Goal: Task Accomplishment & Management: Manage account settings

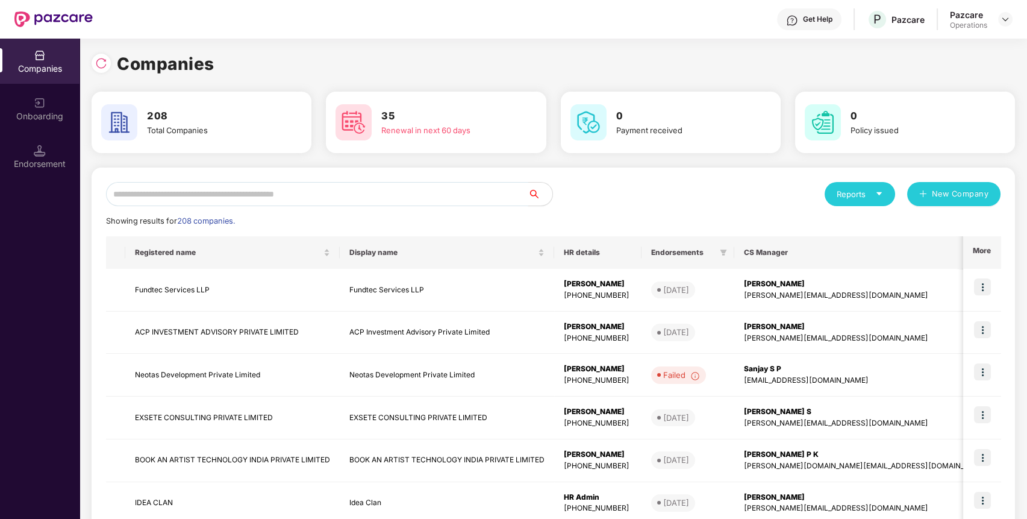
click at [380, 193] on input "text" at bounding box center [317, 194] width 422 height 24
paste input "**********"
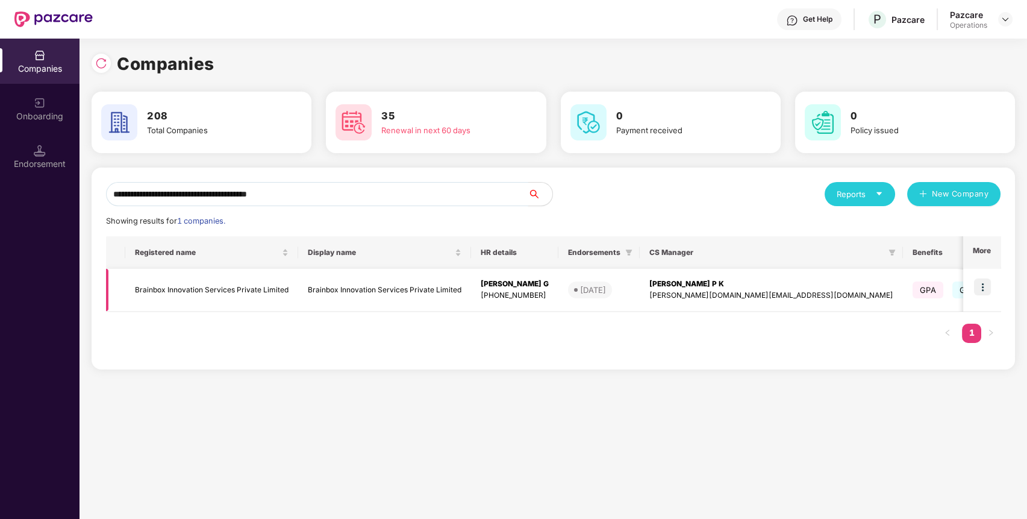
type input "**********"
click at [986, 286] on img at bounding box center [982, 286] width 17 height 17
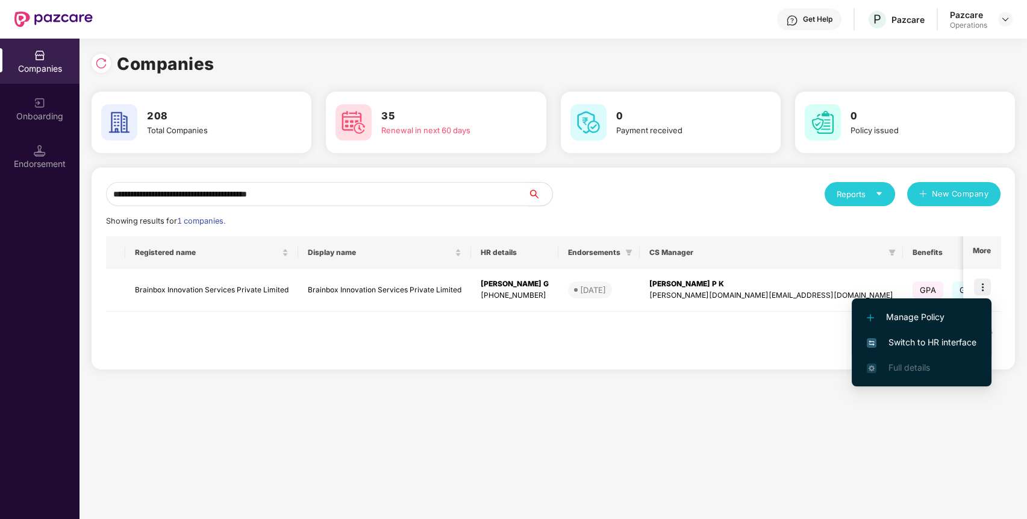
click at [948, 337] on span "Switch to HR interface" at bounding box center [922, 342] width 110 height 13
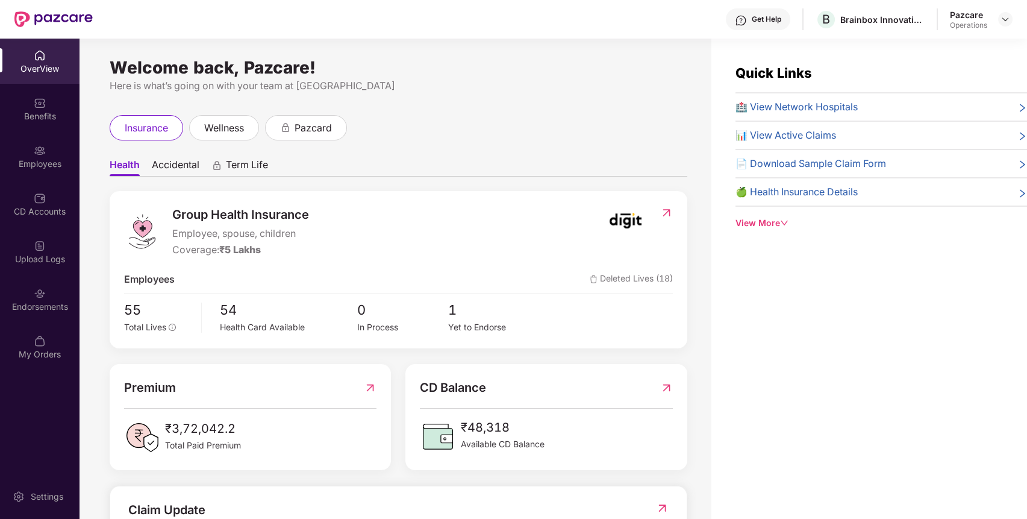
click at [43, 315] on div "Endorsements" at bounding box center [40, 299] width 80 height 45
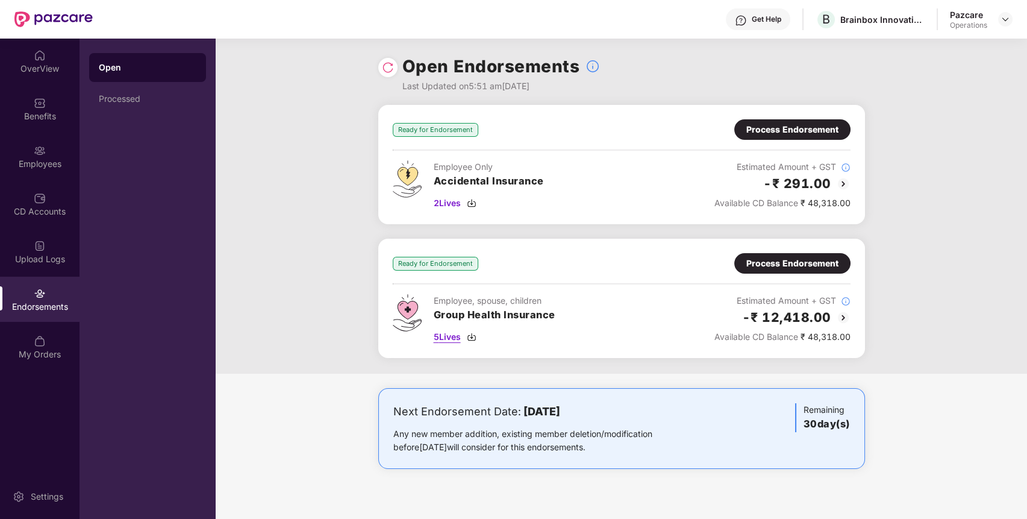
click at [456, 331] on span "5 Lives" at bounding box center [447, 336] width 27 height 13
click at [786, 258] on div "Process Endorsement" at bounding box center [793, 263] width 92 height 13
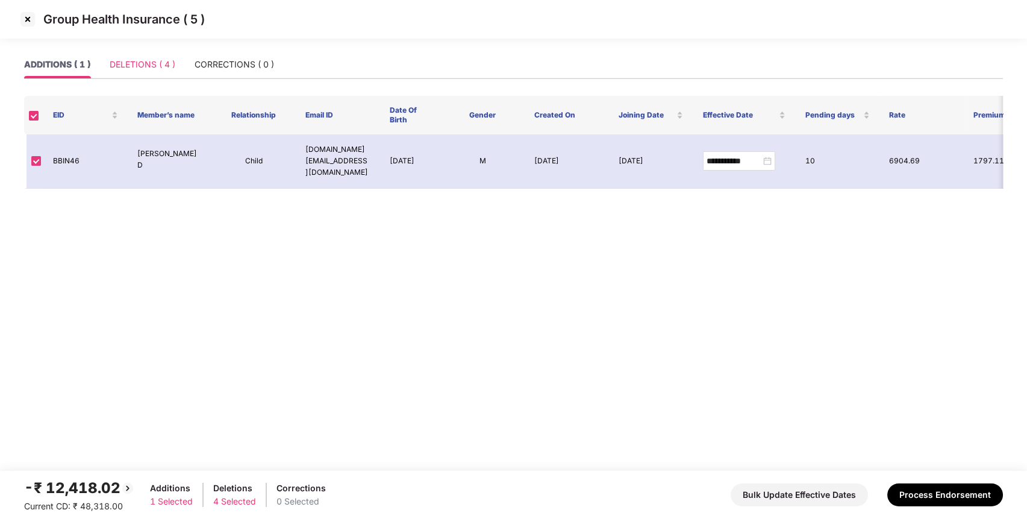
click at [149, 57] on div "DELETIONS ( 4 )" at bounding box center [143, 65] width 66 height 28
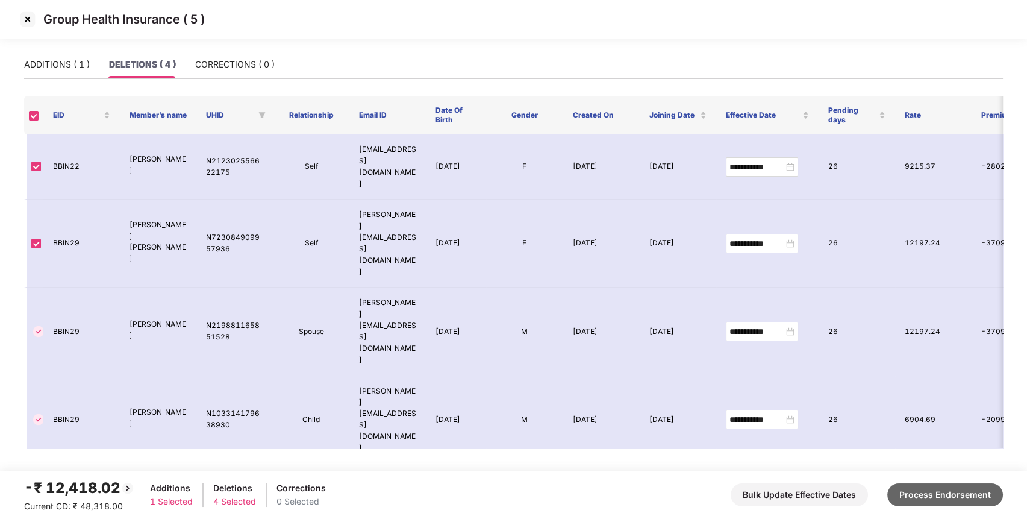
click at [909, 487] on button "Process Endorsement" at bounding box center [946, 494] width 116 height 23
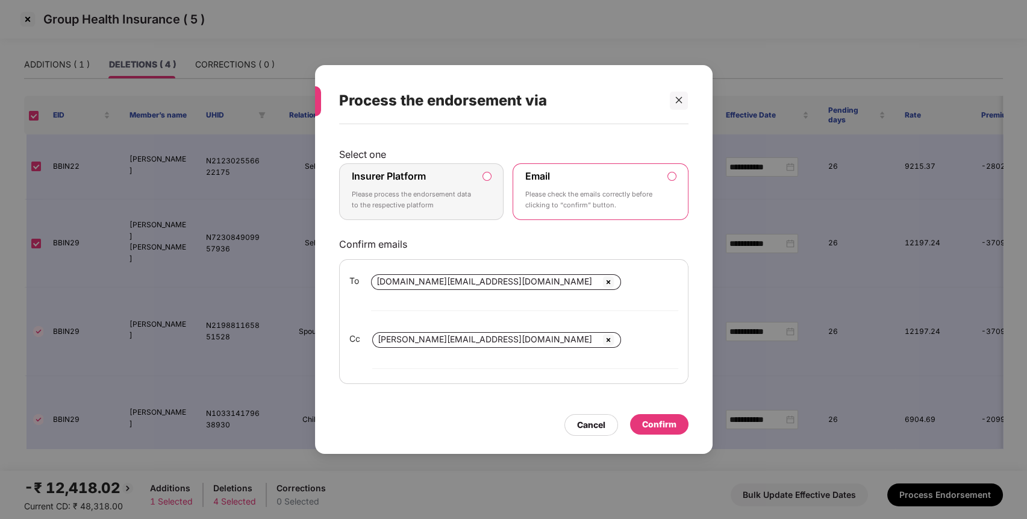
click at [468, 210] on p "Please process the endorsement data to the respective platform" at bounding box center [413, 199] width 123 height 21
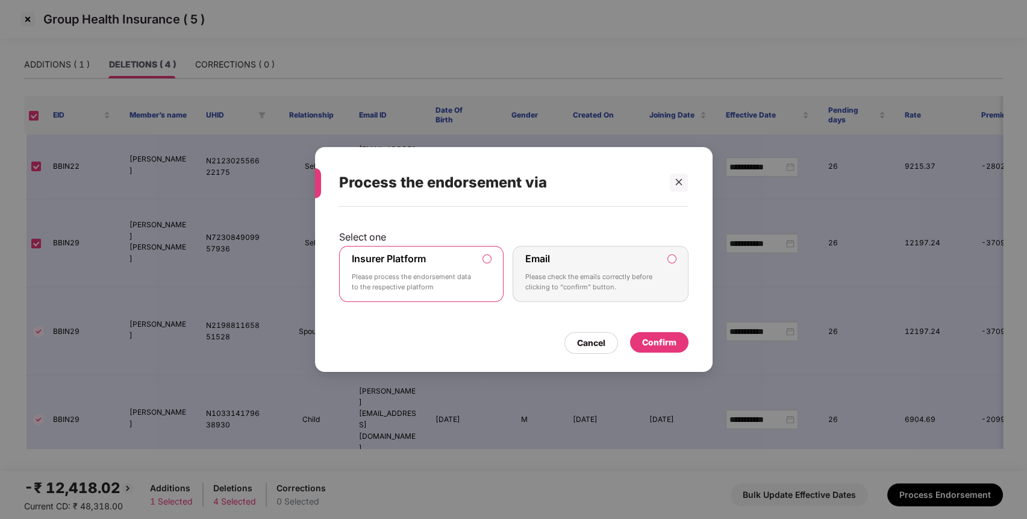
click at [646, 338] on div "Confirm" at bounding box center [659, 342] width 34 height 13
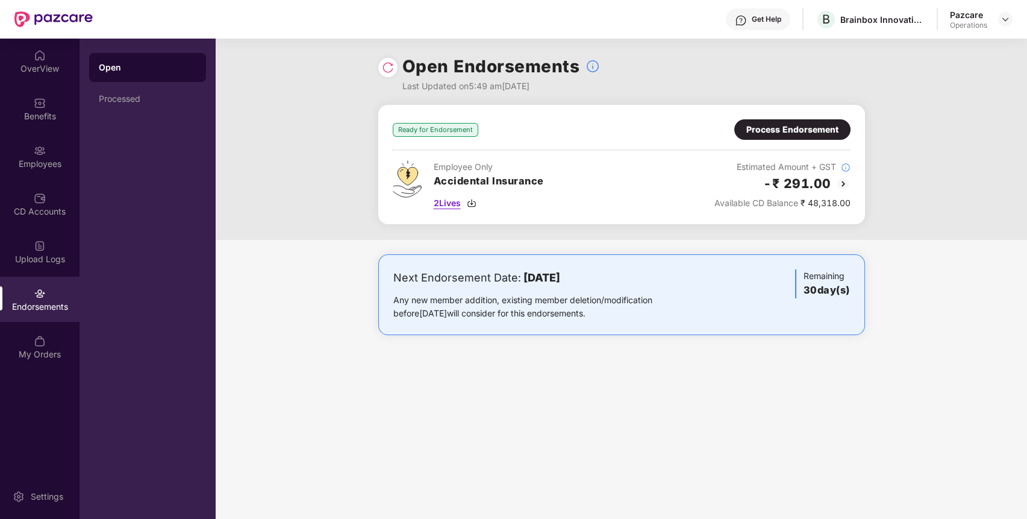
click at [448, 201] on span "2 Lives" at bounding box center [447, 202] width 27 height 13
click at [790, 136] on div "Process Endorsement" at bounding box center [793, 129] width 92 height 13
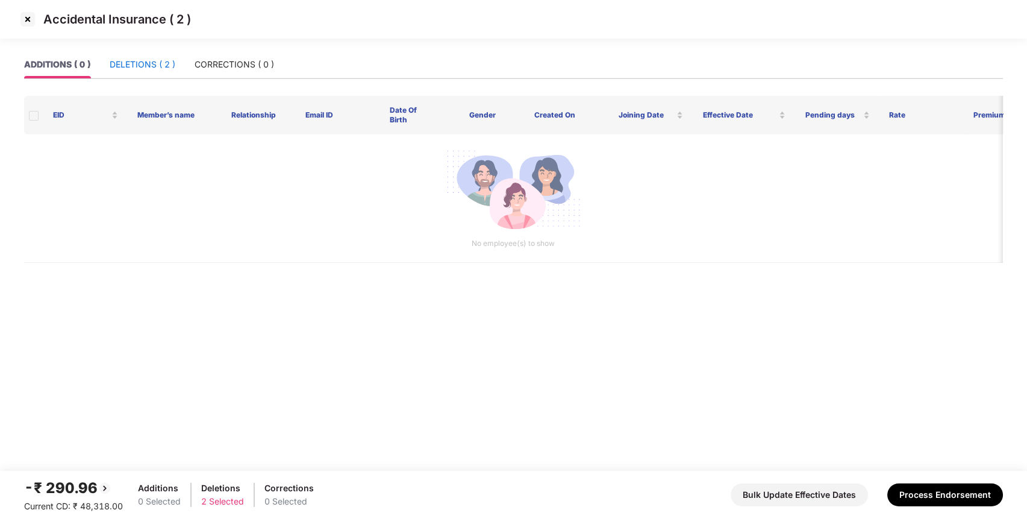
click at [145, 69] on div "DELETIONS ( 2 )" at bounding box center [143, 64] width 66 height 13
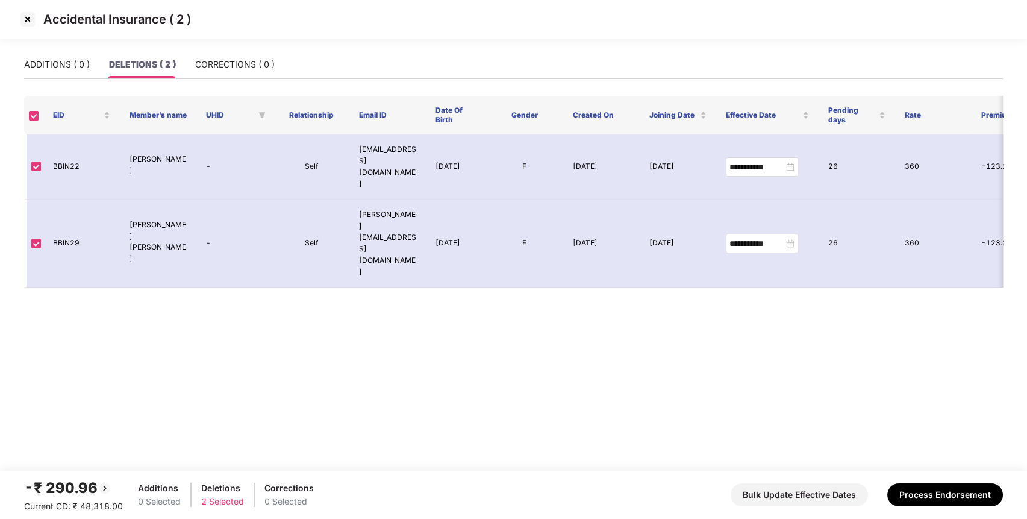
click at [959, 478] on div "-₹ 290.96 Current CD: ₹ 48,318.00 Additions 0 Selected Deletions 2 Selected Cor…" at bounding box center [513, 495] width 979 height 36
click at [945, 487] on button "Process Endorsement" at bounding box center [946, 494] width 116 height 23
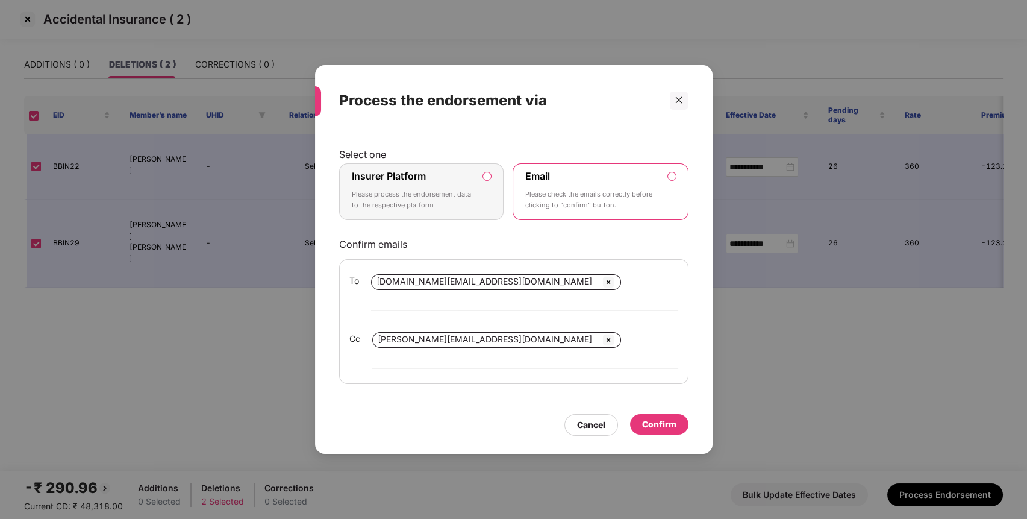
click at [430, 189] on div "Insurer Platform Please process the endorsement data to the respective platform" at bounding box center [413, 191] width 123 height 43
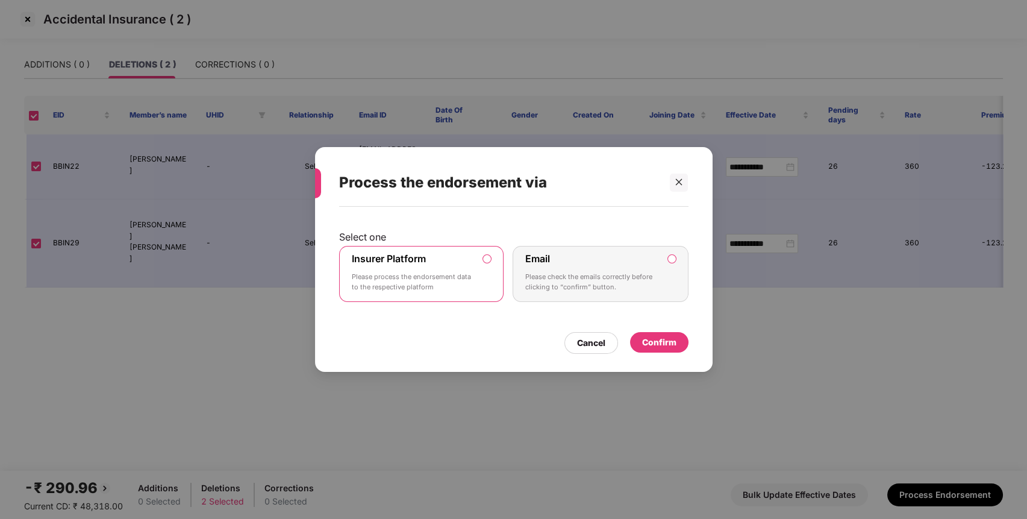
click at [658, 325] on div "Select one Insurer Platform Please process the endorsement data to the respecti…" at bounding box center [513, 270] width 349 height 114
click at [656, 341] on div "Confirm" at bounding box center [659, 342] width 34 height 13
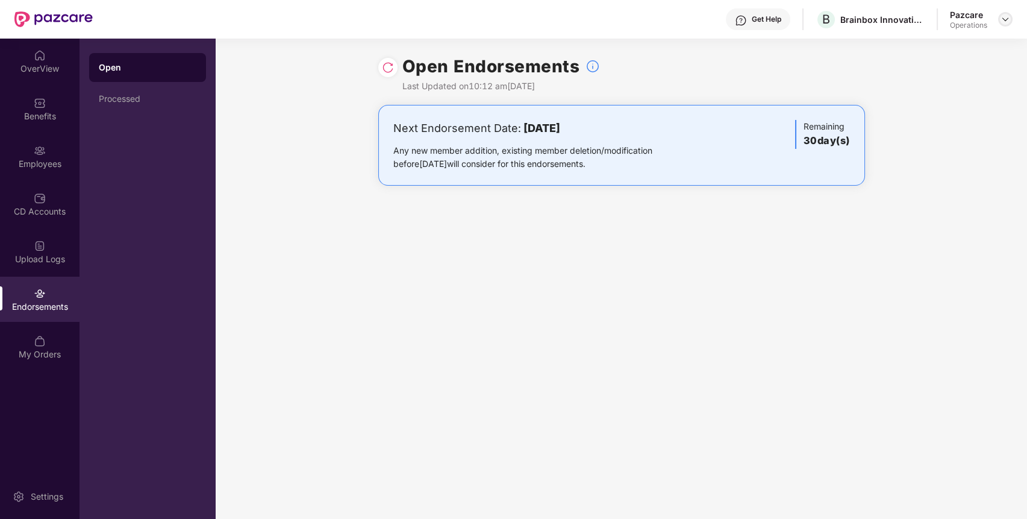
click at [1003, 15] on img at bounding box center [1006, 19] width 10 height 10
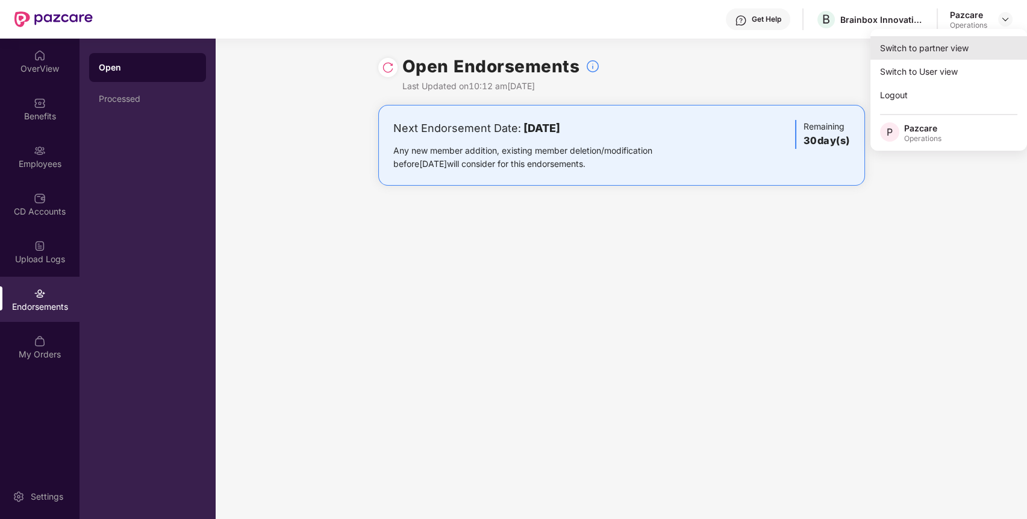
click at [969, 42] on div "Switch to partner view" at bounding box center [949, 48] width 157 height 24
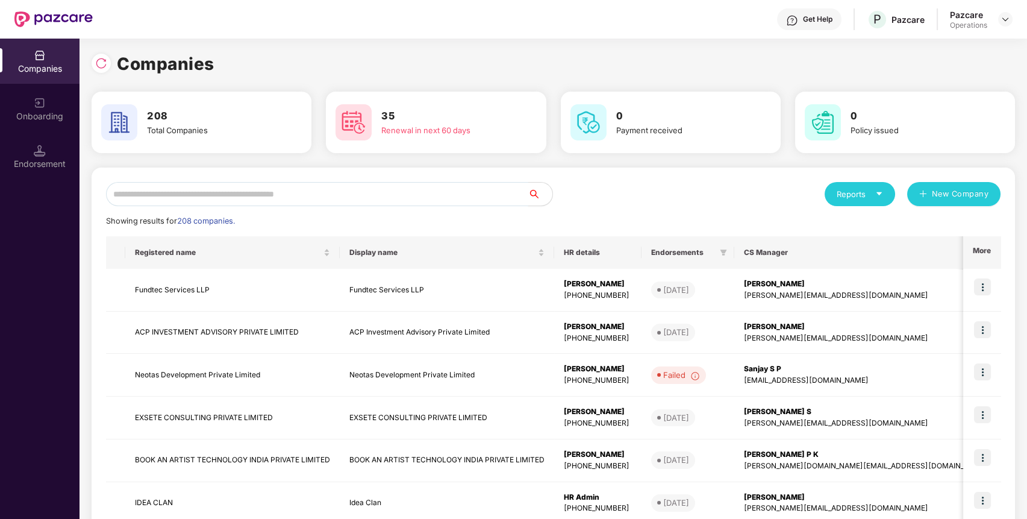
click at [415, 189] on input "text" at bounding box center [317, 194] width 422 height 24
paste input "**********"
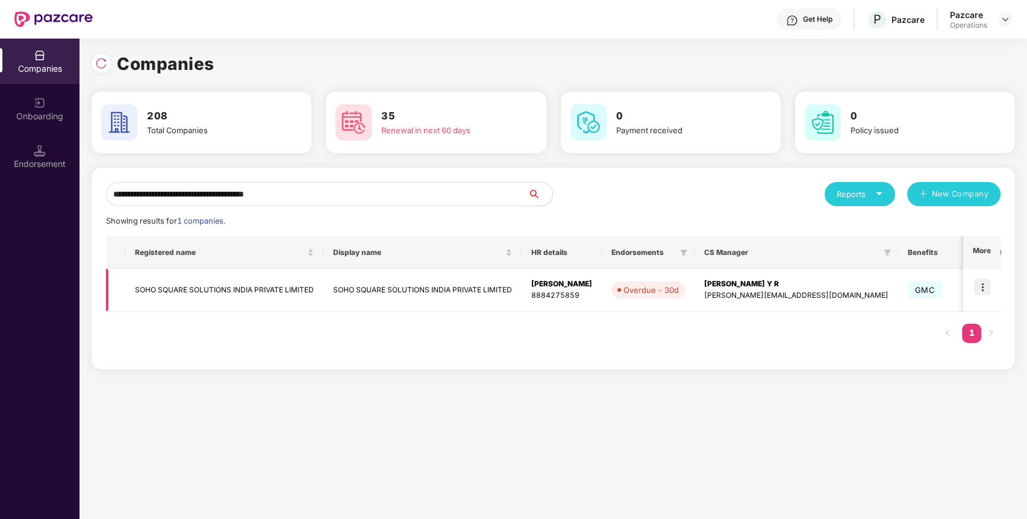
type input "**********"
click at [978, 280] on img at bounding box center [982, 286] width 17 height 17
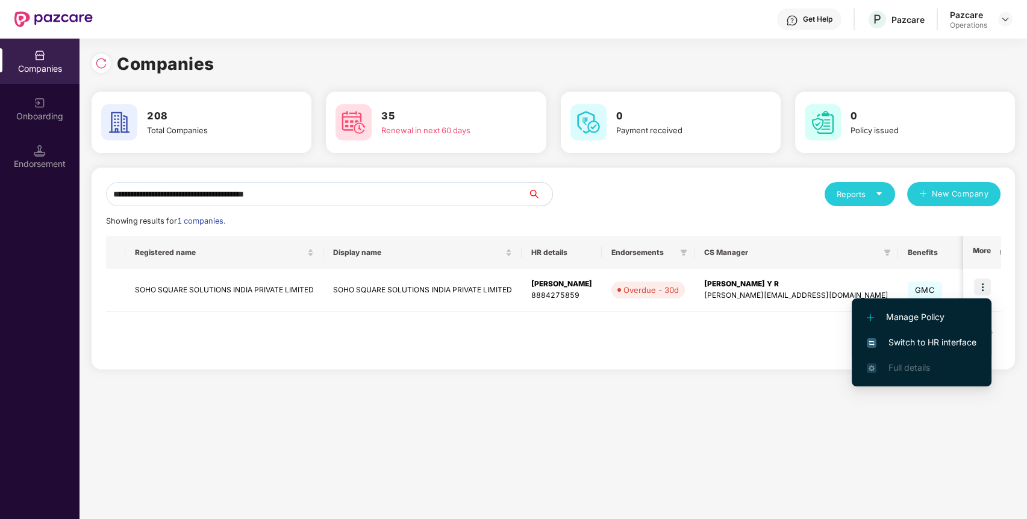
click at [917, 347] on span "Switch to HR interface" at bounding box center [922, 342] width 110 height 13
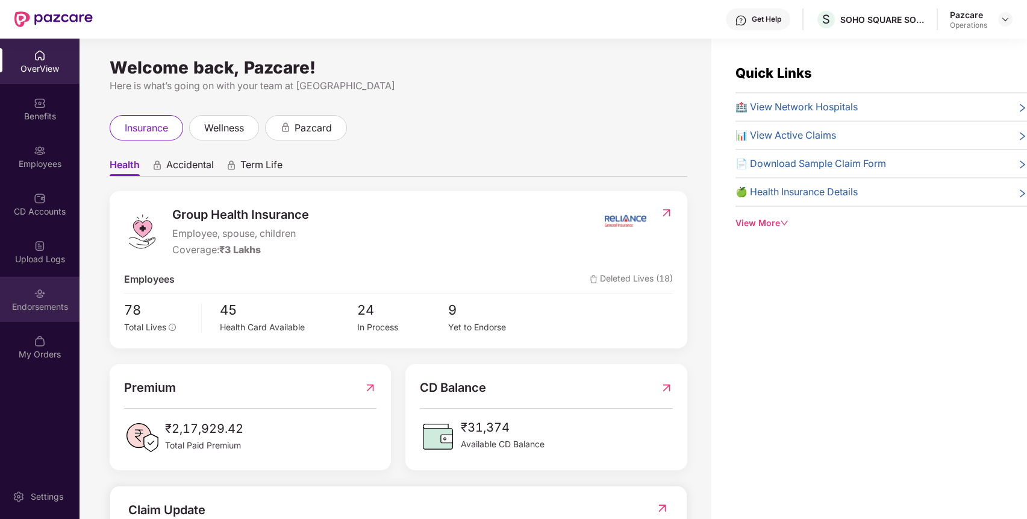
click at [32, 296] on div "Endorsements" at bounding box center [40, 299] width 80 height 45
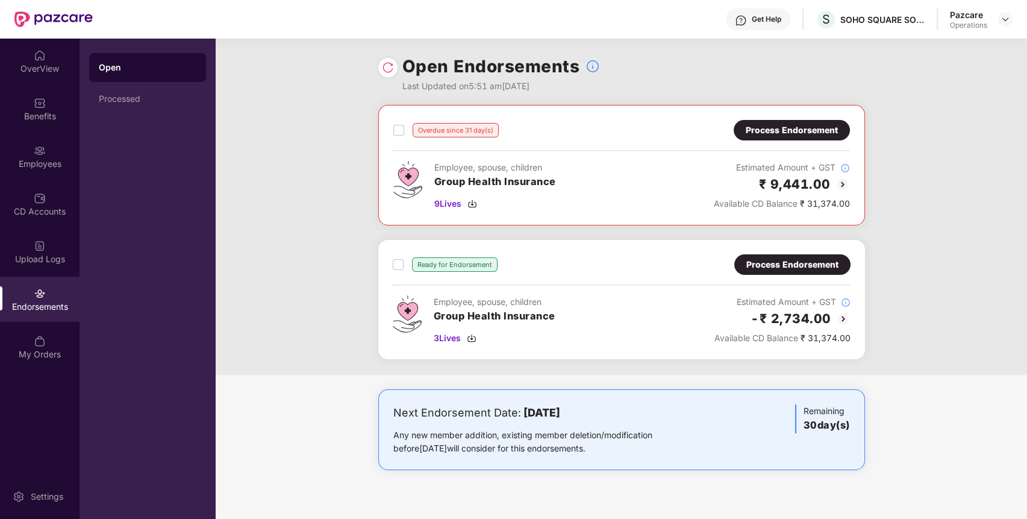
click at [777, 132] on div "Process Endorsement" at bounding box center [792, 130] width 92 height 13
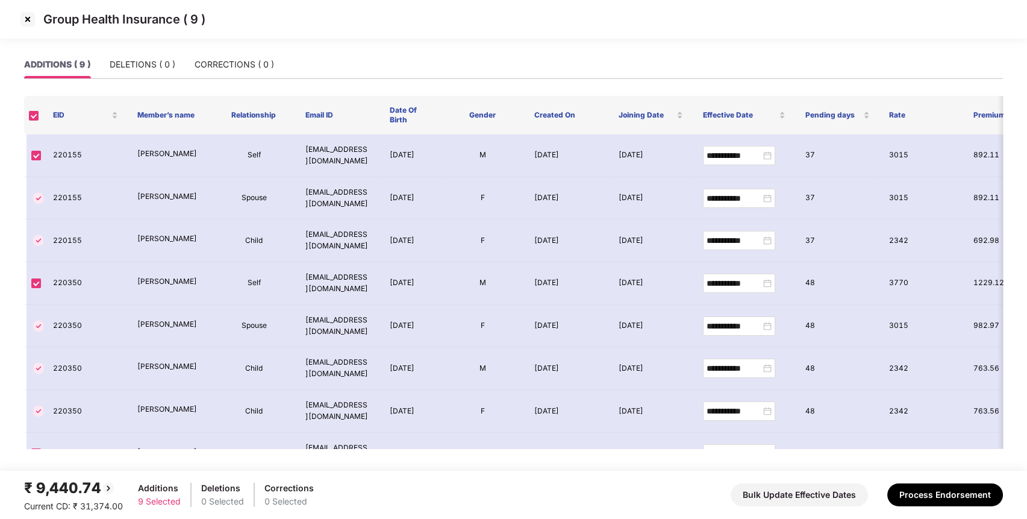
click at [25, 20] on img at bounding box center [27, 19] width 19 height 19
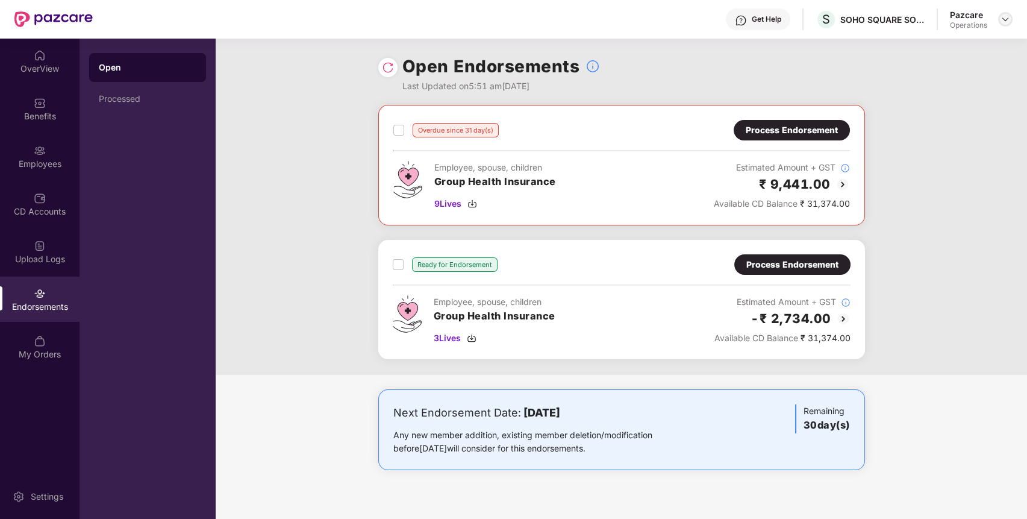
click at [1009, 19] on img at bounding box center [1006, 19] width 10 height 10
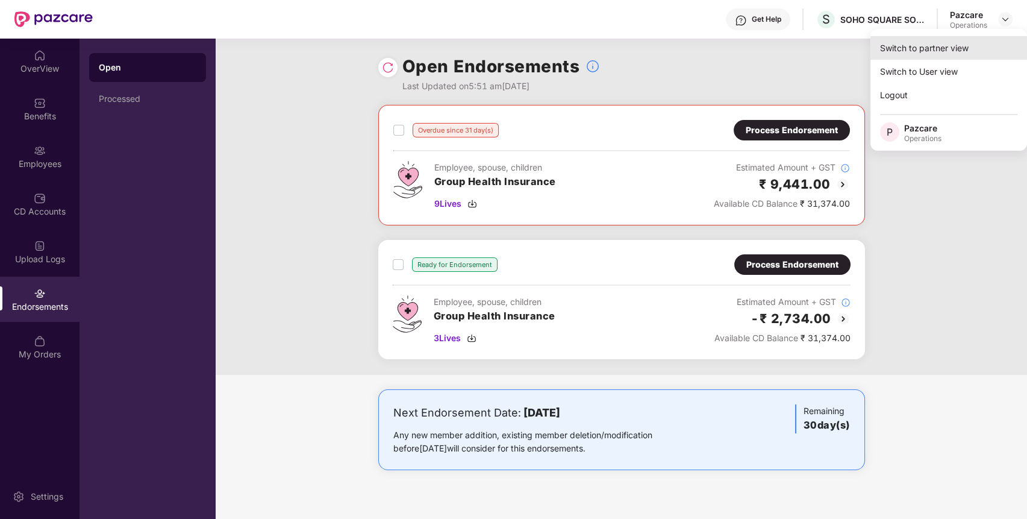
click at [958, 44] on div "Switch to partner view" at bounding box center [949, 48] width 157 height 24
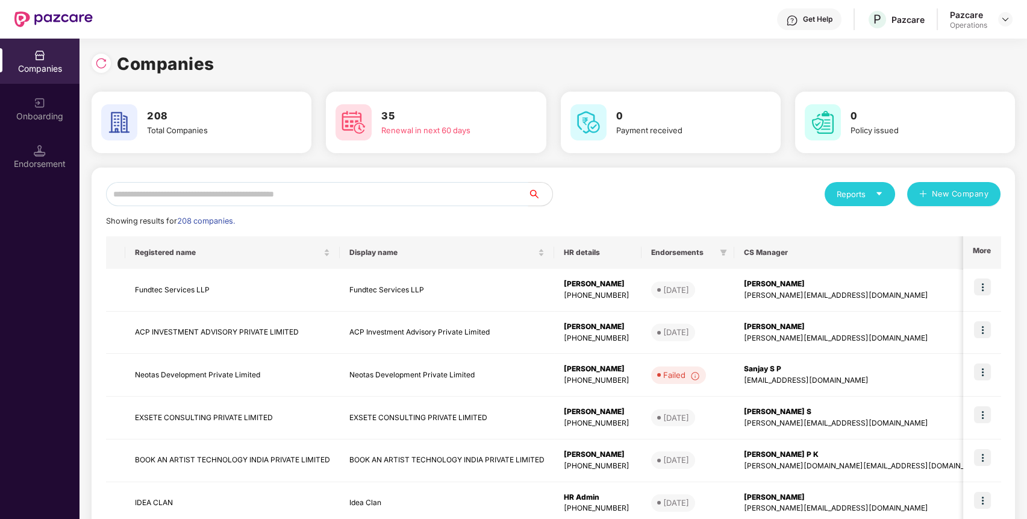
click at [327, 189] on input "text" at bounding box center [317, 194] width 422 height 24
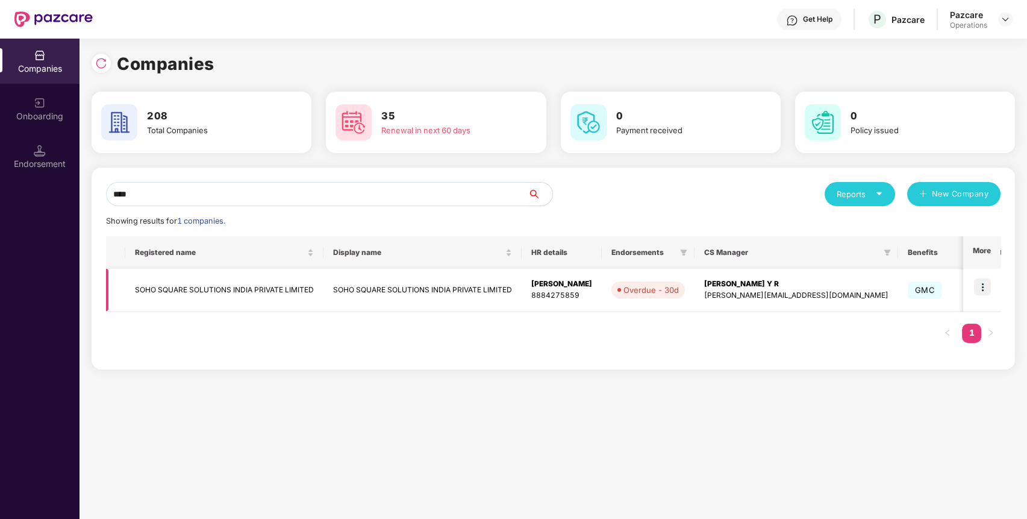
type input "****"
click at [236, 297] on td "SOHO SQUARE SOLUTIONS INDIA PRIVATE LIMITED" at bounding box center [224, 290] width 198 height 43
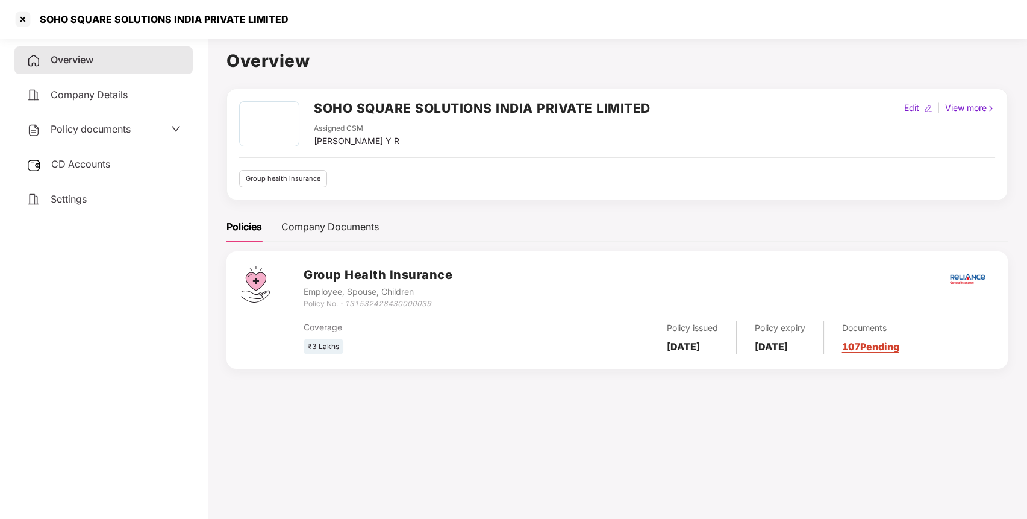
click at [110, 161] on span "CD Accounts" at bounding box center [80, 164] width 59 height 12
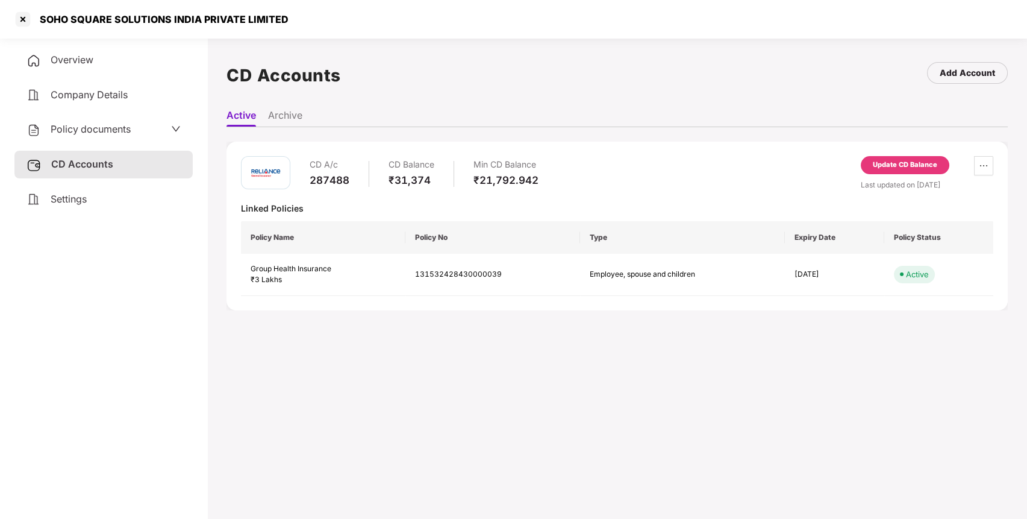
click at [924, 163] on div "Update CD Balance" at bounding box center [905, 165] width 64 height 11
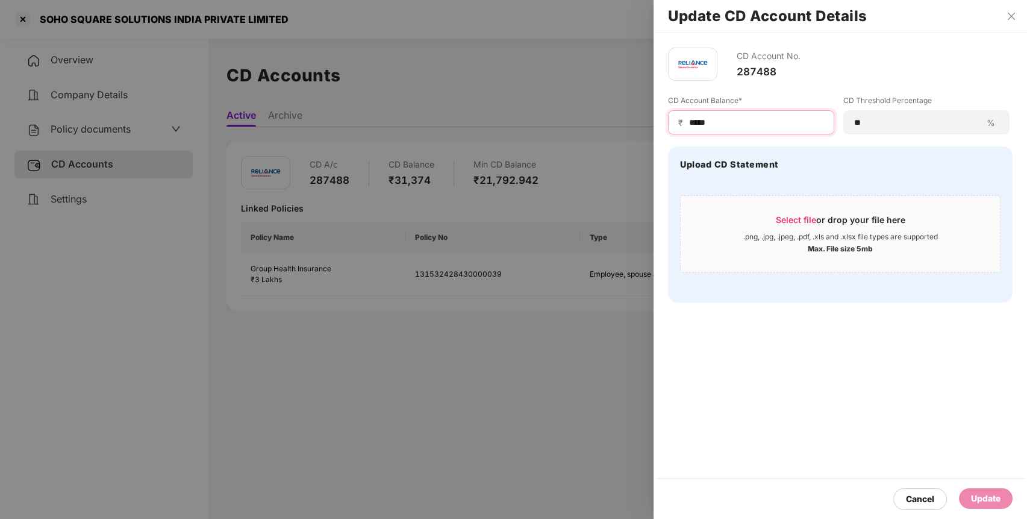
click at [769, 125] on input "*****" at bounding box center [756, 122] width 136 height 13
type input "*"
type input "****"
click at [983, 501] on div "Update" at bounding box center [986, 498] width 30 height 13
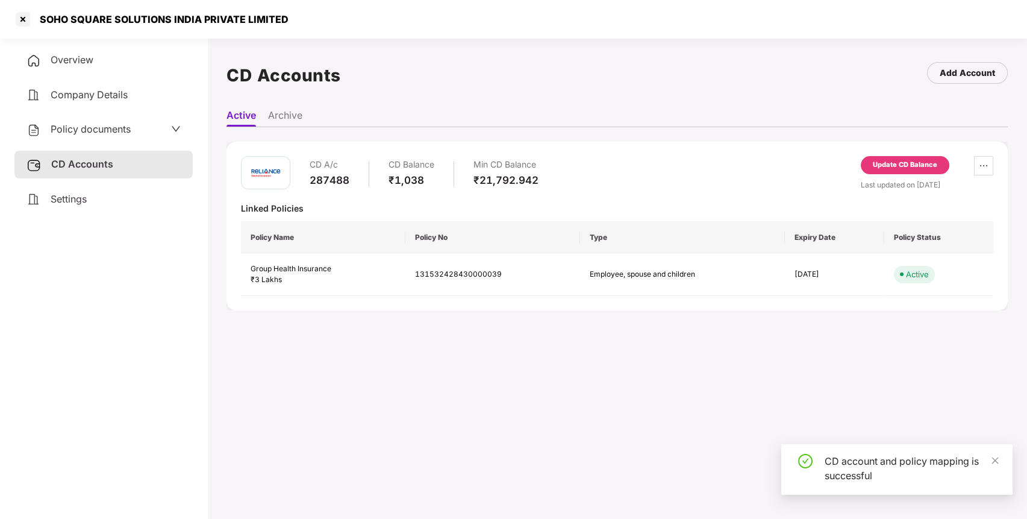
click at [24, 16] on div at bounding box center [22, 19] width 19 height 19
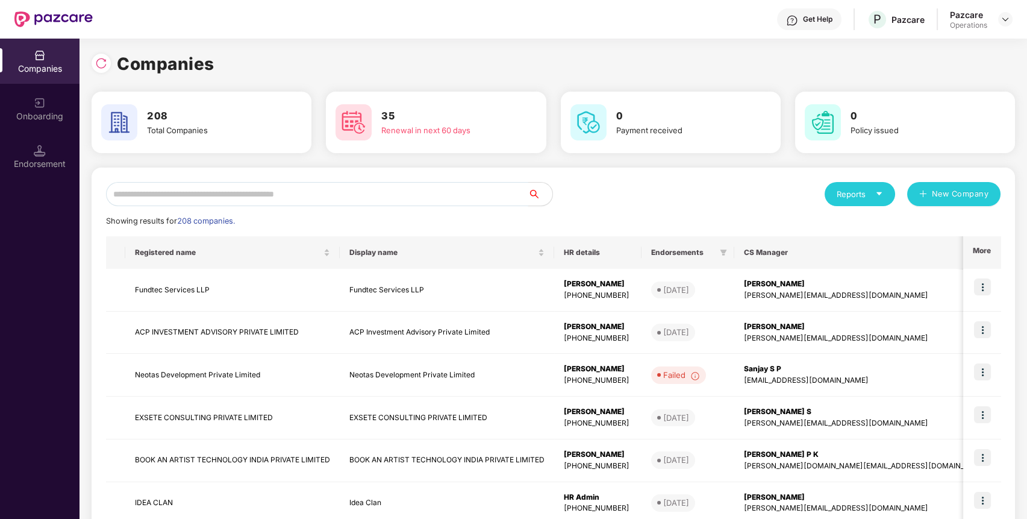
click at [251, 184] on input "text" at bounding box center [317, 194] width 422 height 24
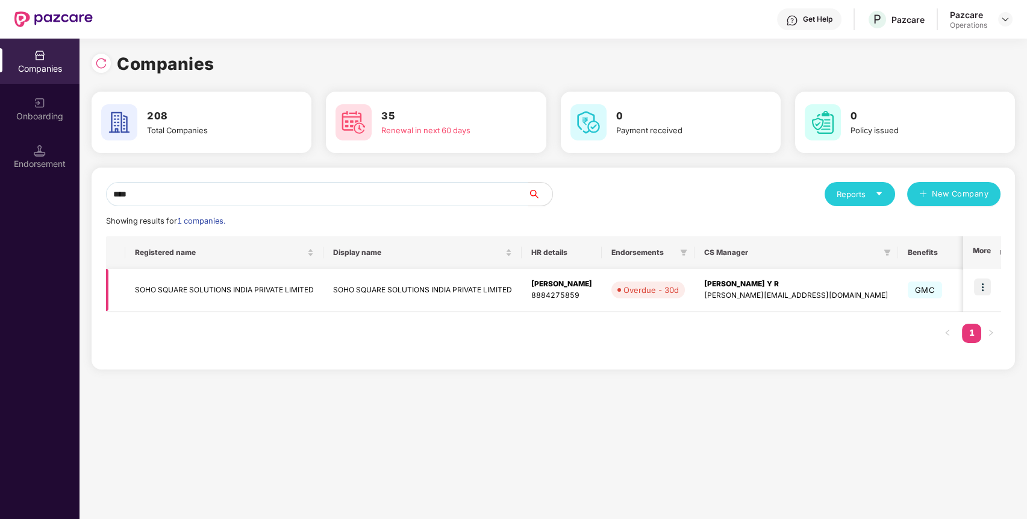
type input "****"
click at [985, 284] on img at bounding box center [982, 286] width 17 height 17
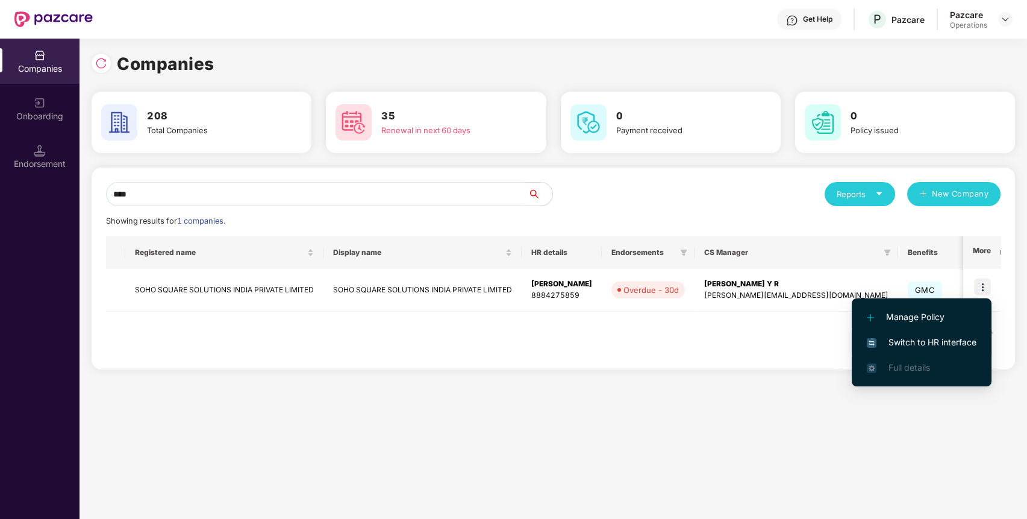
click at [932, 345] on span "Switch to HR interface" at bounding box center [922, 342] width 110 height 13
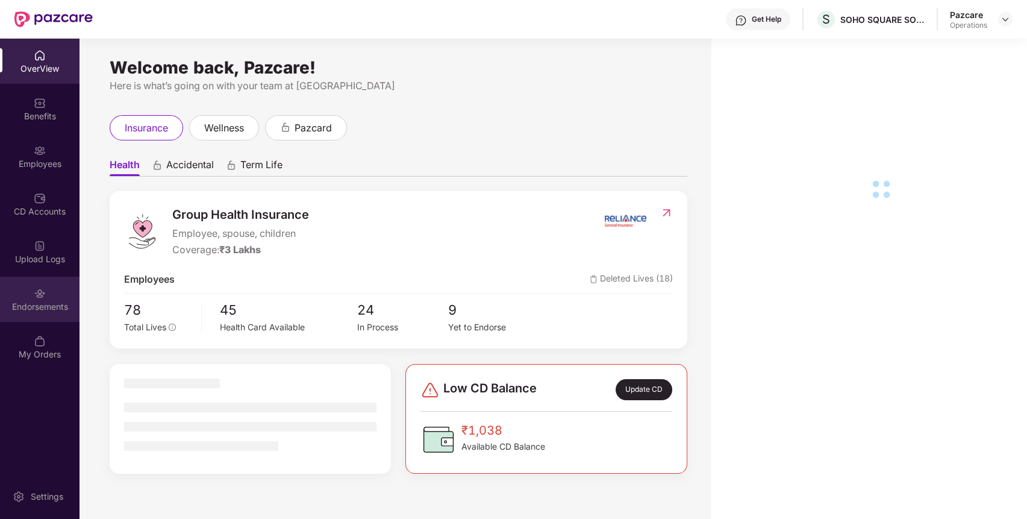
click at [64, 304] on div "Endorsements" at bounding box center [40, 307] width 80 height 12
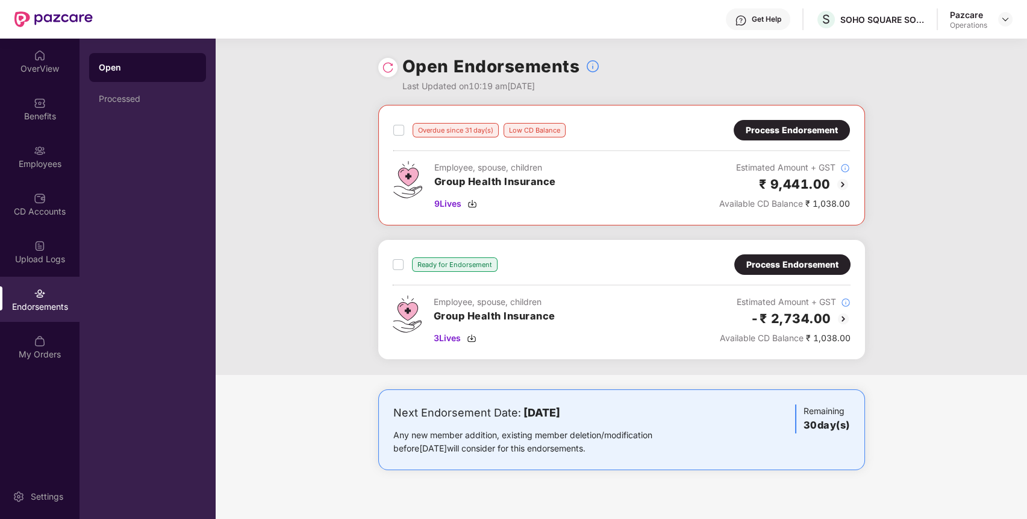
click at [762, 275] on div "Ready for Endorsement Process Endorsement Employee, spouse, children Group Heal…" at bounding box center [622, 299] width 458 height 90
click at [821, 127] on div "Process Endorsement" at bounding box center [792, 130] width 92 height 13
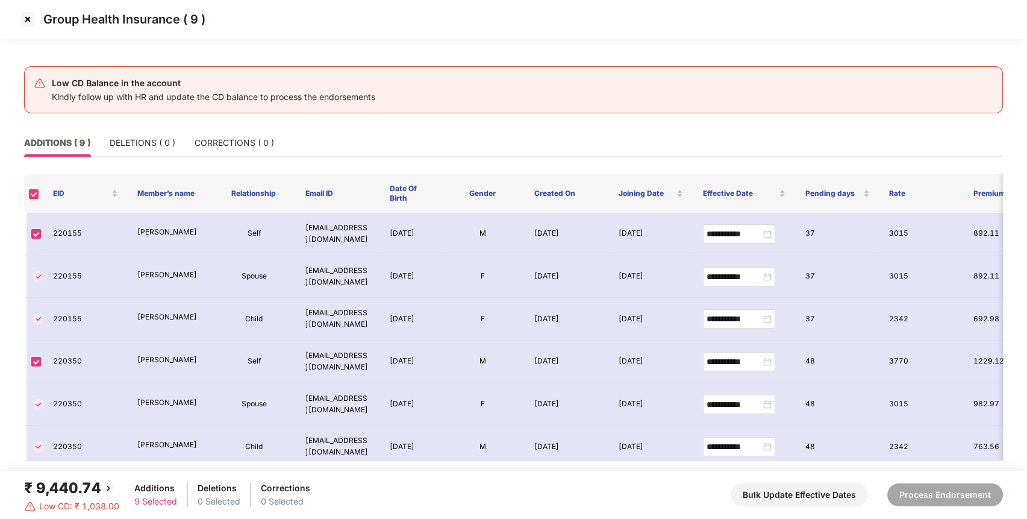
click at [30, 21] on img at bounding box center [27, 19] width 19 height 19
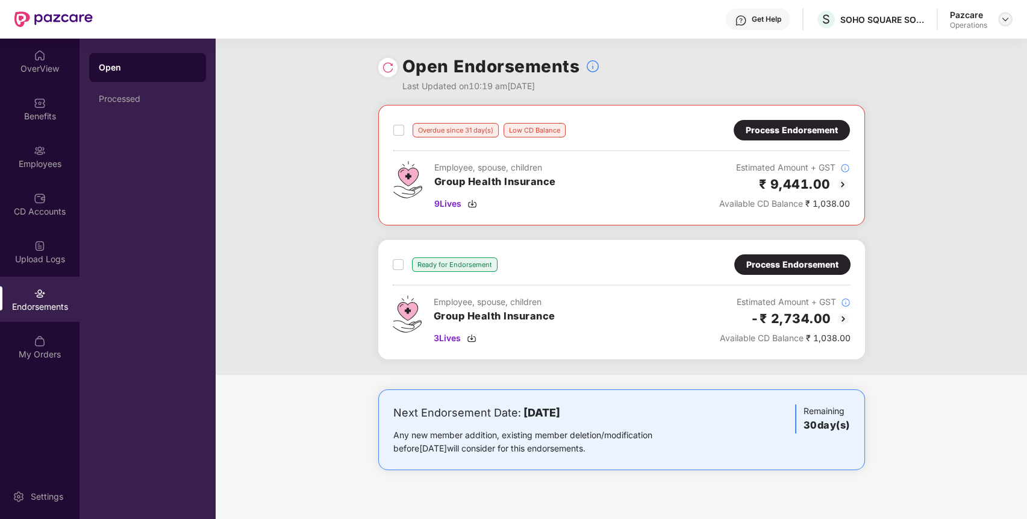
click at [1007, 17] on img at bounding box center [1006, 19] width 10 height 10
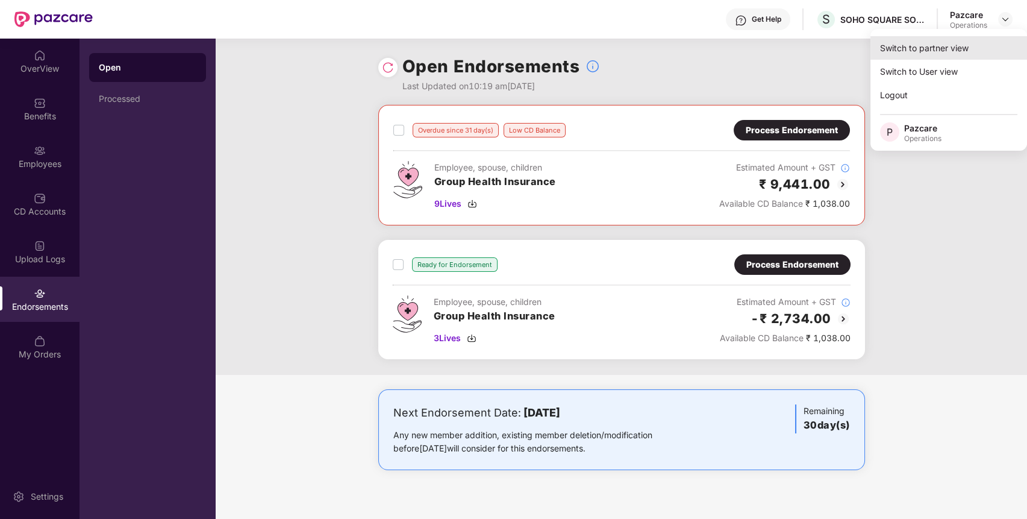
click at [944, 50] on div "Switch to partner view" at bounding box center [949, 48] width 157 height 24
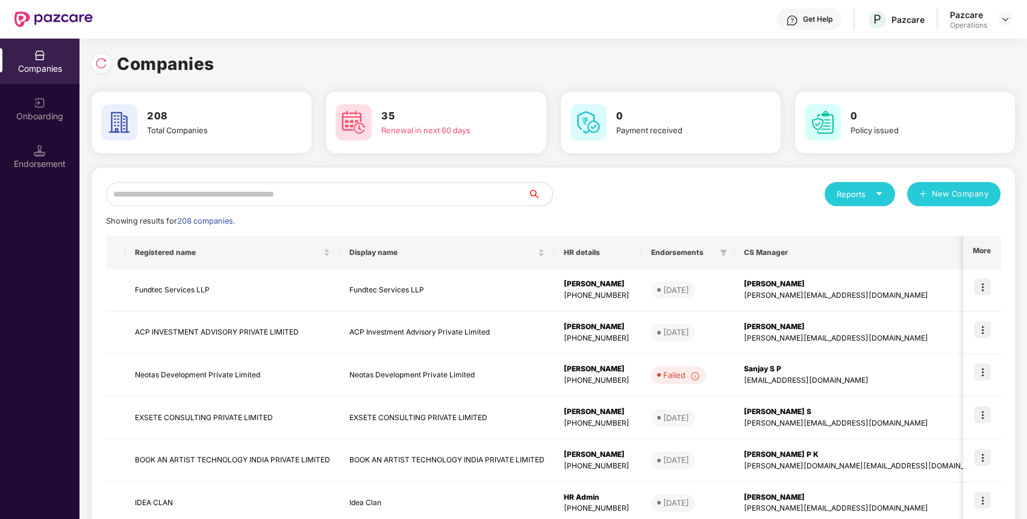
click at [455, 198] on input "text" at bounding box center [317, 194] width 422 height 24
paste input "**********"
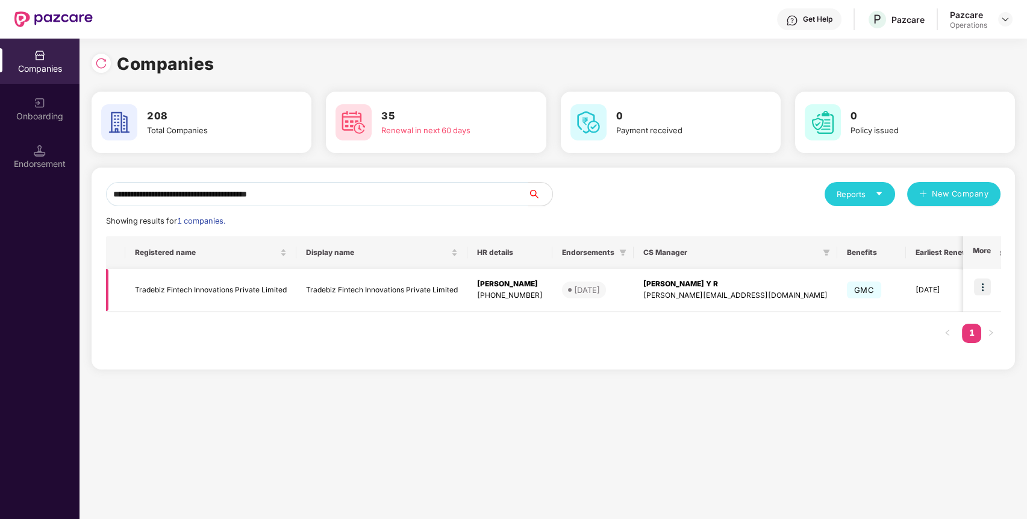
type input "**********"
click at [981, 286] on img at bounding box center [982, 286] width 17 height 17
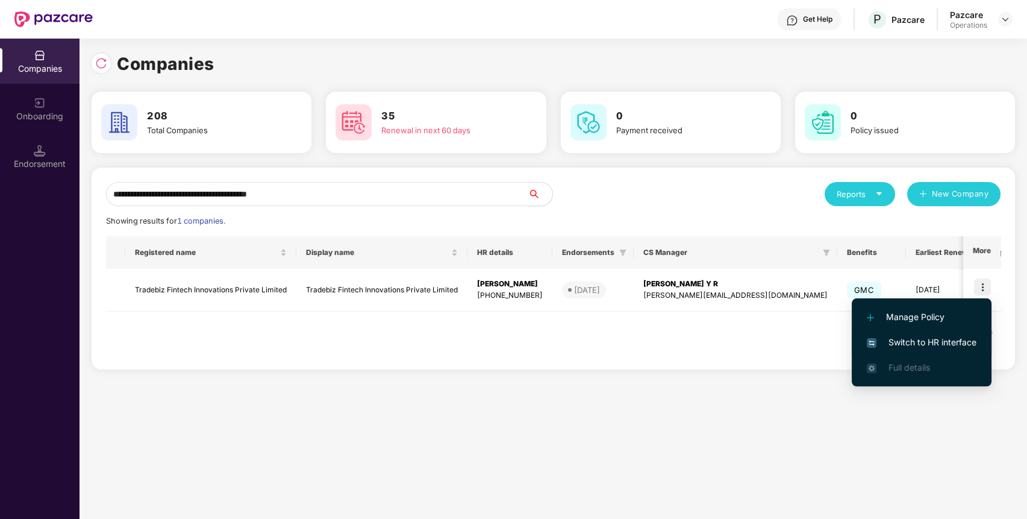
click at [926, 337] on span "Switch to HR interface" at bounding box center [922, 342] width 110 height 13
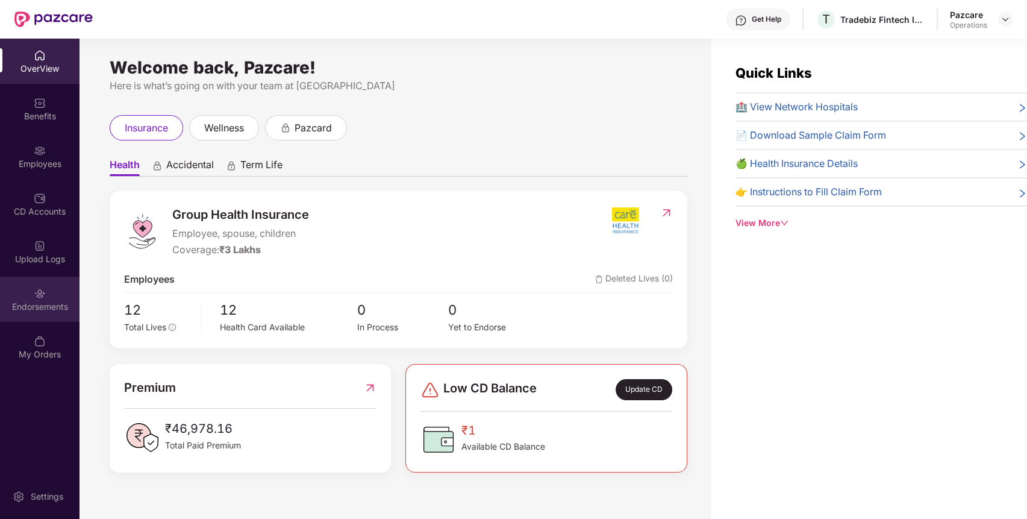
click at [56, 314] on div "Endorsements" at bounding box center [40, 299] width 80 height 45
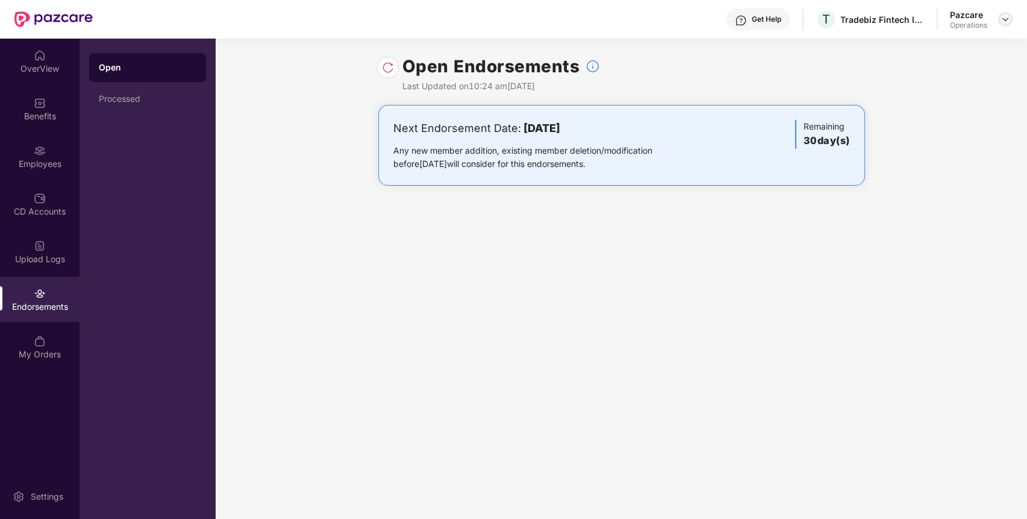
click at [1003, 20] on img at bounding box center [1006, 19] width 10 height 10
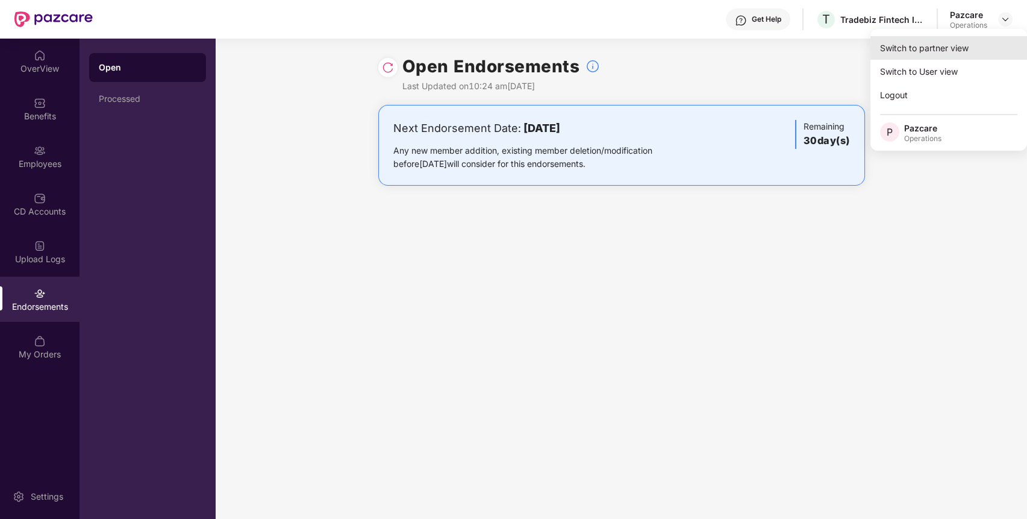
click at [968, 43] on div "Switch to partner view" at bounding box center [949, 48] width 157 height 24
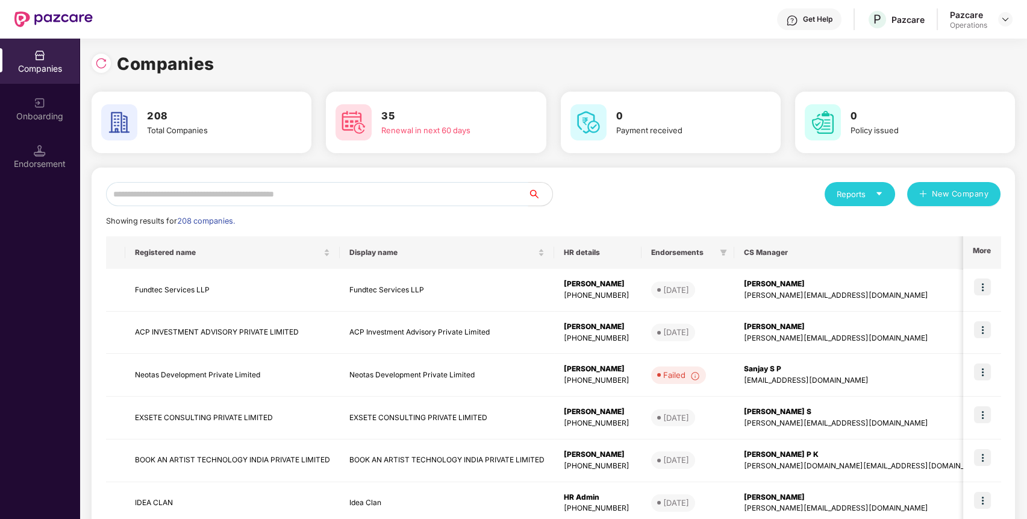
click at [476, 191] on input "text" at bounding box center [317, 194] width 422 height 24
paste input "**********"
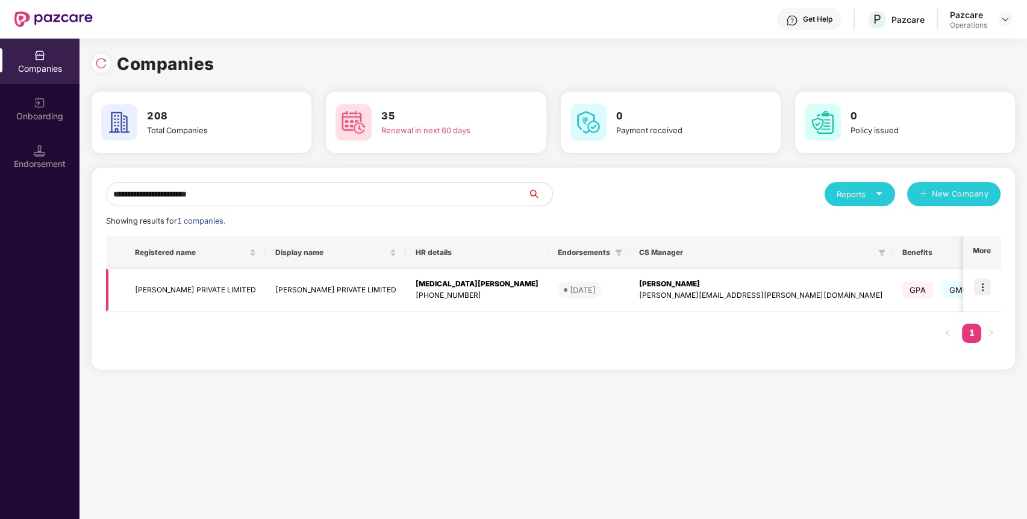
type input "**********"
click at [984, 284] on img at bounding box center [982, 286] width 17 height 17
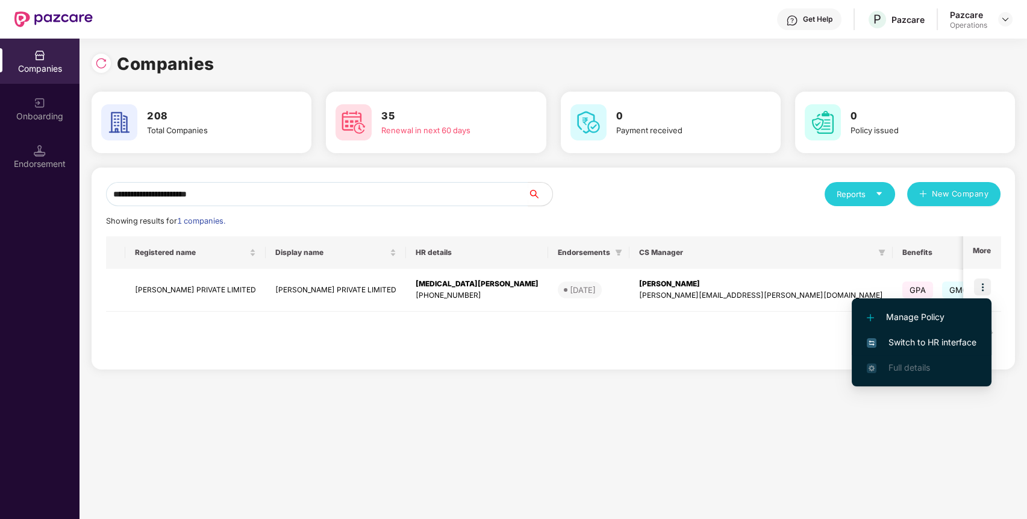
click at [927, 335] on li "Switch to HR interface" at bounding box center [922, 342] width 140 height 25
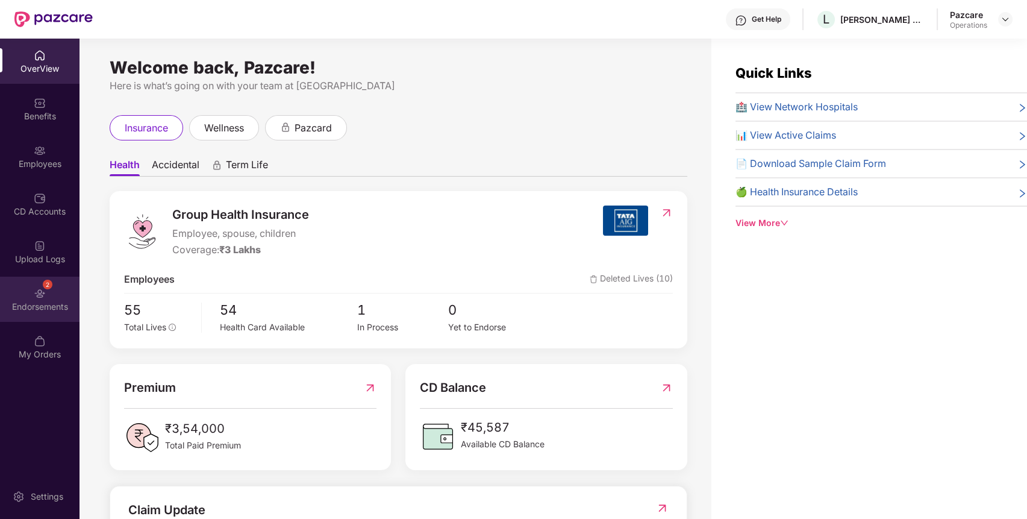
click at [57, 299] on div "2 Endorsements" at bounding box center [40, 299] width 80 height 45
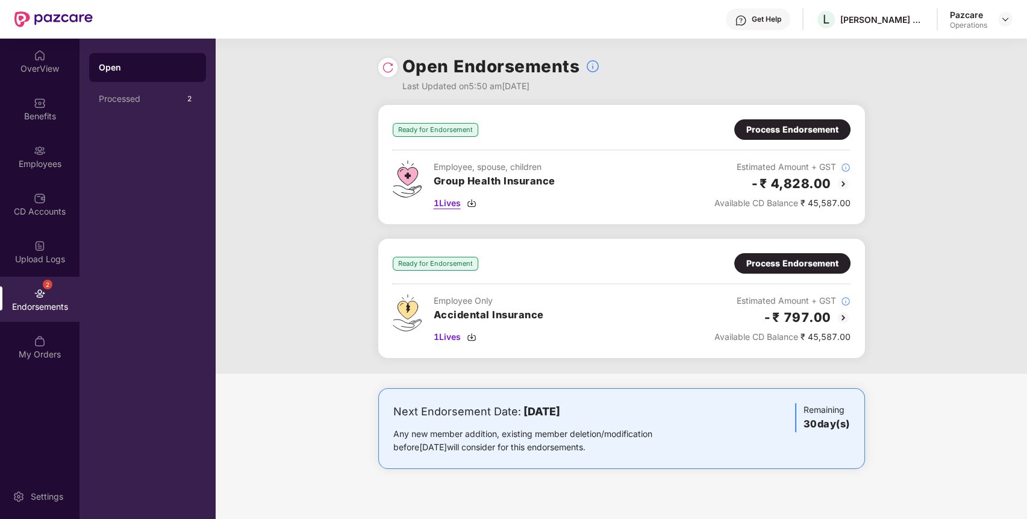
click at [437, 197] on span "1 Lives" at bounding box center [447, 202] width 27 height 13
click at [776, 133] on div "Process Endorsement" at bounding box center [793, 129] width 92 height 13
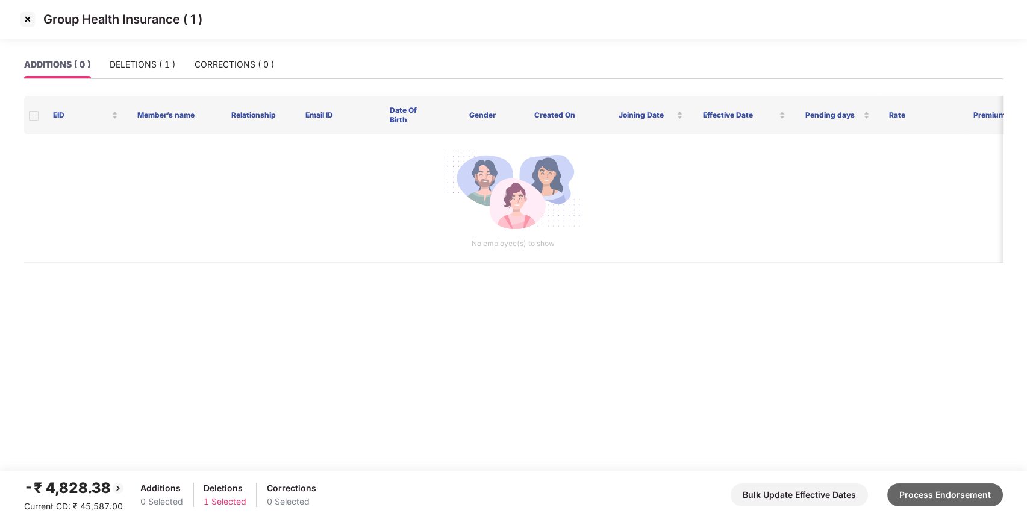
click at [947, 490] on button "Process Endorsement" at bounding box center [946, 494] width 116 height 23
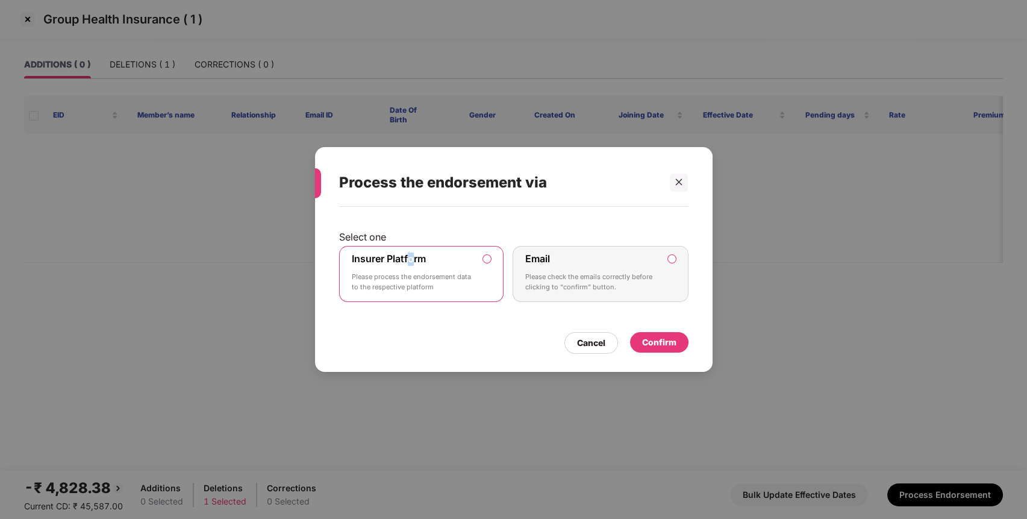
drag, startPoint x: 411, startPoint y: 262, endPoint x: 479, endPoint y: 277, distance: 69.9
click at [427, 265] on div "Insurer Platform Please process the endorsement data to the respective platform" at bounding box center [413, 273] width 123 height 43
click at [656, 334] on div "Confirm" at bounding box center [659, 342] width 58 height 20
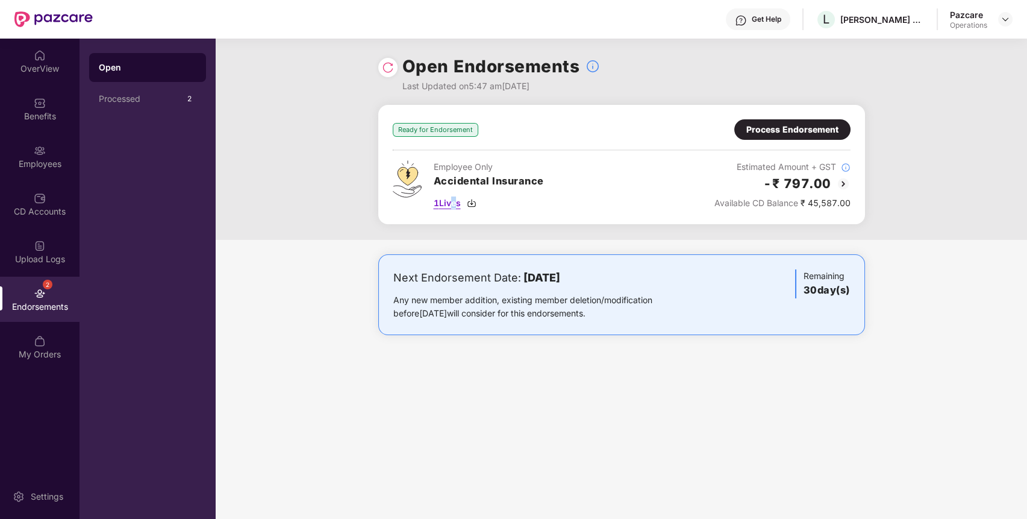
click at [450, 202] on span "1 Lives" at bounding box center [447, 202] width 27 height 13
click at [817, 128] on div "Process Endorsement" at bounding box center [793, 129] width 92 height 13
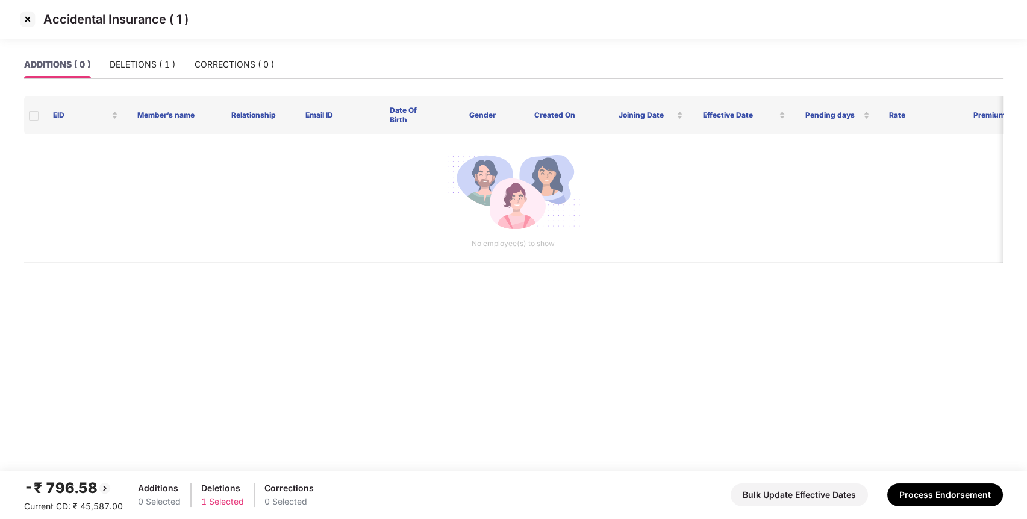
click at [176, 58] on div "ADDITIONS ( 0 ) DELETIONS ( 1 ) CORRECTIONS ( 0 )" at bounding box center [149, 65] width 250 height 28
click at [167, 67] on div "DELETIONS ( 1 )" at bounding box center [143, 64] width 66 height 13
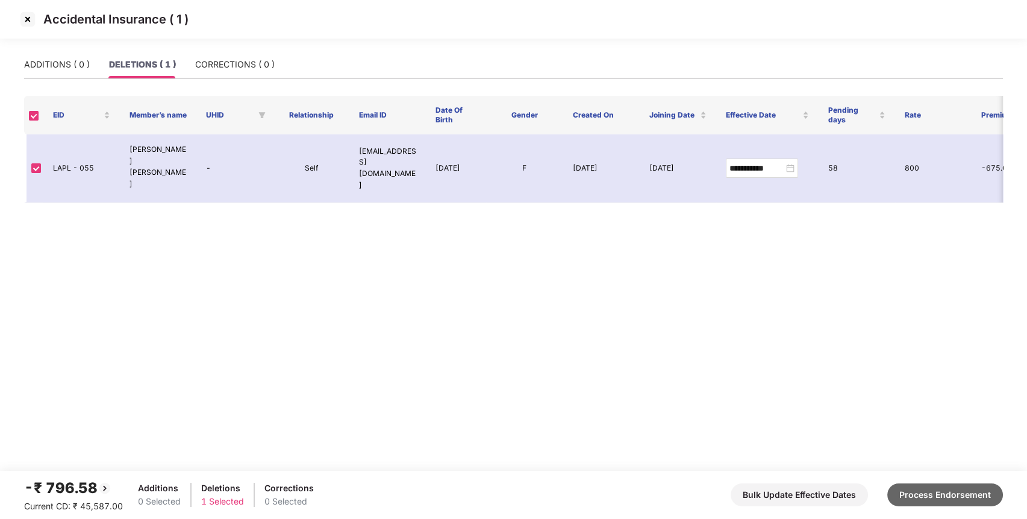
click at [936, 490] on button "Process Endorsement" at bounding box center [946, 494] width 116 height 23
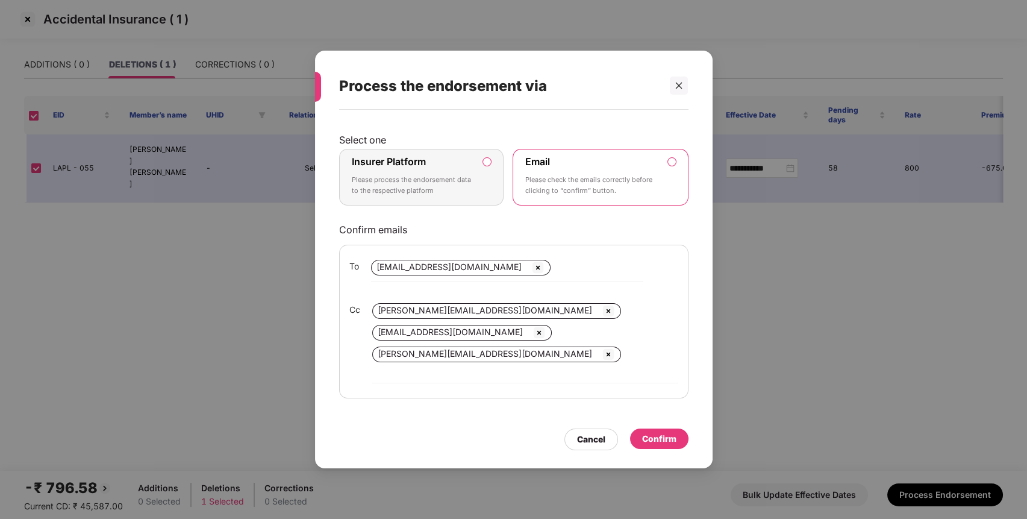
click at [419, 175] on div "Insurer Platform Please process the endorsement data to the respective platform" at bounding box center [413, 176] width 123 height 43
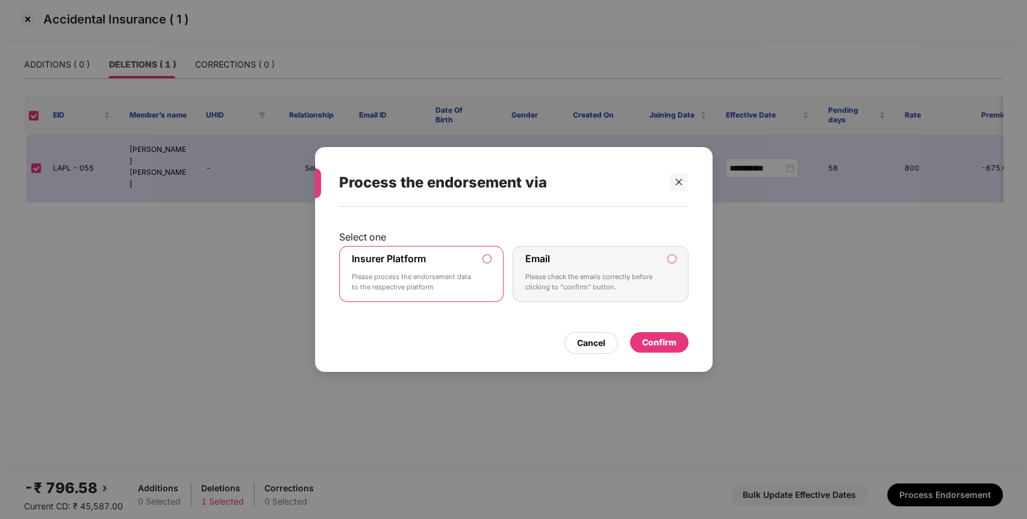
click at [641, 334] on div "Confirm" at bounding box center [659, 342] width 58 height 20
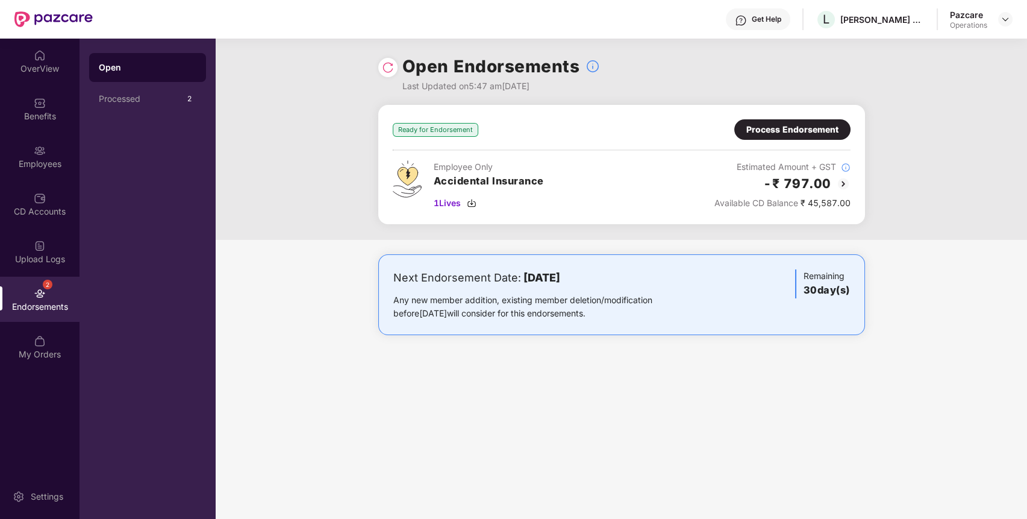
click at [383, 75] on div at bounding box center [387, 67] width 19 height 19
click at [392, 72] on img at bounding box center [388, 67] width 12 height 12
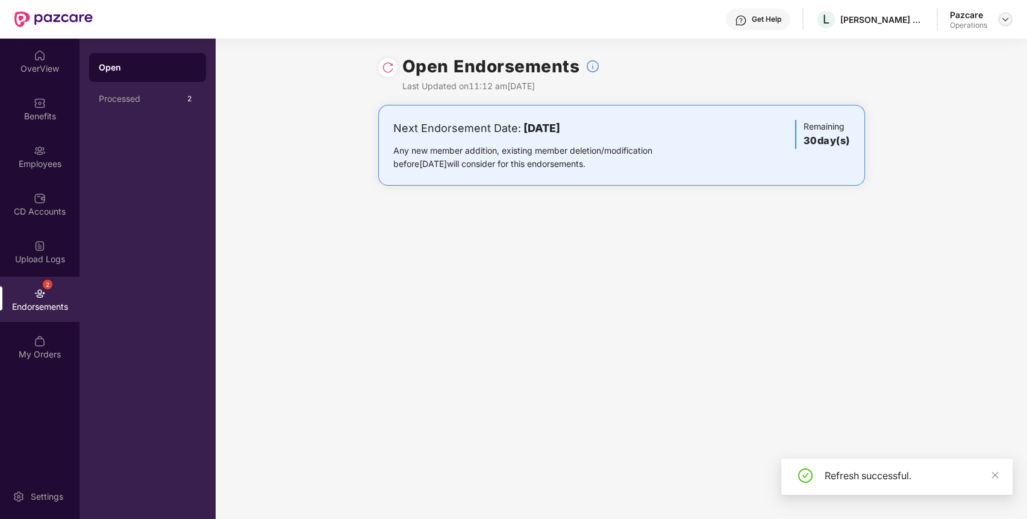
click at [1000, 19] on div at bounding box center [1005, 19] width 14 height 14
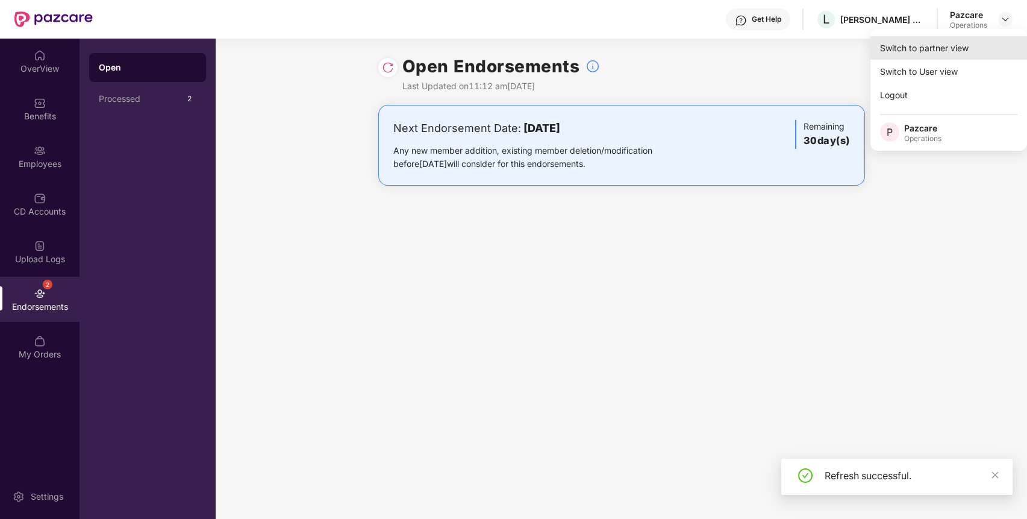
click at [957, 40] on div "Switch to partner view" at bounding box center [949, 48] width 157 height 24
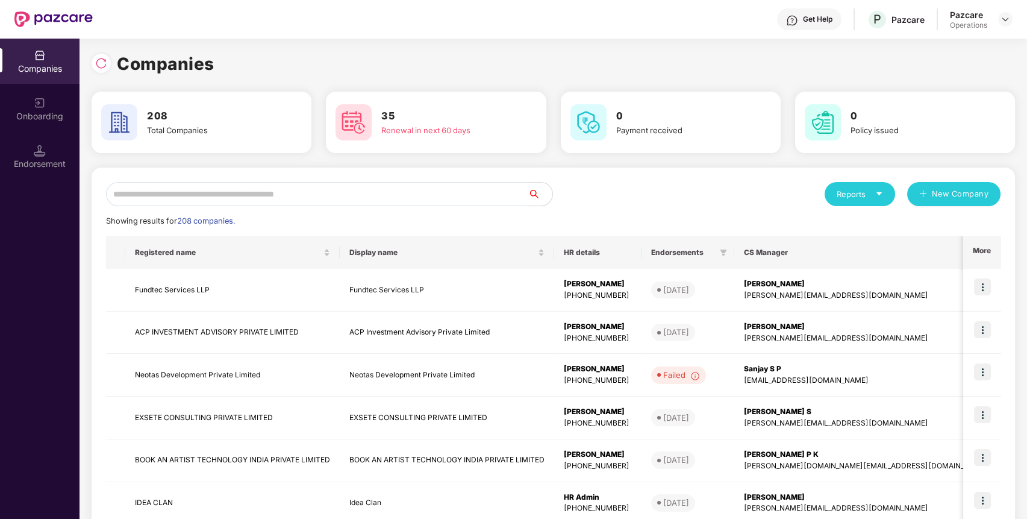
click at [434, 199] on input "text" at bounding box center [317, 194] width 422 height 24
paste input "**********"
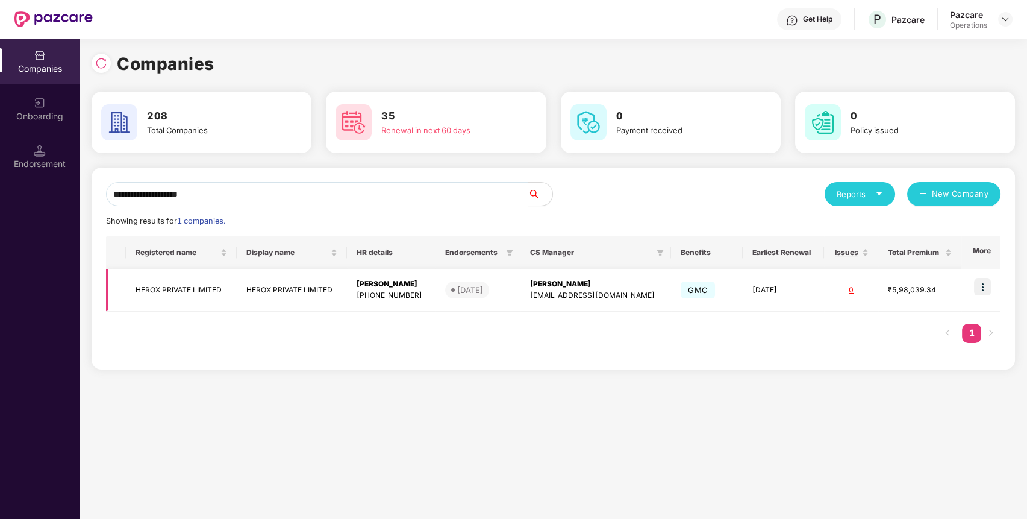
type input "**********"
click at [193, 280] on td "HEROX PRIVATE LIMITED" at bounding box center [181, 290] width 110 height 43
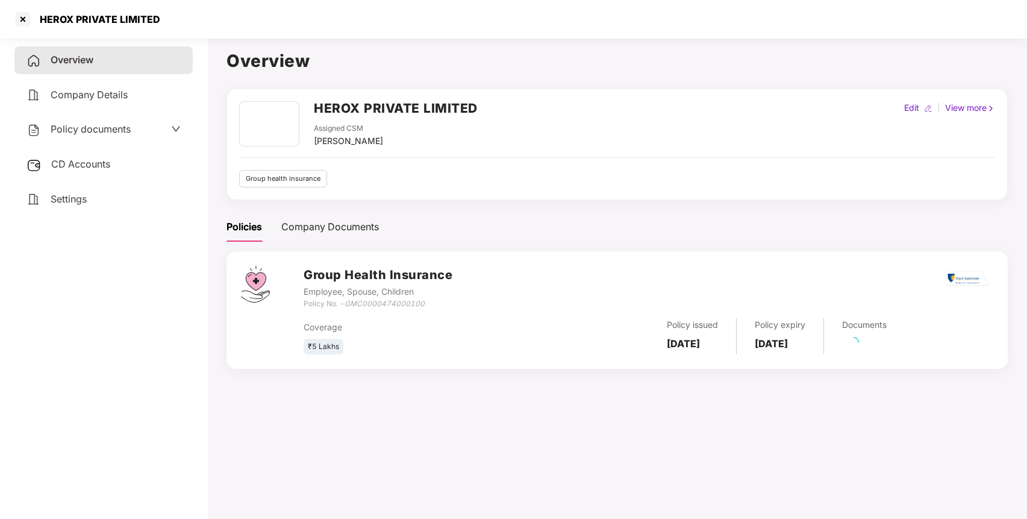
click at [130, 125] on span "Policy documents" at bounding box center [91, 129] width 80 height 12
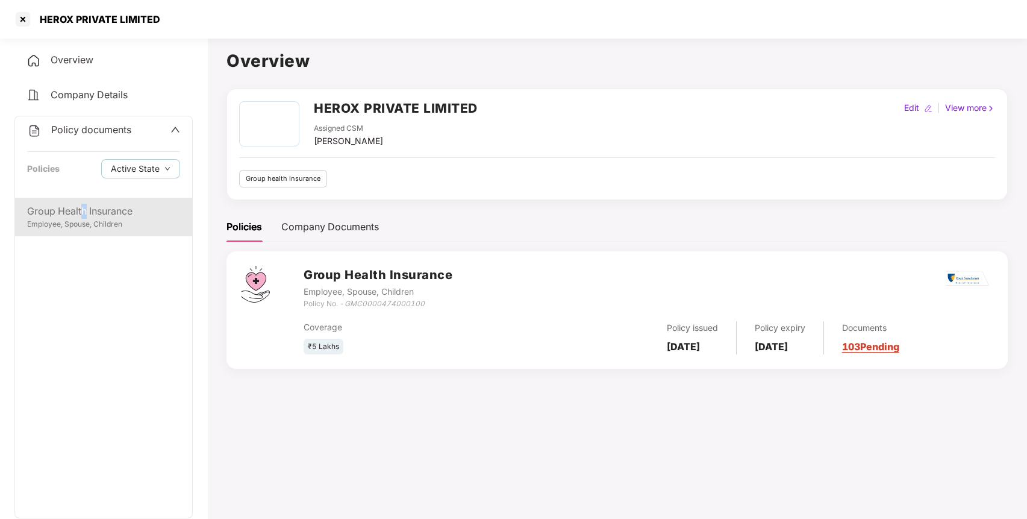
click at [83, 212] on div "Group Health Insurance" at bounding box center [103, 211] width 153 height 15
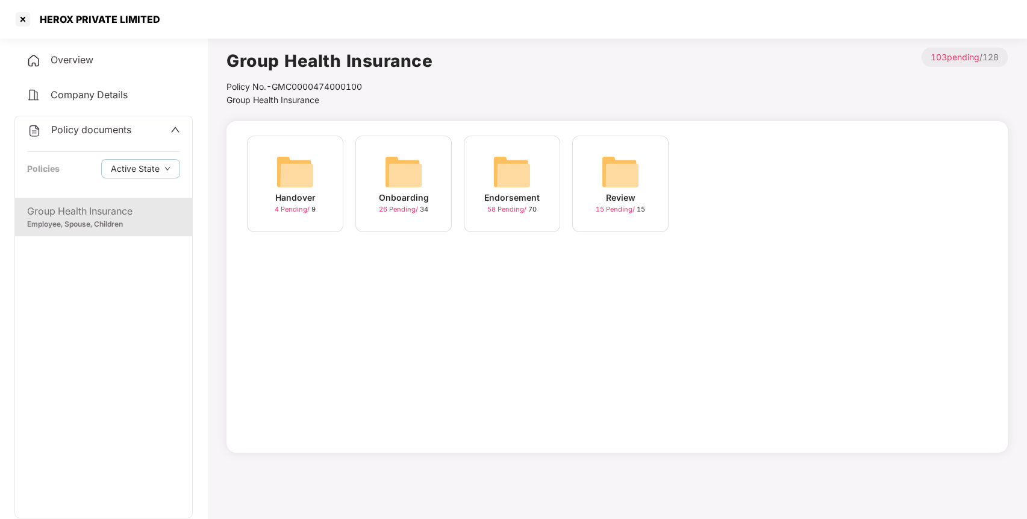
click at [582, 164] on div "Review 15 Pending / 15" at bounding box center [620, 184] width 96 height 96
click at [516, 178] on img at bounding box center [512, 171] width 39 height 39
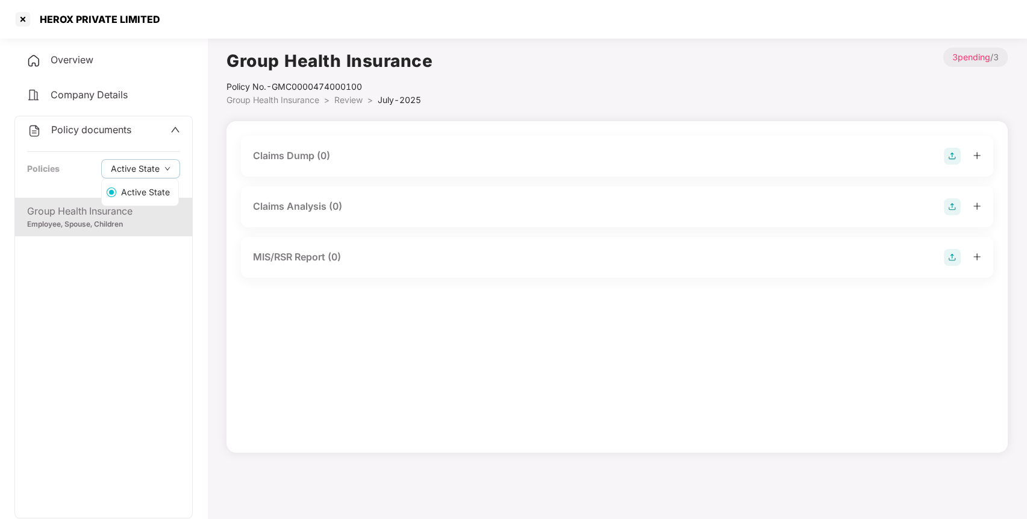
click at [130, 206] on div "Active State" at bounding box center [140, 193] width 78 height 26
click at [155, 212] on div "Group Health Insurance" at bounding box center [103, 211] width 153 height 15
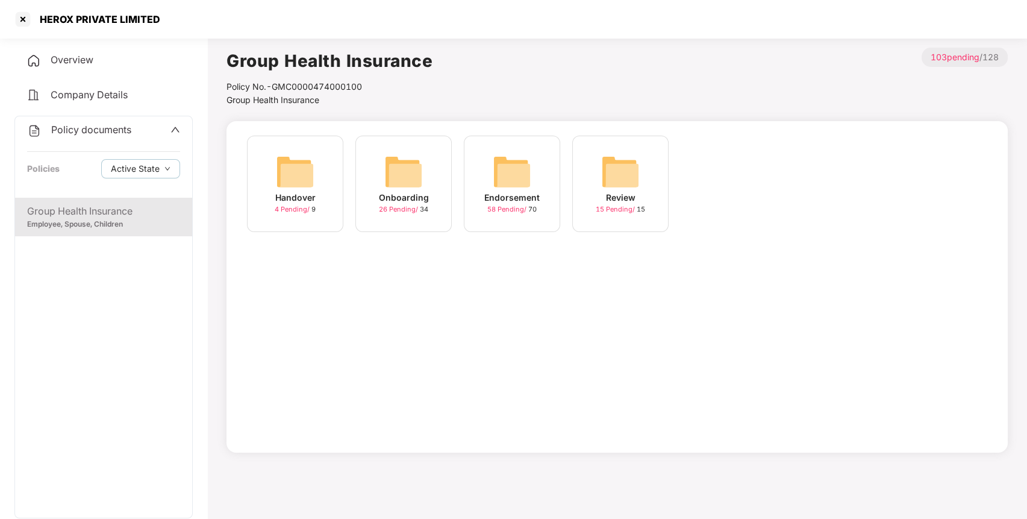
click at [515, 186] on img at bounding box center [512, 171] width 39 height 39
click at [738, 178] on img at bounding box center [729, 171] width 39 height 39
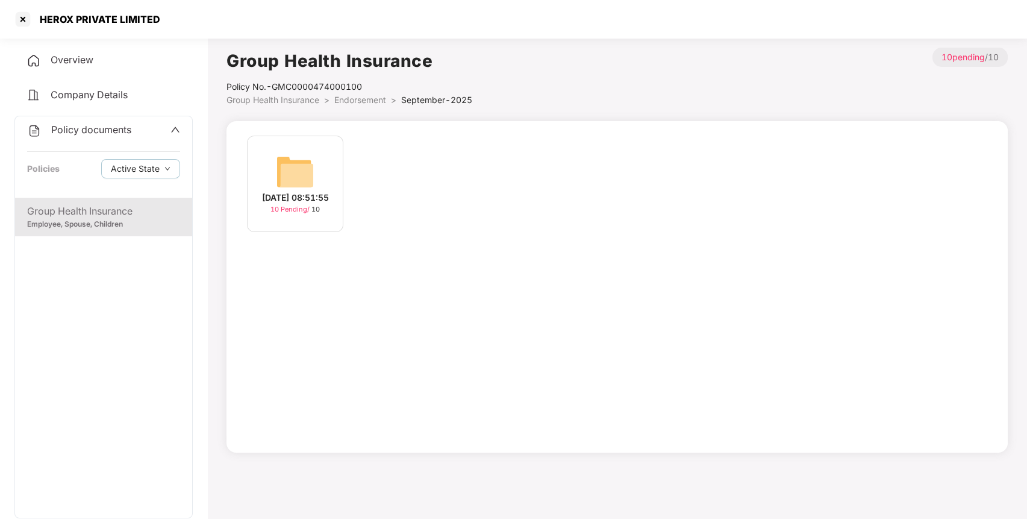
click at [302, 169] on img at bounding box center [295, 171] width 39 height 39
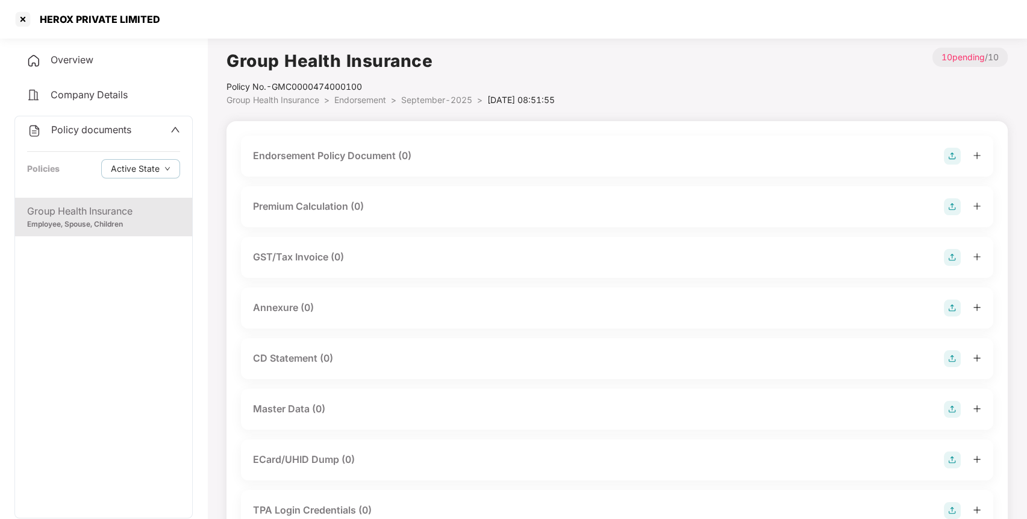
click at [952, 160] on img at bounding box center [952, 156] width 17 height 17
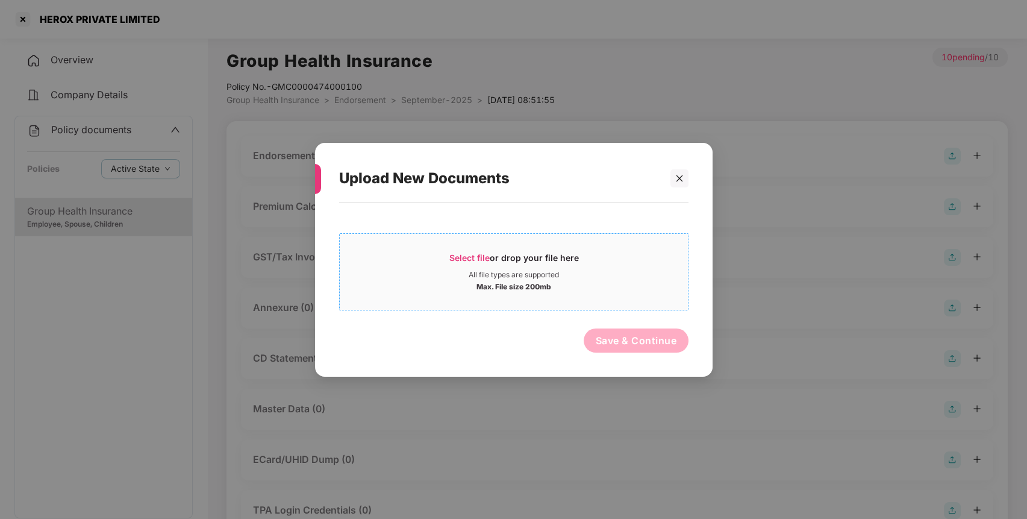
click at [540, 295] on span "Select file or drop your file here All file types are supported Max. File size …" at bounding box center [514, 271] width 348 height 58
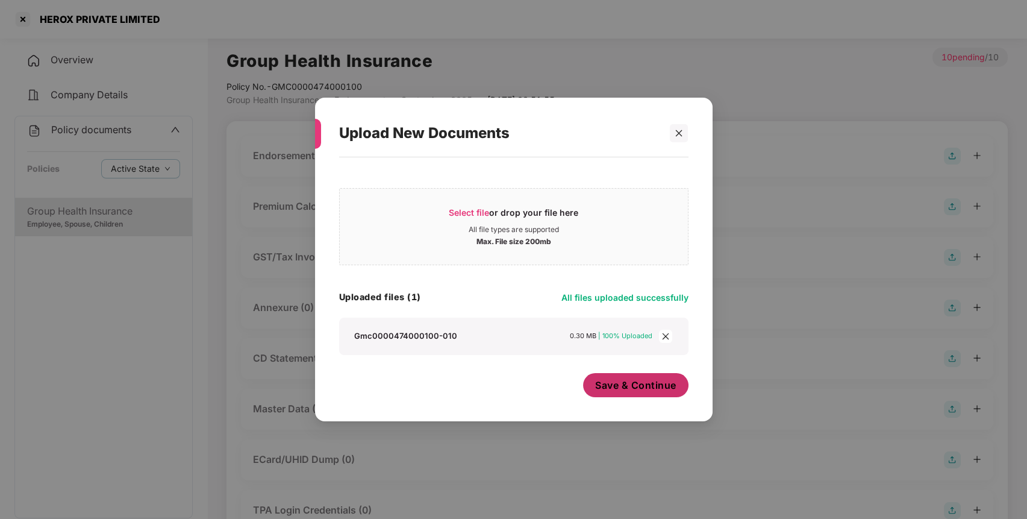
click at [613, 394] on button "Save & Continue" at bounding box center [635, 385] width 105 height 24
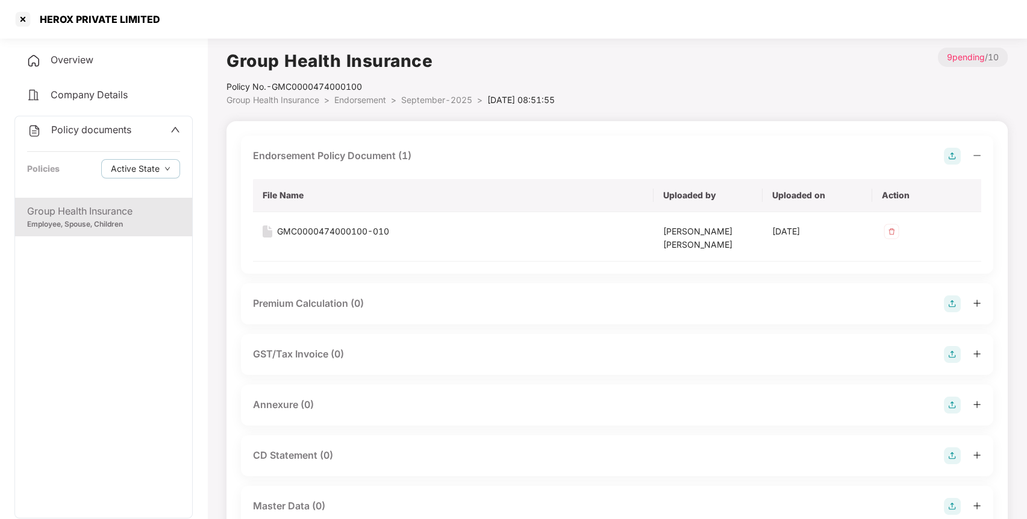
click at [954, 160] on img at bounding box center [952, 156] width 17 height 17
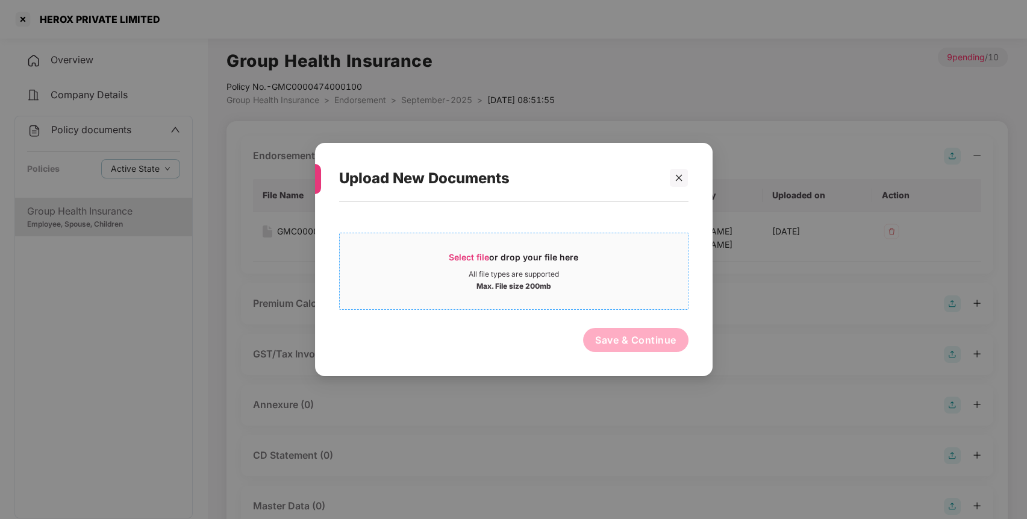
click at [553, 257] on div "Select file or drop your file here" at bounding box center [514, 260] width 130 height 18
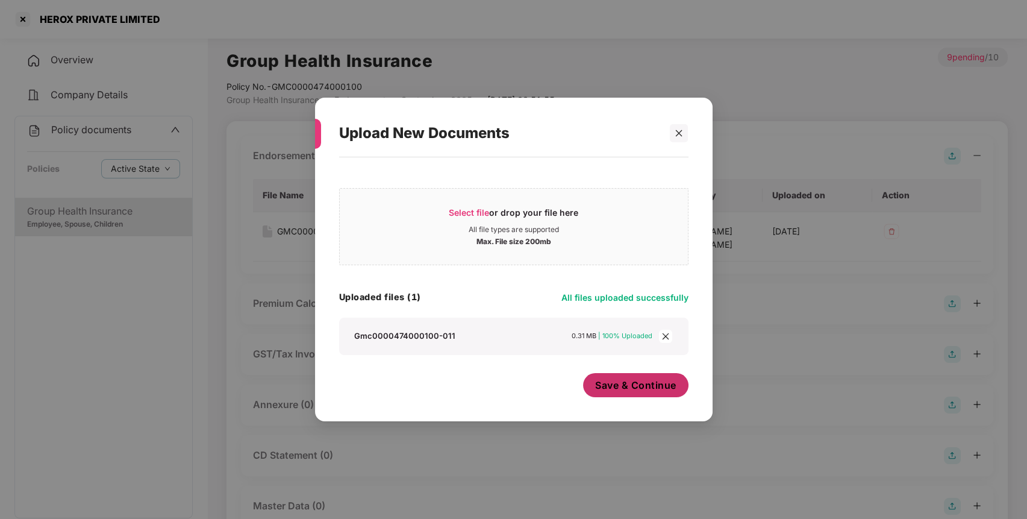
click at [625, 373] on button "Save & Continue" at bounding box center [635, 385] width 105 height 24
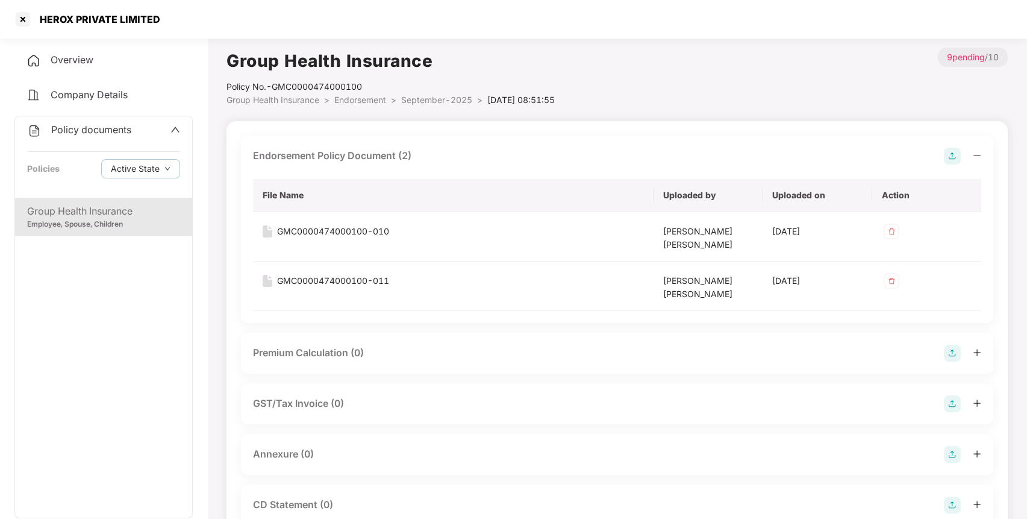
scroll to position [140, 0]
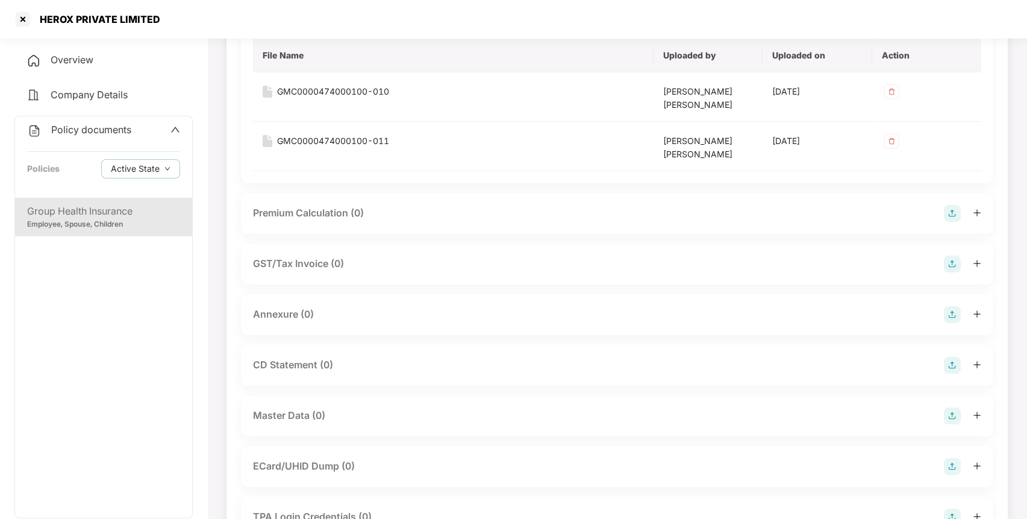
click at [953, 310] on img at bounding box center [952, 314] width 17 height 17
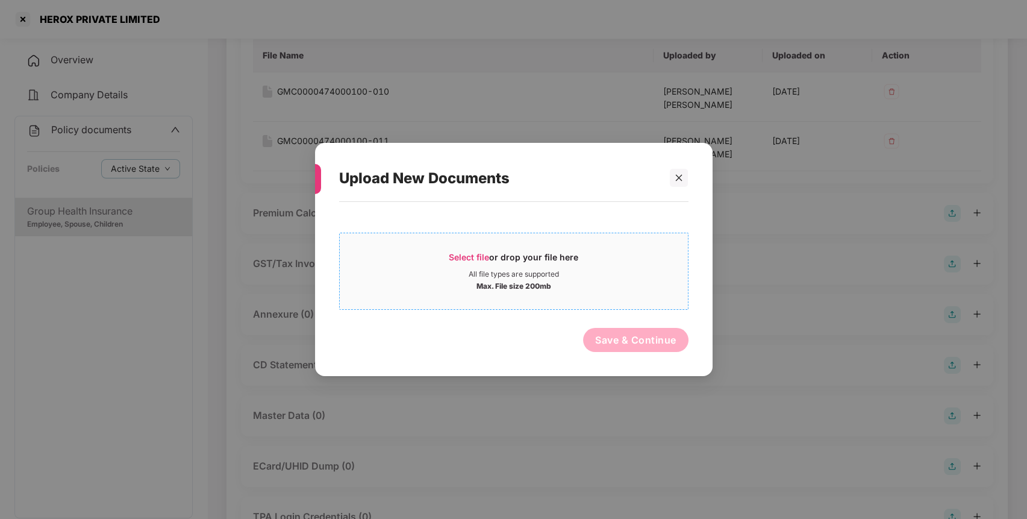
click at [545, 266] on div "Select file or drop your file here" at bounding box center [514, 260] width 130 height 18
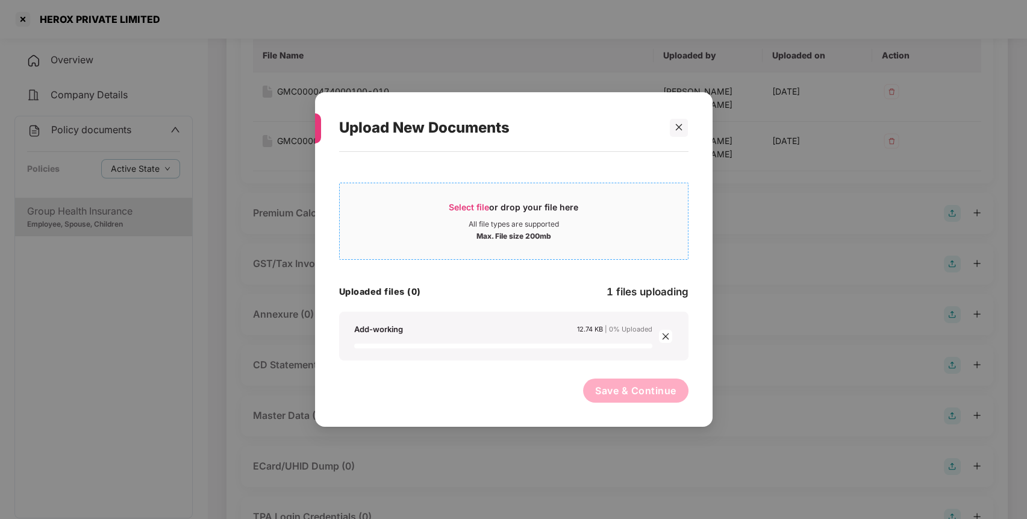
click at [550, 234] on div "Max. File size 200mb" at bounding box center [514, 235] width 75 height 12
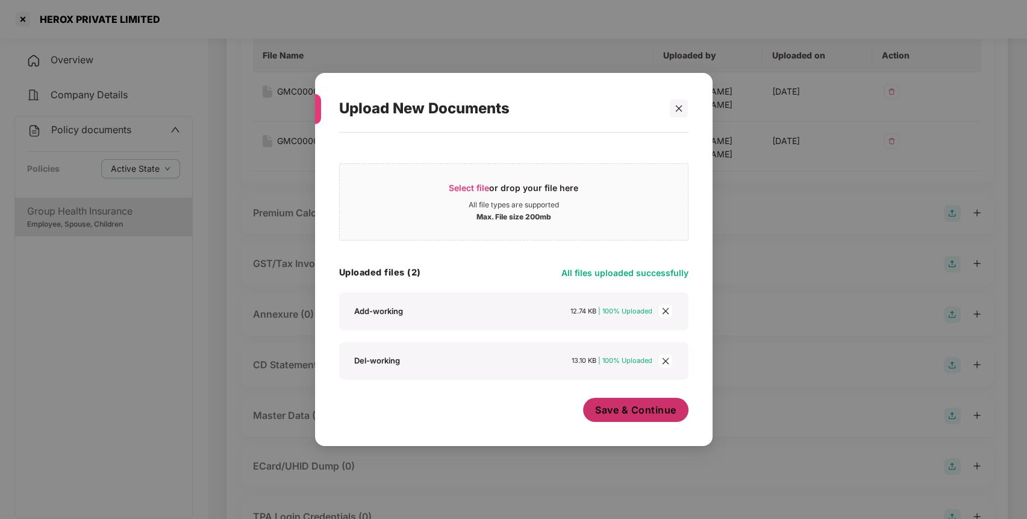
click at [641, 419] on button "Save & Continue" at bounding box center [635, 410] width 105 height 24
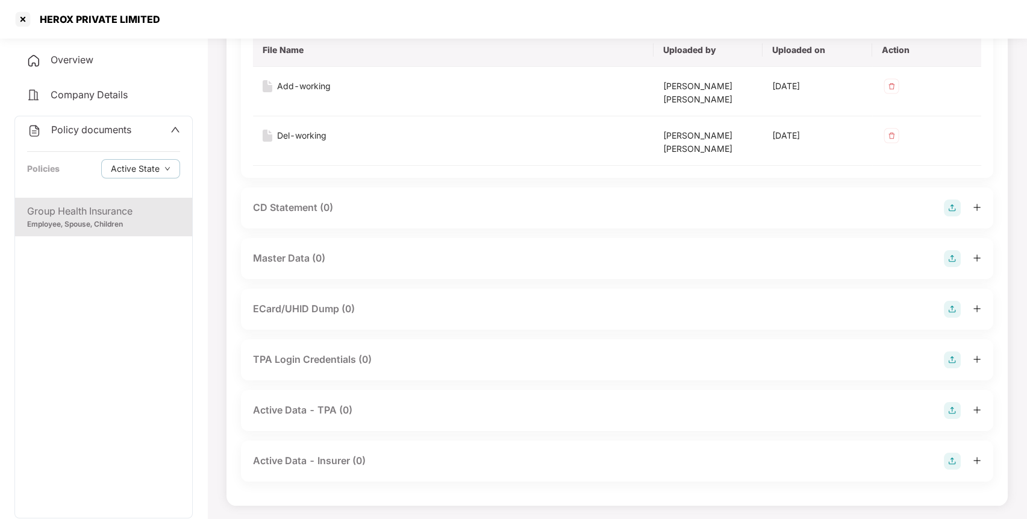
scroll to position [440, 0]
click at [952, 259] on img at bounding box center [952, 261] width 17 height 17
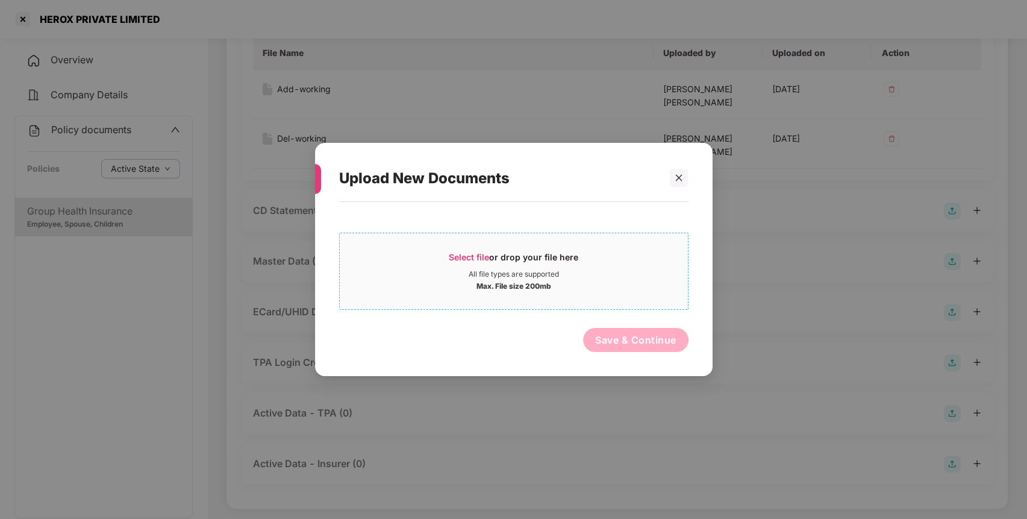
click at [550, 300] on div "Select file or drop your file here All file types are supported Max. File size …" at bounding box center [513, 271] width 349 height 77
click at [556, 229] on div "Select file or drop your file here All file types are supported Max. File size …" at bounding box center [513, 268] width 349 height 83
click at [533, 268] on div "Select file or drop your file here" at bounding box center [514, 260] width 130 height 18
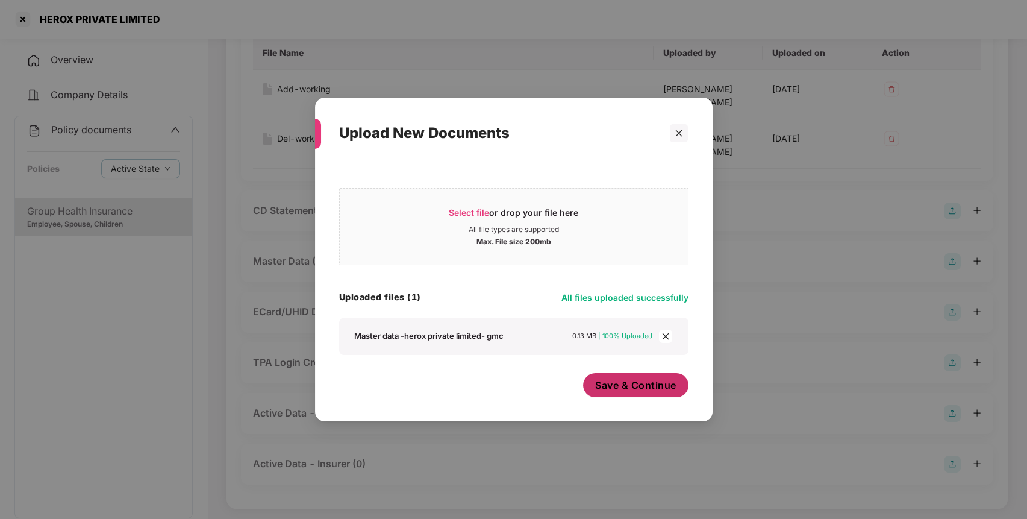
click at [625, 386] on span "Save & Continue" at bounding box center [635, 384] width 81 height 13
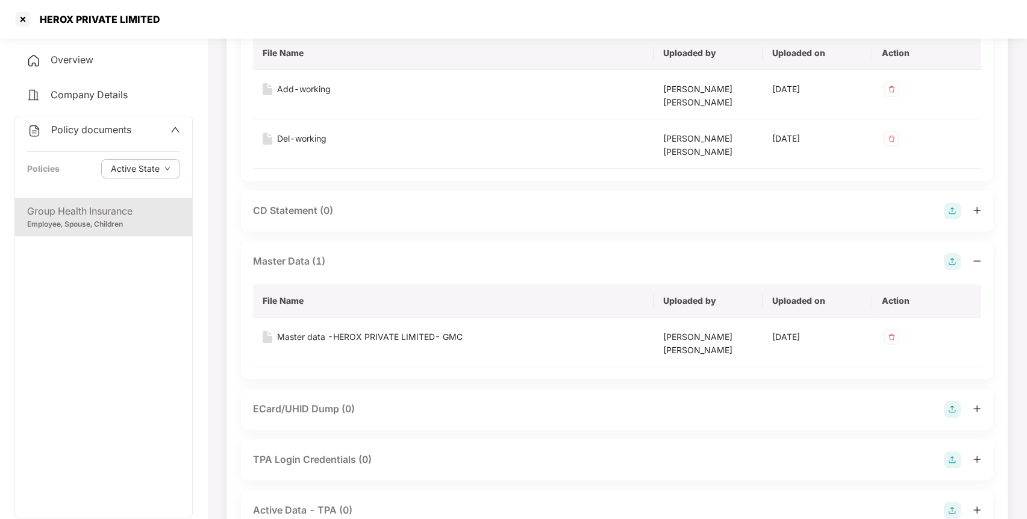
click at [97, 121] on div "Policy documents Policies Active State" at bounding box center [103, 156] width 177 height 81
click at [107, 133] on span "Policy documents" at bounding box center [91, 130] width 80 height 12
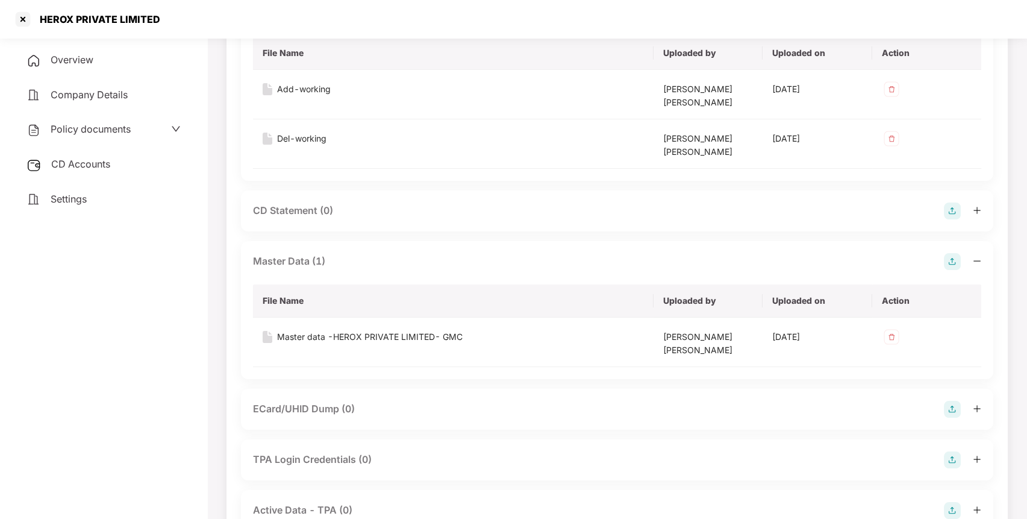
click at [89, 165] on span "CD Accounts" at bounding box center [80, 164] width 59 height 12
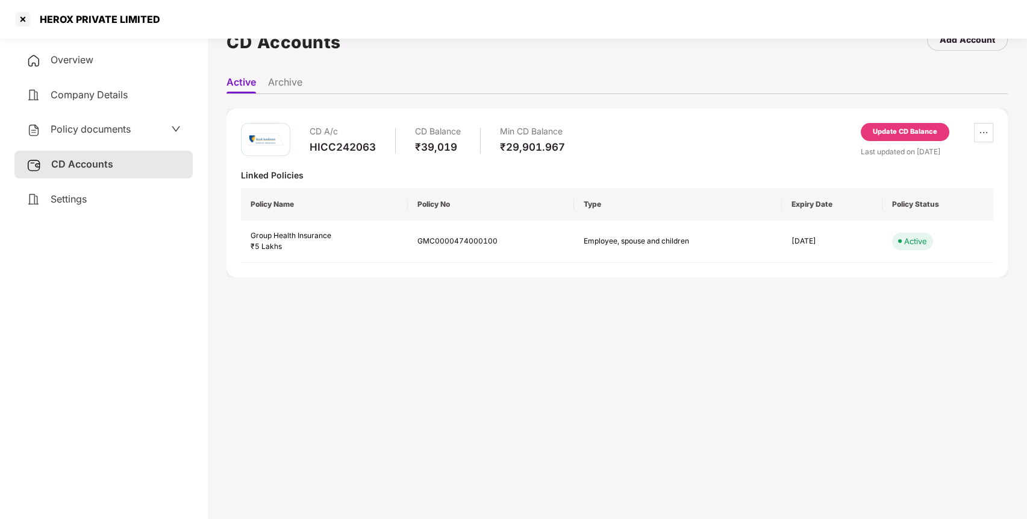
click at [913, 131] on div "Update CD Balance" at bounding box center [905, 132] width 64 height 11
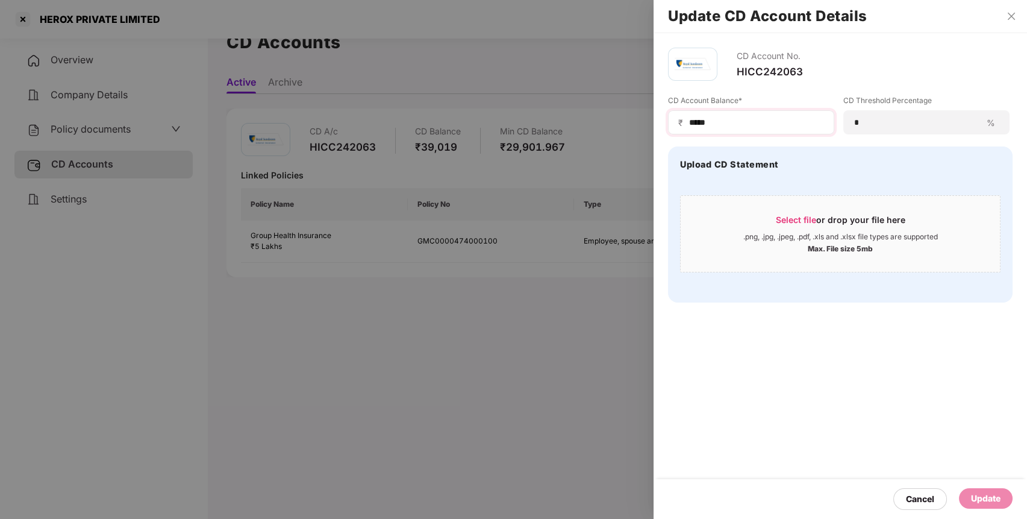
click at [740, 128] on div "₹ *****" at bounding box center [751, 122] width 166 height 24
click at [741, 127] on input "*****" at bounding box center [756, 122] width 136 height 13
type input "*"
type input "*****"
click at [988, 497] on div "Update" at bounding box center [986, 498] width 30 height 13
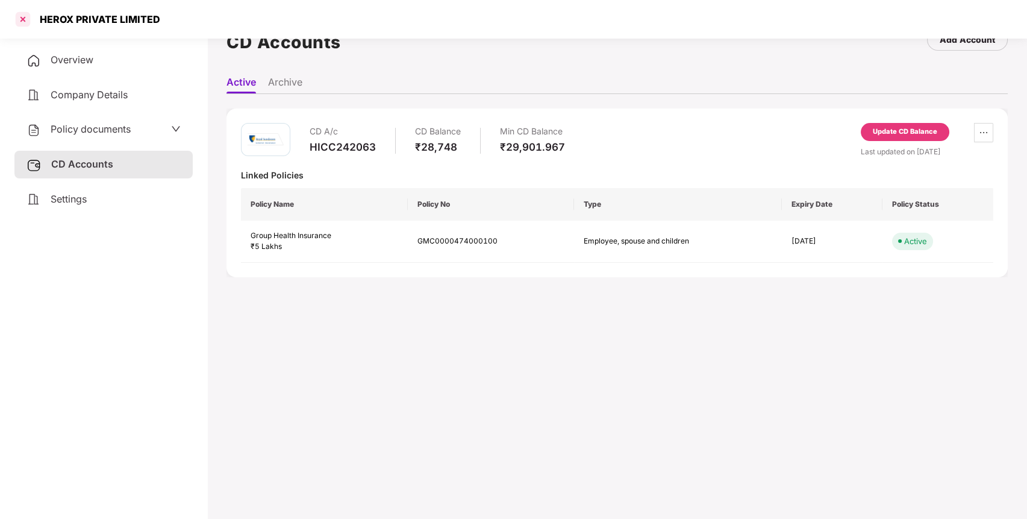
click at [20, 21] on div at bounding box center [22, 19] width 19 height 19
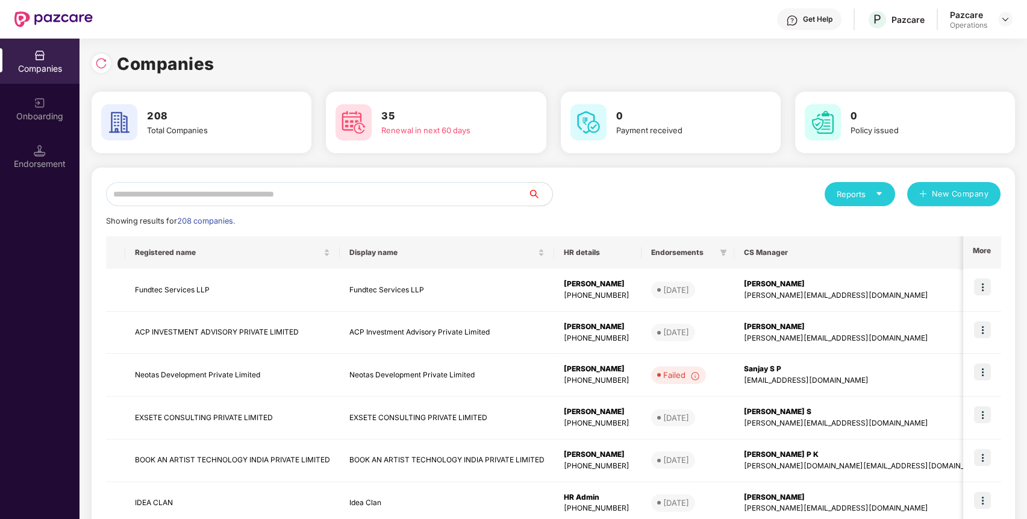
scroll to position [0, 0]
click at [393, 188] on input "text" at bounding box center [317, 194] width 422 height 24
paste input "**********"
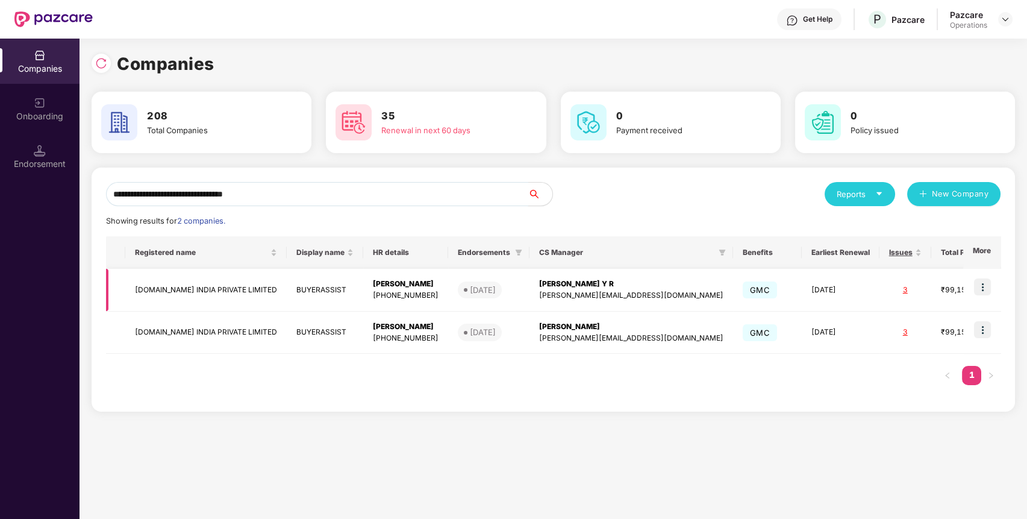
type input "**********"
click at [225, 306] on td "[DOMAIN_NAME] INDIA PRIVATE LIMITED" at bounding box center [205, 290] width 161 height 43
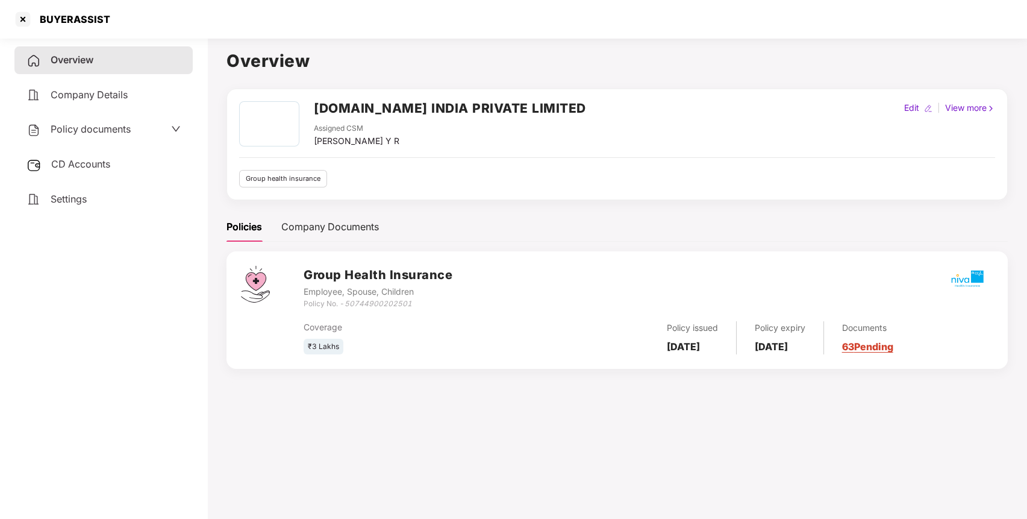
click at [160, 133] on div "Policy documents" at bounding box center [104, 130] width 154 height 16
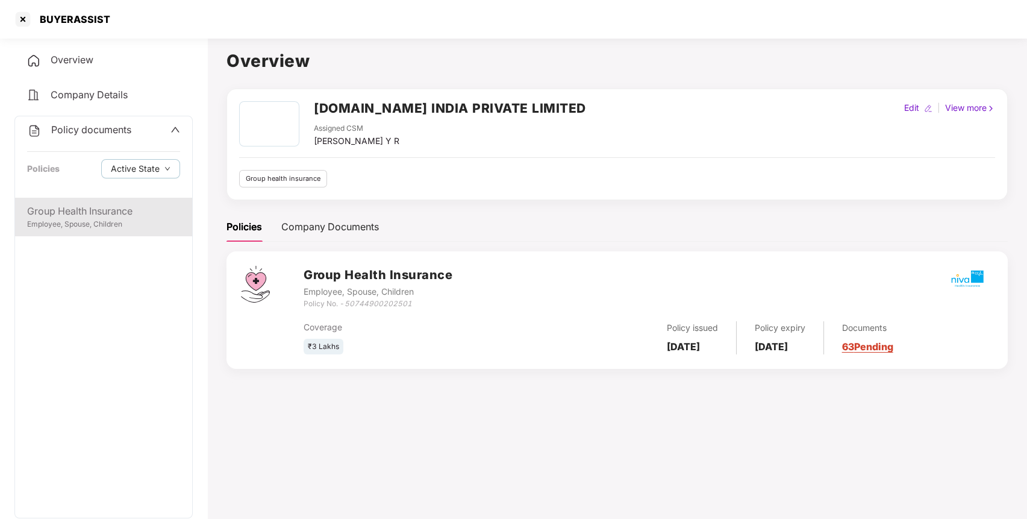
click at [95, 218] on div "Group Health Insurance Employee, Spouse, Children" at bounding box center [103, 217] width 177 height 39
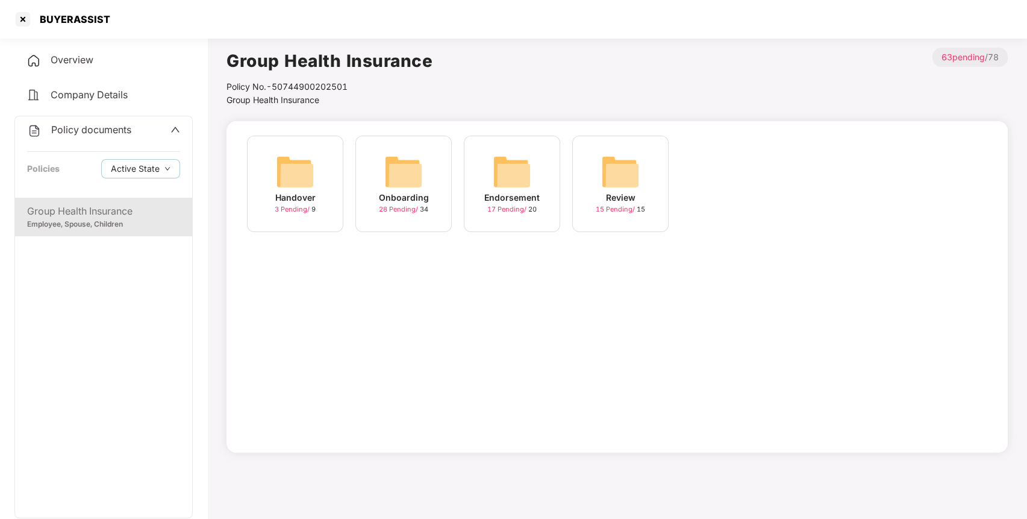
click at [527, 185] on div "Endorsement 17 Pending / 20" at bounding box center [512, 184] width 96 height 96
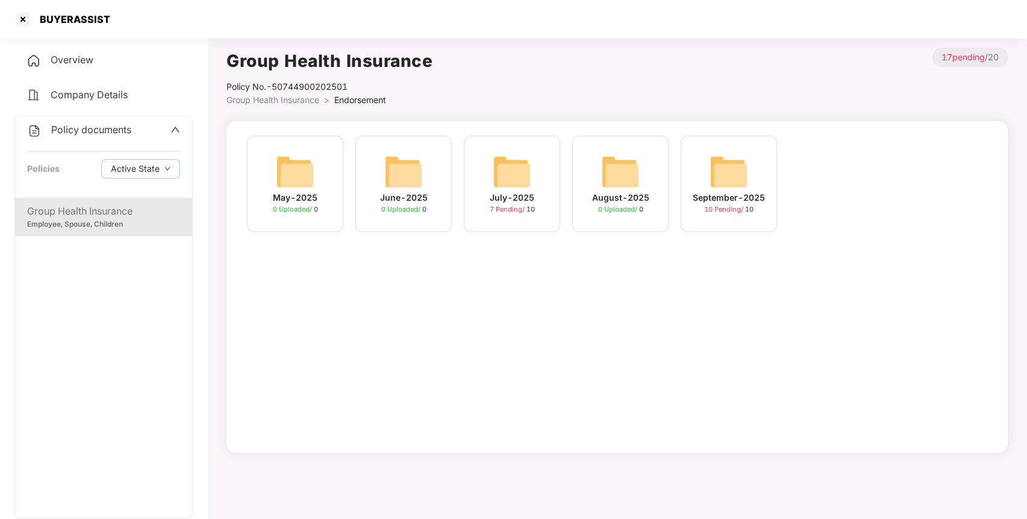
click at [716, 167] on img at bounding box center [729, 171] width 39 height 39
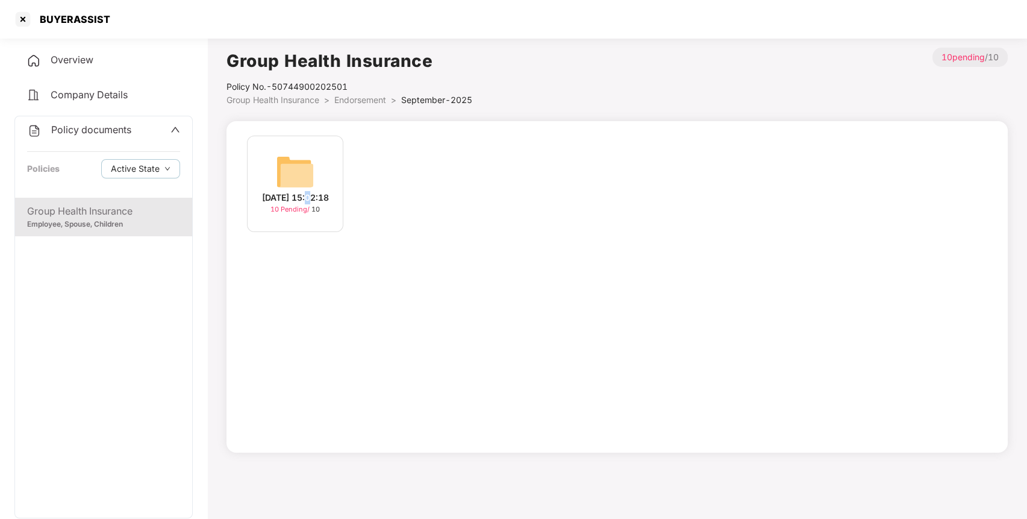
click at [321, 181] on div "[DATE] 15:02:18 10 Pending / 10" at bounding box center [295, 184] width 96 height 96
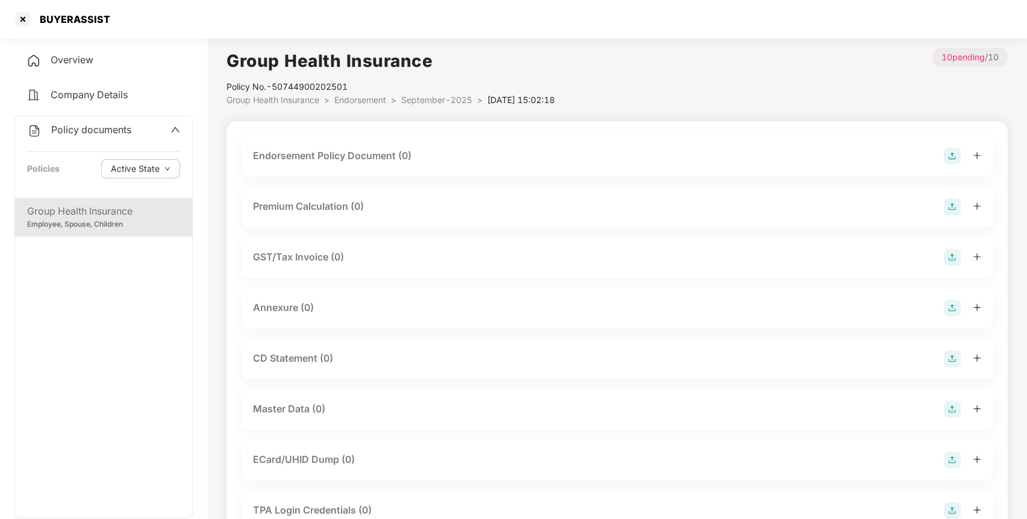
click at [948, 157] on img at bounding box center [952, 156] width 17 height 17
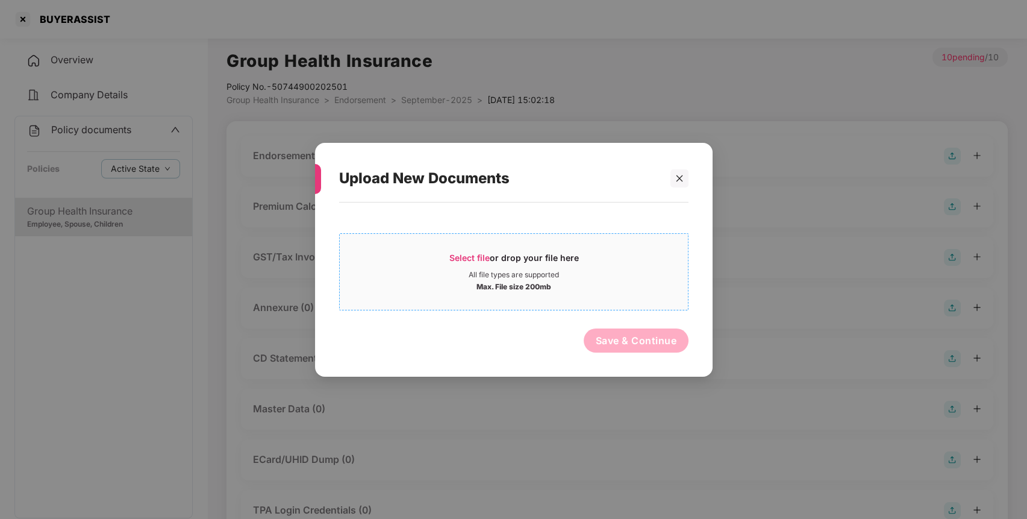
drag, startPoint x: 581, startPoint y: 243, endPoint x: 574, endPoint y: 245, distance: 7.6
click at [574, 245] on span "Select file or drop your file here All file types are supported Max. File size …" at bounding box center [514, 271] width 348 height 58
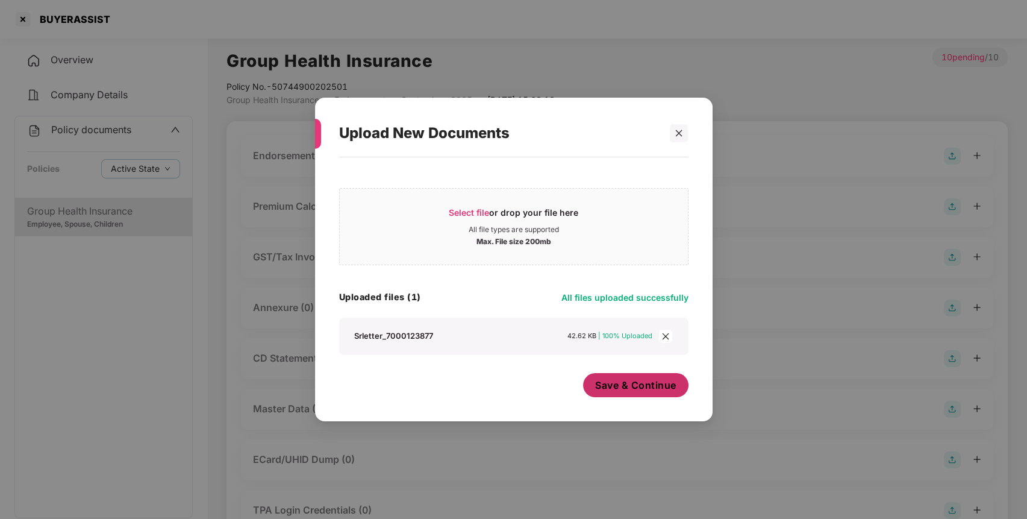
click at [640, 388] on span "Save & Continue" at bounding box center [635, 384] width 81 height 13
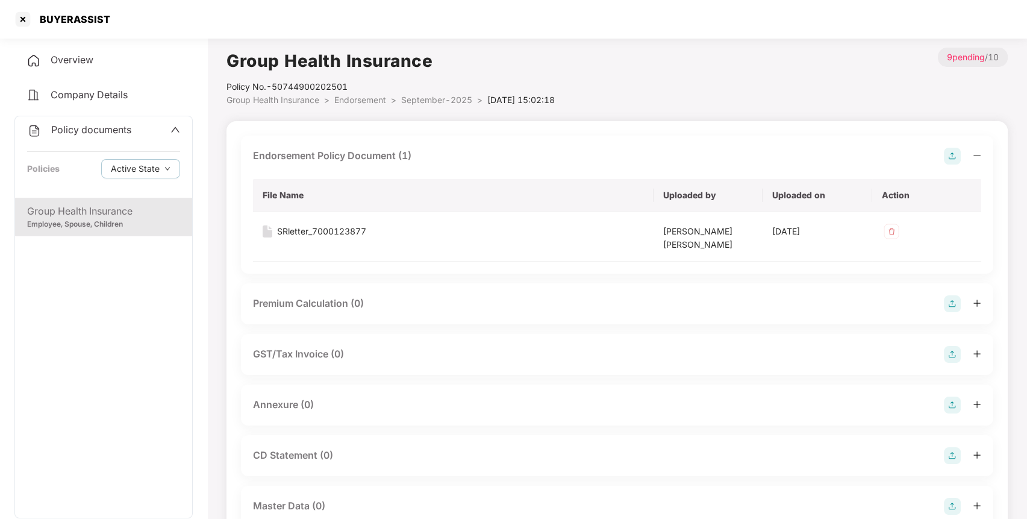
click at [956, 405] on img at bounding box center [952, 404] width 17 height 17
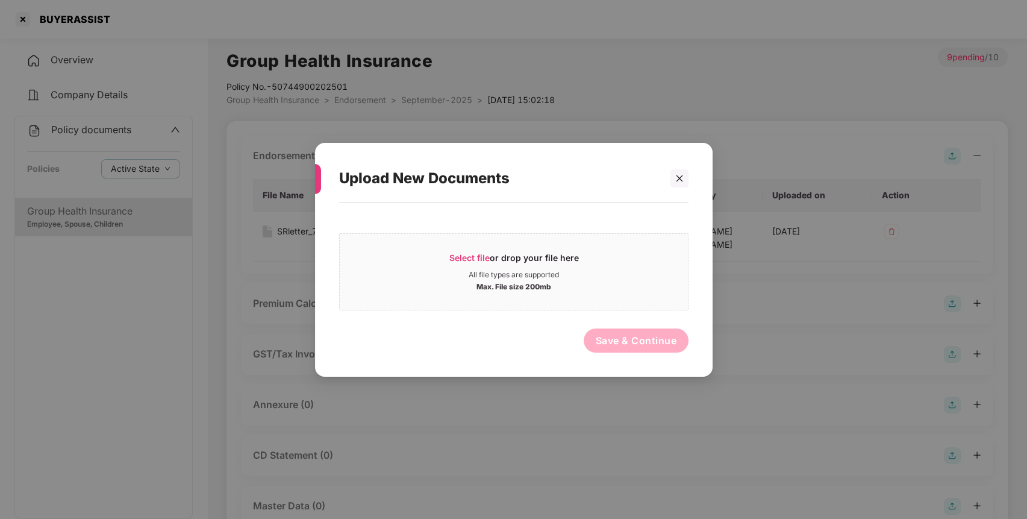
click at [496, 218] on div "Select file or drop your file here All file types are supported Max. File size …" at bounding box center [513, 283] width 349 height 150
click at [492, 242] on div "Select file or drop your file here All file types are supported Max. File size …" at bounding box center [513, 271] width 349 height 77
click at [522, 280] on div "Max. File size 200mb" at bounding box center [514, 285] width 75 height 12
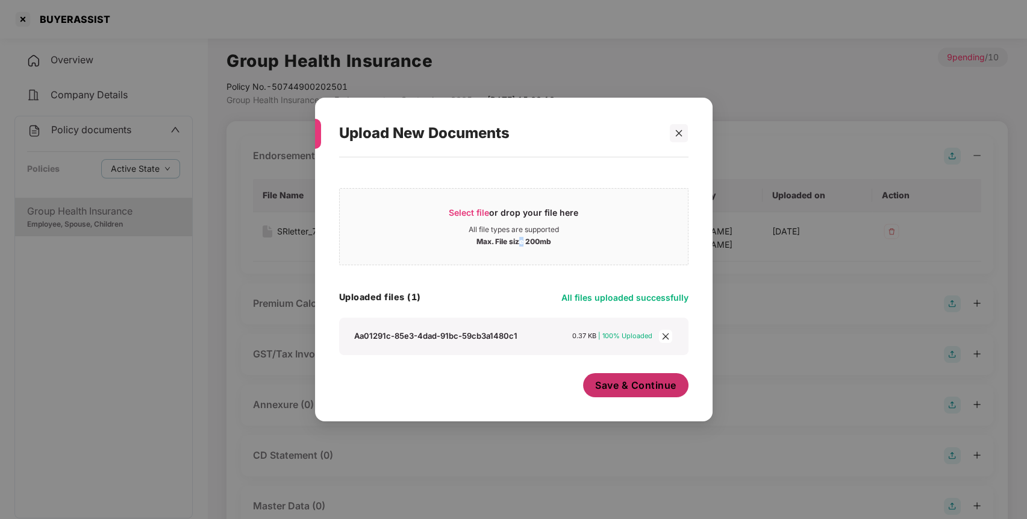
click at [663, 390] on span "Save & Continue" at bounding box center [635, 384] width 81 height 13
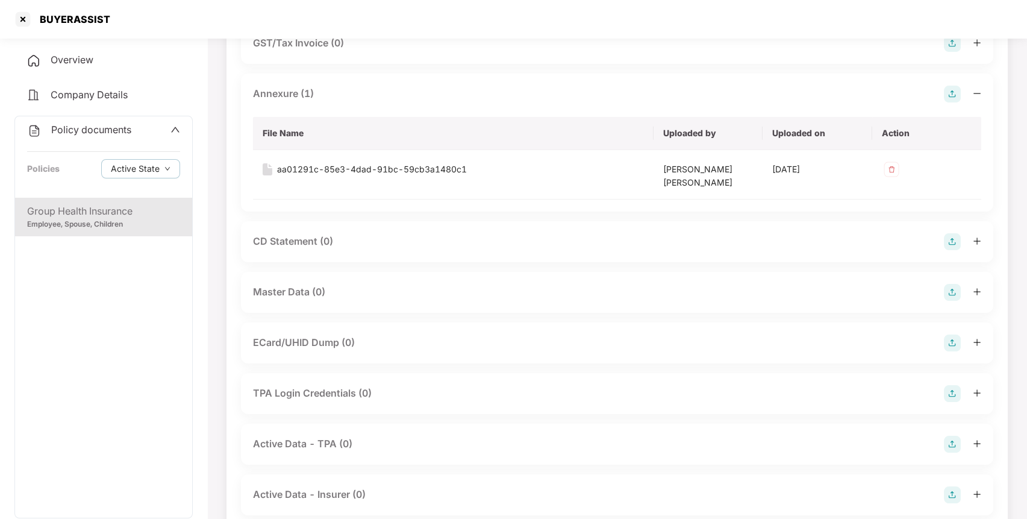
scroll to position [345, 0]
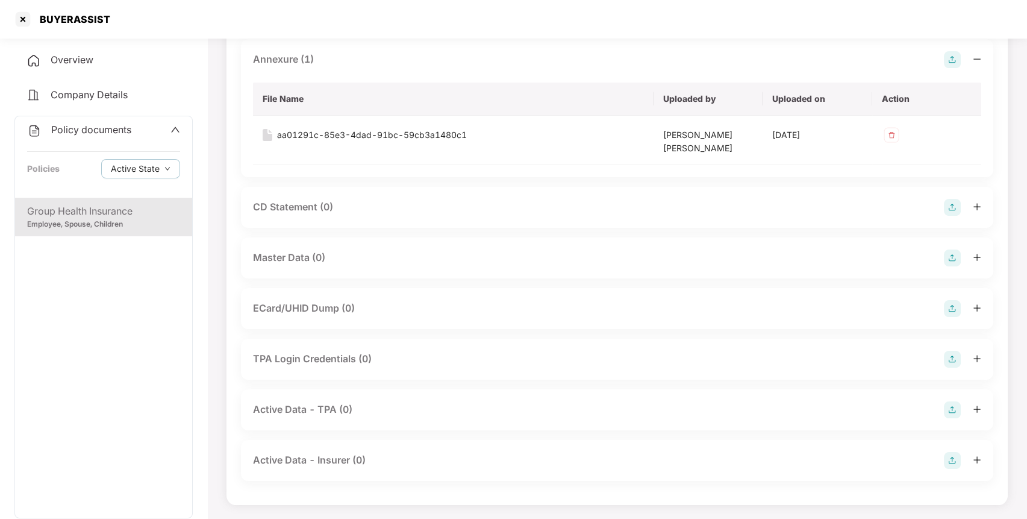
click at [957, 255] on img at bounding box center [952, 257] width 17 height 17
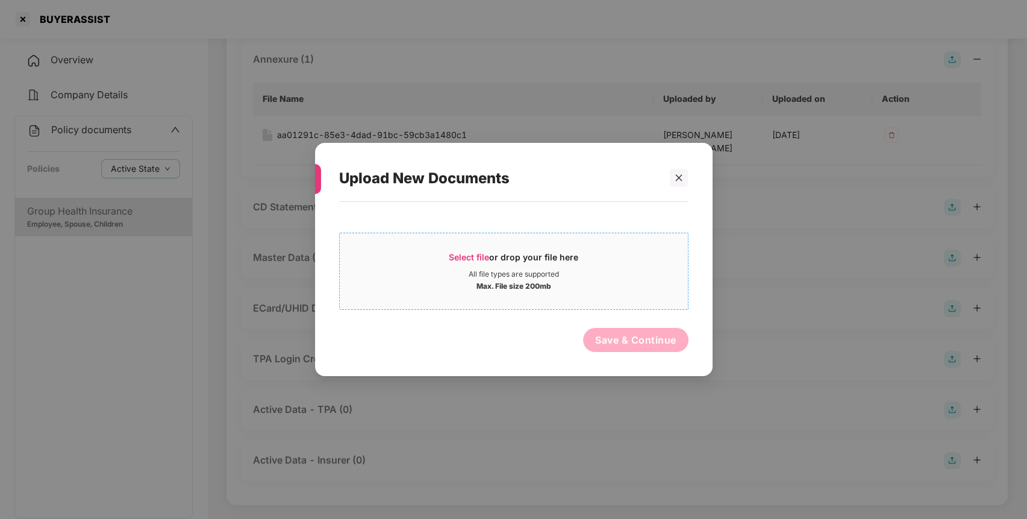
click at [516, 280] on div "Max. File size 200mb" at bounding box center [514, 285] width 75 height 12
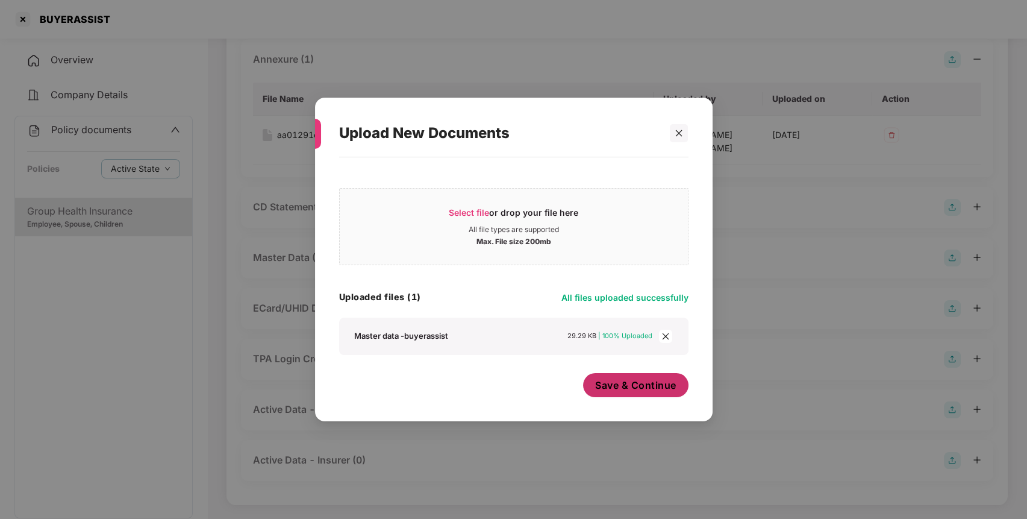
click at [640, 392] on span "Save & Continue" at bounding box center [635, 384] width 81 height 13
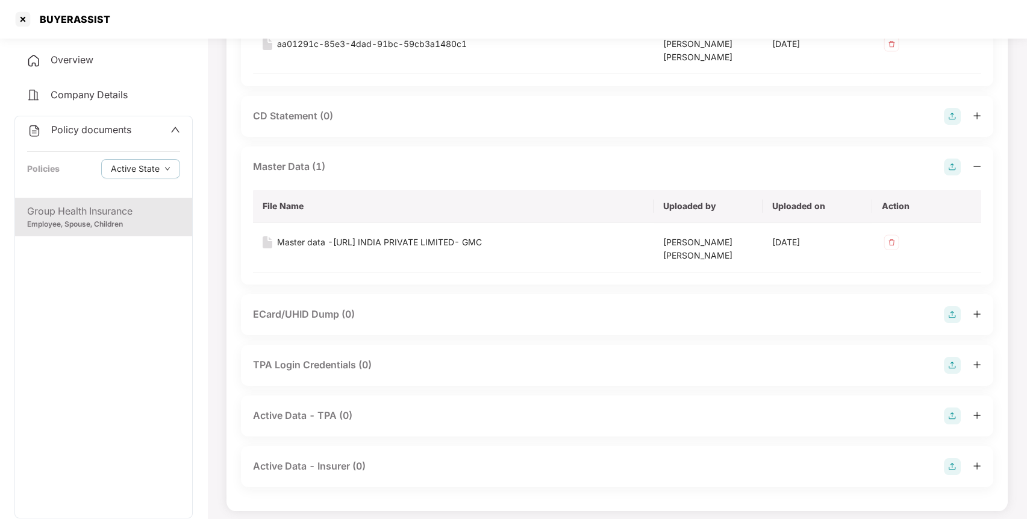
scroll to position [442, 0]
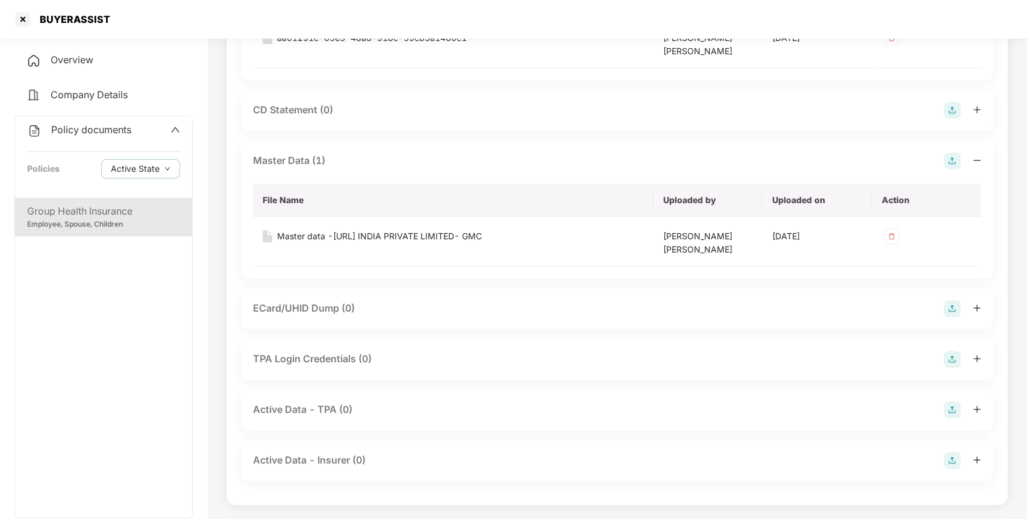
click at [136, 144] on div "Policy documents Policies Active State" at bounding box center [103, 156] width 177 height 81
drag, startPoint x: 113, startPoint y: 136, endPoint x: 107, endPoint y: 140, distance: 7.3
click at [113, 135] on div "Policy documents" at bounding box center [79, 130] width 104 height 16
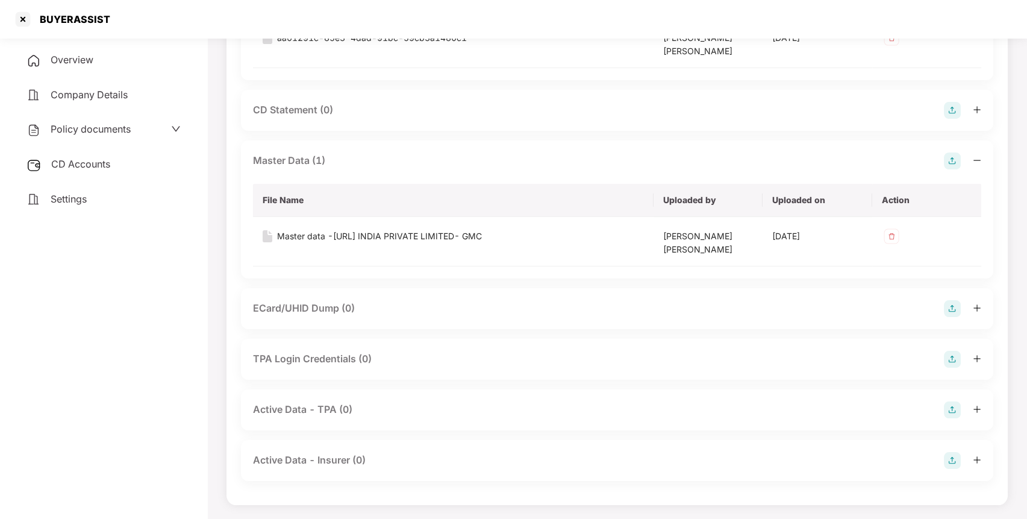
click at [89, 159] on span "CD Accounts" at bounding box center [80, 164] width 59 height 12
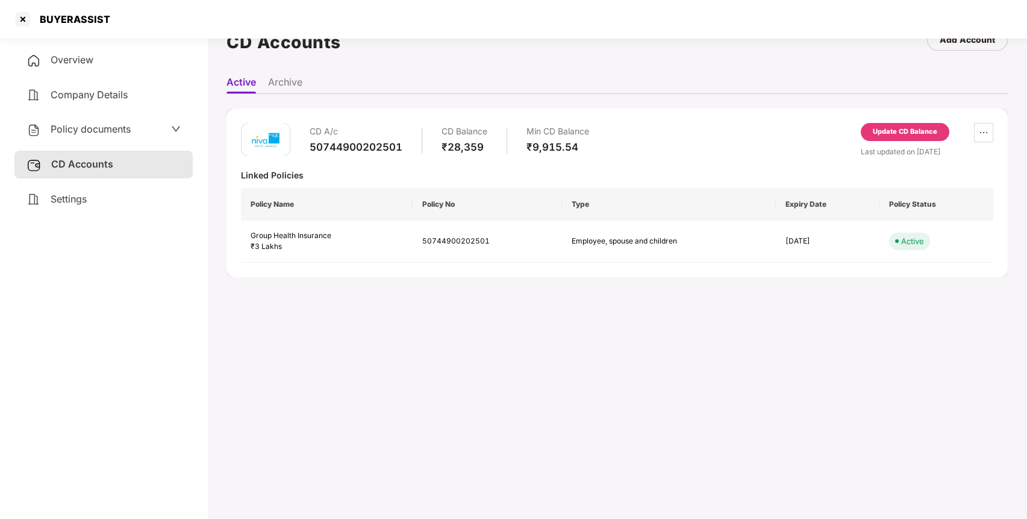
click at [894, 133] on div "Update CD Balance" at bounding box center [905, 132] width 64 height 11
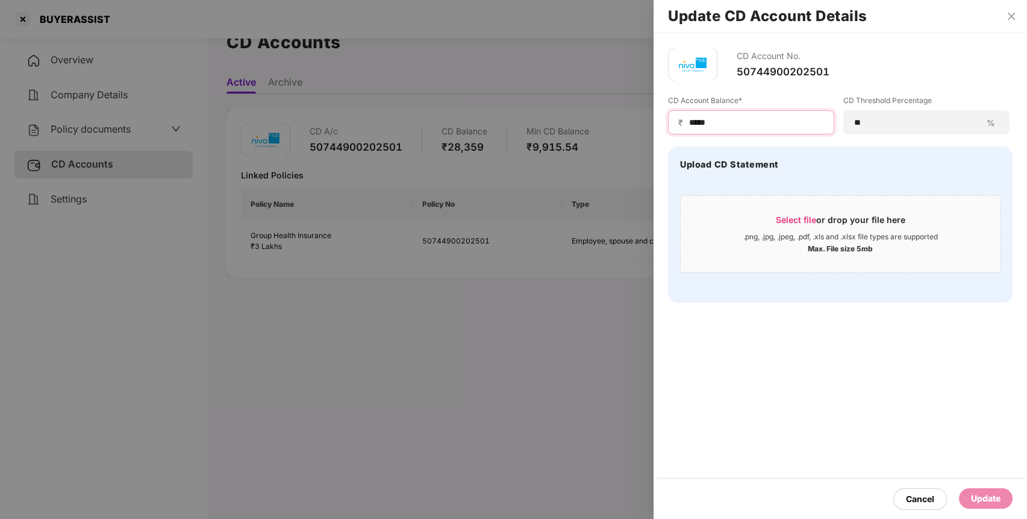
click at [740, 120] on input "*****" at bounding box center [756, 122] width 136 height 13
type input "*****"
click at [998, 506] on div "Update" at bounding box center [986, 498] width 54 height 20
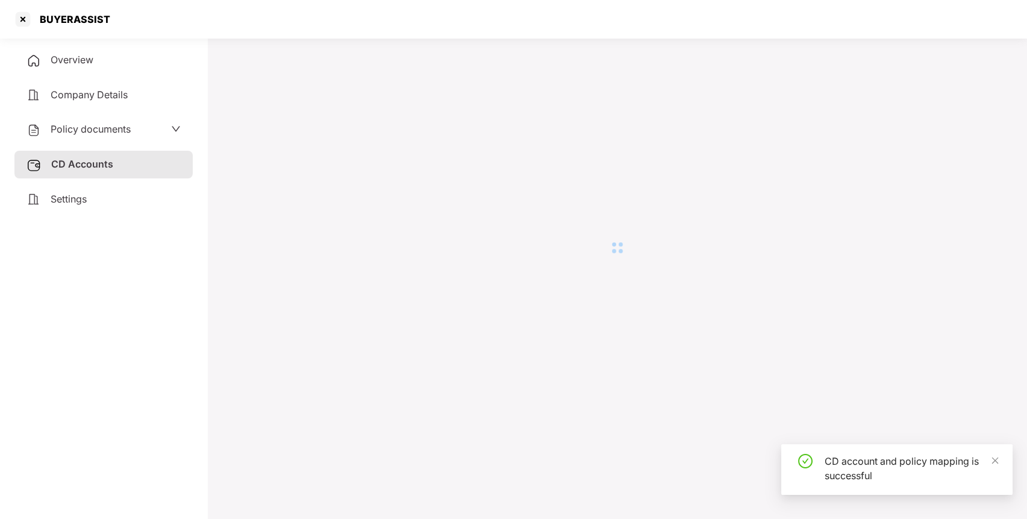
click at [49, 14] on div "BUYERASSIST" at bounding box center [72, 19] width 78 height 12
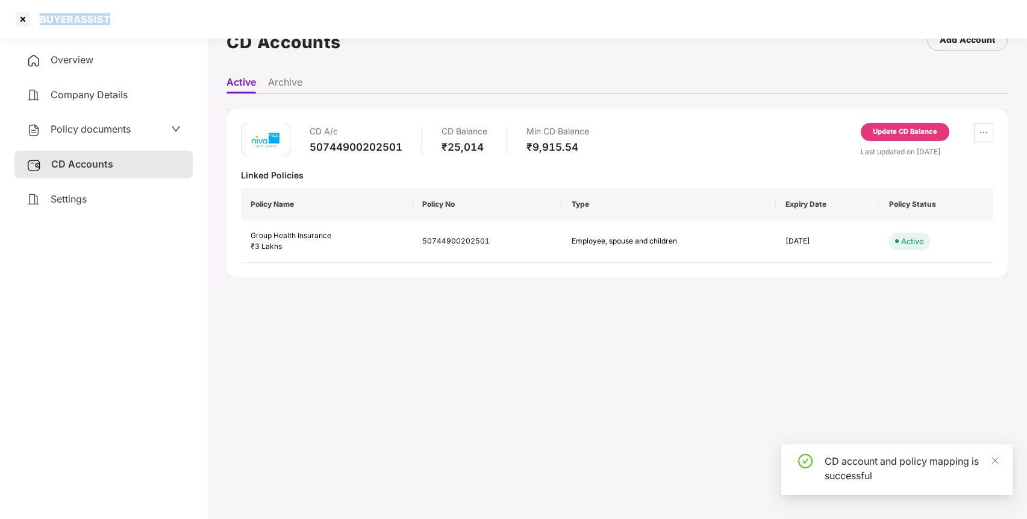
click at [49, 14] on div "BUYERASSIST" at bounding box center [72, 19] width 78 height 12
copy div "BUYERASSIST"
click at [15, 13] on div at bounding box center [22, 19] width 19 height 19
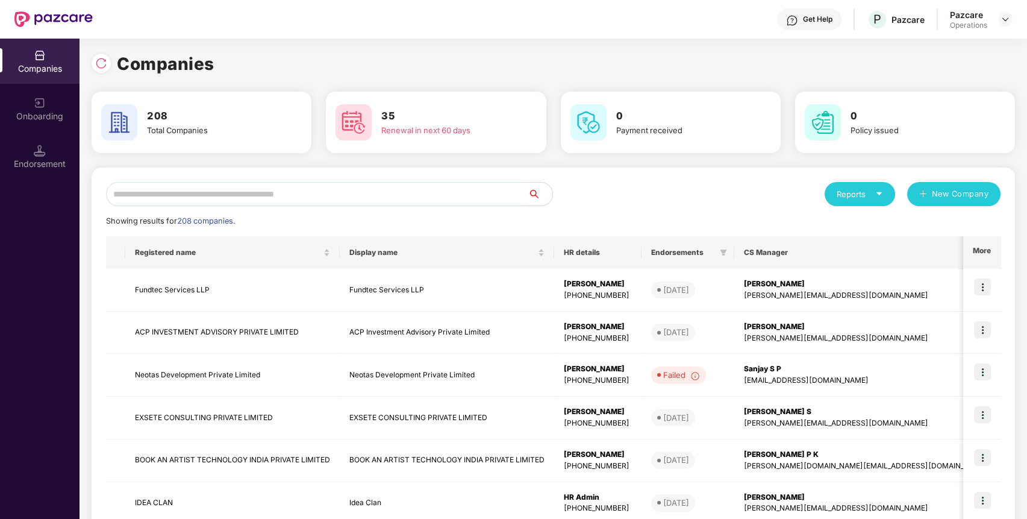
scroll to position [0, 0]
paste input "**********"
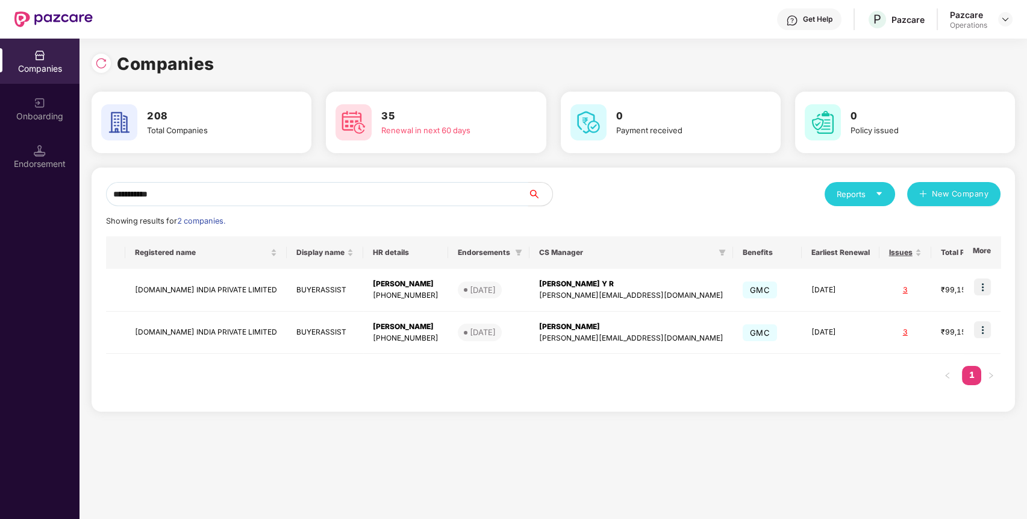
click at [443, 199] on input "**********" at bounding box center [317, 194] width 422 height 24
type input "**********"
click at [988, 281] on img at bounding box center [982, 286] width 17 height 17
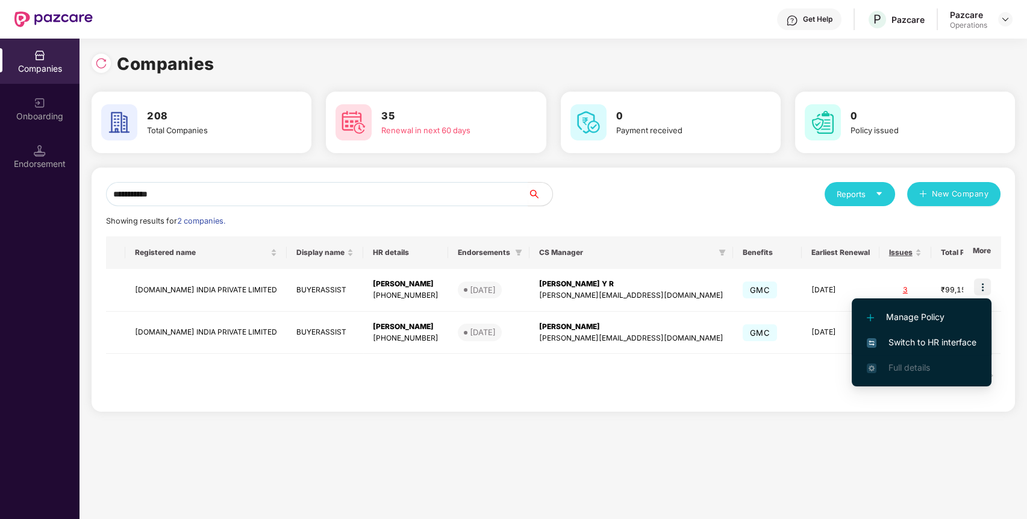
click at [906, 336] on span "Switch to HR interface" at bounding box center [922, 342] width 110 height 13
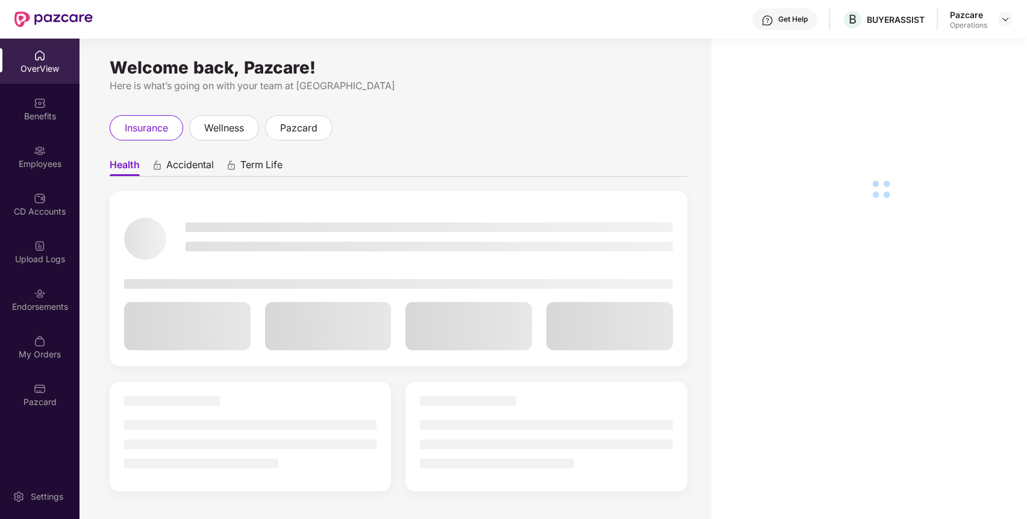
click at [36, 163] on div "Employees" at bounding box center [40, 164] width 80 height 12
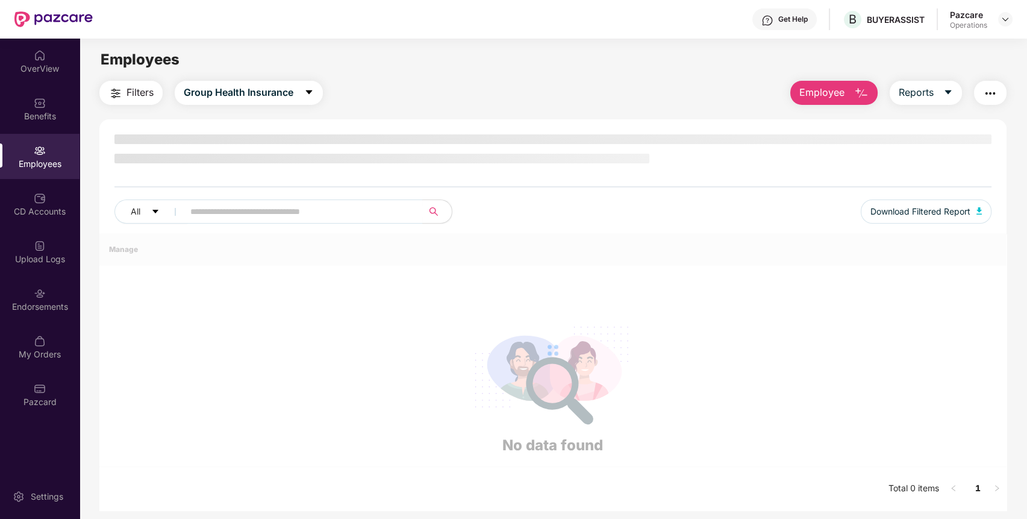
click at [36, 163] on div "Employees" at bounding box center [40, 164] width 80 height 12
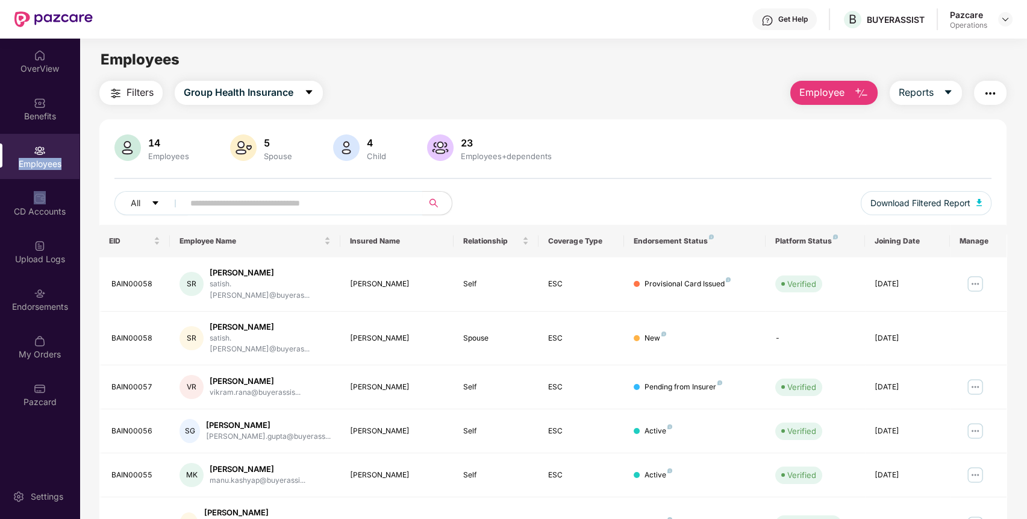
click at [36, 163] on div "Employees" at bounding box center [40, 164] width 80 height 12
click at [145, 97] on span "Filters" at bounding box center [140, 92] width 27 height 15
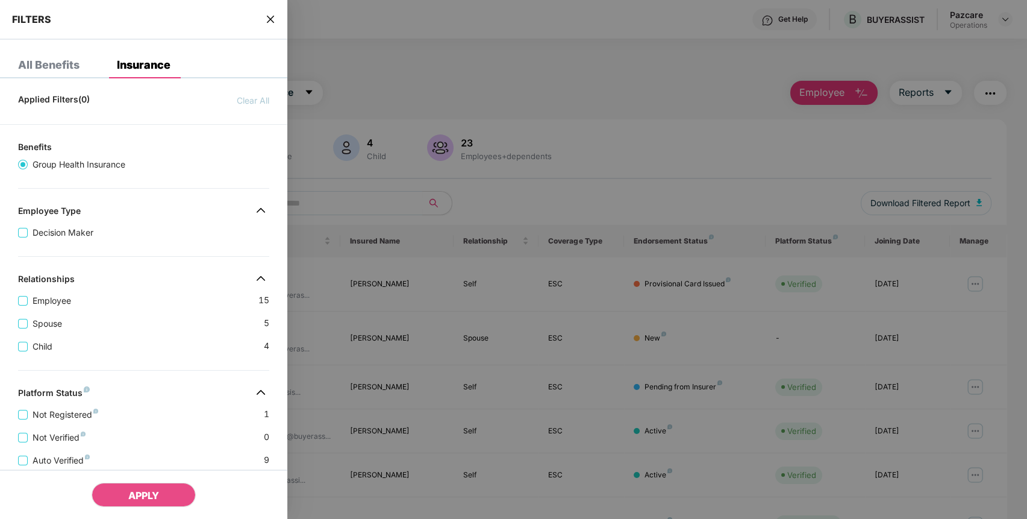
scroll to position [251, 0]
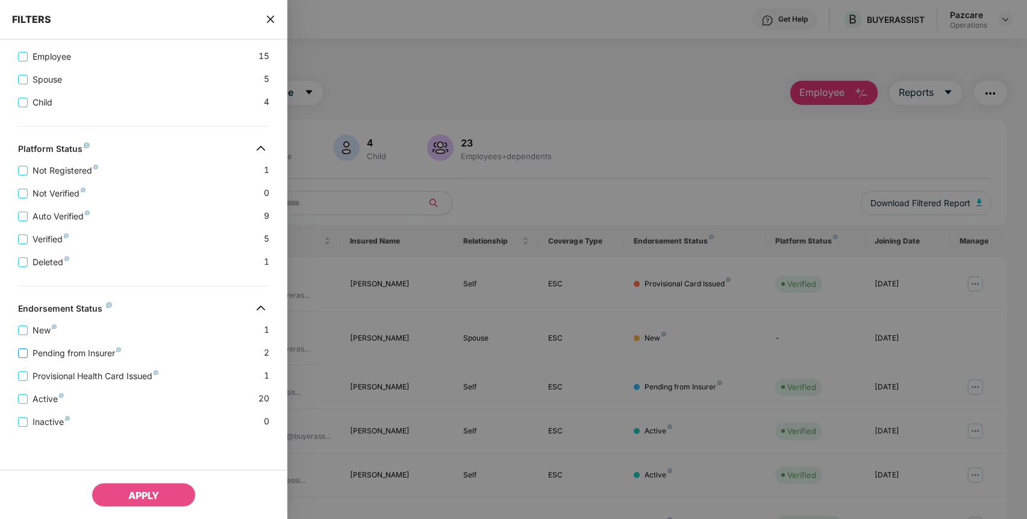
click at [122, 351] on span "Pending from Insurer" at bounding box center [77, 352] width 98 height 13
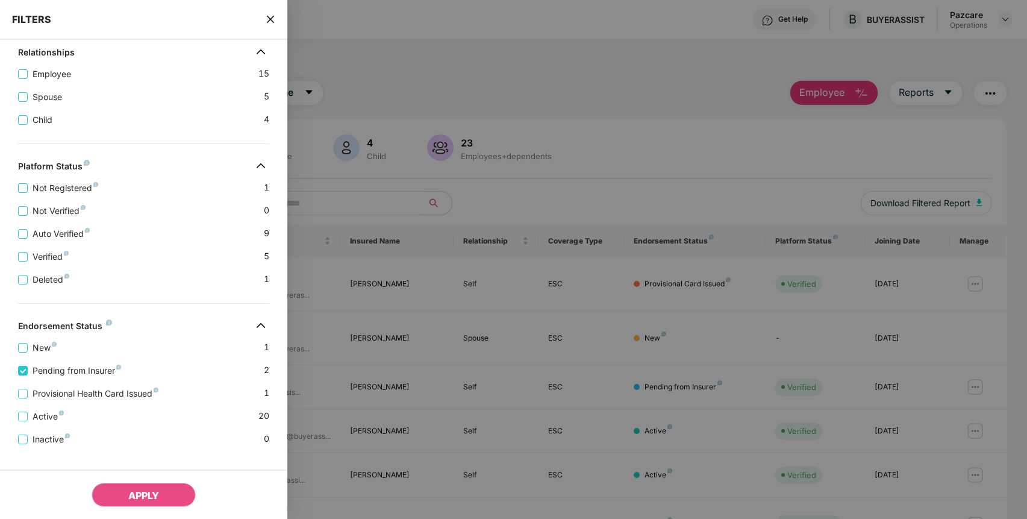
click at [83, 392] on div "Provisional Health Card Issued 1" at bounding box center [143, 388] width 251 height 23
click at [110, 396] on span "Provisional Health Card Issued" at bounding box center [96, 393] width 136 height 13
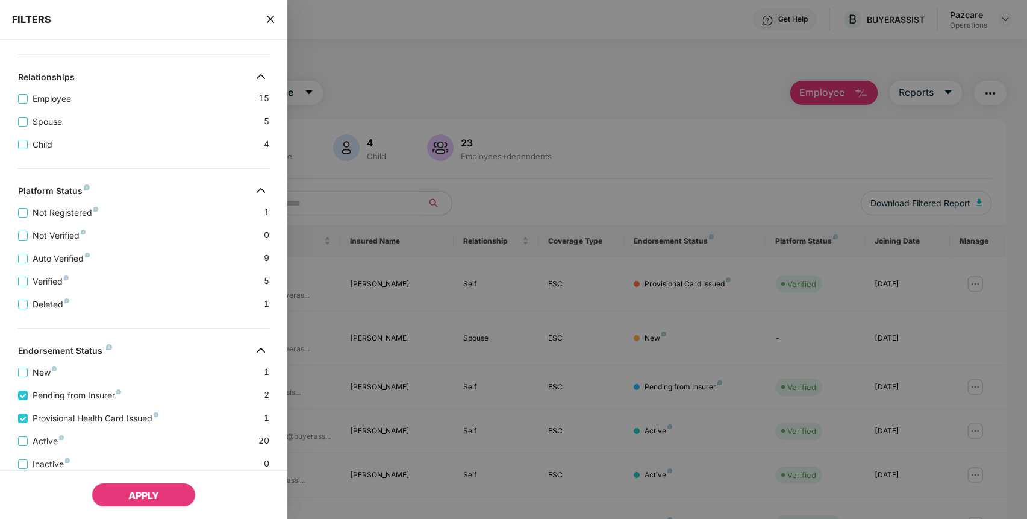
click at [147, 497] on span "APPLY" at bounding box center [143, 495] width 31 height 12
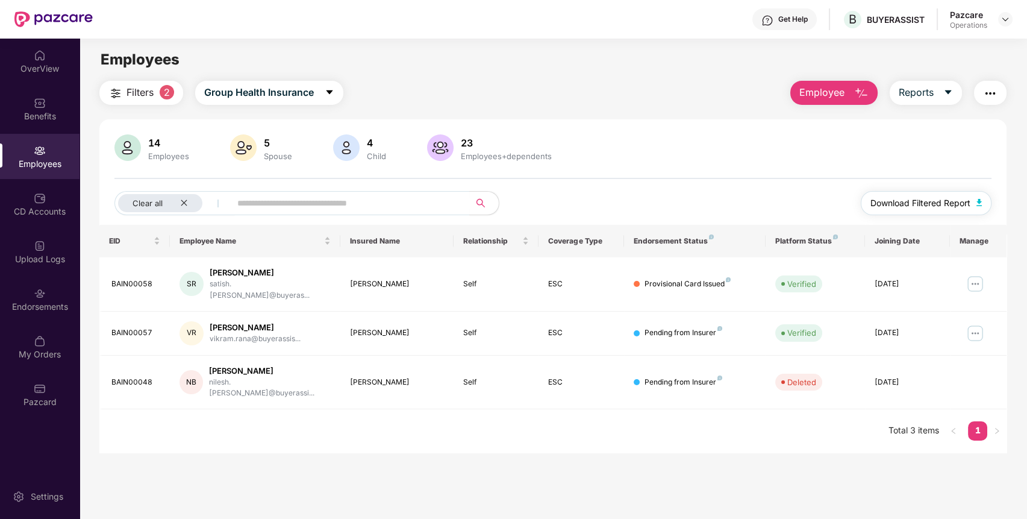
click at [951, 199] on span "Download Filtered Report" at bounding box center [921, 202] width 100 height 13
click at [991, 96] on img "button" at bounding box center [990, 93] width 14 height 14
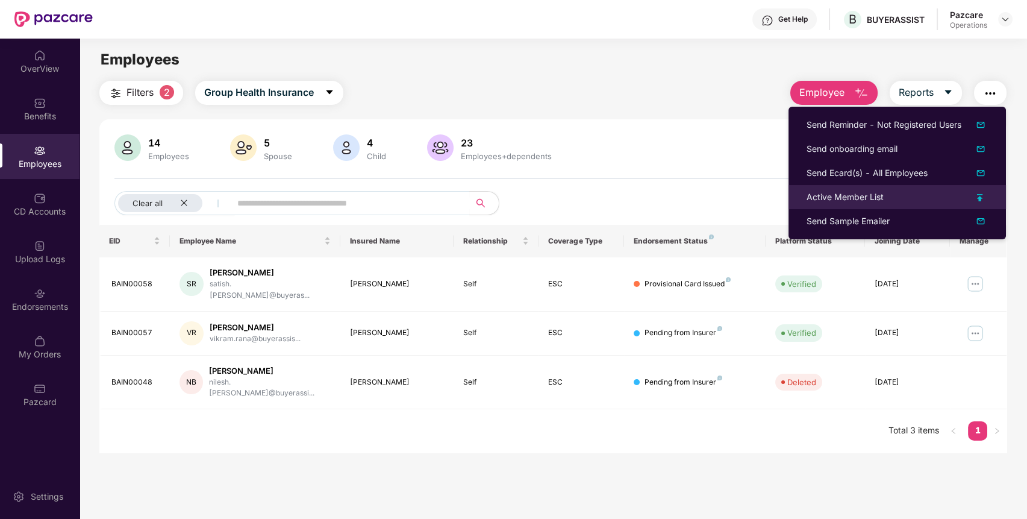
click at [835, 192] on div "Active Member List" at bounding box center [845, 196] width 77 height 13
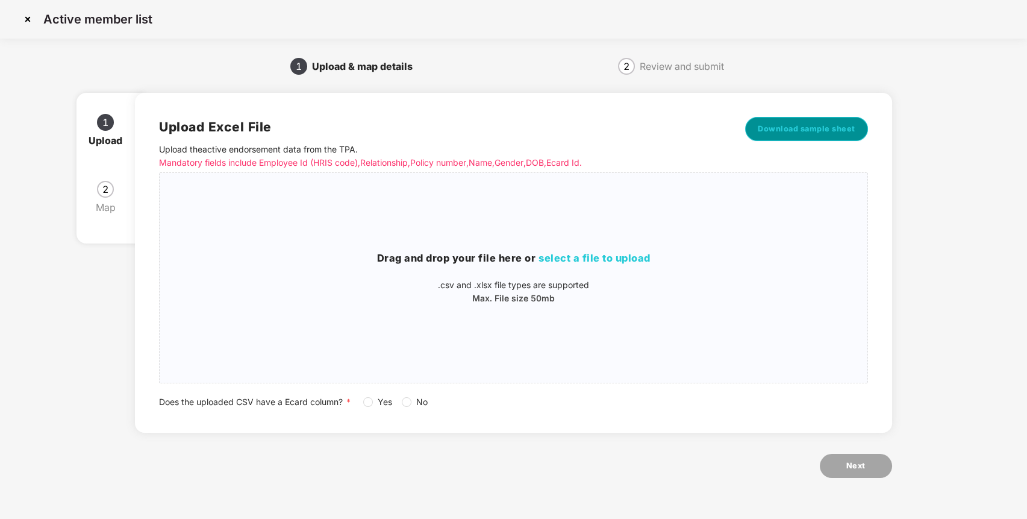
click at [844, 125] on span "Download sample sheet" at bounding box center [807, 129] width 98 height 12
click at [631, 288] on p ".csv and .xlsx file types are supported" at bounding box center [514, 284] width 708 height 13
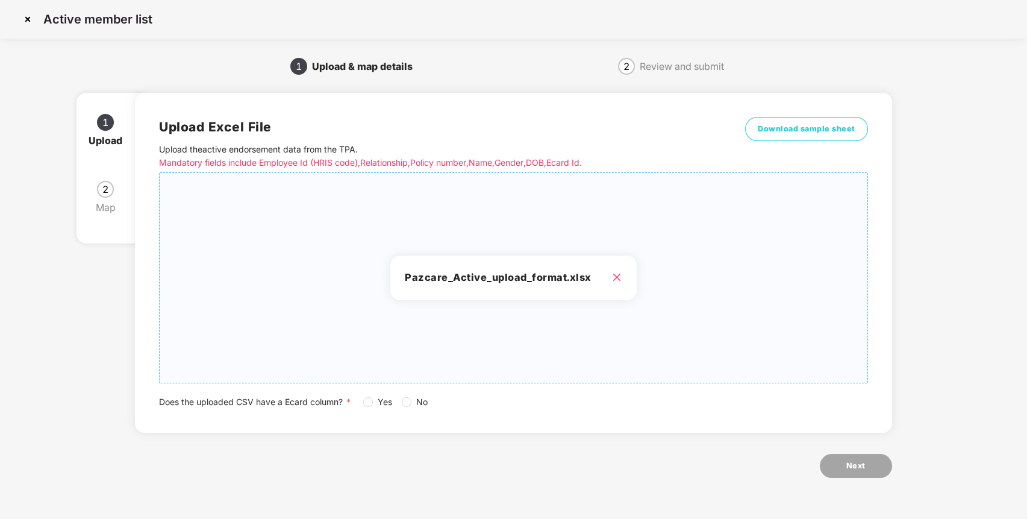
click at [372, 407] on label "Yes" at bounding box center [380, 401] width 34 height 13
click at [850, 453] on div "Upload Excel File Upload the active endorsement data from the TPA . Mandatory f…" at bounding box center [513, 292] width 757 height 432
click at [848, 469] on span "Next" at bounding box center [856, 466] width 19 height 12
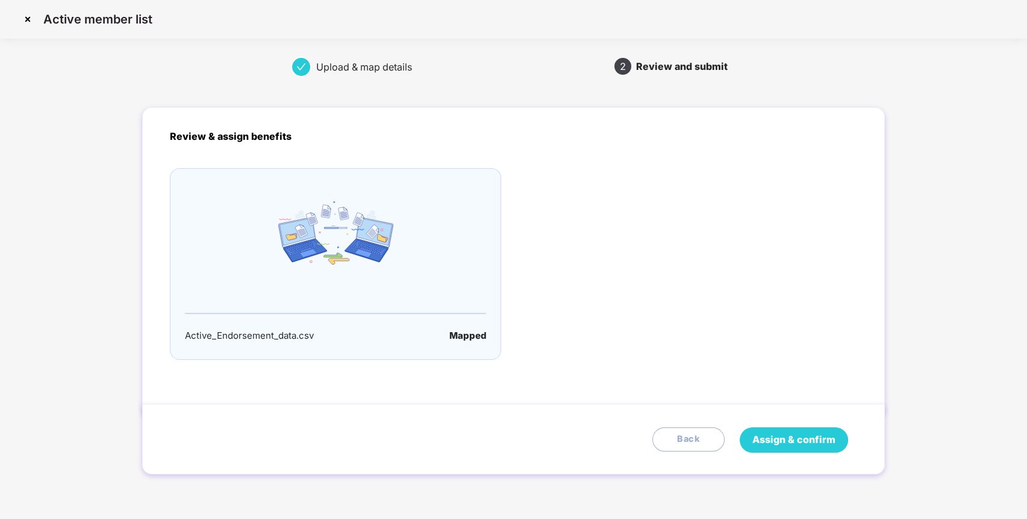
click at [826, 440] on span "Assign & confirm" at bounding box center [794, 439] width 83 height 15
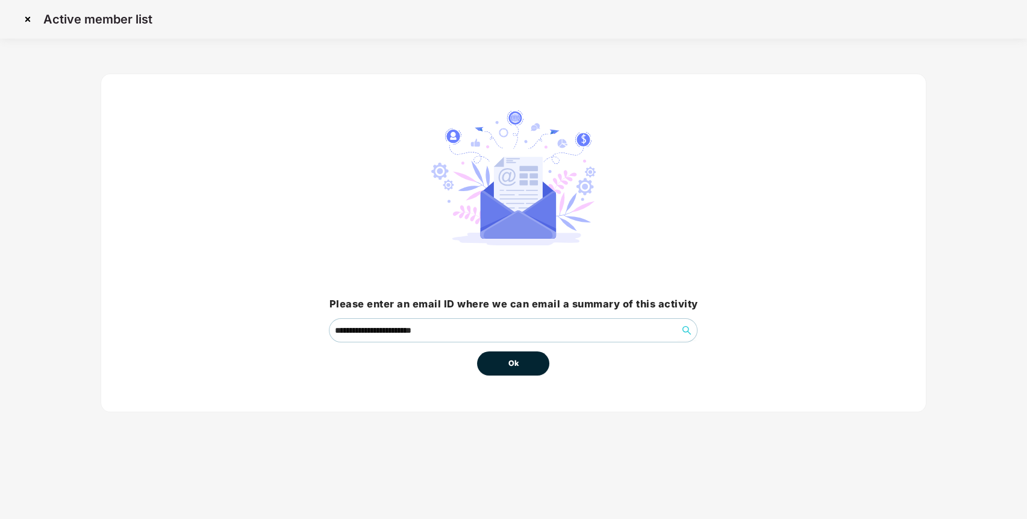
click at [506, 366] on button "Ok" at bounding box center [513, 363] width 72 height 24
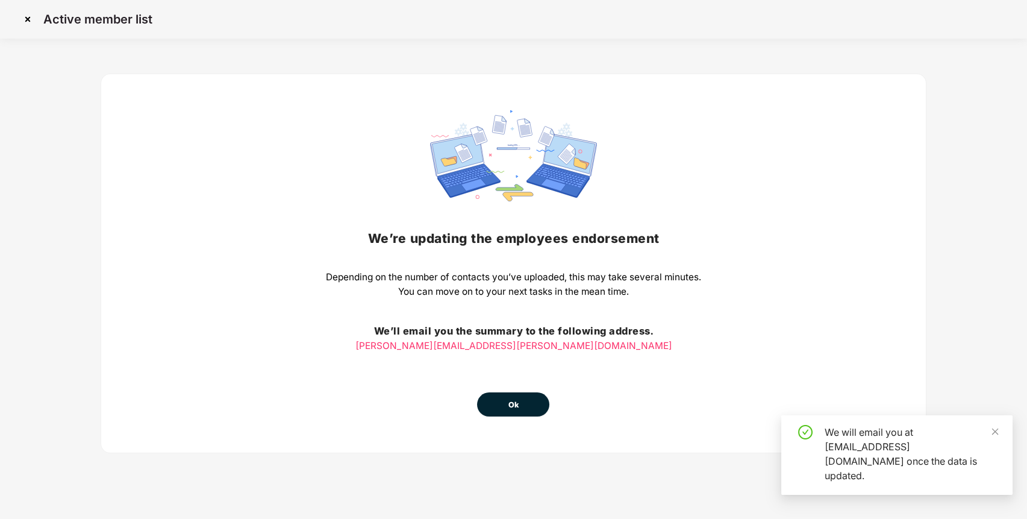
click at [515, 408] on span "Ok" at bounding box center [513, 405] width 11 height 12
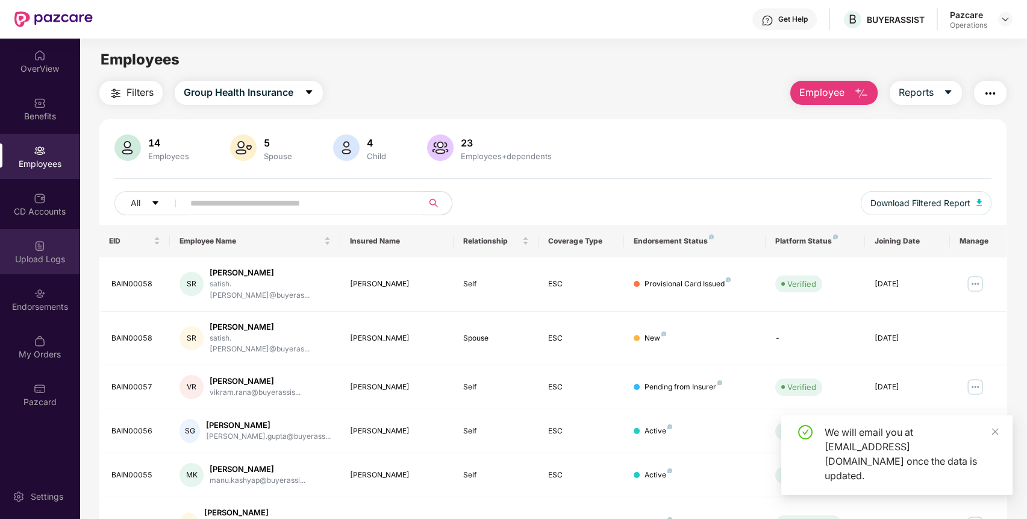
click at [48, 250] on div "Upload Logs" at bounding box center [40, 251] width 80 height 45
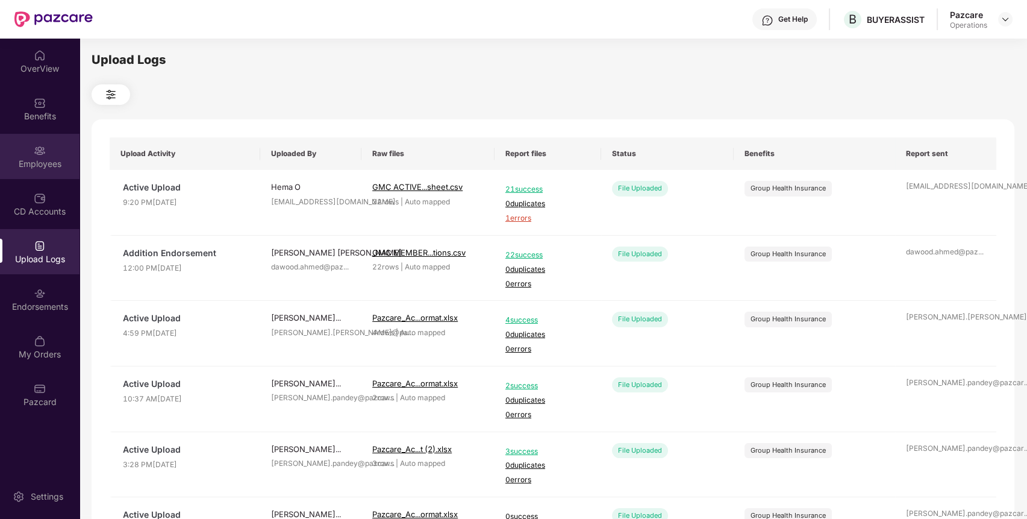
click at [54, 155] on div "Employees" at bounding box center [40, 156] width 80 height 45
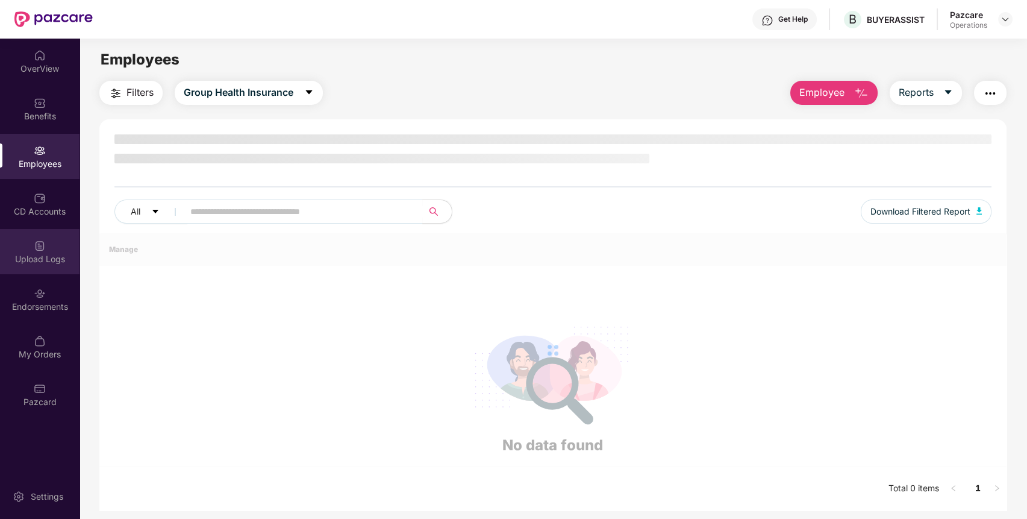
click at [57, 259] on div "Upload Logs" at bounding box center [40, 259] width 80 height 12
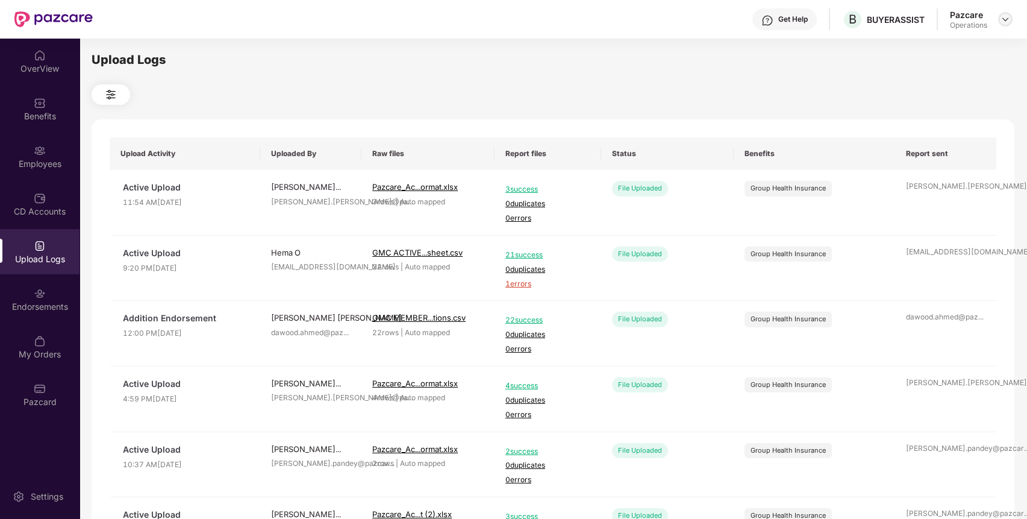
click at [1003, 19] on img at bounding box center [1006, 19] width 10 height 10
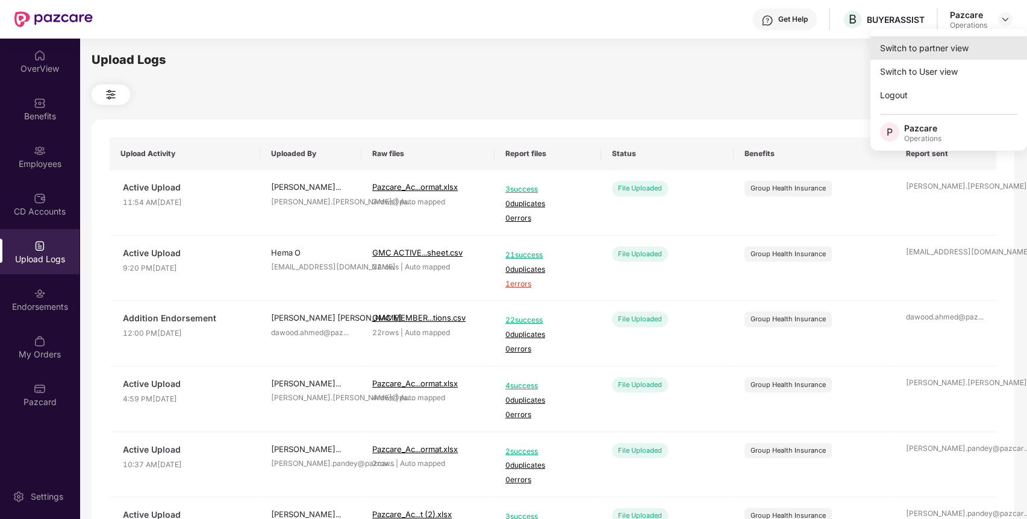
click at [964, 48] on div "Switch to partner view" at bounding box center [949, 48] width 157 height 24
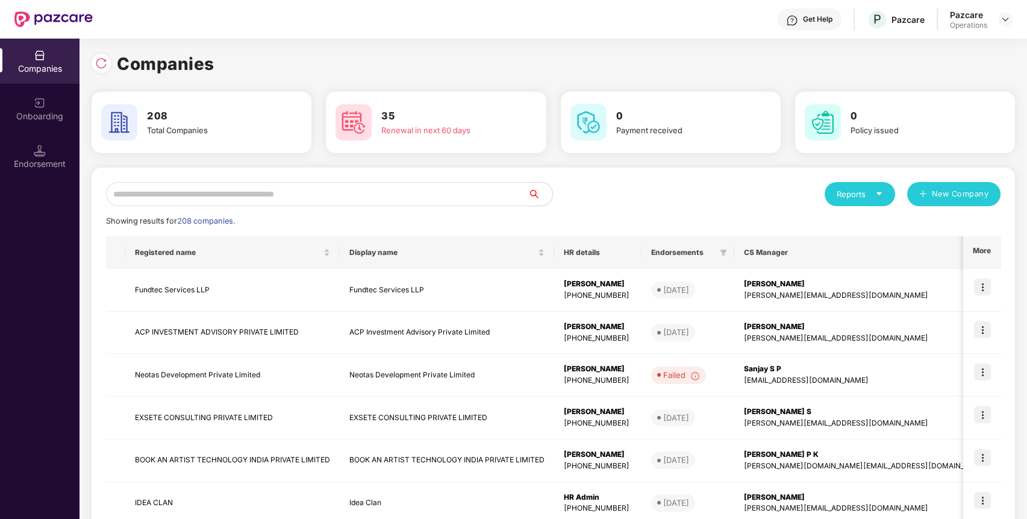
click at [449, 205] on div "Reports New Company Showing results for 208 companies. Registered name Display …" at bounding box center [553, 460] width 895 height 556
click at [451, 198] on input "text" at bounding box center [317, 194] width 422 height 24
paste input "**********"
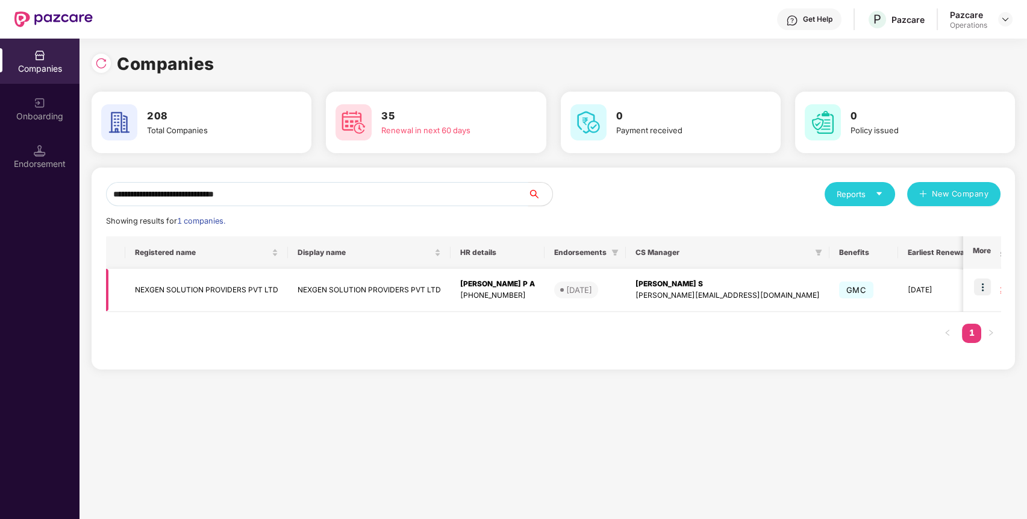
type input "**********"
click at [254, 301] on td "NEXGEN SOLUTION PROVIDERS PVT LTD" at bounding box center [206, 290] width 163 height 43
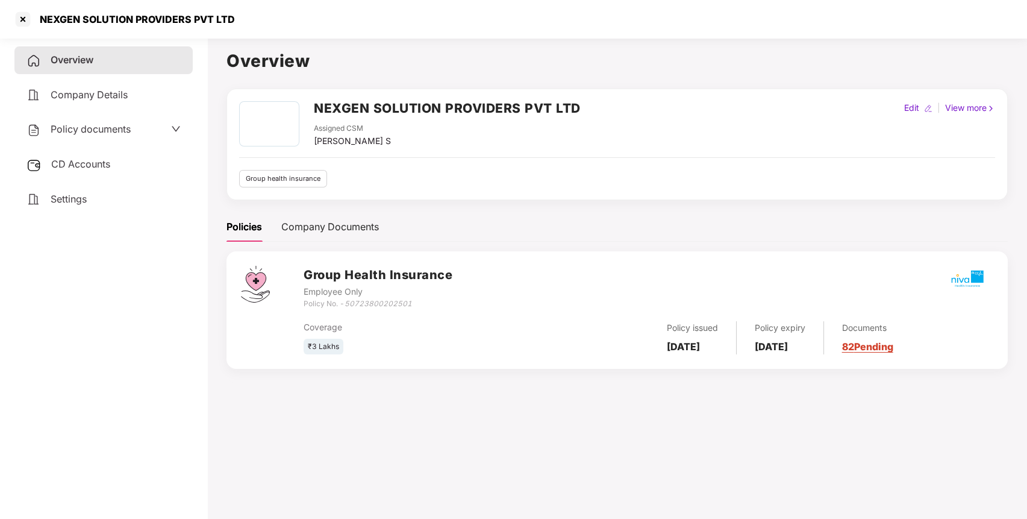
click at [155, 135] on div "Policy documents" at bounding box center [104, 130] width 154 height 16
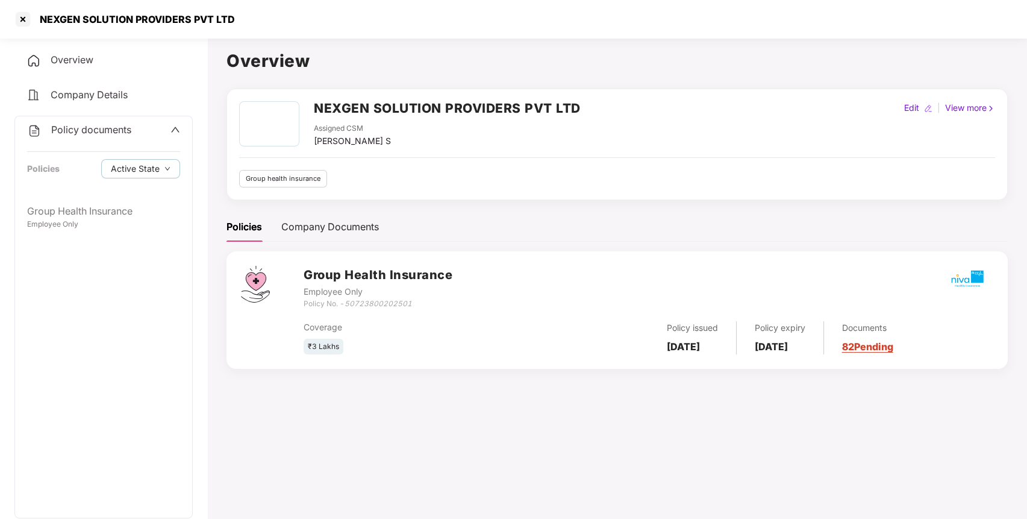
click at [125, 192] on div "Policy documents Policies Active State" at bounding box center [103, 156] width 177 height 81
click at [115, 222] on div "Employee Only" at bounding box center [103, 224] width 153 height 11
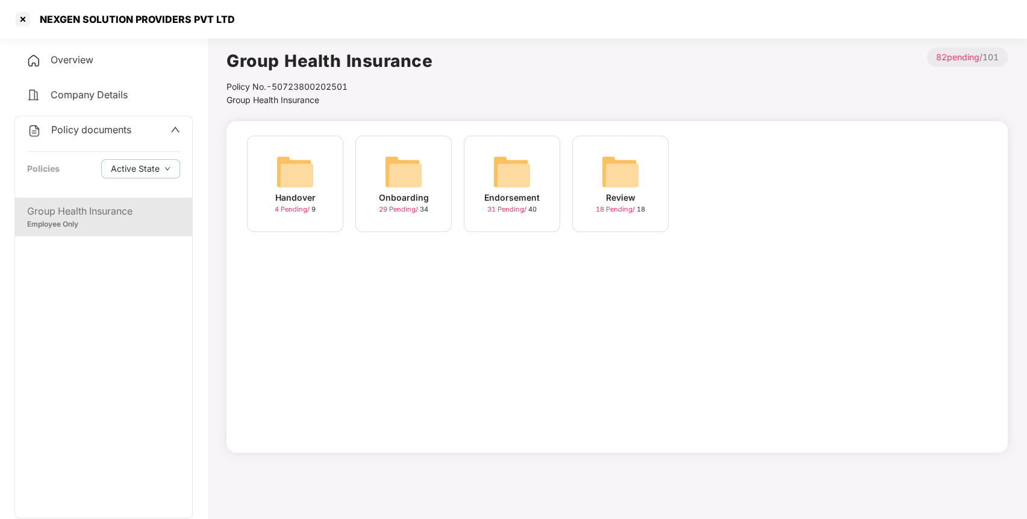
drag, startPoint x: 534, startPoint y: 160, endPoint x: 529, endPoint y: 166, distance: 7.7
click at [530, 166] on div "Endorsement 31 Pending / 40" at bounding box center [512, 184] width 96 height 96
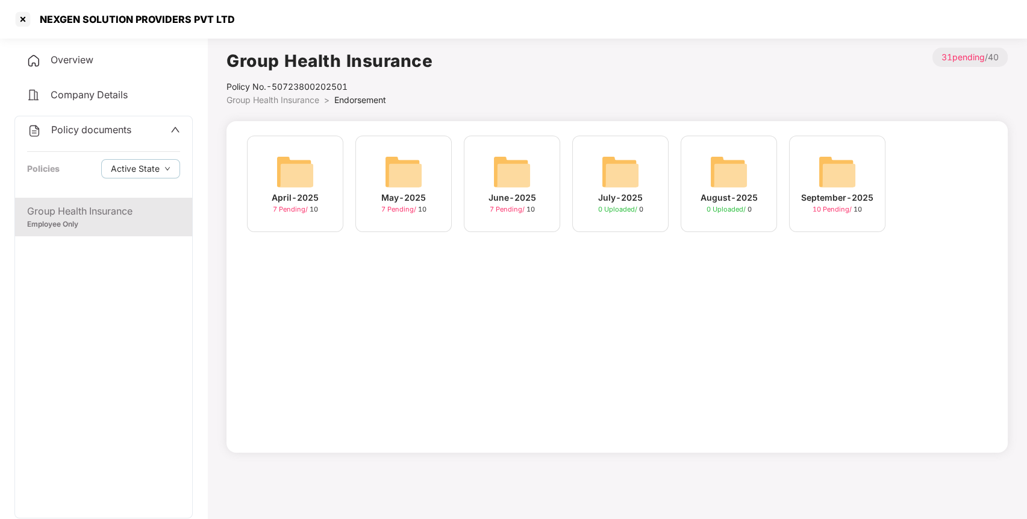
click at [840, 183] on img at bounding box center [837, 171] width 39 height 39
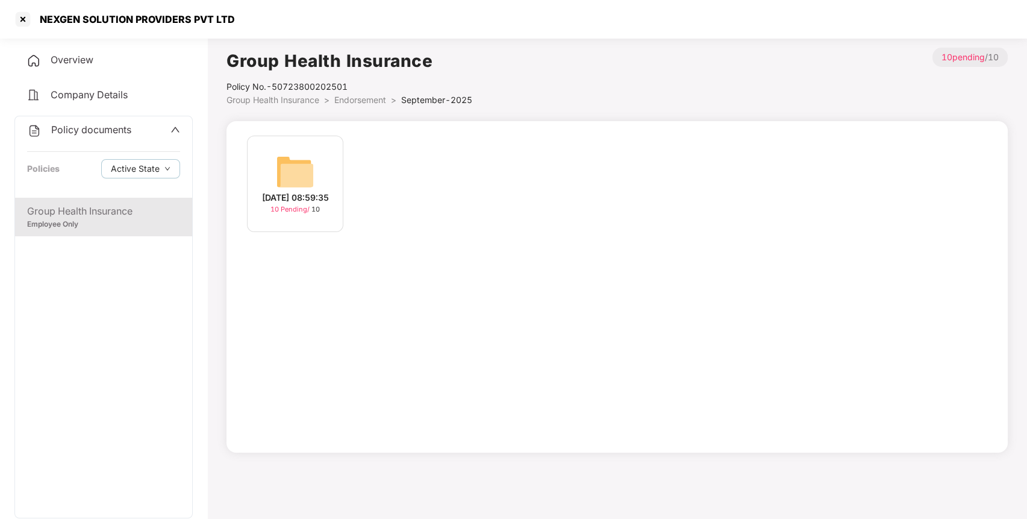
click at [322, 157] on div "[DATE] 08:59:35 10 Pending / 10" at bounding box center [295, 184] width 96 height 96
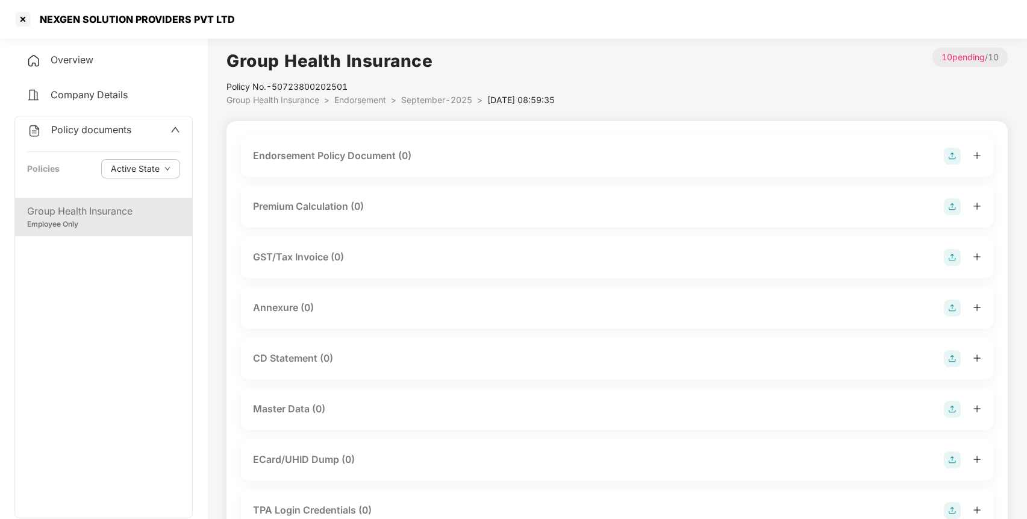
click at [950, 155] on img at bounding box center [952, 156] width 17 height 17
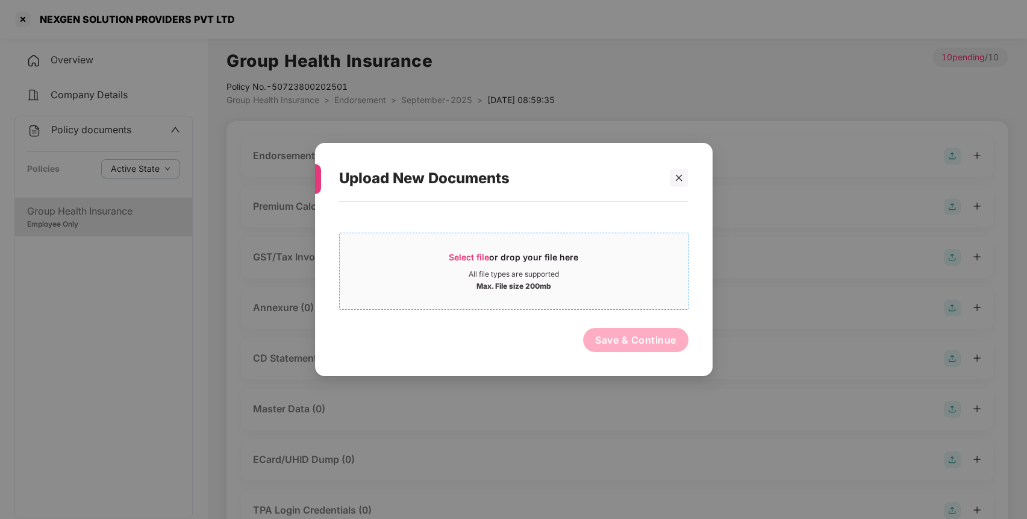
click at [533, 285] on div "Max. File size 200mb" at bounding box center [514, 285] width 75 height 12
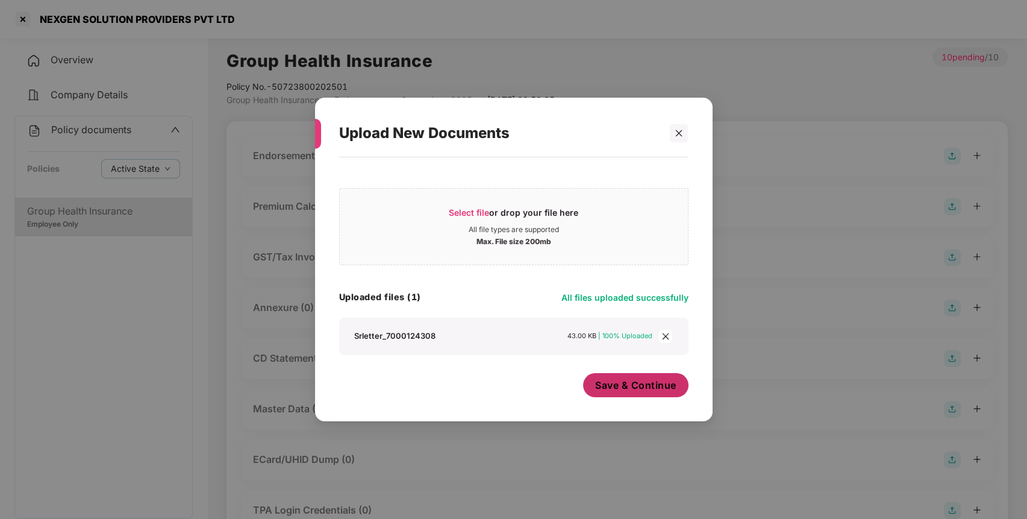
click at [644, 390] on span "Save & Continue" at bounding box center [635, 384] width 81 height 13
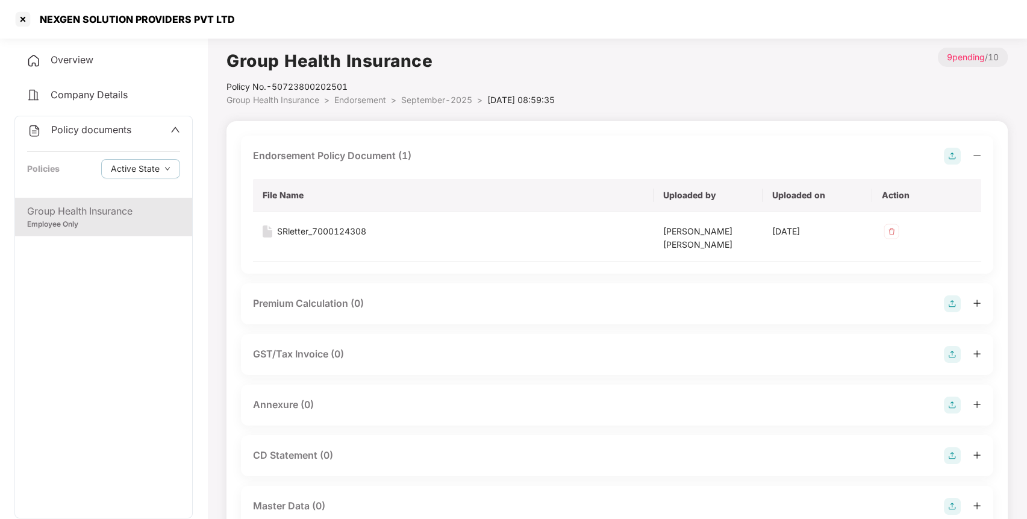
click at [946, 404] on img at bounding box center [952, 404] width 17 height 17
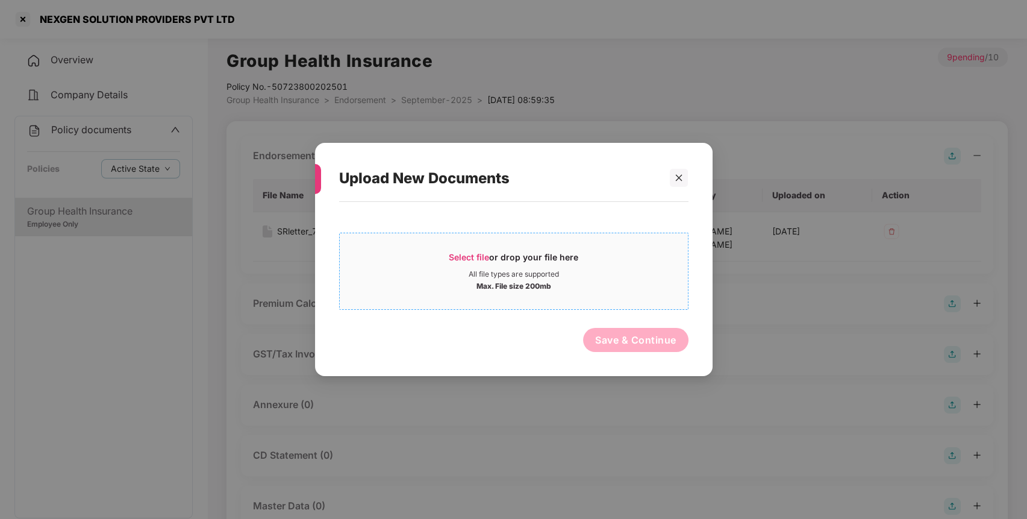
click at [583, 287] on div "Max. File size 200mb" at bounding box center [514, 285] width 348 height 12
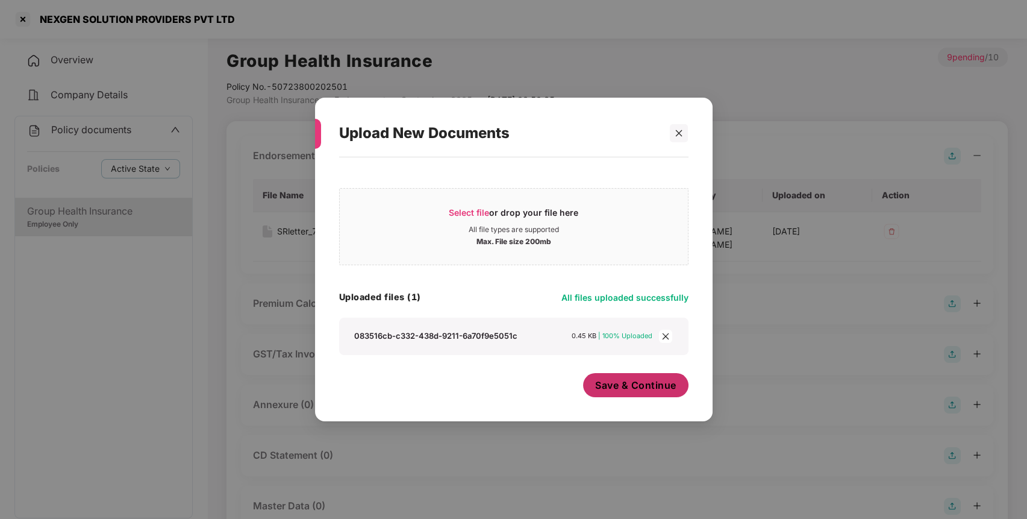
click at [673, 390] on span "Save & Continue" at bounding box center [635, 384] width 81 height 13
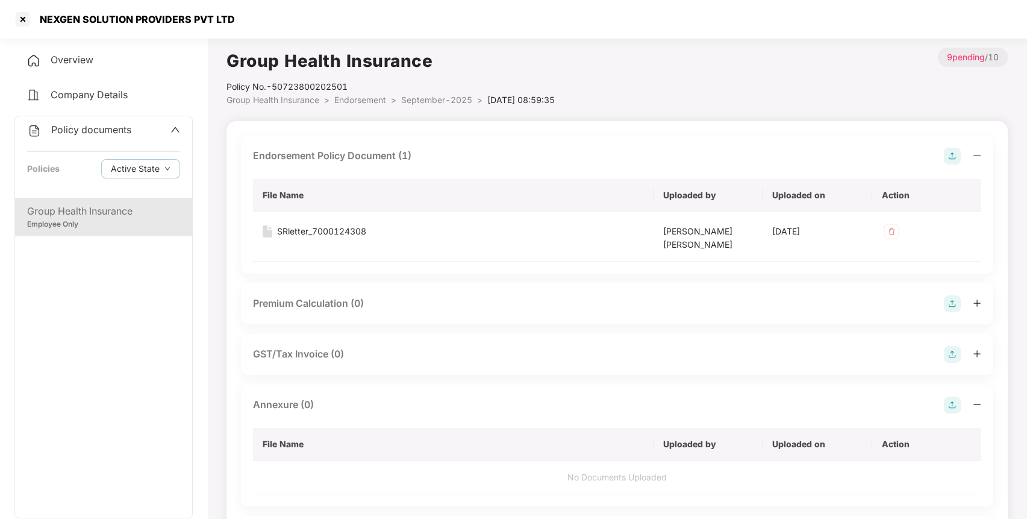
scroll to position [302, 0]
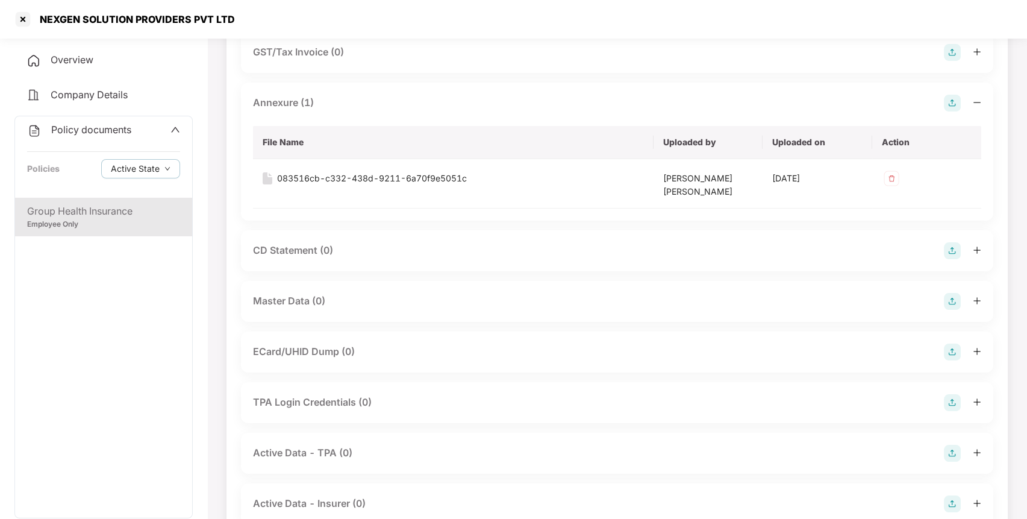
click at [949, 307] on img at bounding box center [952, 301] width 17 height 17
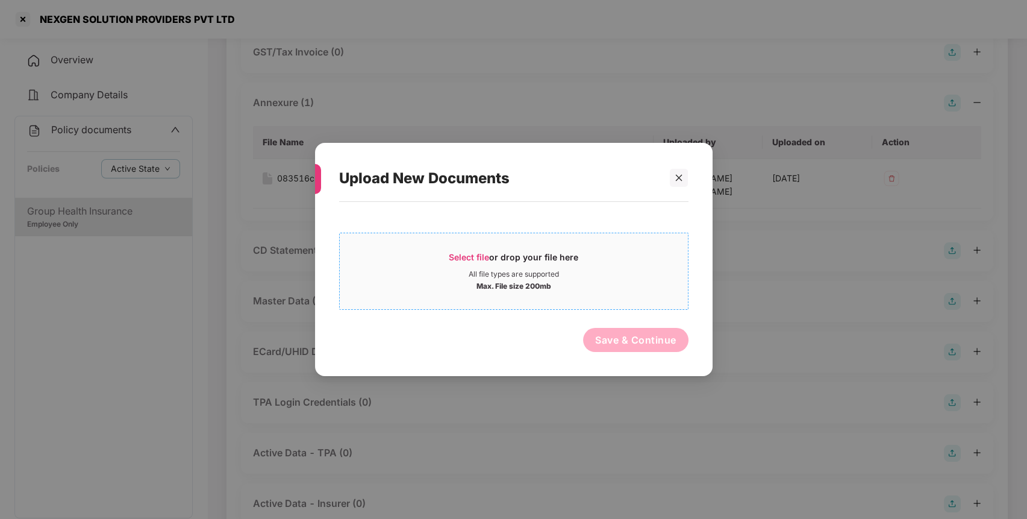
click at [574, 272] on div "All file types are supported" at bounding box center [514, 274] width 348 height 10
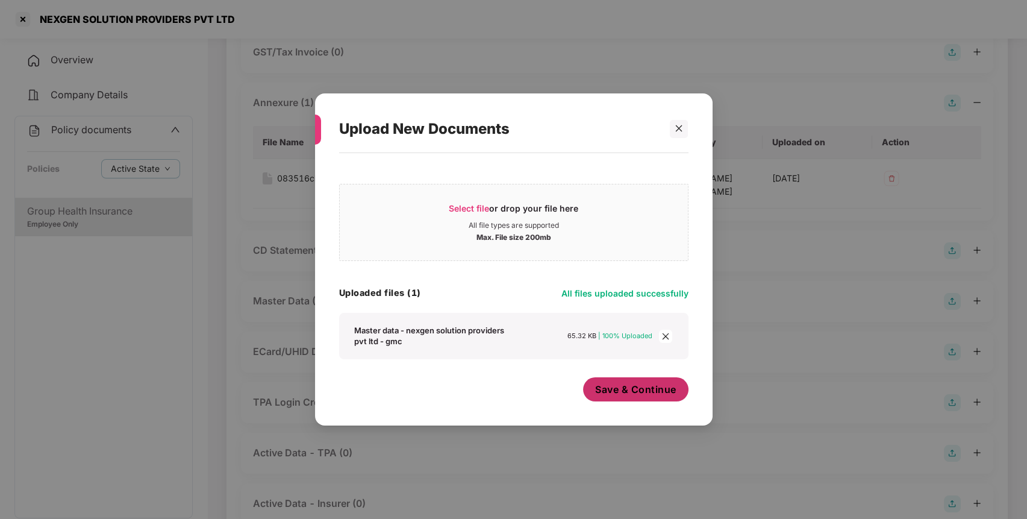
click at [646, 386] on span "Save & Continue" at bounding box center [635, 389] width 81 height 13
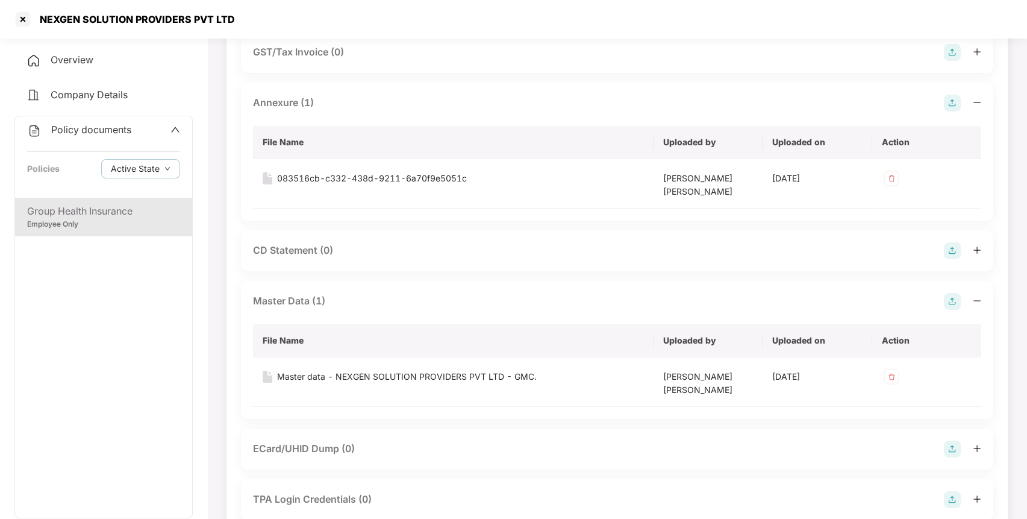
scroll to position [363, 0]
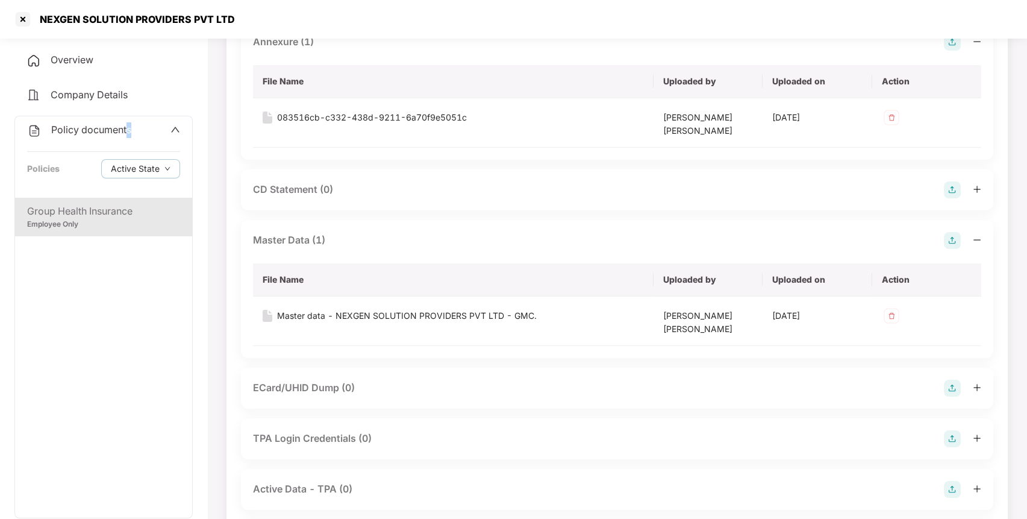
click at [127, 136] on div "Policy documents Policies Active State" at bounding box center [103, 156] width 177 height 81
click at [89, 127] on span "Policy documents" at bounding box center [91, 130] width 80 height 12
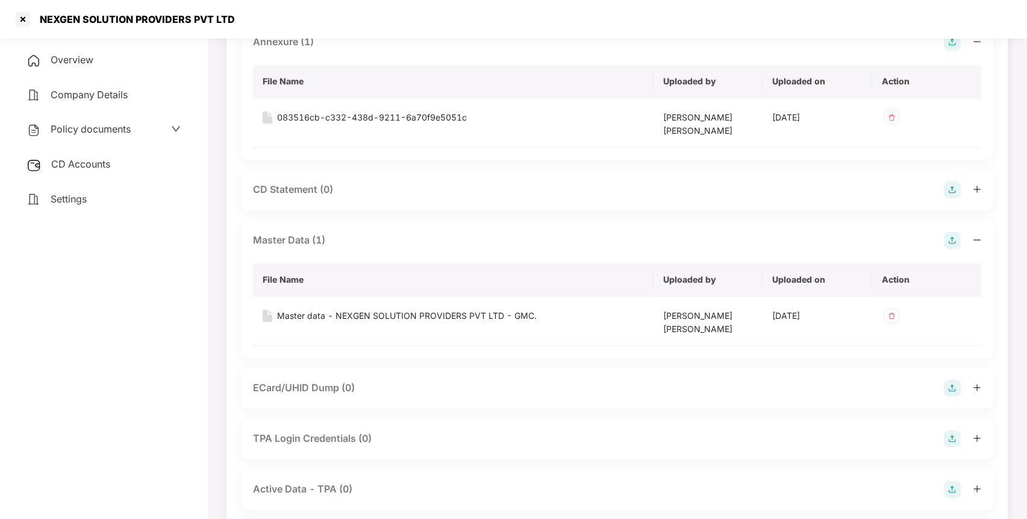
click at [101, 168] on span "CD Accounts" at bounding box center [80, 164] width 59 height 12
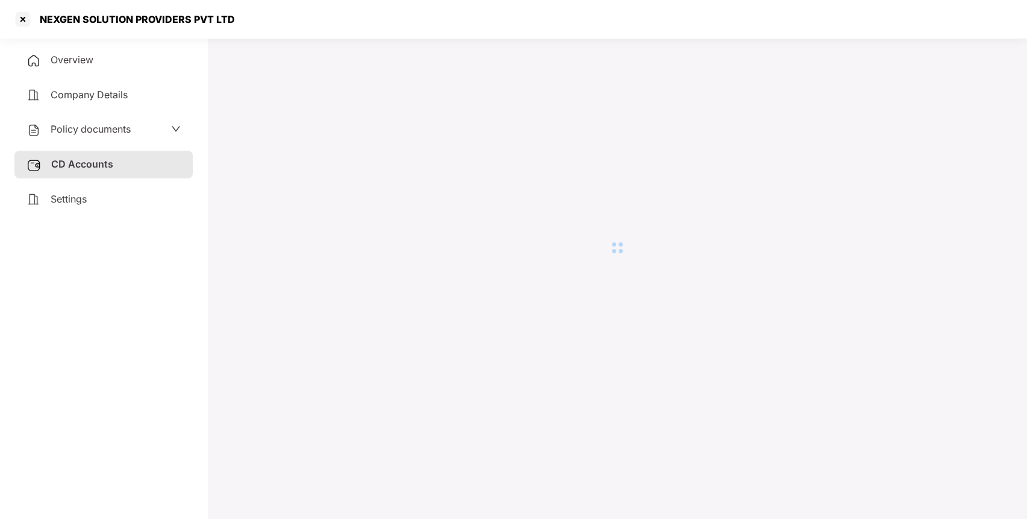
scroll to position [33, 0]
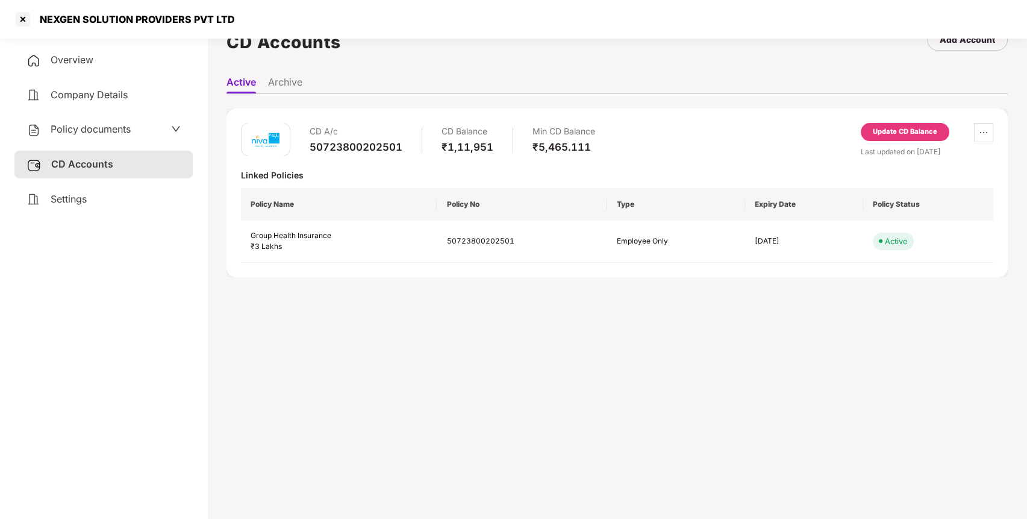
click at [900, 140] on div "Update CD Balance" at bounding box center [905, 132] width 89 height 18
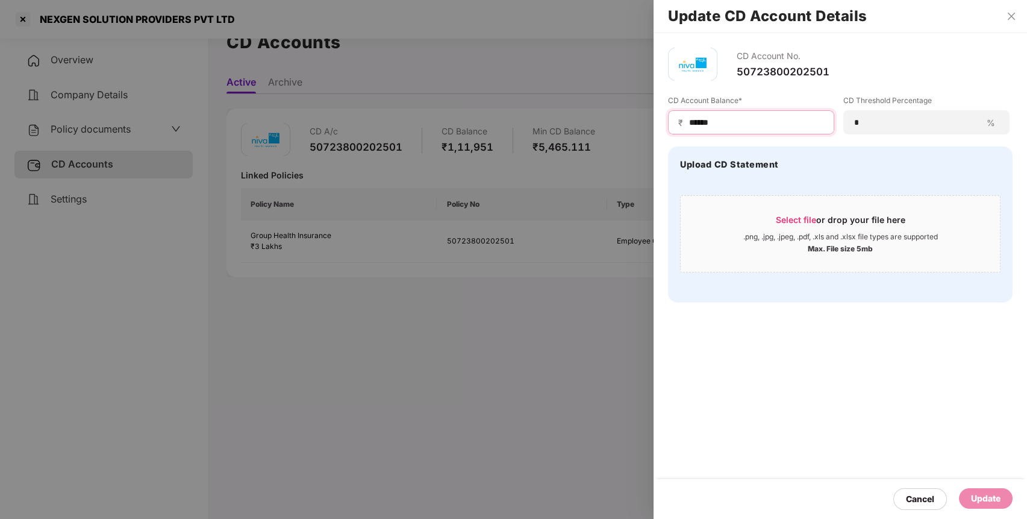
click at [771, 124] on input "******" at bounding box center [756, 122] width 136 height 13
type input "******"
click at [979, 495] on div "Update" at bounding box center [986, 498] width 30 height 13
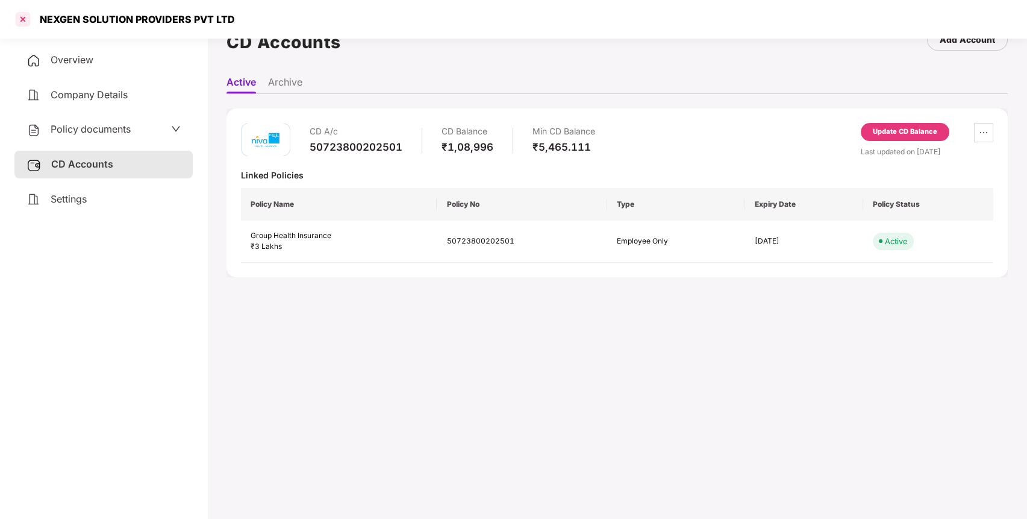
click at [24, 16] on div at bounding box center [22, 19] width 19 height 19
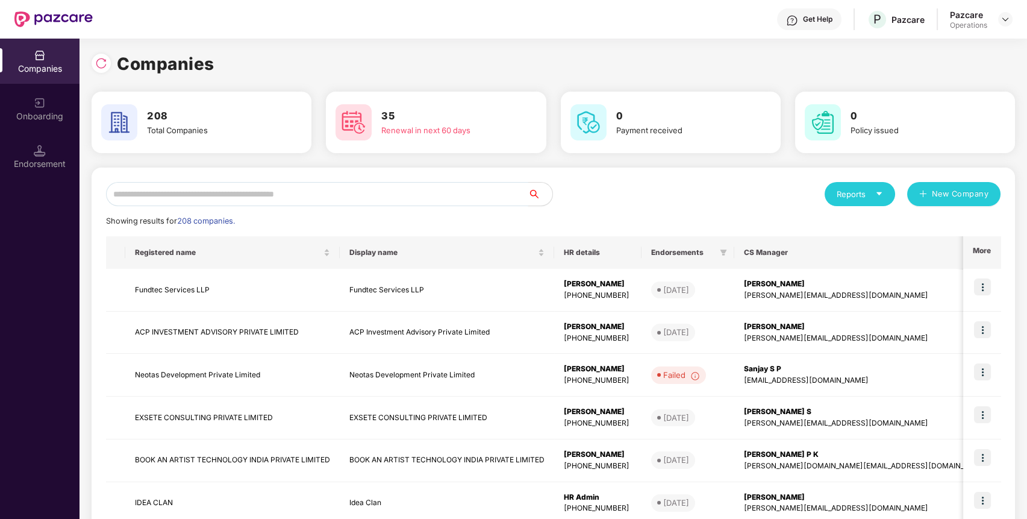
scroll to position [0, 0]
click at [396, 198] on input "text" at bounding box center [317, 194] width 422 height 24
paste input "**********"
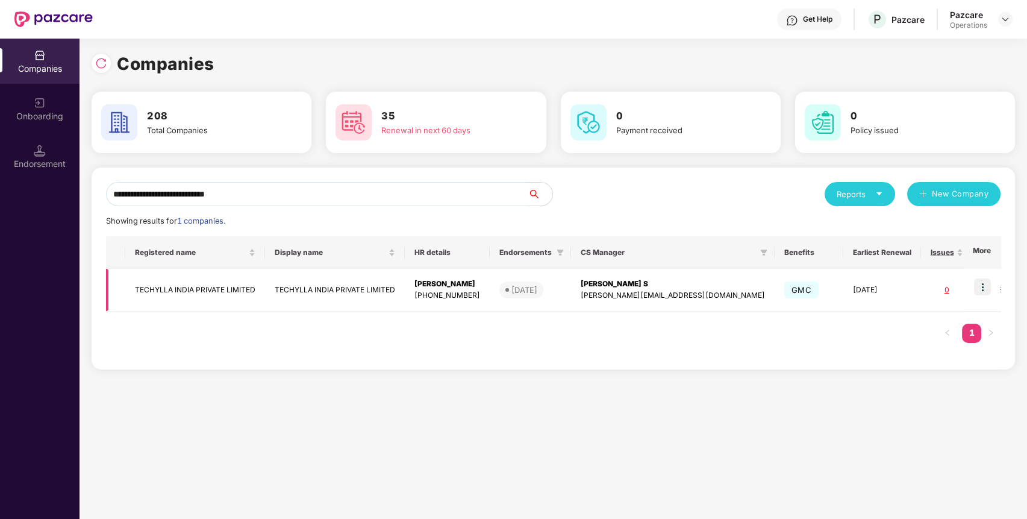
type input "**********"
click at [203, 296] on td "TECHYLLA INDIA PRIVATE LIMITED" at bounding box center [195, 290] width 140 height 43
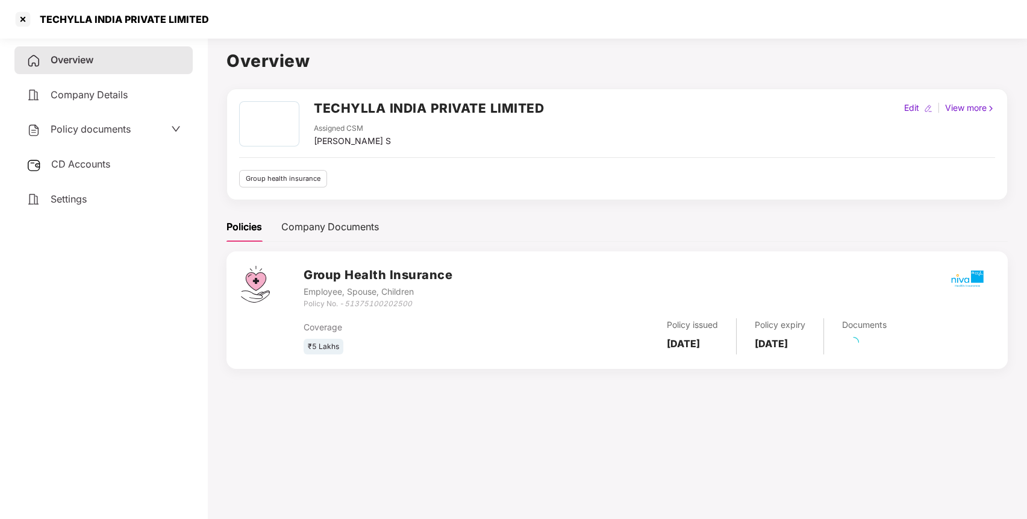
click at [140, 119] on div "Policy documents" at bounding box center [103, 130] width 178 height 28
click at [130, 134] on span "Policy documents" at bounding box center [91, 129] width 80 height 12
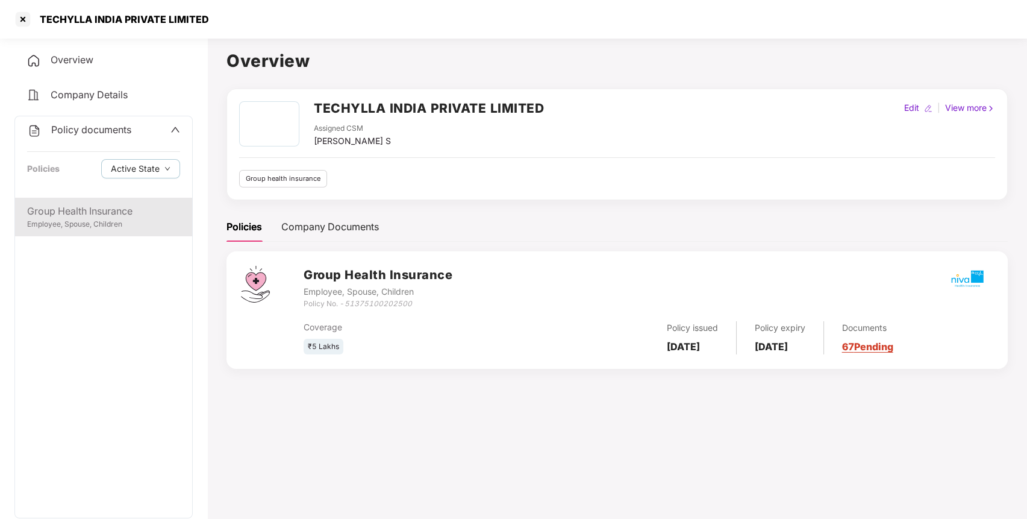
click at [96, 219] on div "Employee, Spouse, Children" at bounding box center [103, 224] width 153 height 11
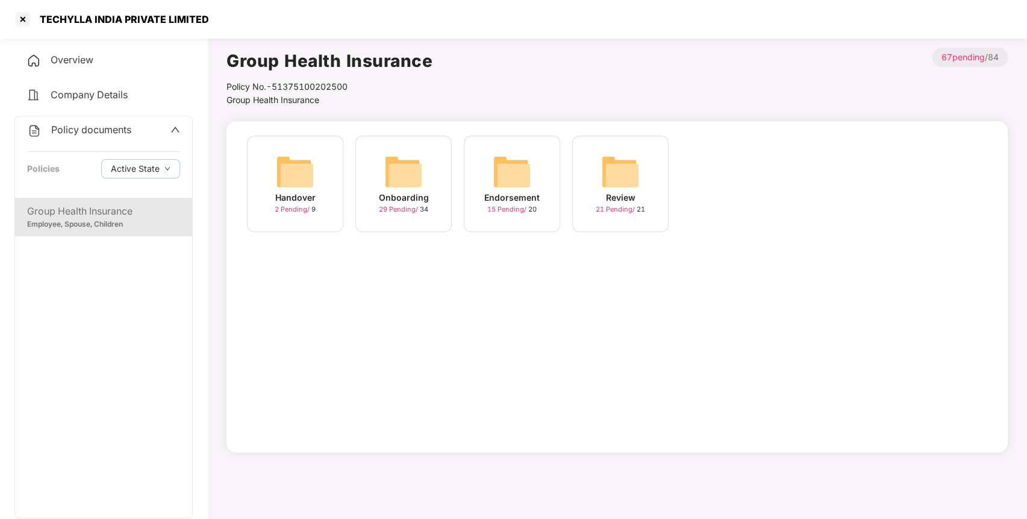
click at [518, 195] on div "Endorsement" at bounding box center [511, 197] width 55 height 13
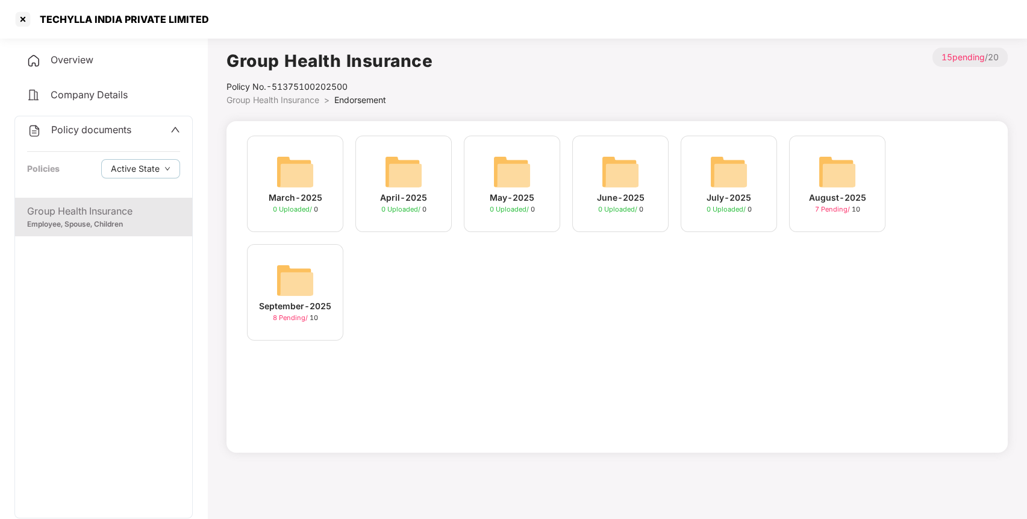
click at [303, 274] on img at bounding box center [295, 280] width 39 height 39
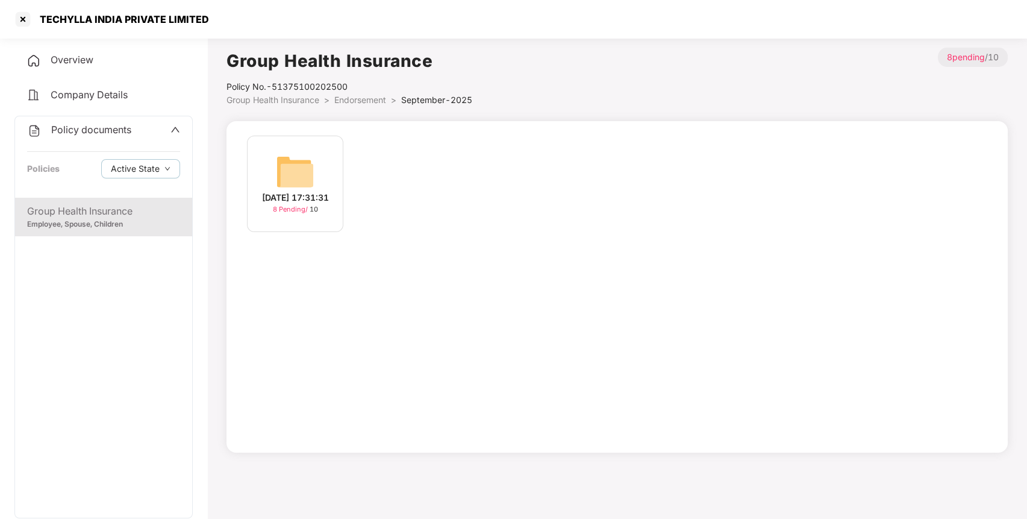
click at [298, 171] on img at bounding box center [295, 171] width 39 height 39
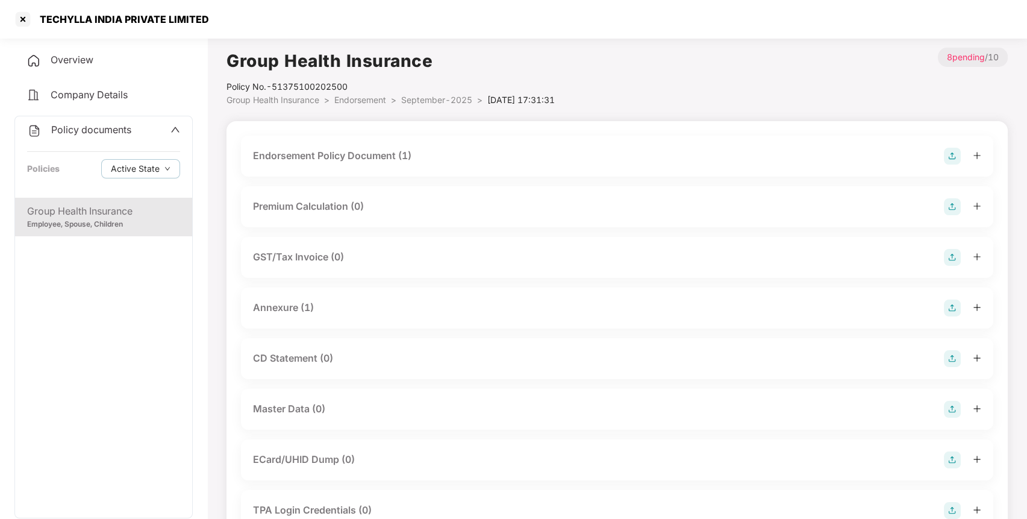
click at [949, 154] on img at bounding box center [952, 156] width 17 height 17
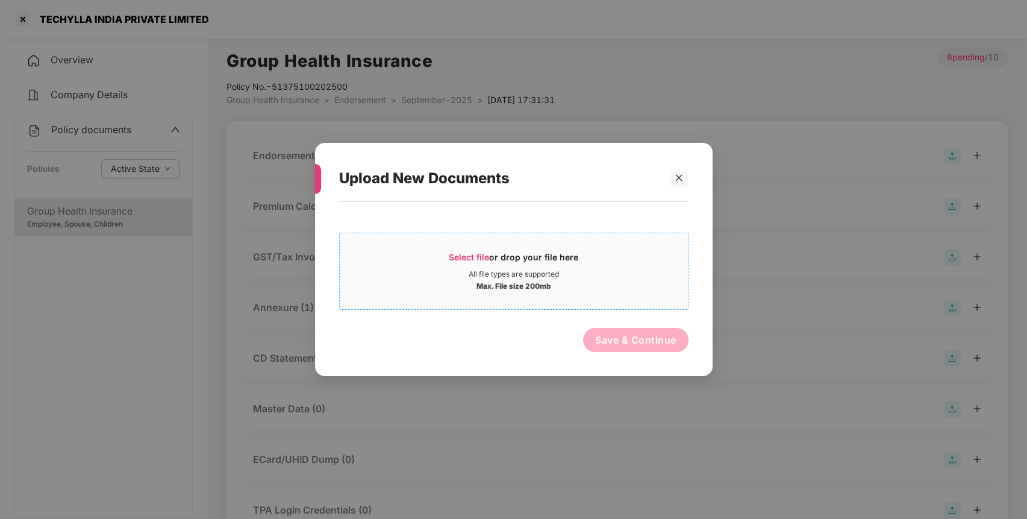
click at [638, 249] on span "Select file or drop your file here All file types are supported Max. File size …" at bounding box center [514, 271] width 348 height 58
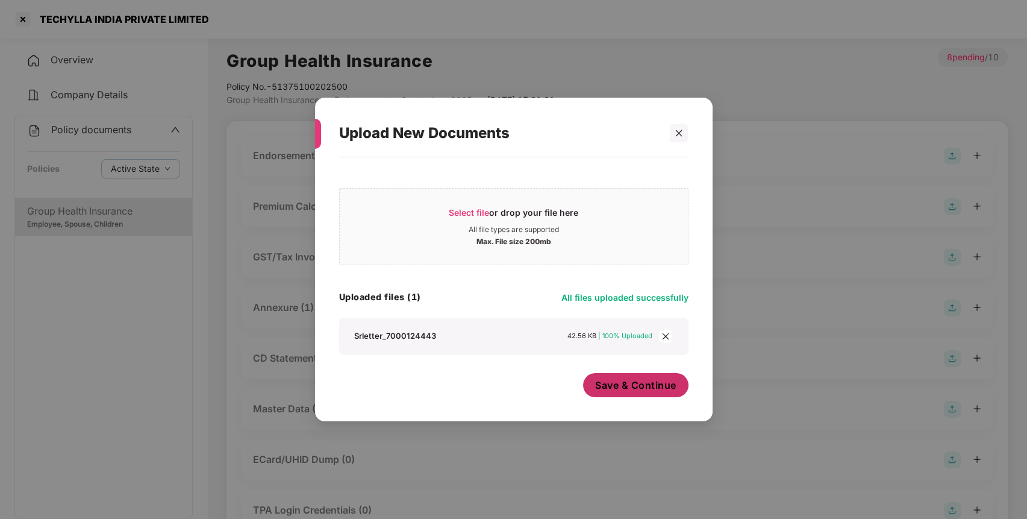
click at [628, 390] on span "Save & Continue" at bounding box center [635, 384] width 81 height 13
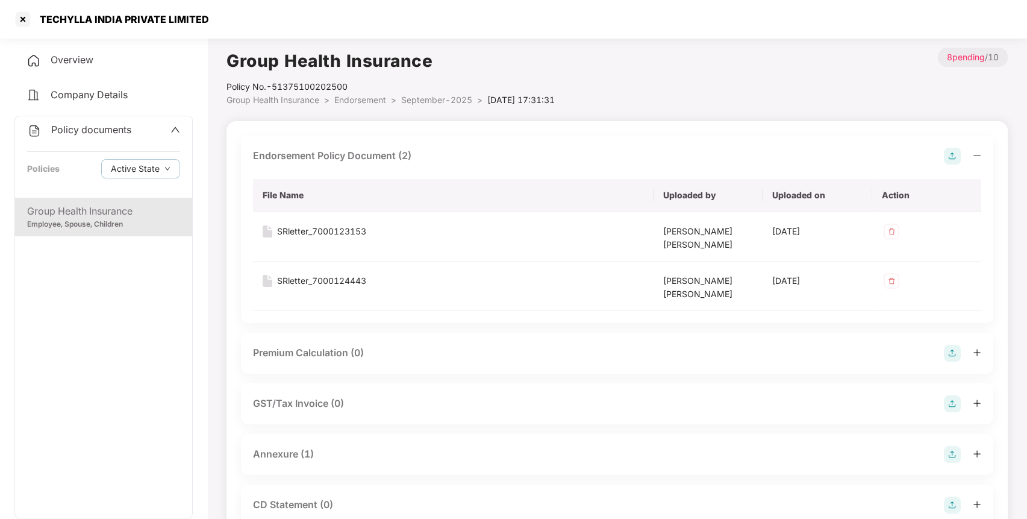
click at [958, 454] on img at bounding box center [952, 454] width 17 height 17
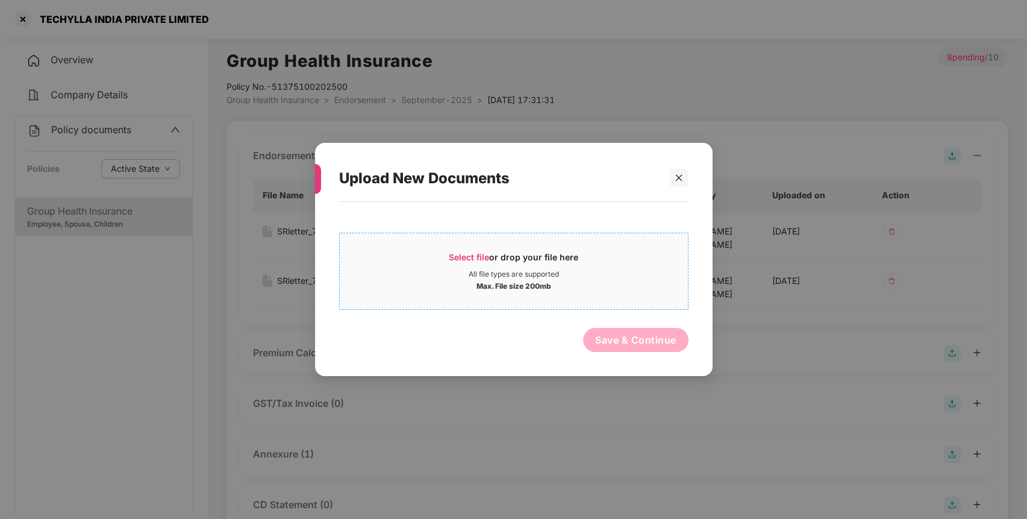
click at [519, 285] on div "Max. File size 200mb" at bounding box center [514, 285] width 75 height 12
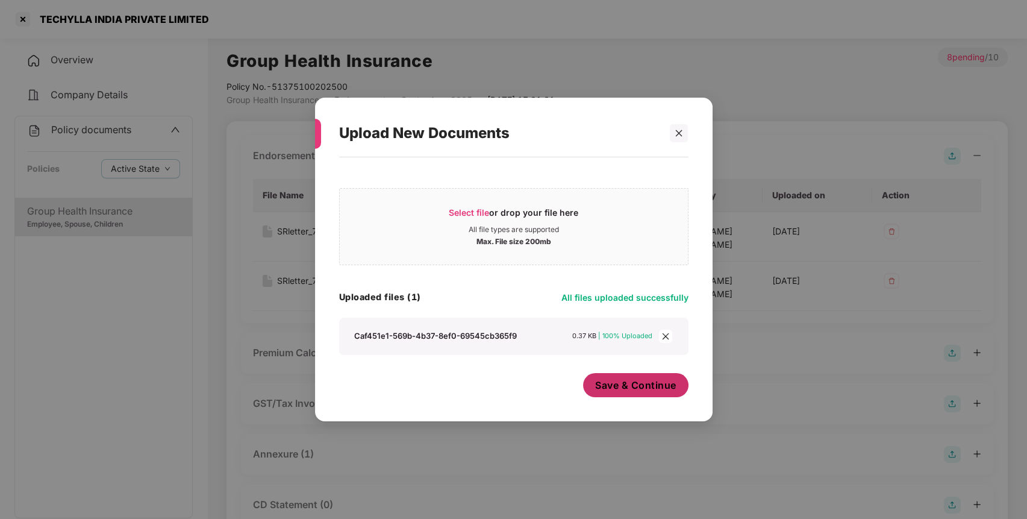
click at [625, 382] on span "Save & Continue" at bounding box center [635, 384] width 81 height 13
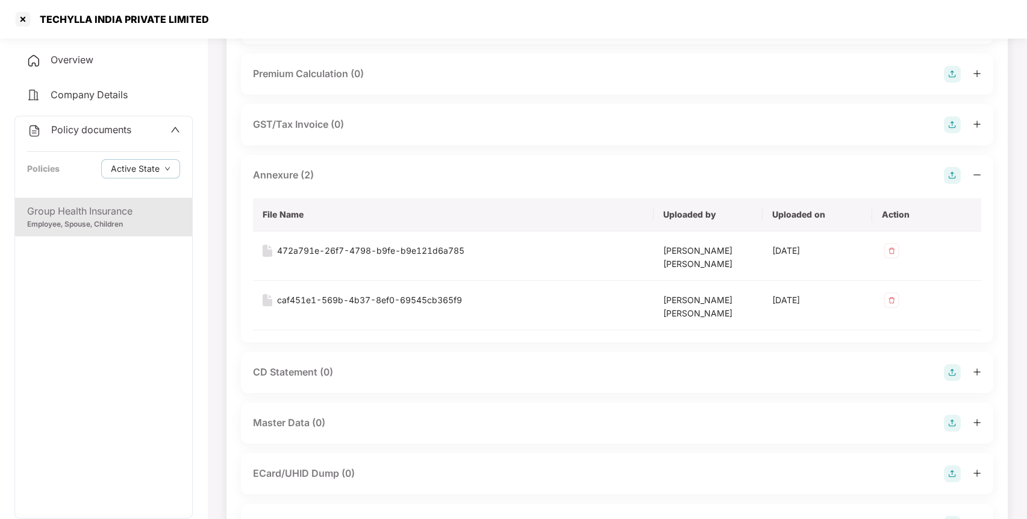
scroll to position [280, 0]
click at [954, 426] on img at bounding box center [952, 422] width 17 height 17
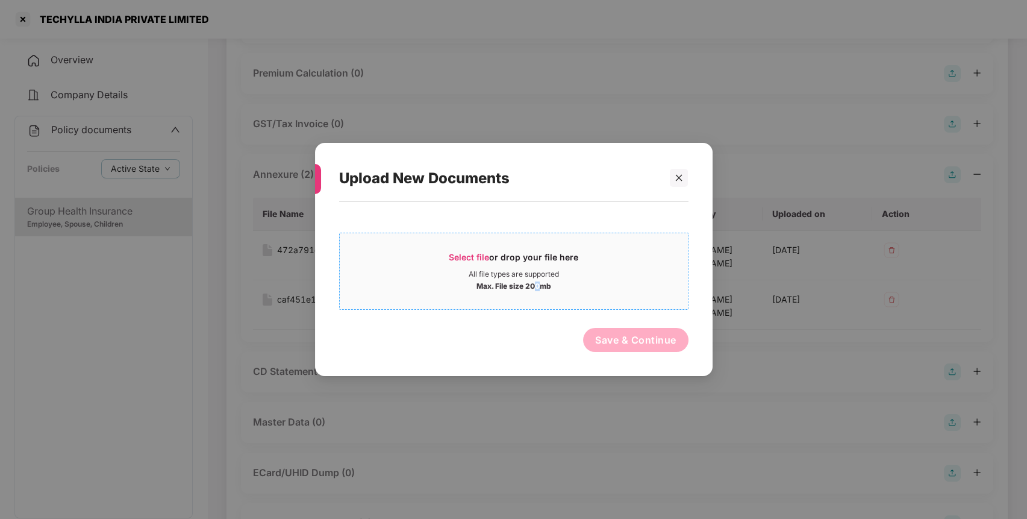
click at [537, 291] on span "Select file or drop your file here All file types are supported Max. File size …" at bounding box center [514, 271] width 348 height 58
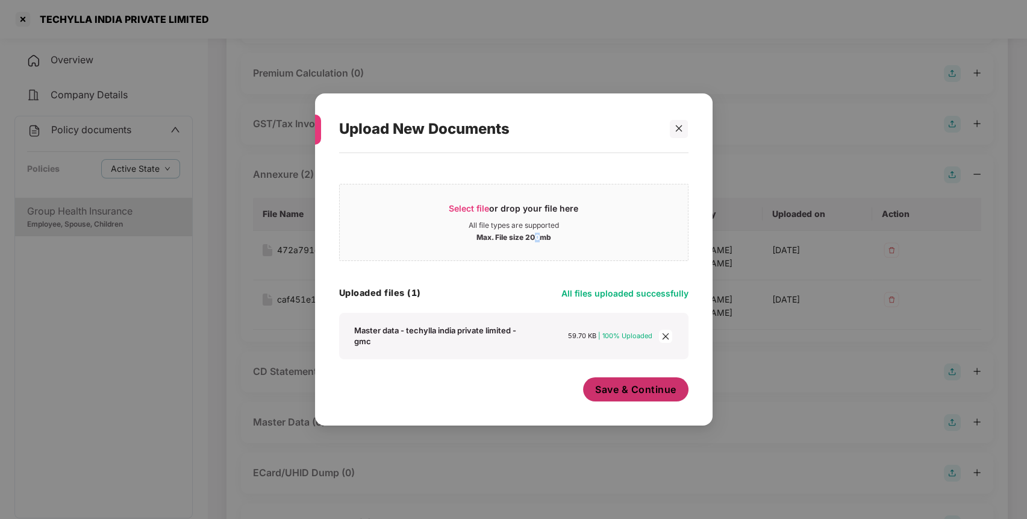
click at [657, 396] on span "Save & Continue" at bounding box center [635, 389] width 81 height 13
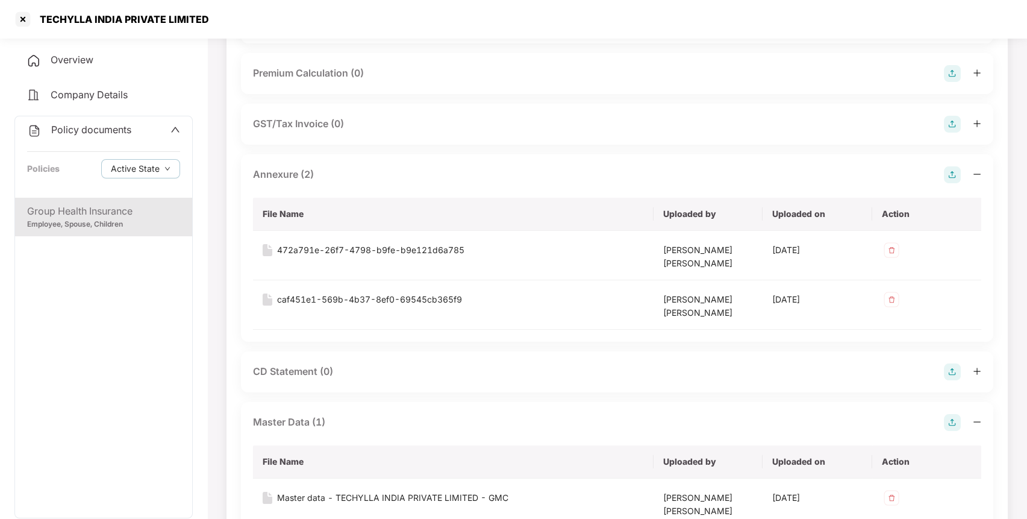
click at [73, 116] on div "Policy documents Policies Active State" at bounding box center [103, 156] width 177 height 81
click at [72, 128] on span "Policy documents" at bounding box center [91, 130] width 80 height 12
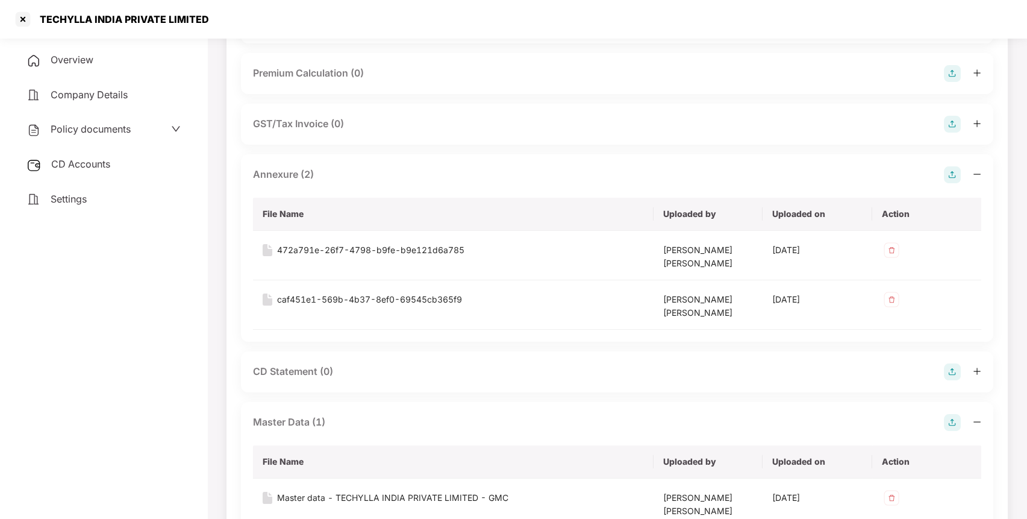
click at [86, 169] on div "CD Accounts" at bounding box center [103, 165] width 178 height 28
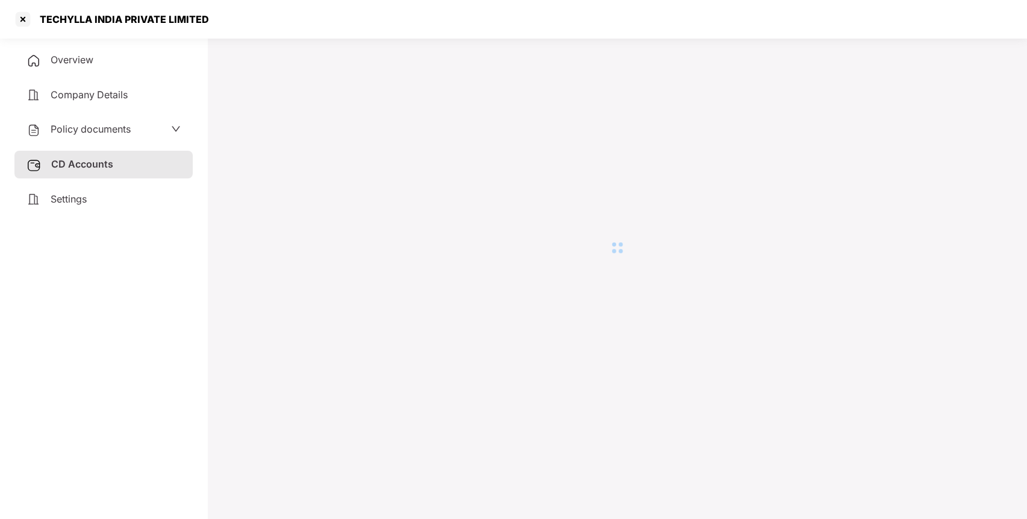
scroll to position [33, 0]
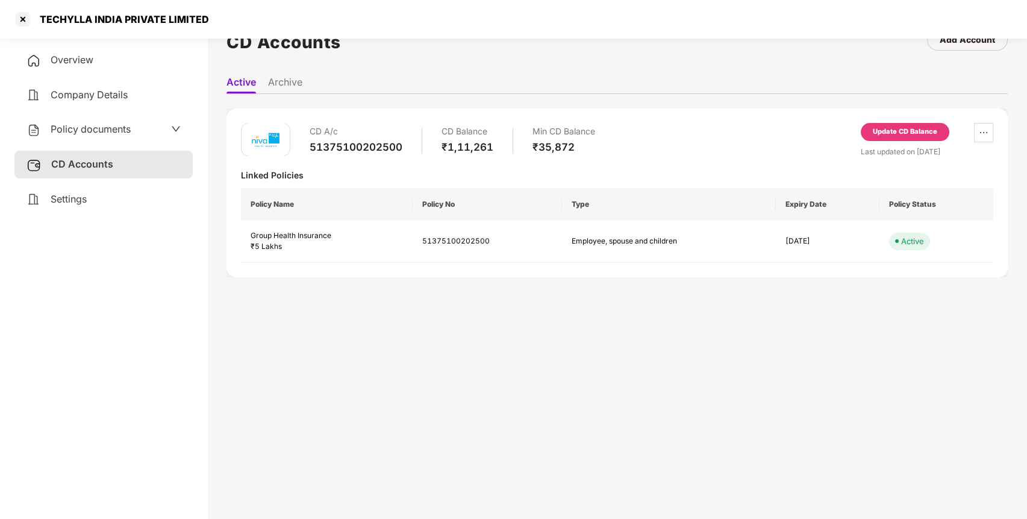
click at [923, 135] on div "Update CD Balance" at bounding box center [905, 132] width 64 height 11
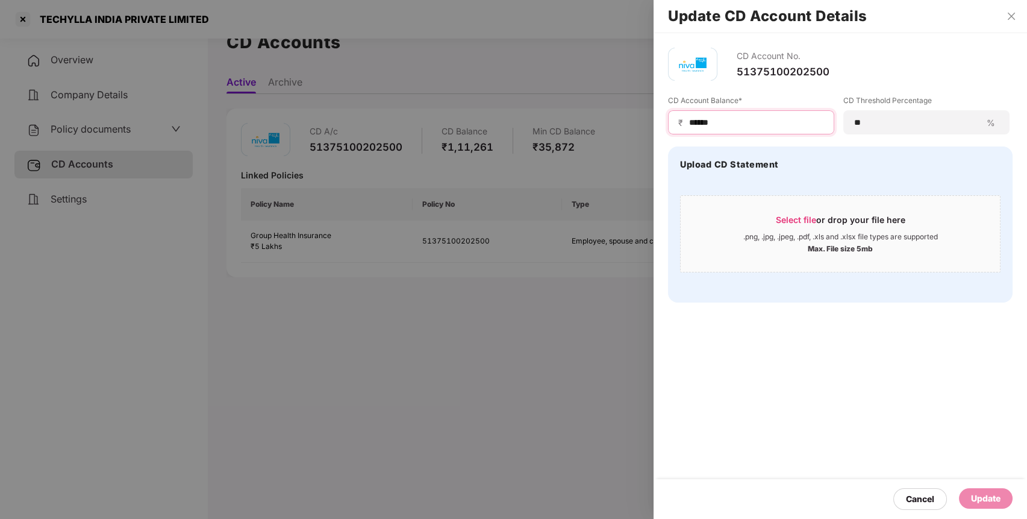
click at [795, 124] on input "******" at bounding box center [756, 122] width 136 height 13
type input "*"
type input "*****"
click at [995, 492] on div "Update" at bounding box center [986, 498] width 30 height 13
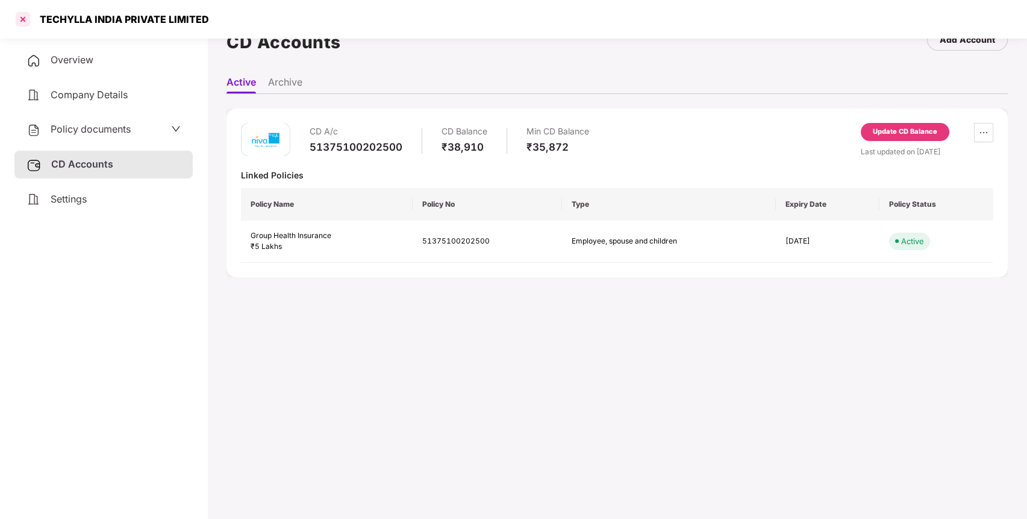
click at [22, 24] on div at bounding box center [22, 19] width 19 height 19
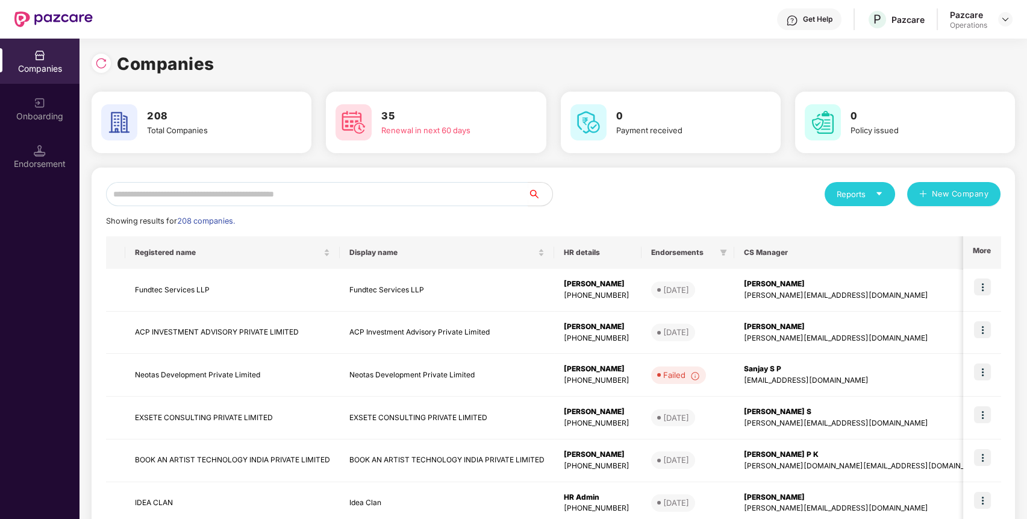
scroll to position [0, 0]
click at [442, 168] on div "Reports New Company Showing results for 208 companies. Registered name Display …" at bounding box center [554, 460] width 924 height 585
click at [432, 184] on input "text" at bounding box center [317, 194] width 422 height 24
paste input "**********"
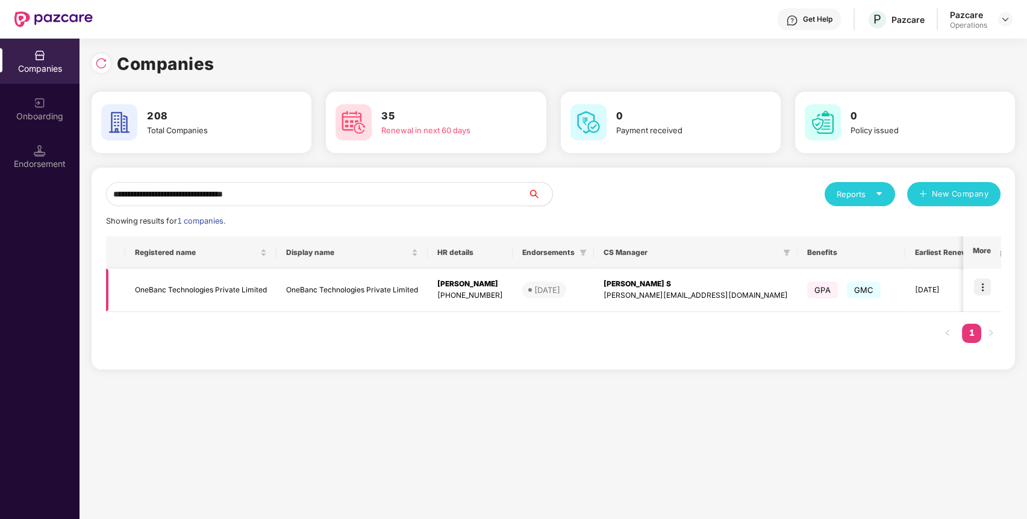
type input "**********"
click at [181, 292] on td "OneBanc Technologies Private Limited" at bounding box center [200, 290] width 151 height 43
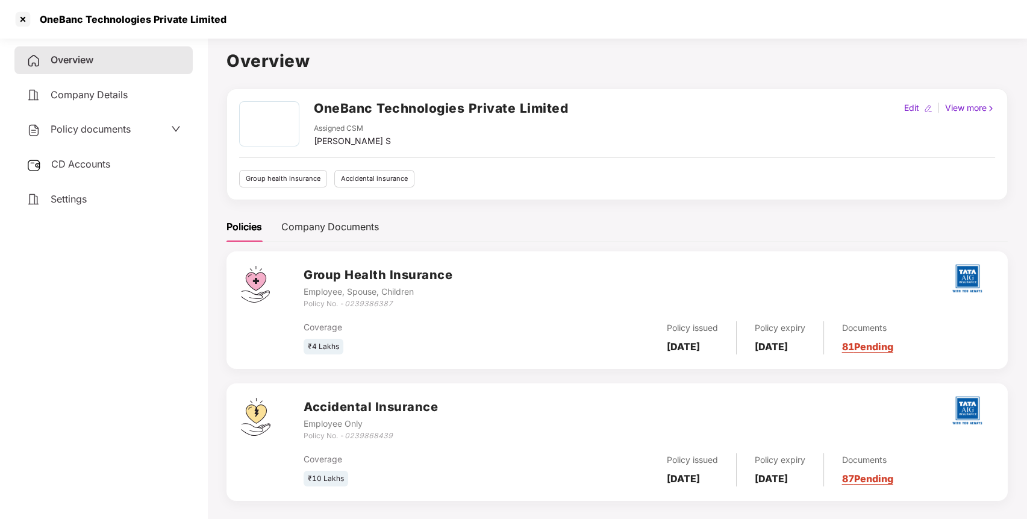
click at [93, 130] on span "Policy documents" at bounding box center [91, 129] width 80 height 12
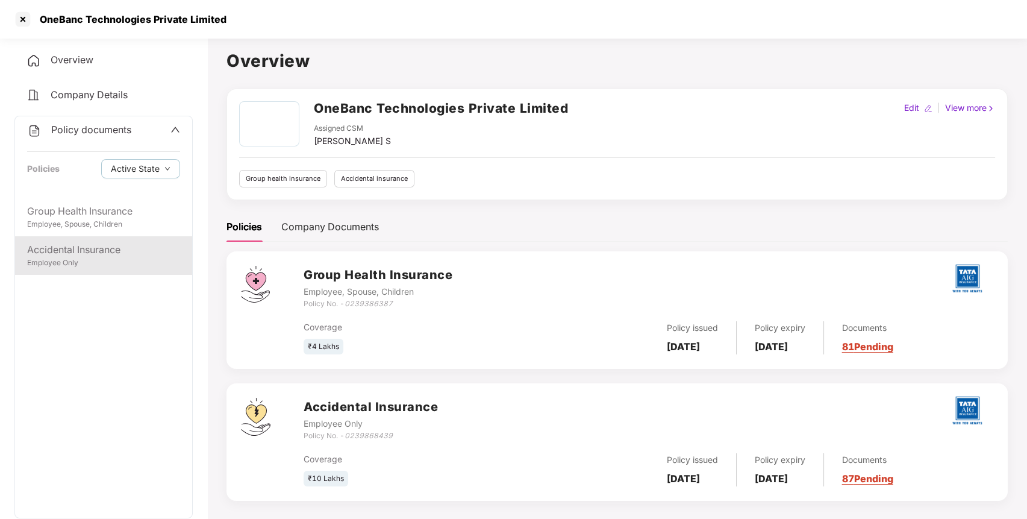
click at [108, 259] on div "Employee Only" at bounding box center [103, 262] width 153 height 11
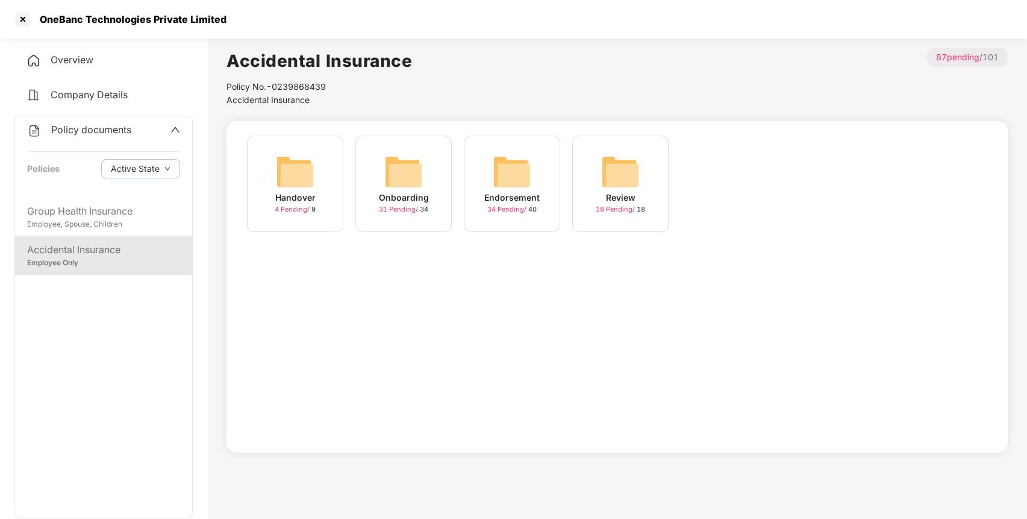
click at [501, 189] on img at bounding box center [512, 171] width 39 height 39
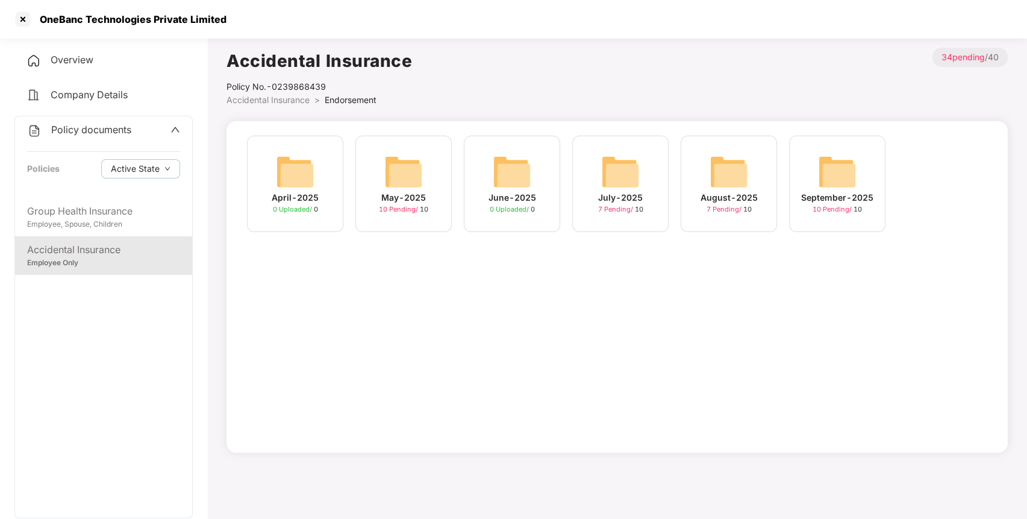
click at [829, 202] on div "September-2025" at bounding box center [837, 197] width 72 height 13
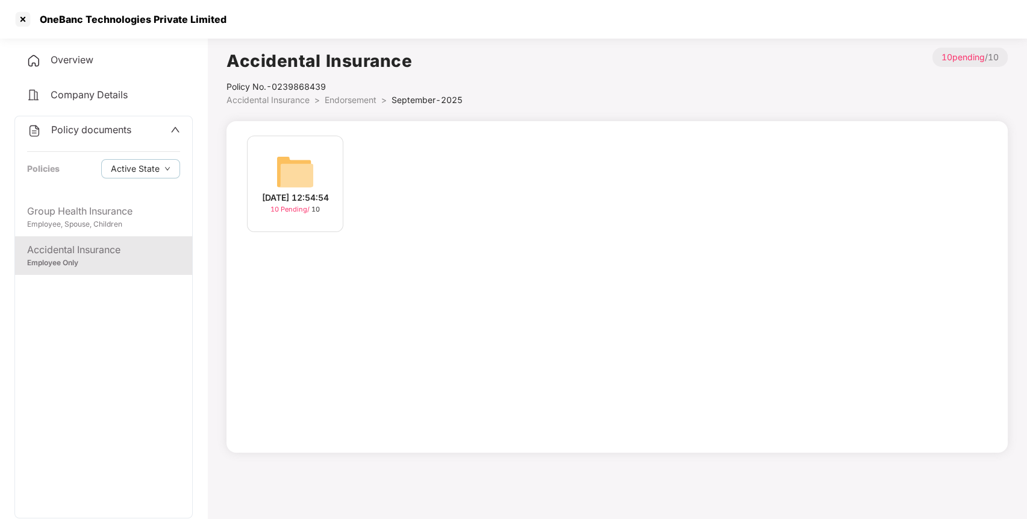
click at [294, 193] on div "[DATE] 12:54:54" at bounding box center [295, 197] width 67 height 13
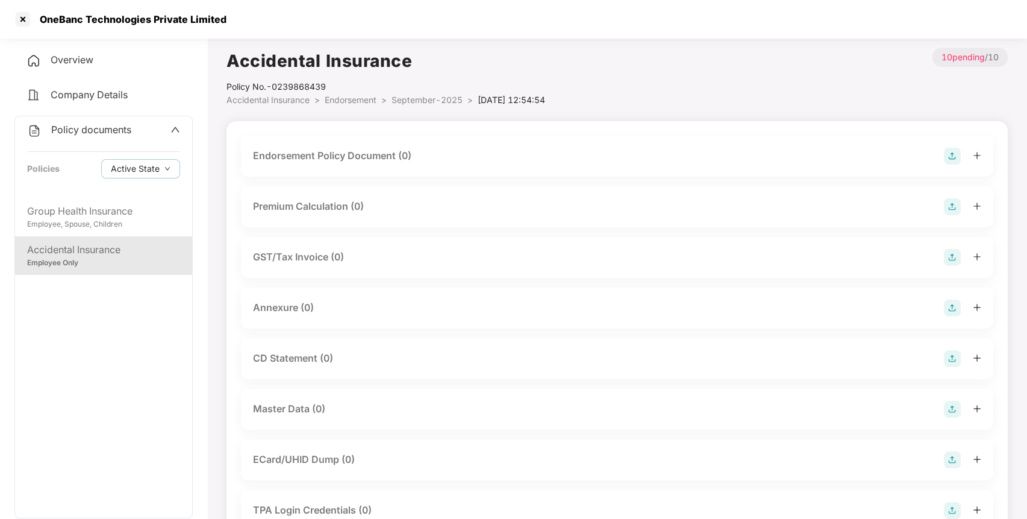
click at [947, 159] on img at bounding box center [952, 156] width 17 height 17
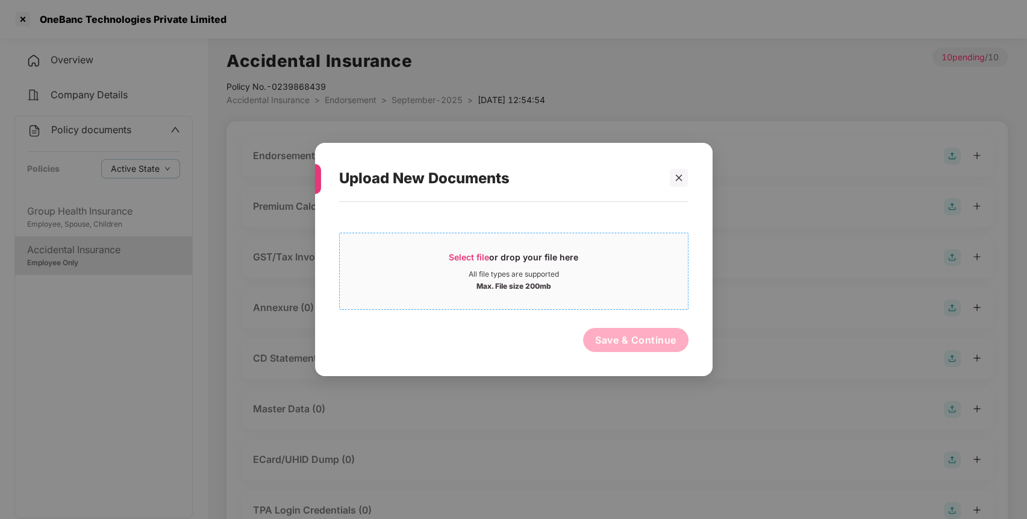
click at [444, 255] on div "Select file or drop your file here" at bounding box center [514, 260] width 348 height 18
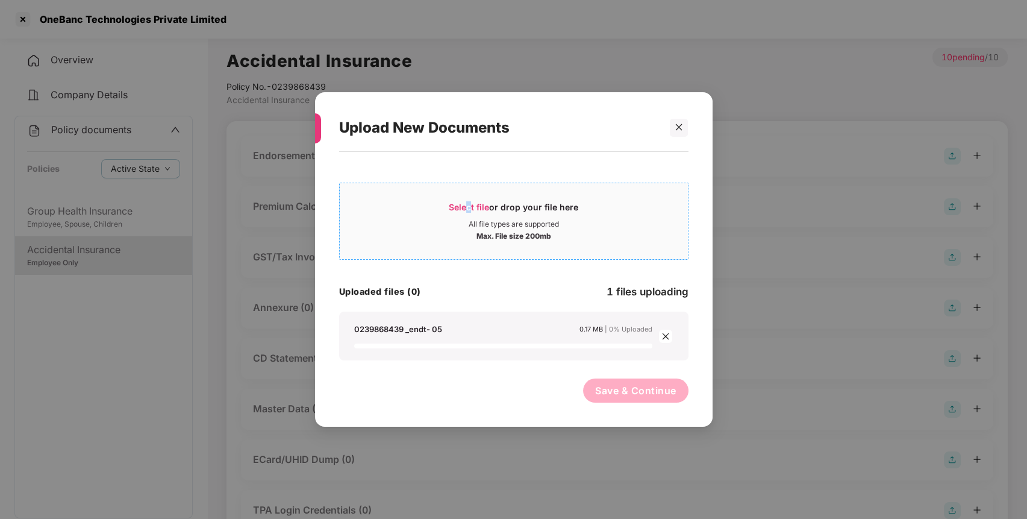
click at [469, 199] on span "Select file or drop your file here All file types are supported Max. File size …" at bounding box center [514, 221] width 348 height 58
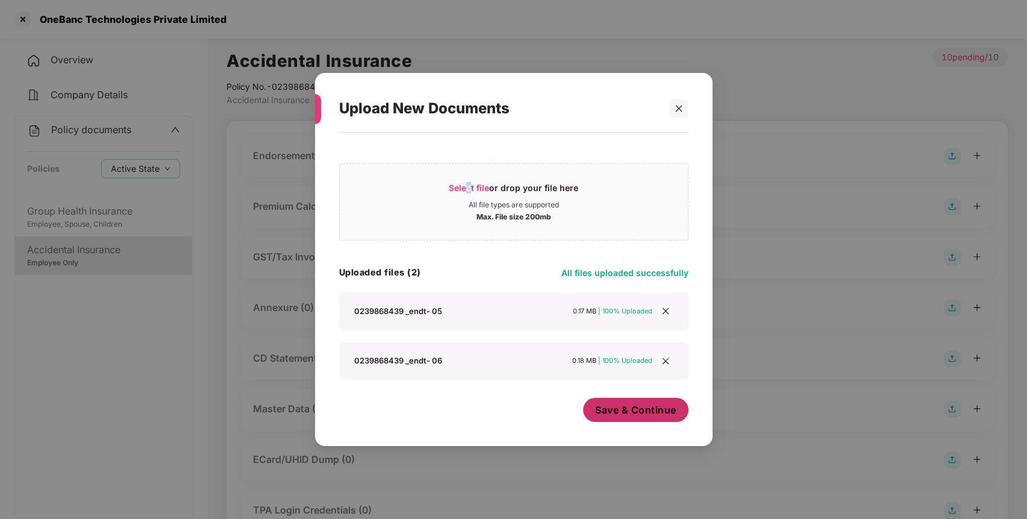
click at [648, 415] on span "Save & Continue" at bounding box center [635, 409] width 81 height 13
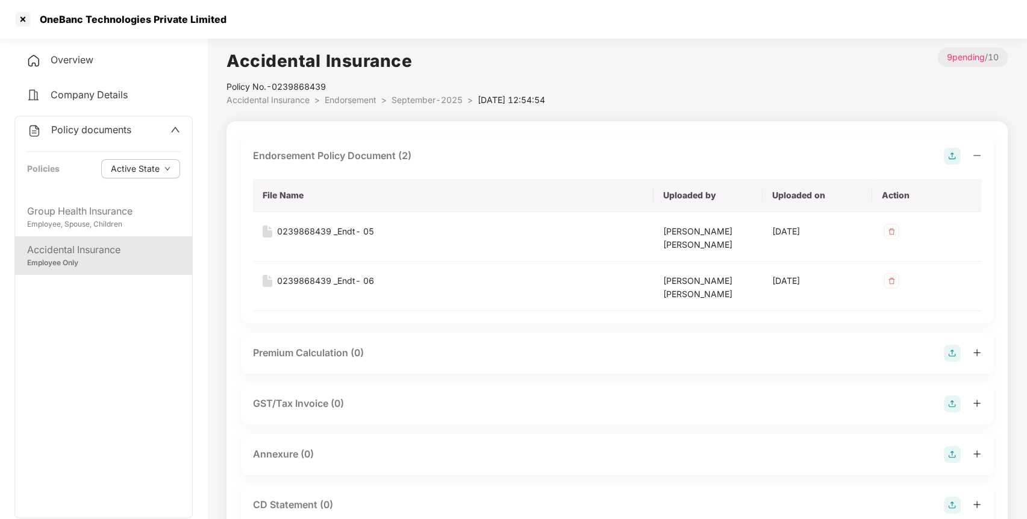
click at [951, 450] on img at bounding box center [952, 454] width 17 height 17
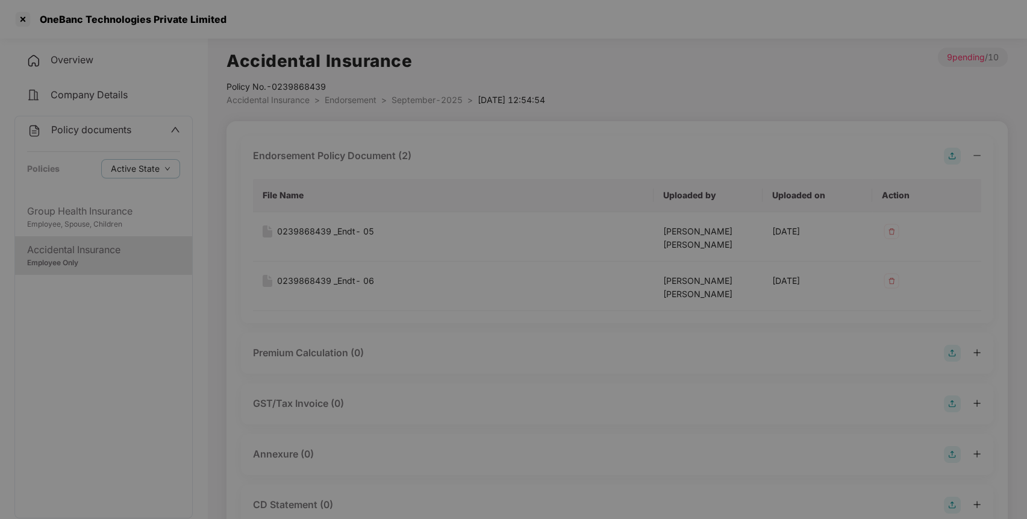
click at [950, 450] on div "Upload New Documents Select file or drop your file here All file types are supp…" at bounding box center [513, 259] width 1027 height 519
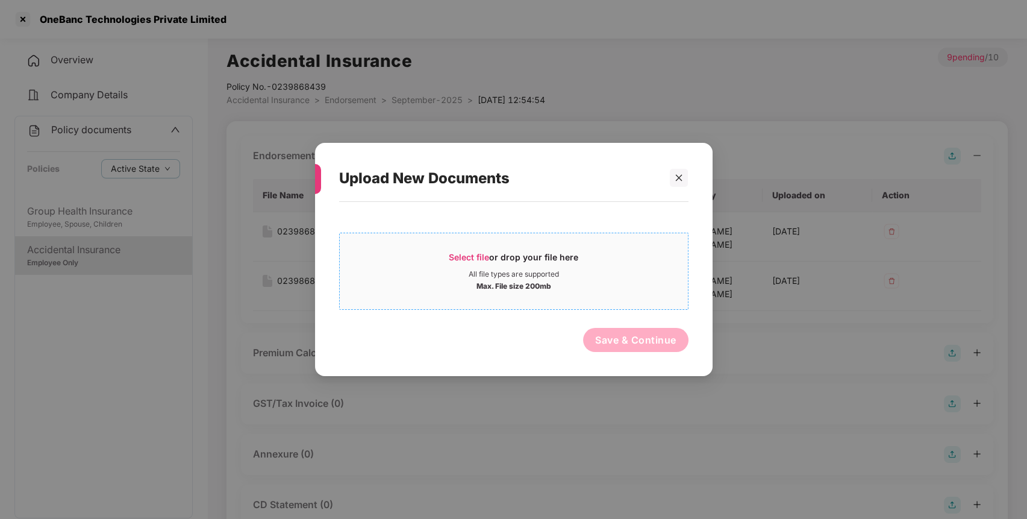
click at [492, 270] on div "All file types are supported" at bounding box center [514, 274] width 90 height 10
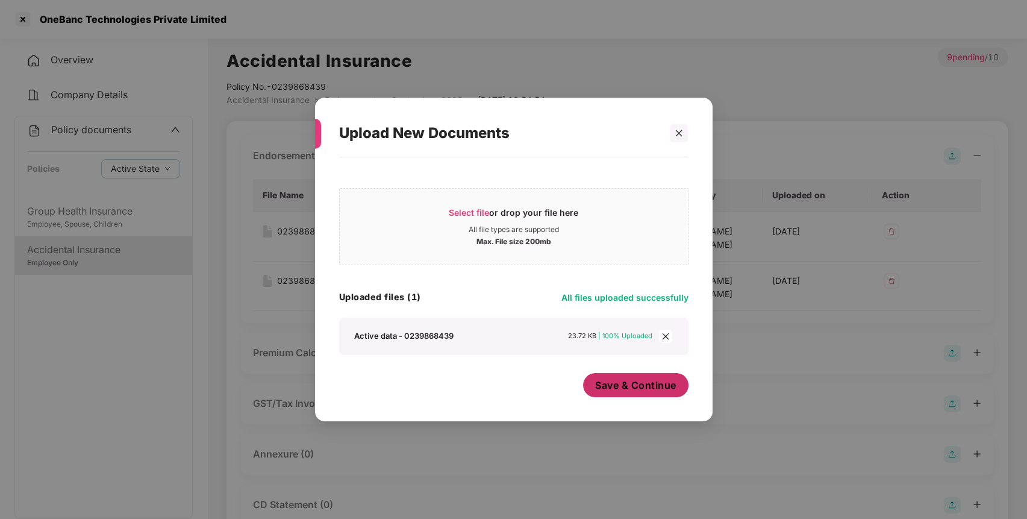
click at [654, 380] on span "Save & Continue" at bounding box center [635, 384] width 81 height 13
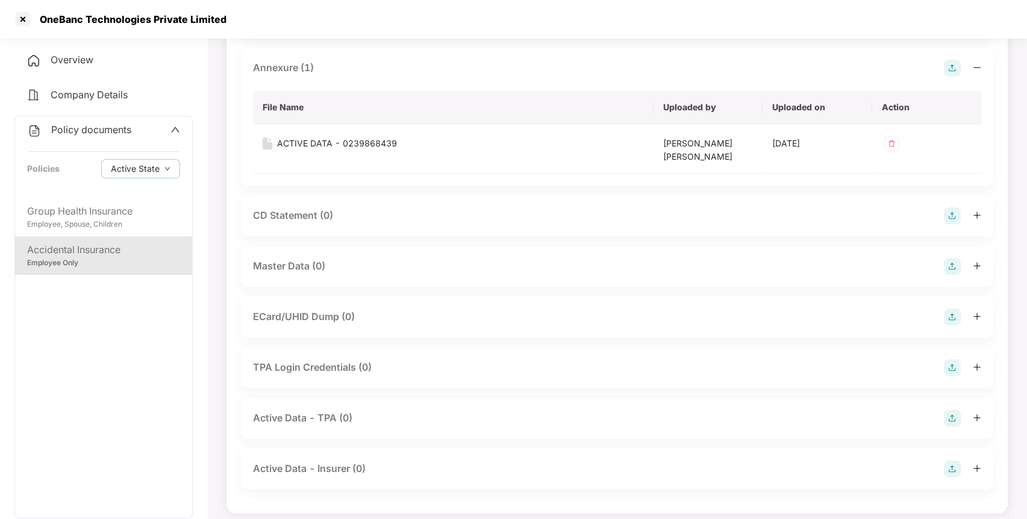
scroll to position [395, 0]
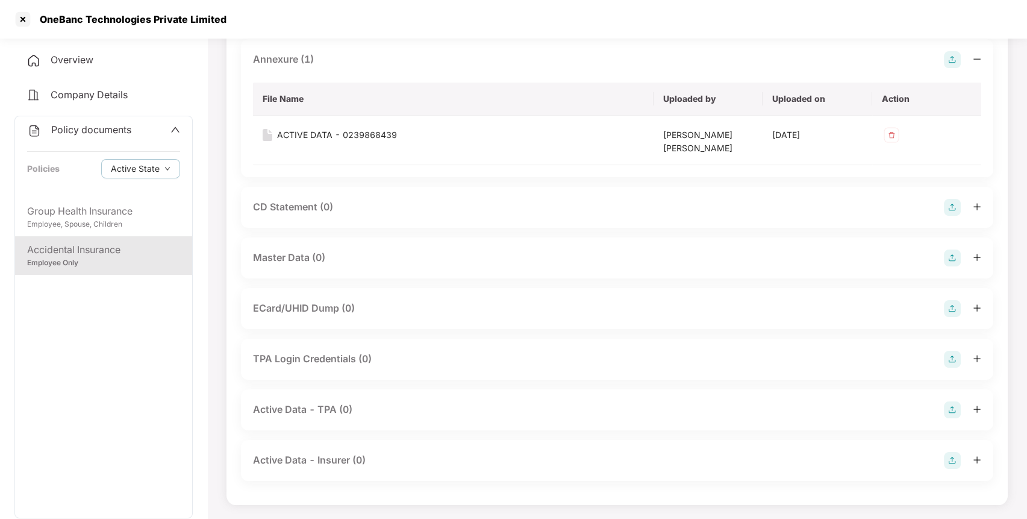
click at [955, 257] on img at bounding box center [952, 257] width 17 height 17
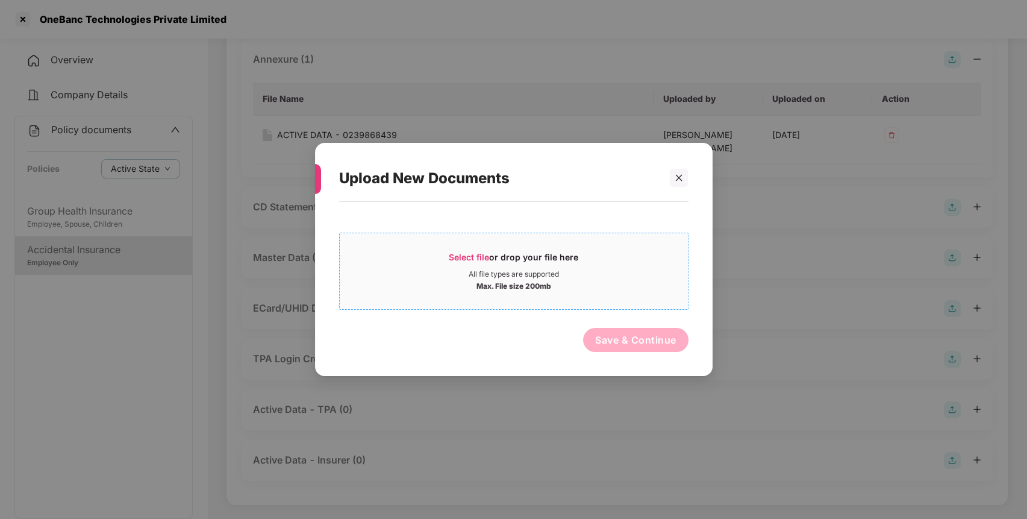
click at [558, 260] on div "Select file or drop your file here" at bounding box center [514, 260] width 130 height 18
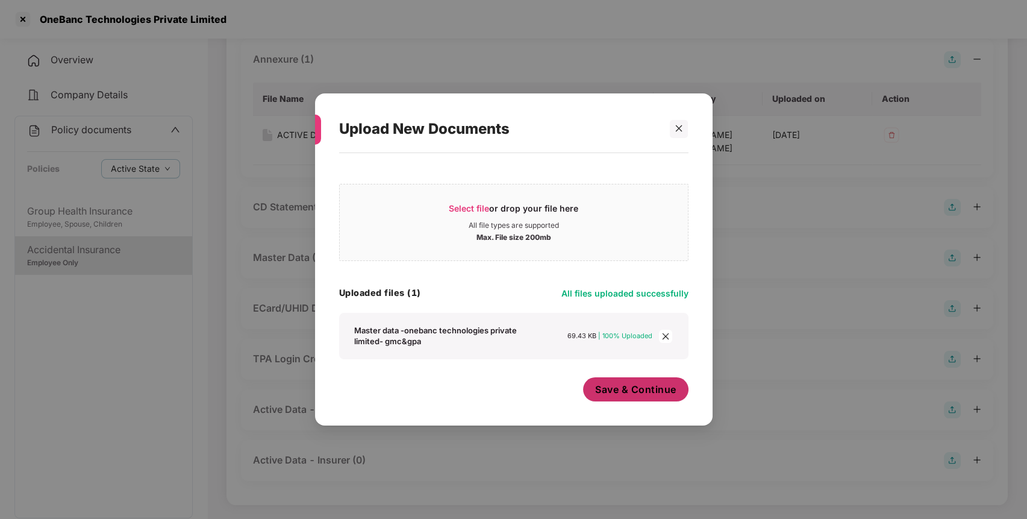
click at [600, 387] on span "Save & Continue" at bounding box center [635, 389] width 81 height 13
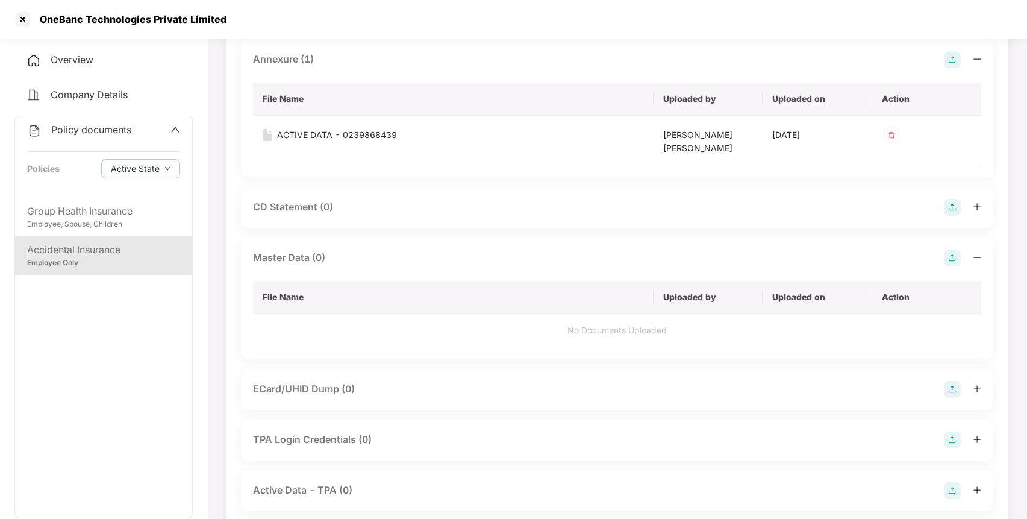
click at [100, 125] on span "Policy documents" at bounding box center [91, 130] width 80 height 12
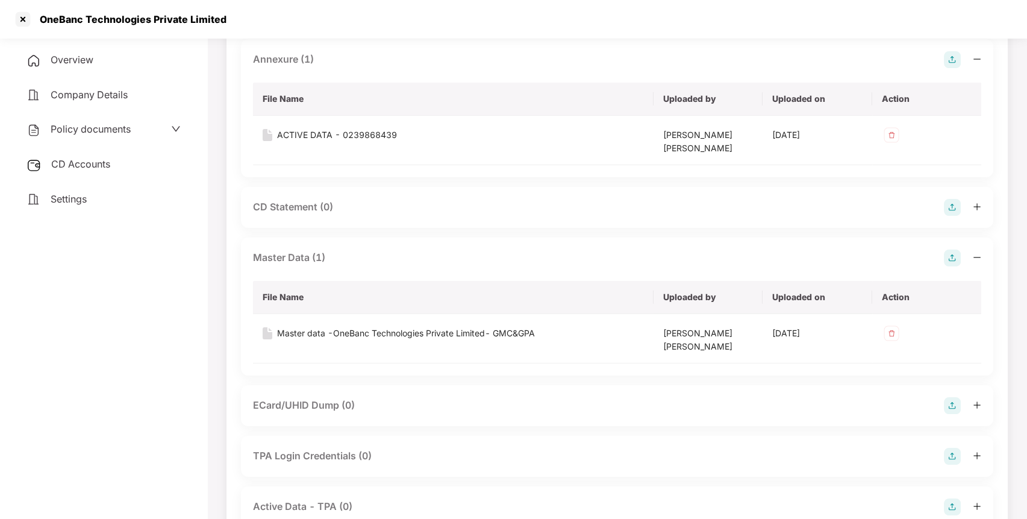
click at [93, 164] on span "CD Accounts" at bounding box center [80, 164] width 59 height 12
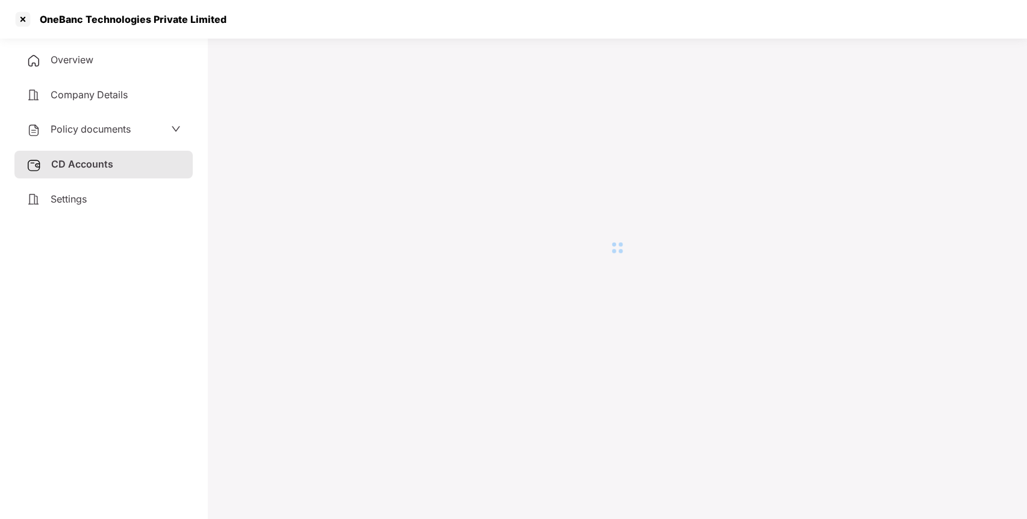
scroll to position [33, 0]
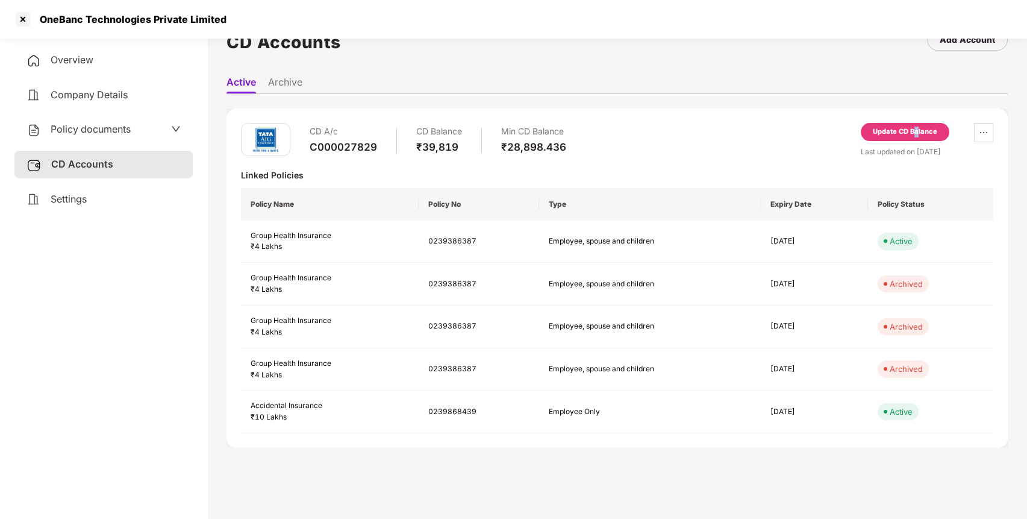
click at [916, 139] on div "Update CD Balance" at bounding box center [905, 132] width 89 height 18
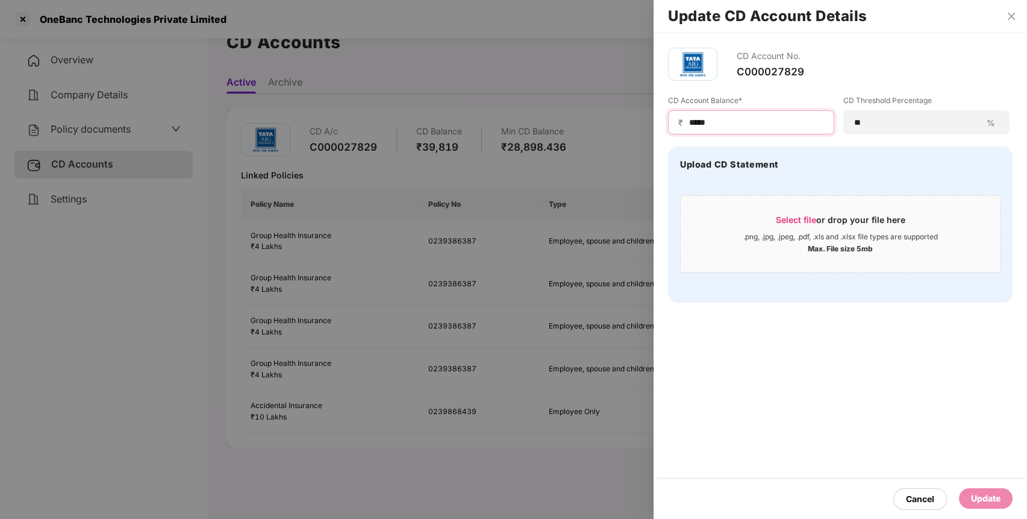
click at [736, 115] on div "₹ *****" at bounding box center [751, 122] width 166 height 24
type input "*"
type input "*****"
click at [990, 504] on div "Update" at bounding box center [986, 498] width 30 height 13
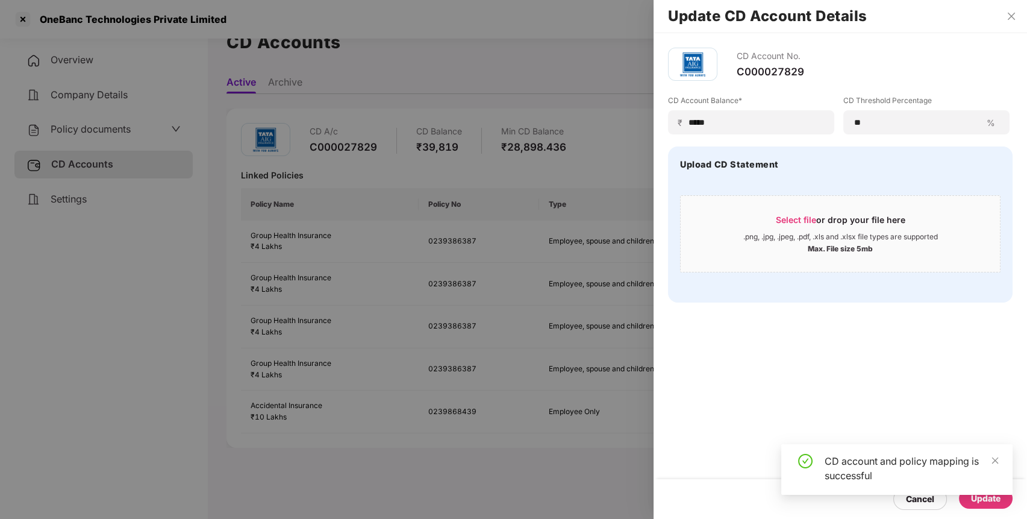
click at [24, 17] on div at bounding box center [513, 259] width 1027 height 519
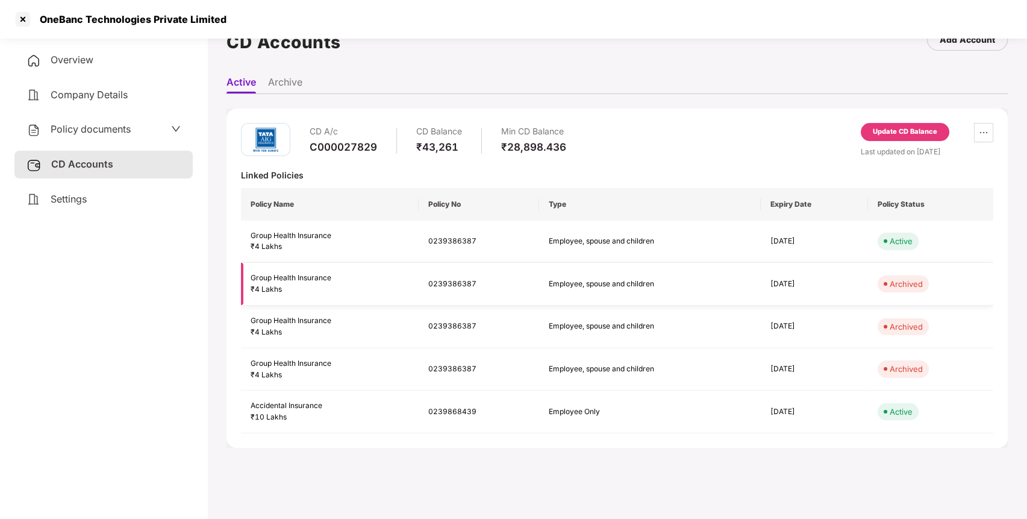
scroll to position [0, 0]
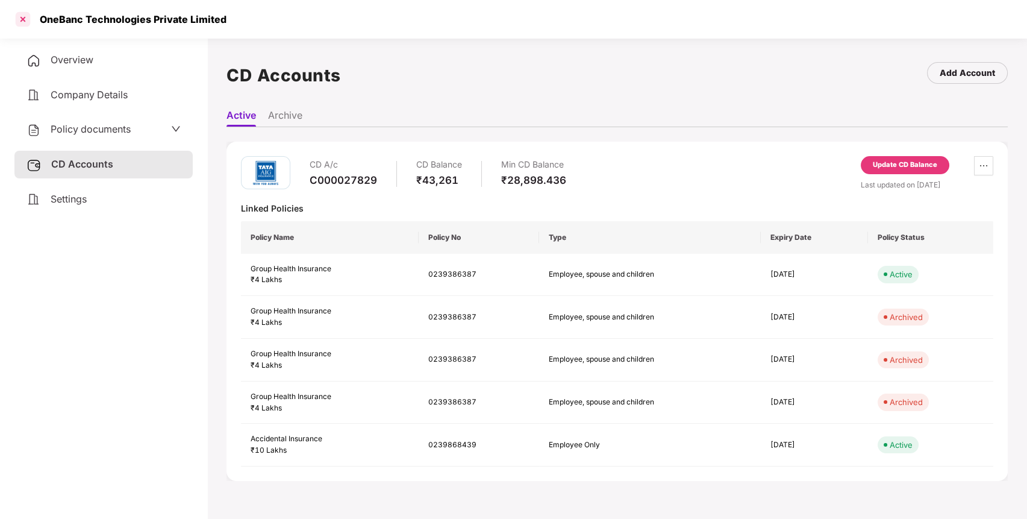
click at [25, 17] on div at bounding box center [22, 19] width 19 height 19
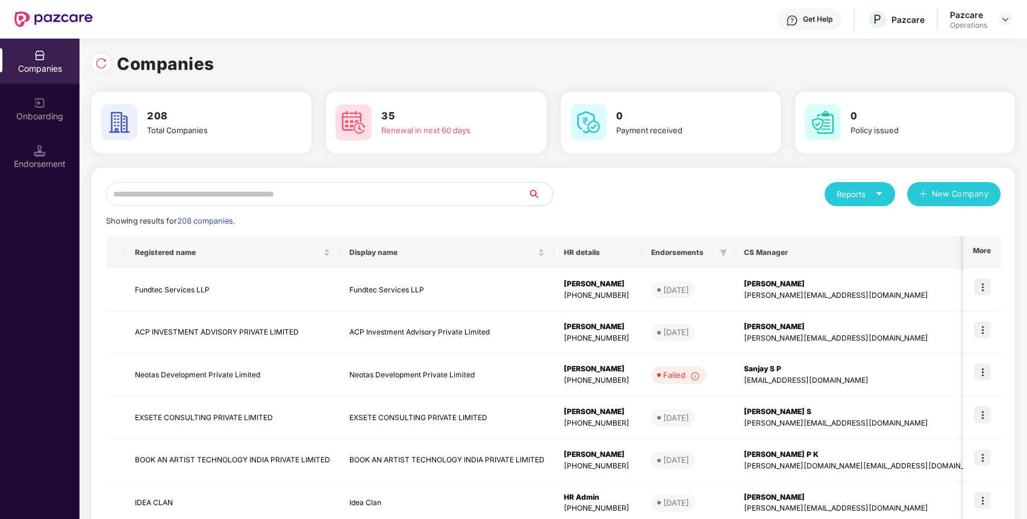
click at [343, 192] on input "text" at bounding box center [317, 194] width 422 height 24
paste input "**********"
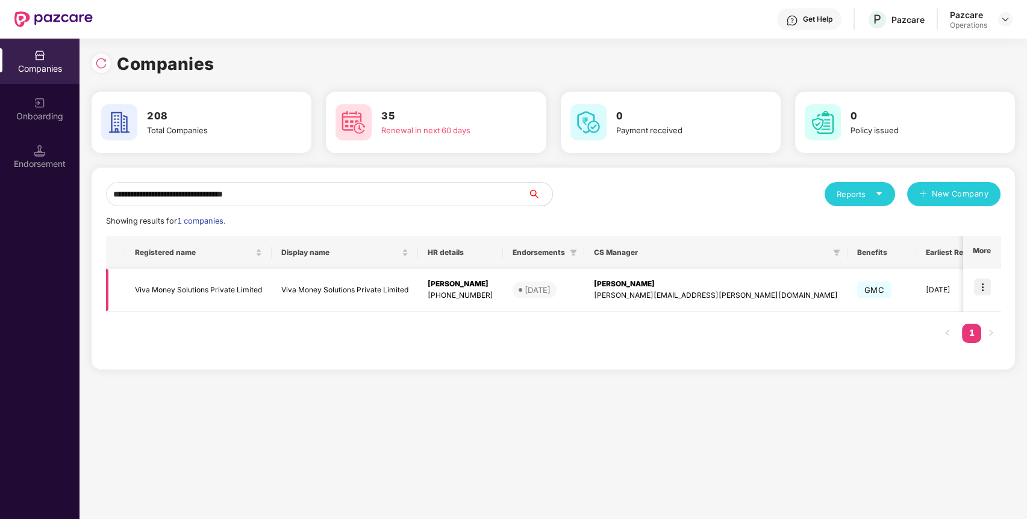
type input "**********"
click at [196, 280] on td "Viva Money Solutions Private Limited" at bounding box center [198, 290] width 146 height 43
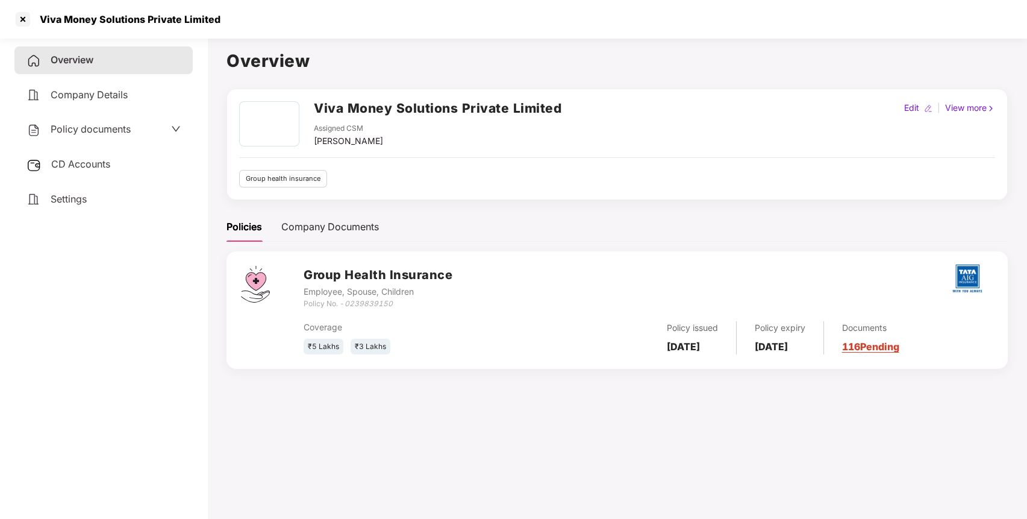
click at [104, 174] on div "CD Accounts" at bounding box center [103, 165] width 178 height 28
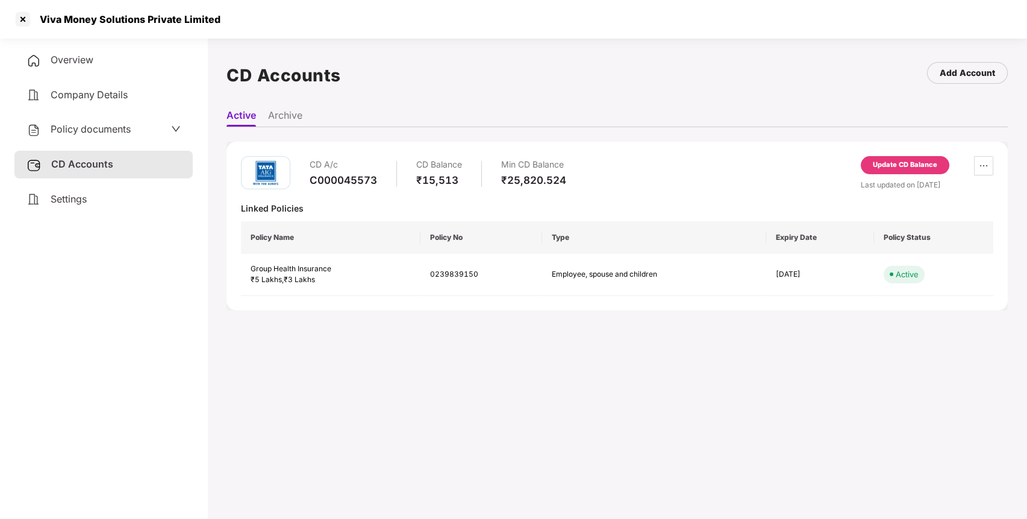
click at [910, 164] on div "Update CD Balance" at bounding box center [905, 165] width 64 height 11
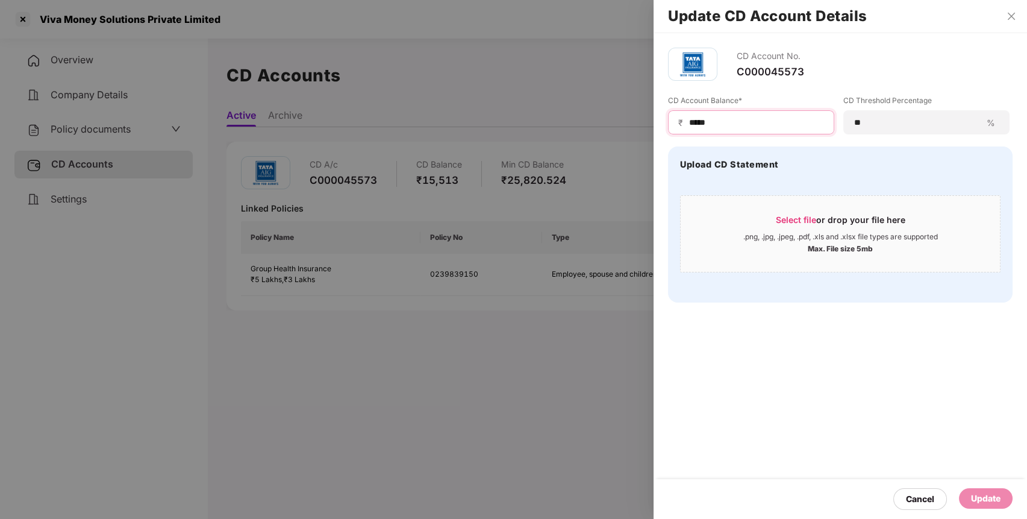
drag, startPoint x: 719, startPoint y: 123, endPoint x: 682, endPoint y: 116, distance: 38.1
click at [682, 116] on div "₹ *****" at bounding box center [751, 122] width 166 height 24
type input "*****"
click at [983, 490] on div "Update" at bounding box center [986, 498] width 54 height 20
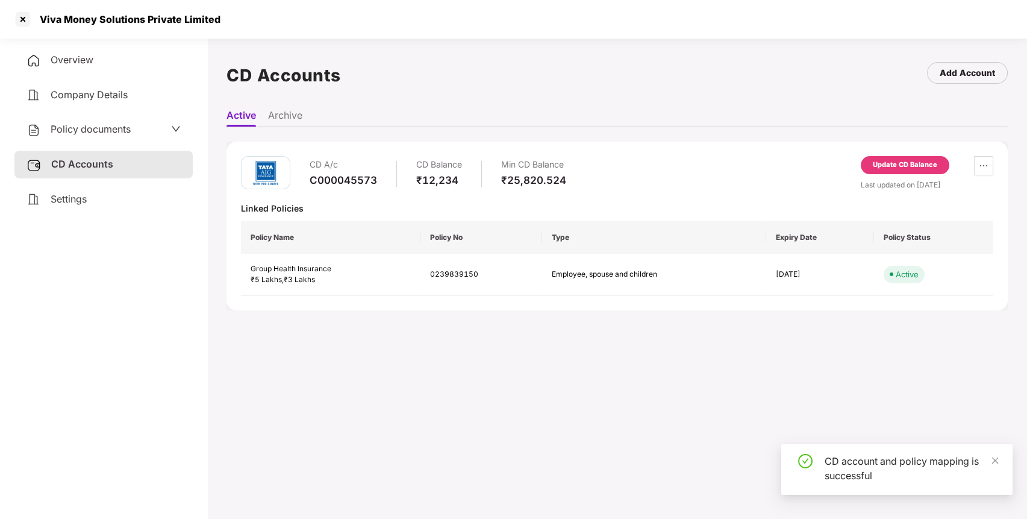
click at [87, 131] on span "Policy documents" at bounding box center [91, 129] width 80 height 12
click at [166, 130] on div "Policy documents" at bounding box center [103, 130] width 153 height 16
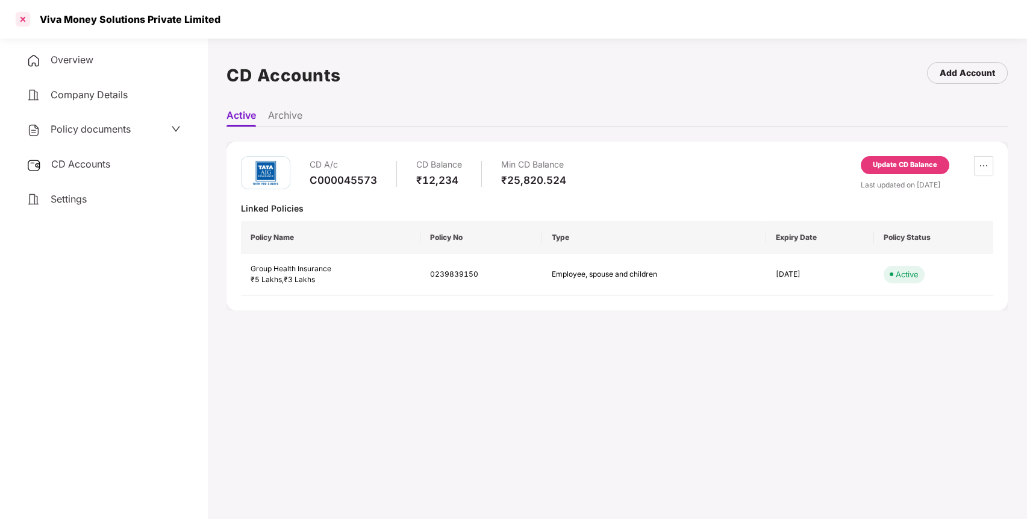
click at [18, 17] on div at bounding box center [22, 19] width 19 height 19
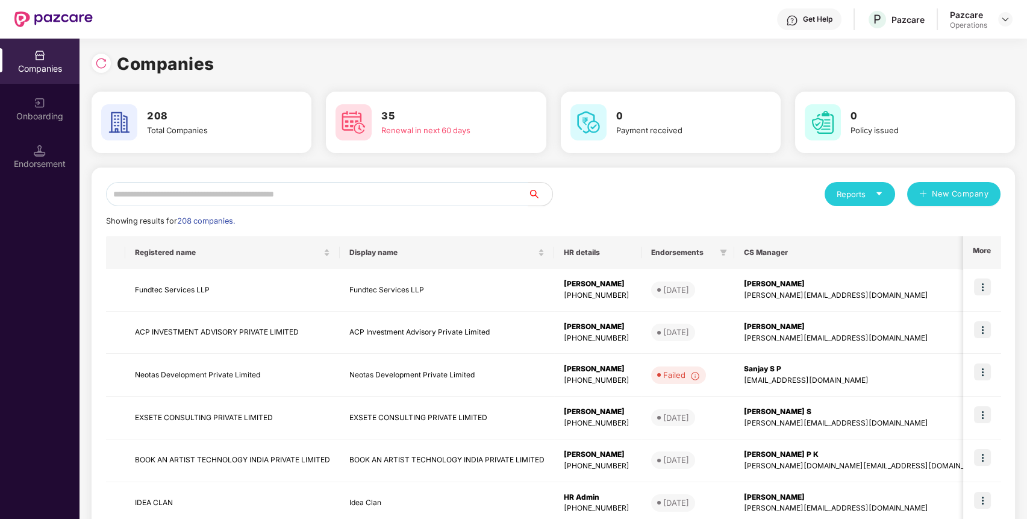
click at [400, 199] on input "text" at bounding box center [317, 194] width 422 height 24
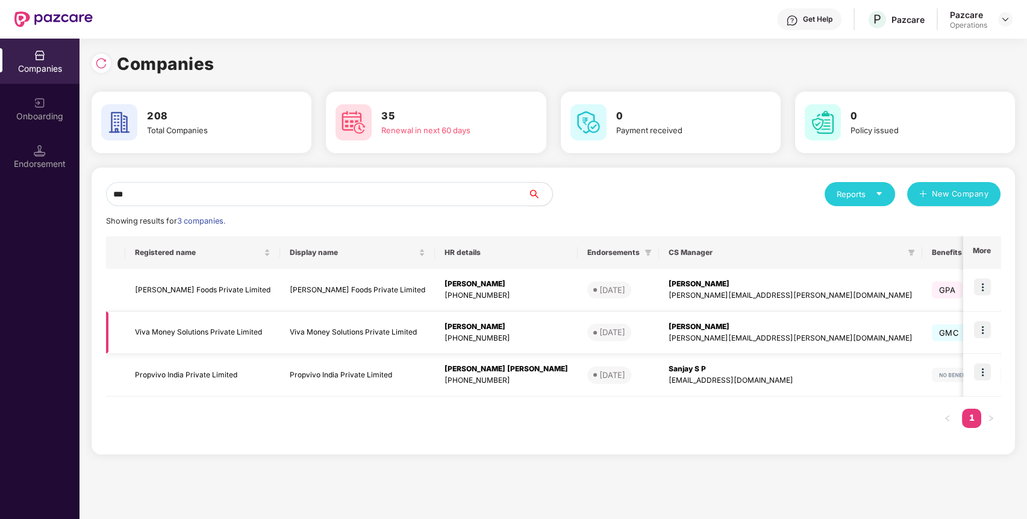
type input "***"
click at [991, 324] on img at bounding box center [982, 329] width 17 height 17
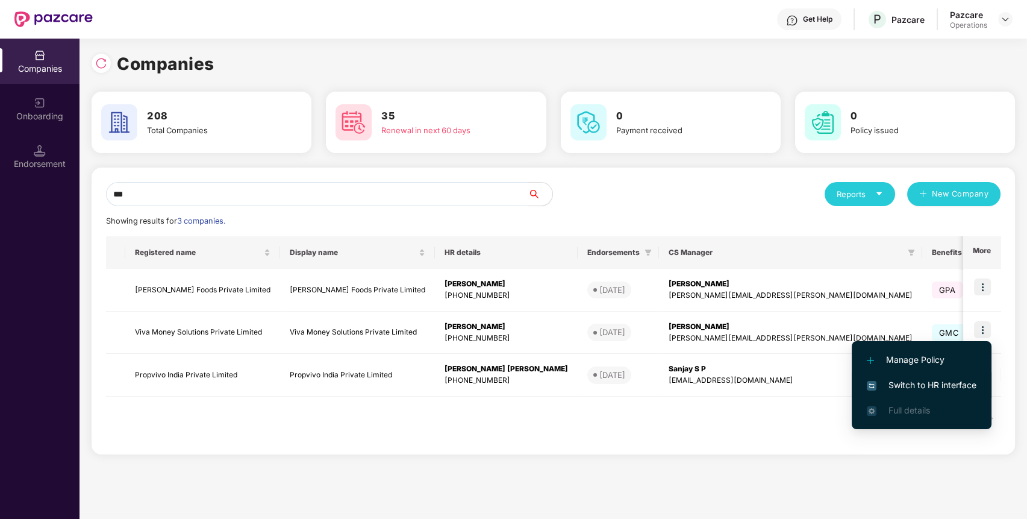
click at [917, 378] on span "Switch to HR interface" at bounding box center [922, 384] width 110 height 13
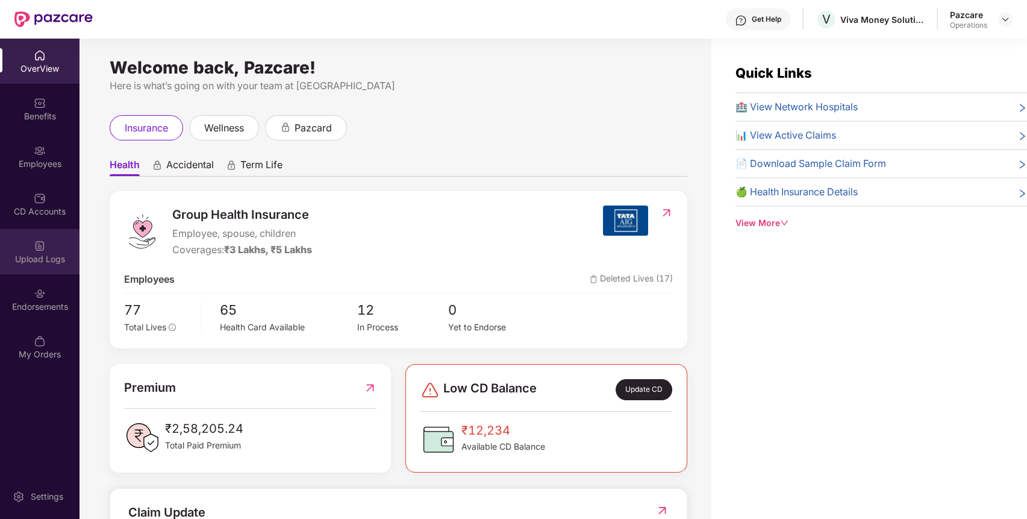
click at [52, 253] on div "Upload Logs" at bounding box center [40, 259] width 80 height 12
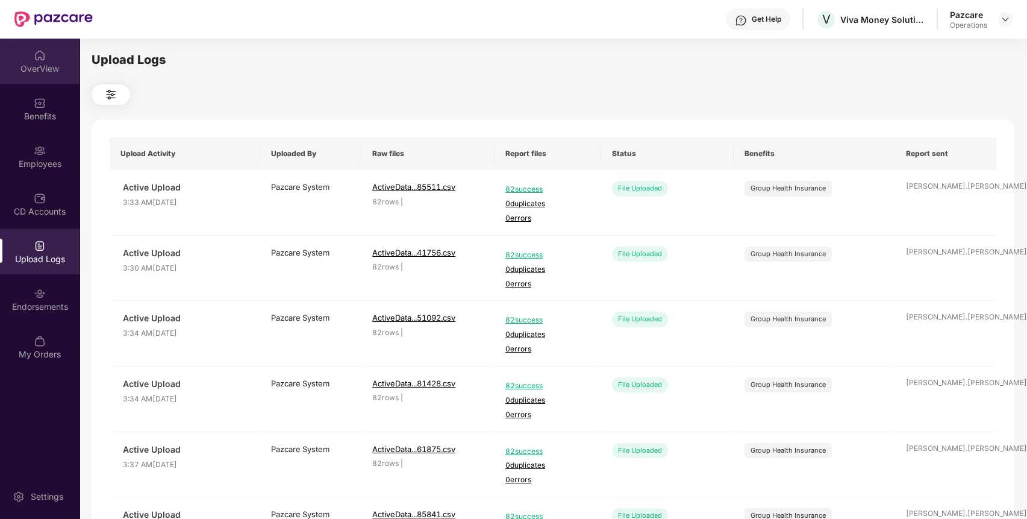
click at [38, 63] on div "OverView" at bounding box center [40, 69] width 80 height 12
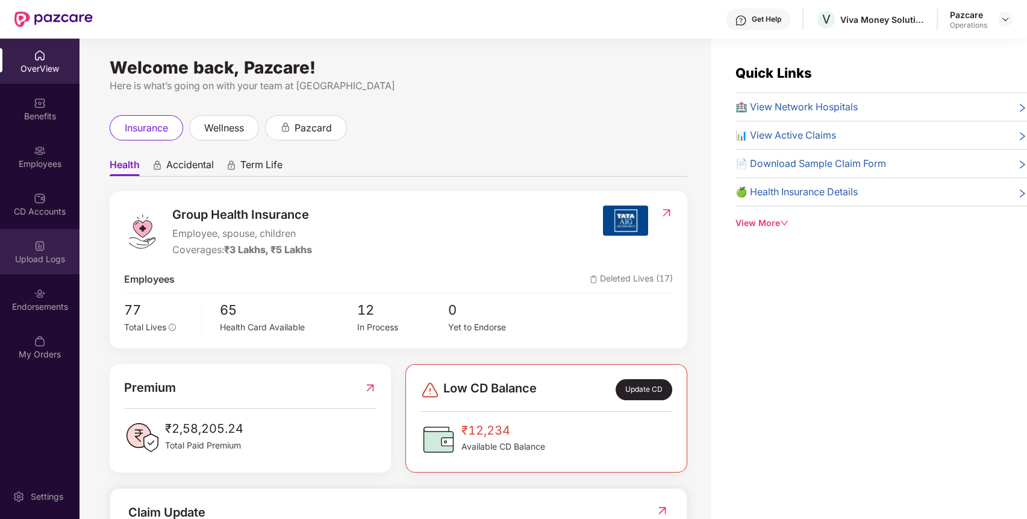
click at [48, 262] on div "Upload Logs" at bounding box center [40, 259] width 80 height 12
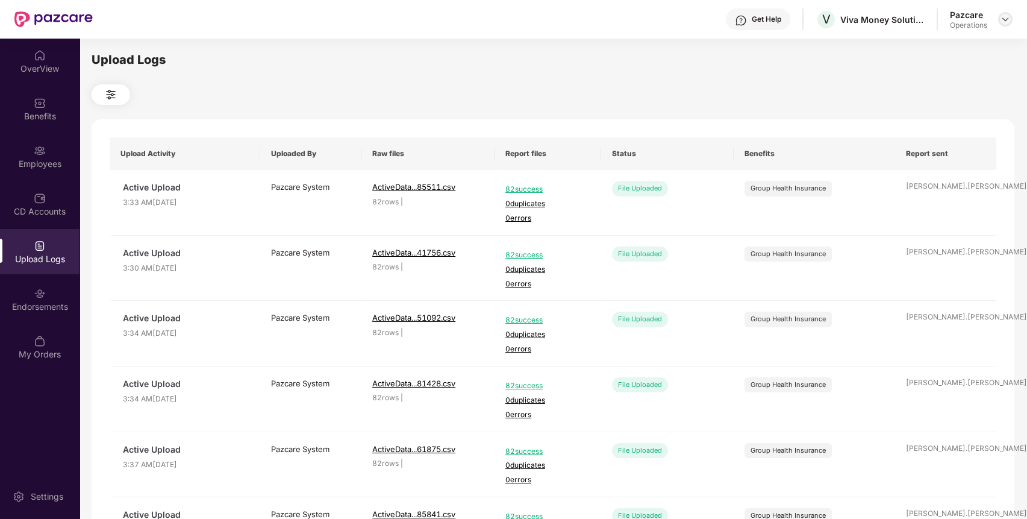
click at [1004, 22] on img at bounding box center [1006, 19] width 10 height 10
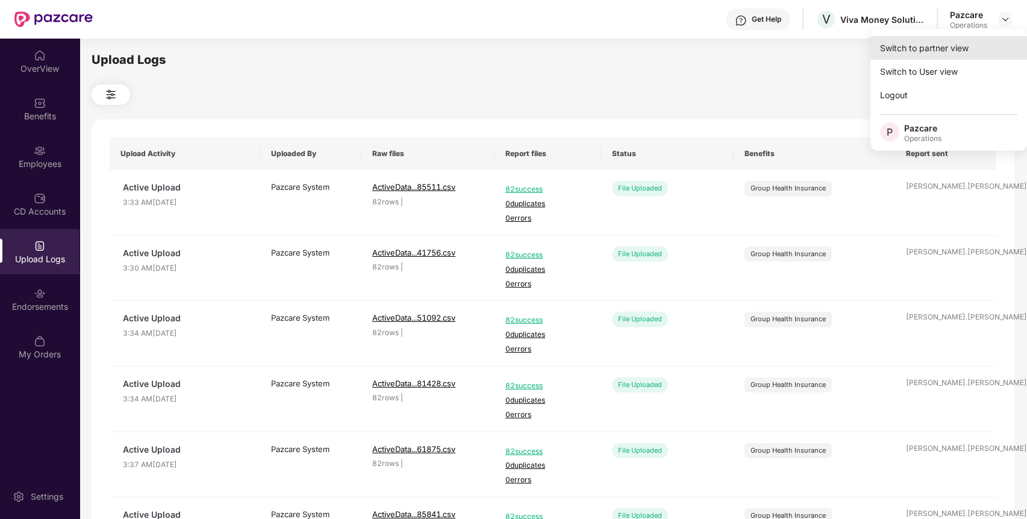
click at [948, 57] on div "Switch to partner view" at bounding box center [949, 48] width 157 height 24
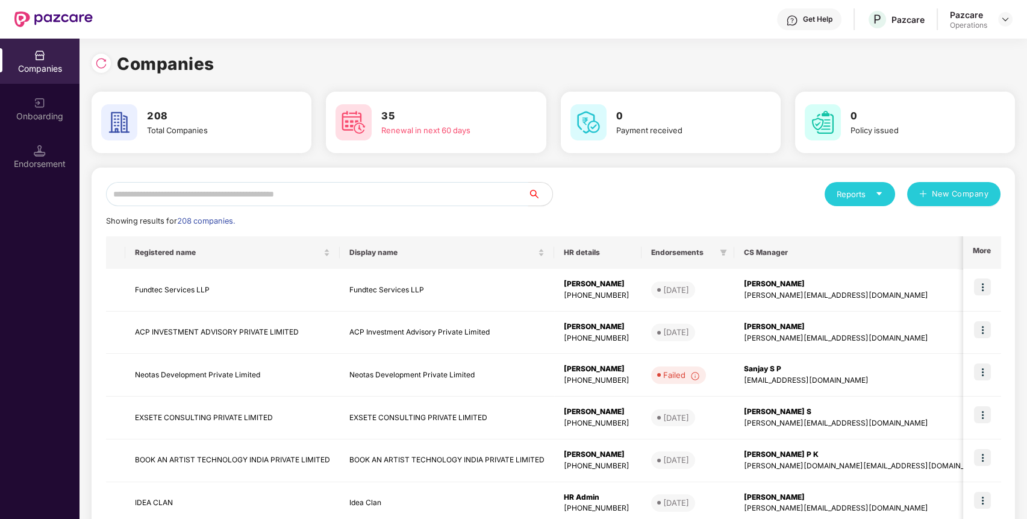
click at [286, 197] on input "text" at bounding box center [317, 194] width 422 height 24
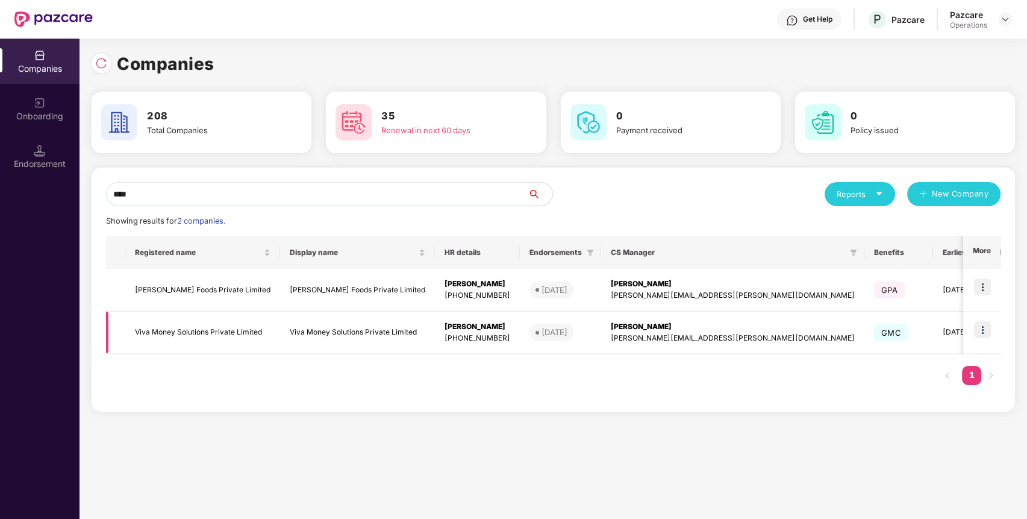
type input "****"
click at [327, 336] on td "Viva Money Solutions Private Limited" at bounding box center [357, 333] width 155 height 43
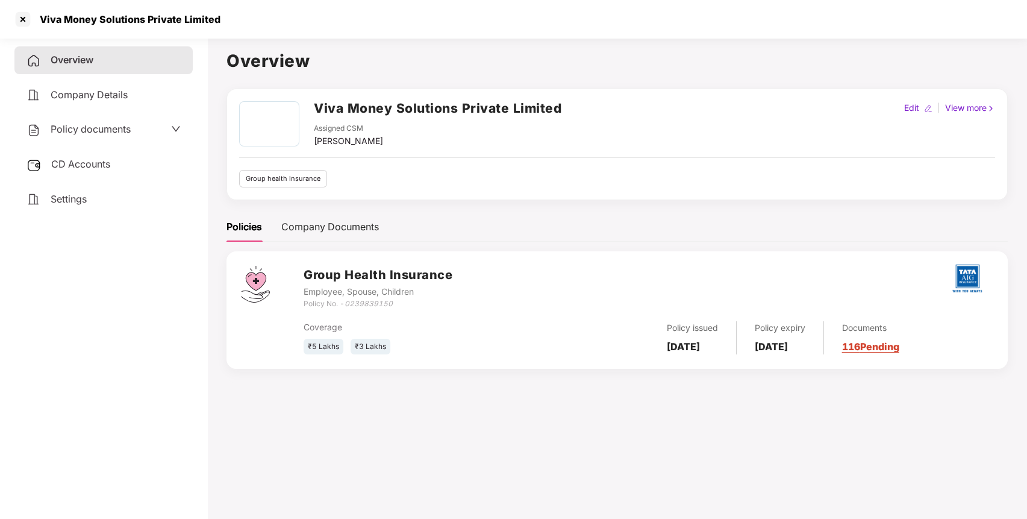
click at [81, 131] on span "Policy documents" at bounding box center [91, 129] width 80 height 12
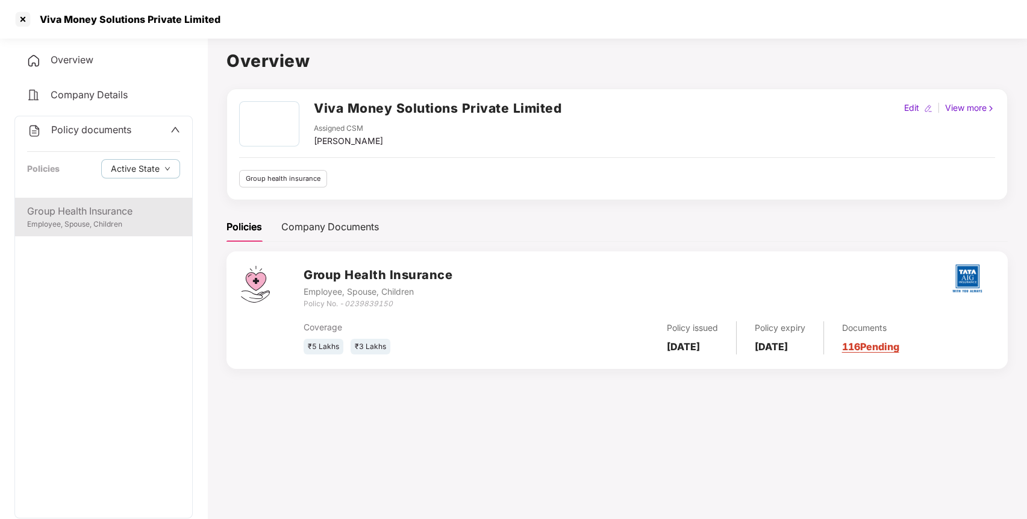
click at [75, 220] on div "Employee, Spouse, Children" at bounding box center [103, 224] width 153 height 11
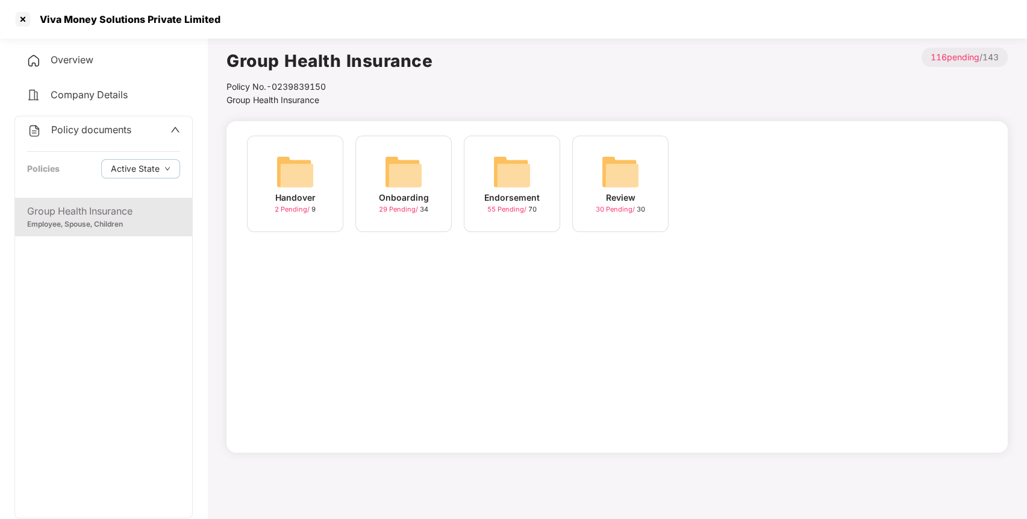
click at [495, 207] on span "55 Pending /" at bounding box center [507, 209] width 41 height 8
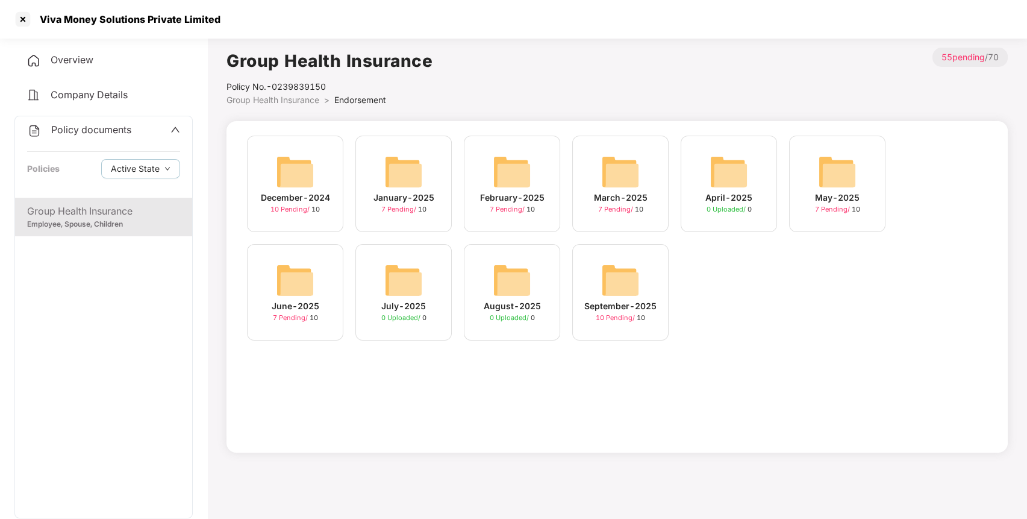
click at [618, 313] on div "10 Pending / 10" at bounding box center [620, 318] width 49 height 10
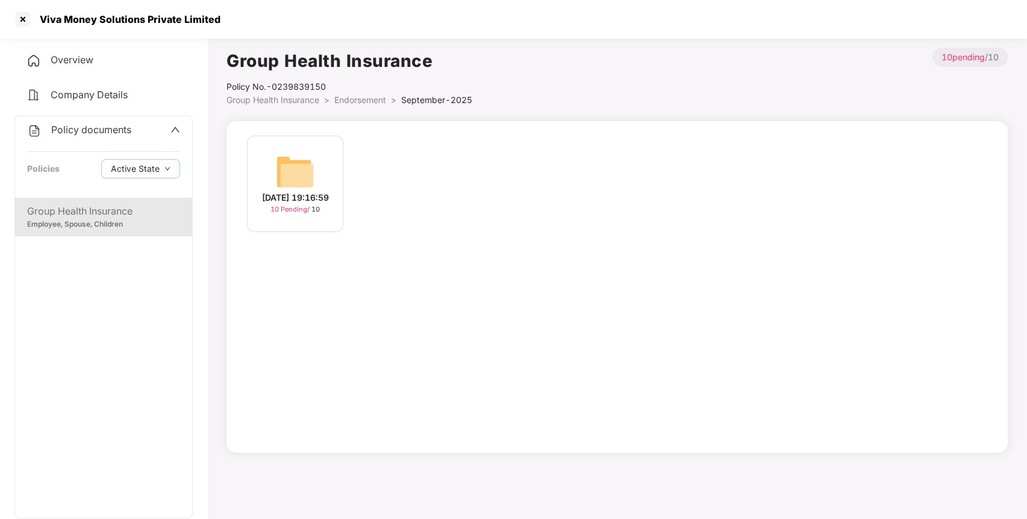
click at [287, 211] on div "10 Pending / 10" at bounding box center [295, 209] width 49 height 10
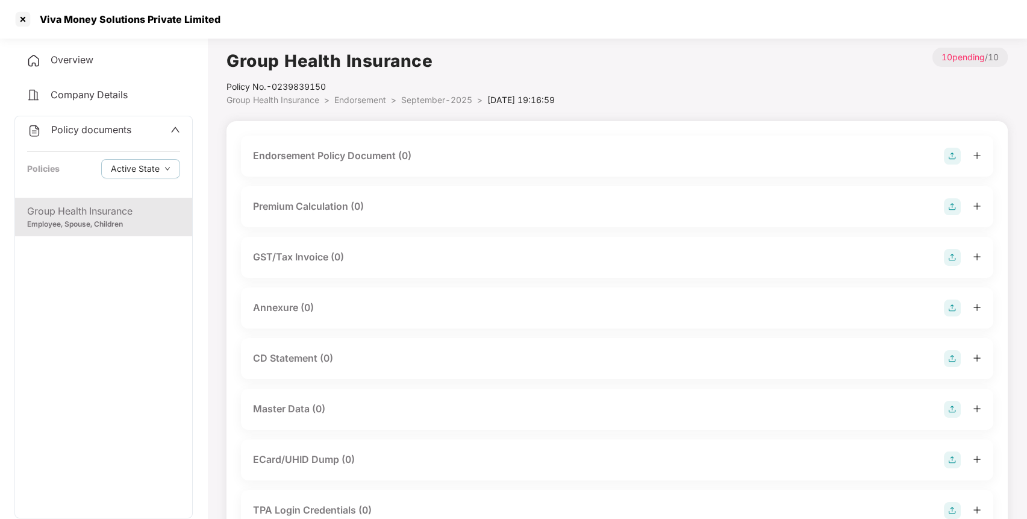
click at [951, 154] on img at bounding box center [952, 156] width 17 height 17
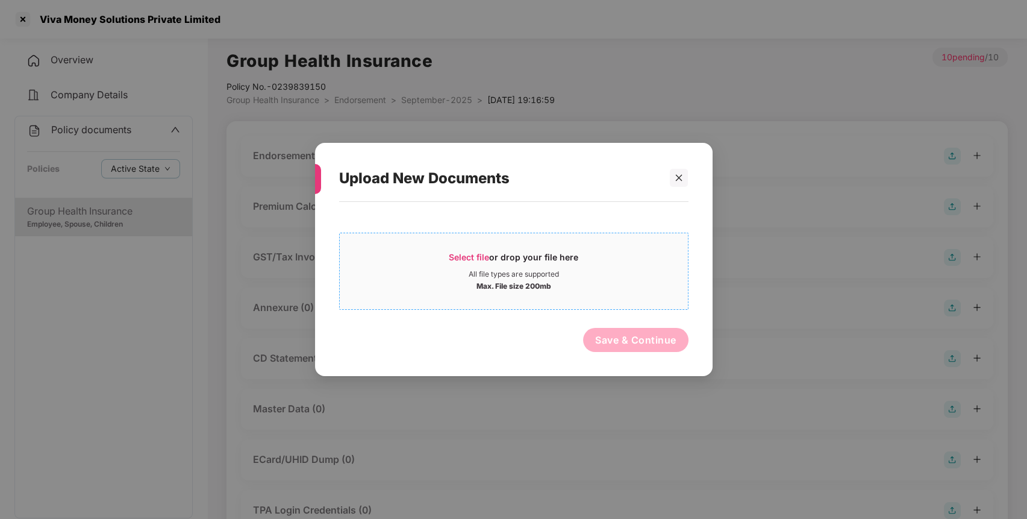
click at [542, 261] on div "Select file or drop your file here" at bounding box center [514, 260] width 130 height 18
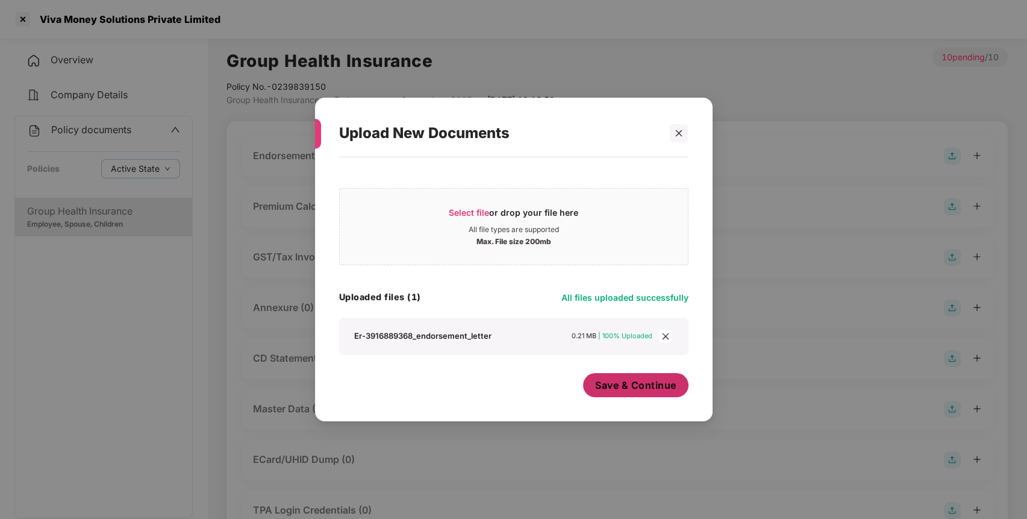
click at [647, 389] on span "Save & Continue" at bounding box center [635, 384] width 81 height 13
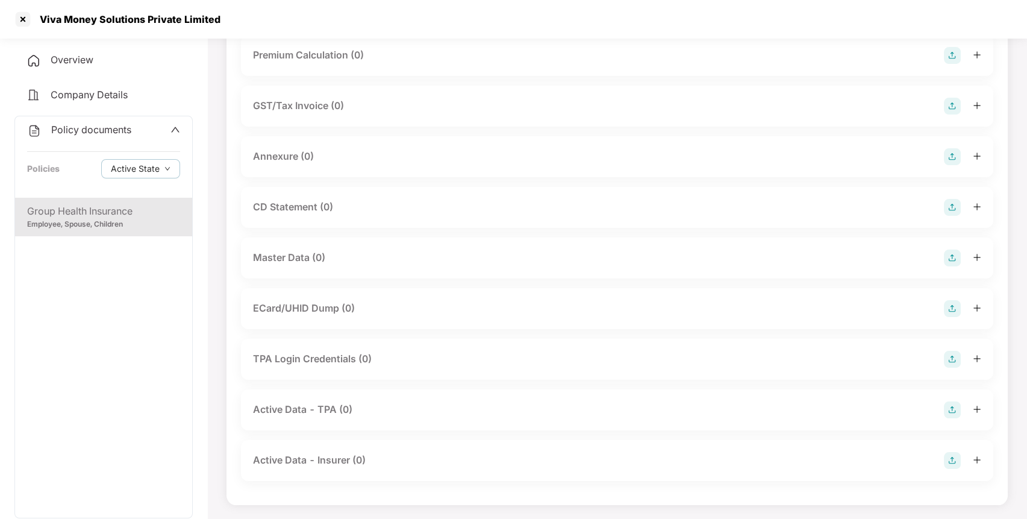
scroll to position [155, 0]
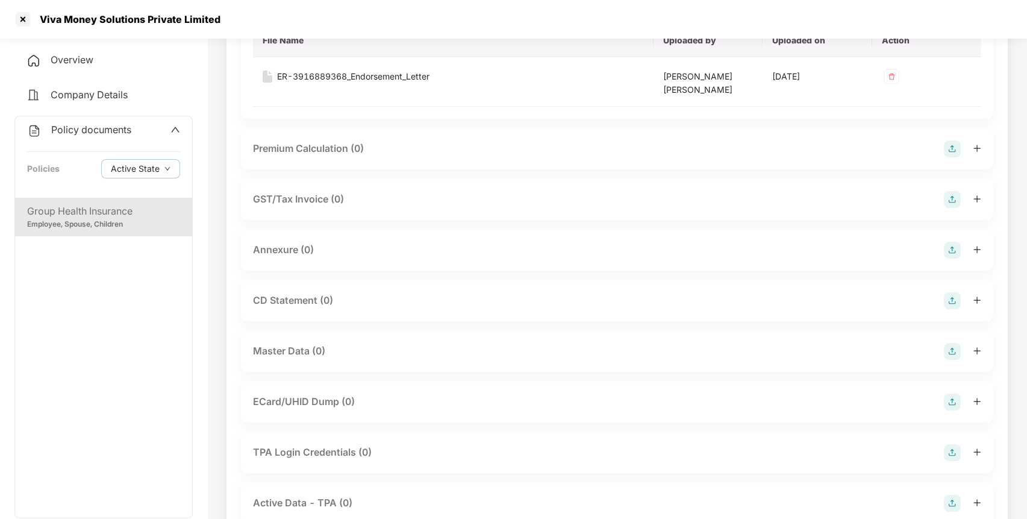
click at [278, 245] on div "Annexure (0)" at bounding box center [283, 249] width 61 height 15
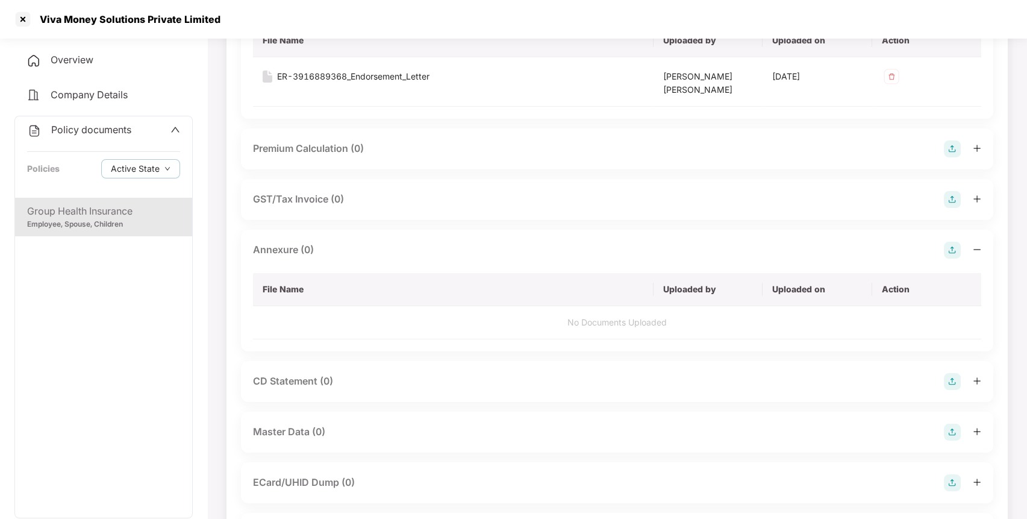
click at [953, 254] on img at bounding box center [952, 250] width 17 height 17
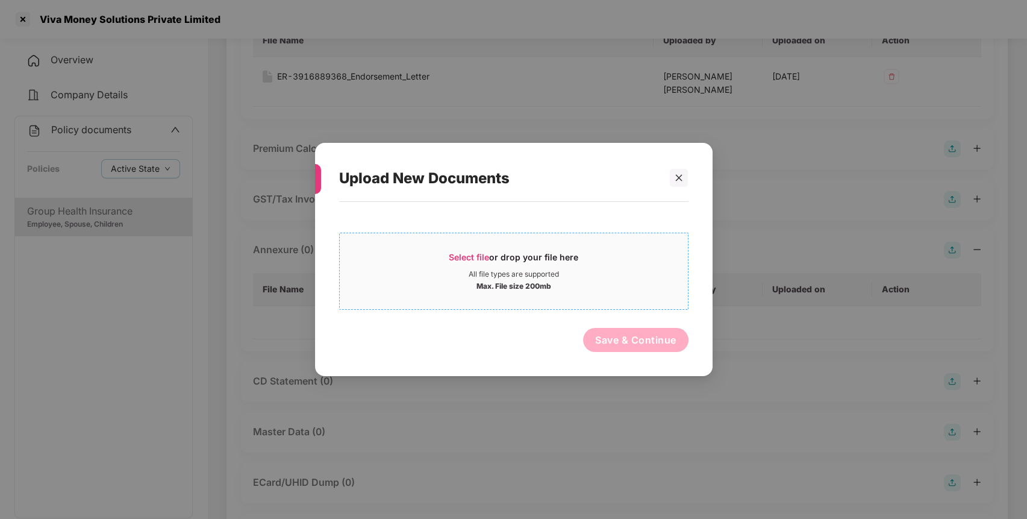
click at [544, 272] on div "All file types are supported" at bounding box center [514, 274] width 90 height 10
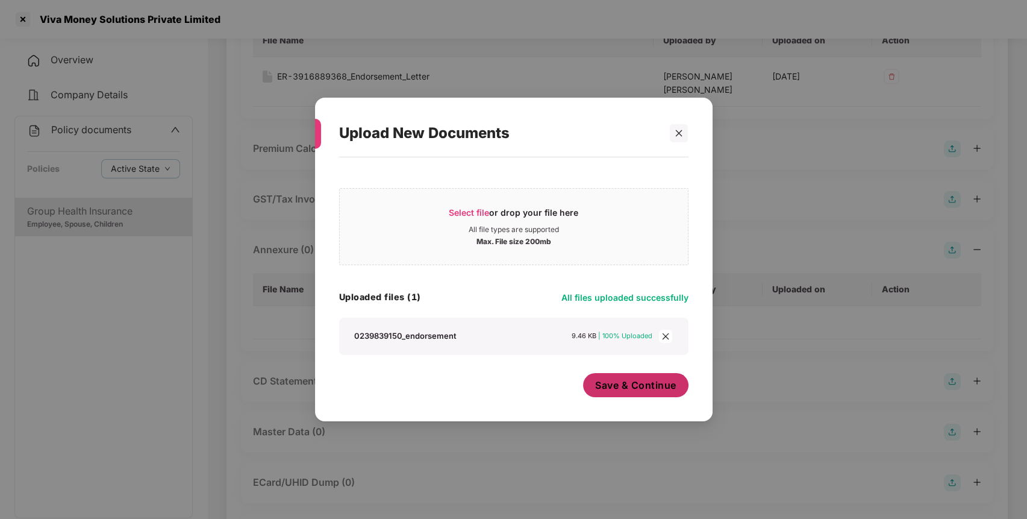
click at [612, 384] on span "Save & Continue" at bounding box center [635, 384] width 81 height 13
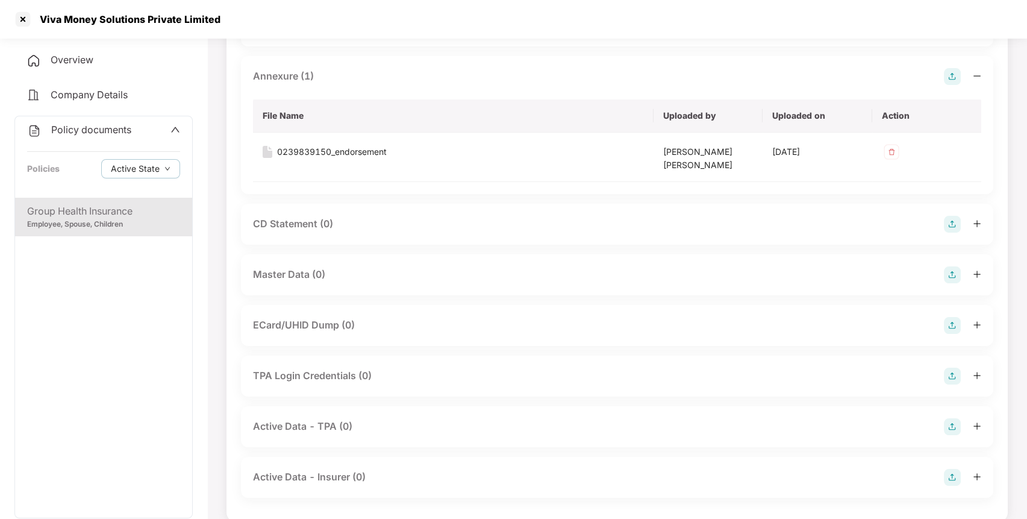
scroll to position [345, 0]
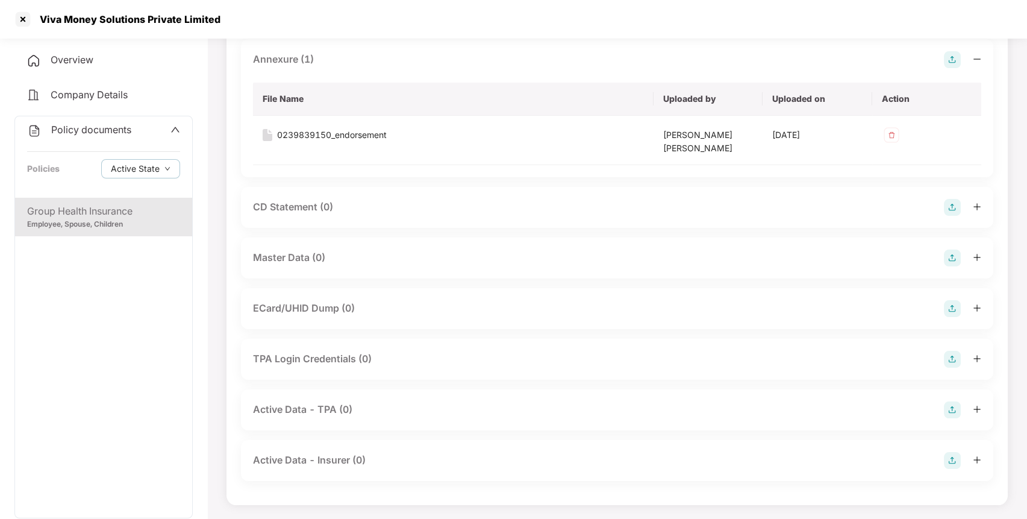
click at [441, 270] on div "Master Data (0)" at bounding box center [617, 257] width 753 height 41
click at [950, 256] on img at bounding box center [952, 257] width 17 height 17
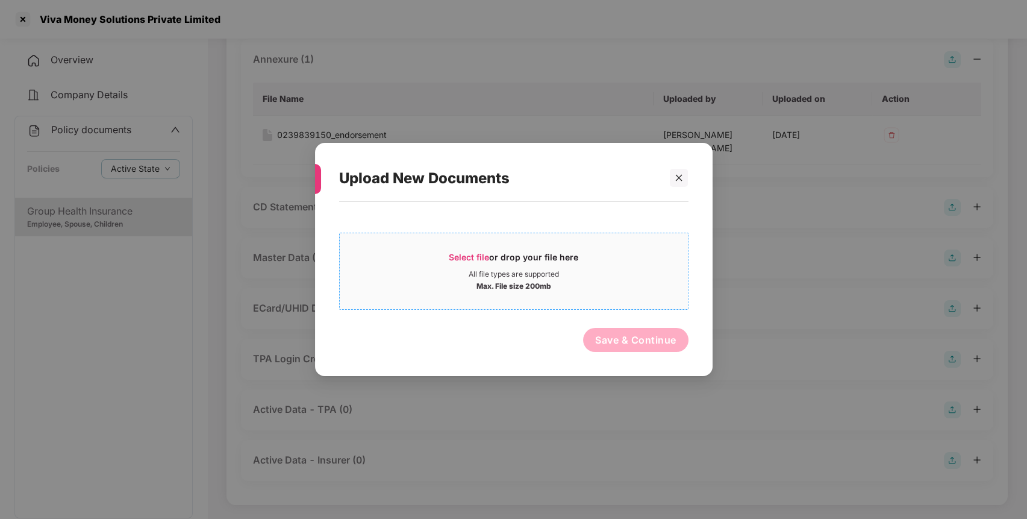
click at [529, 264] on div "Select file or drop your file here" at bounding box center [514, 260] width 130 height 18
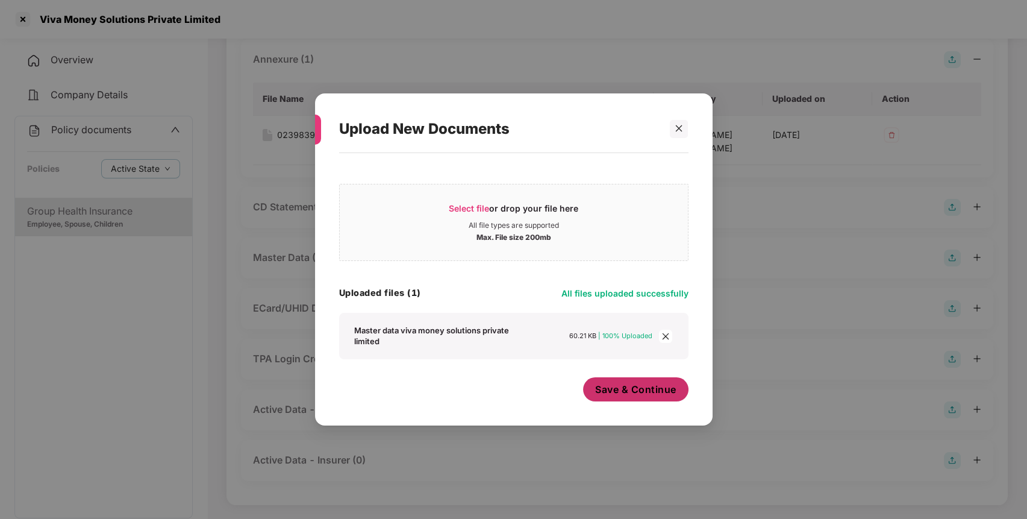
click at [634, 387] on span "Save & Continue" at bounding box center [635, 389] width 81 height 13
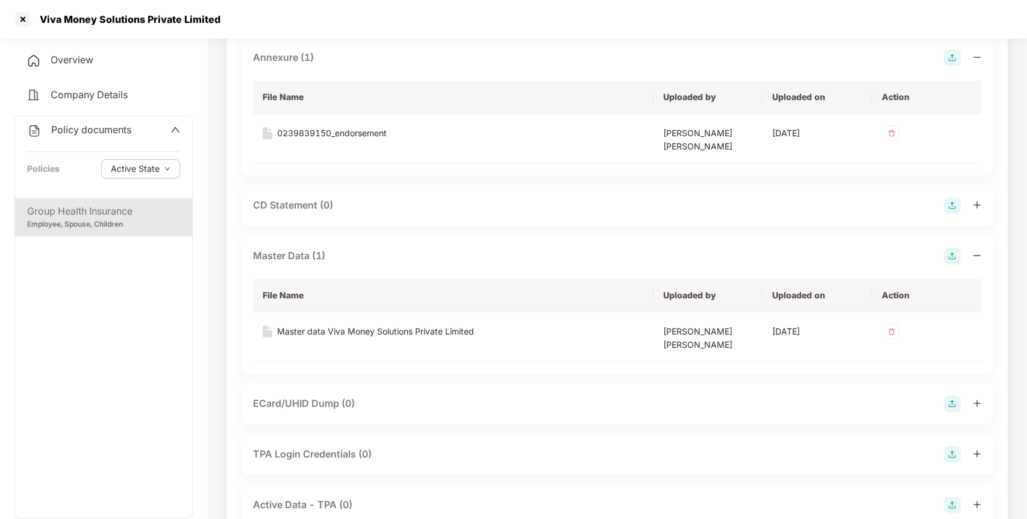
scroll to position [346, 0]
click at [171, 133] on icon "up" at bounding box center [176, 130] width 10 height 10
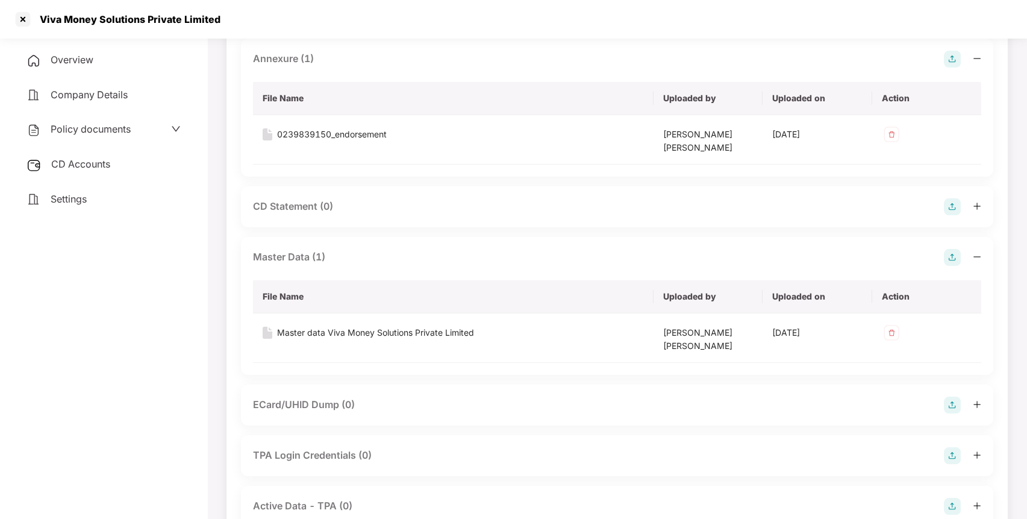
click at [124, 155] on div "CD Accounts" at bounding box center [103, 165] width 178 height 28
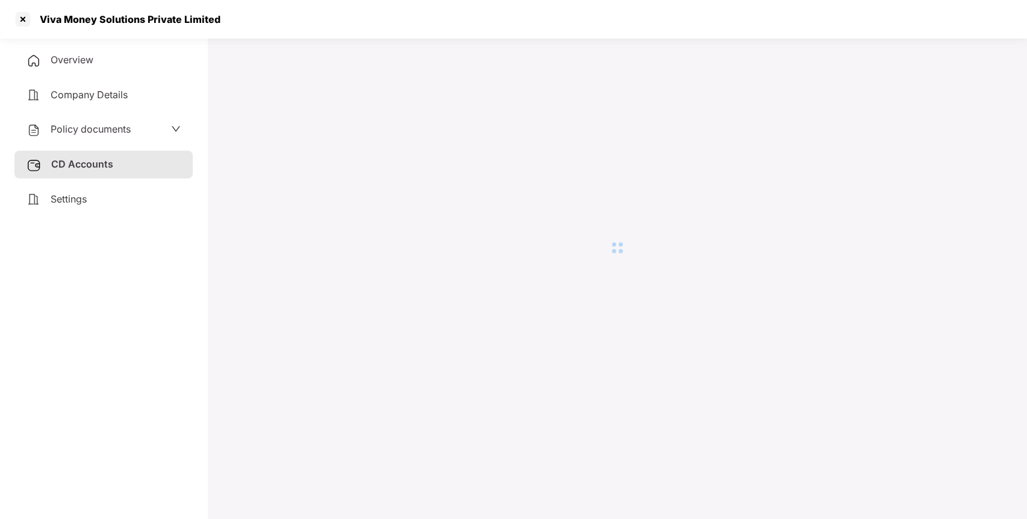
scroll to position [33, 0]
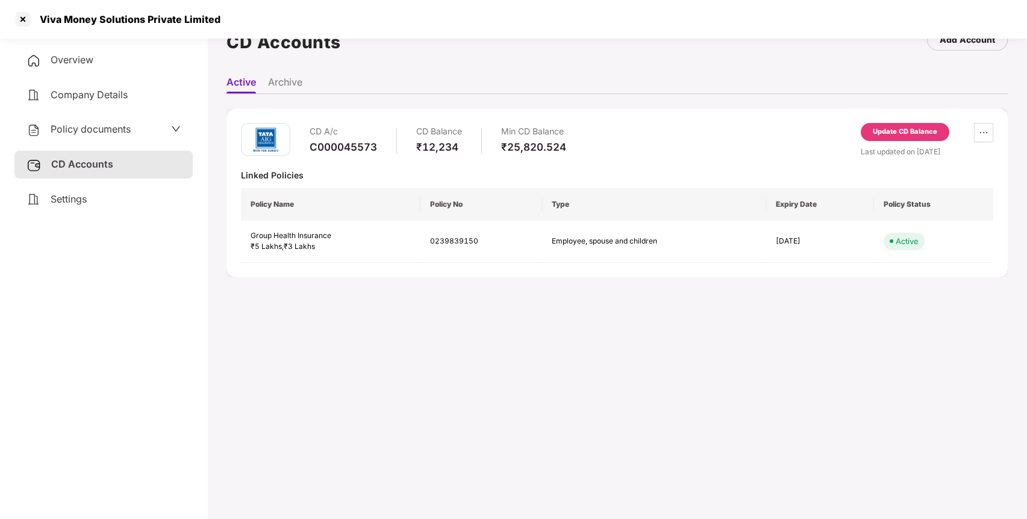
click at [910, 137] on div "Update CD Balance" at bounding box center [905, 132] width 89 height 18
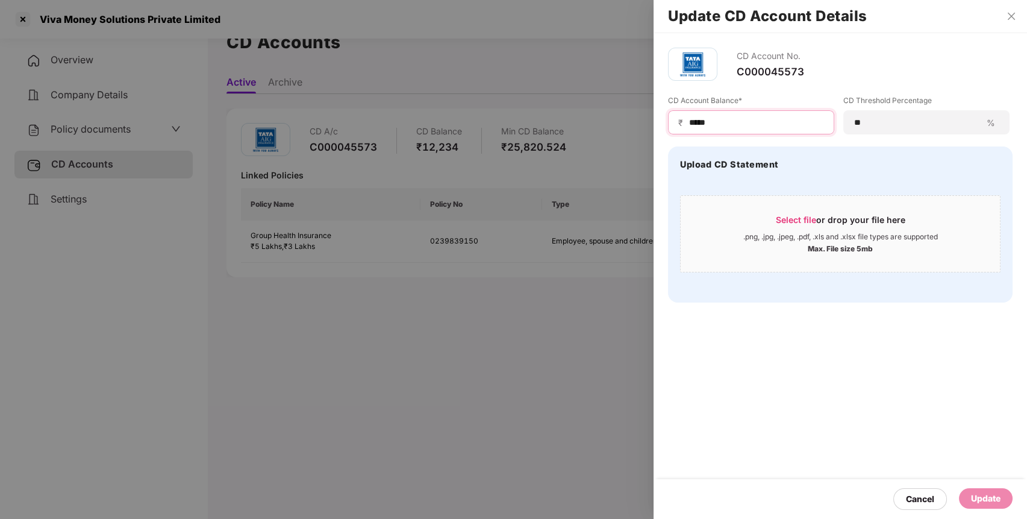
click at [739, 122] on input "*****" at bounding box center [756, 122] width 136 height 13
type input "*****"
click at [1000, 500] on div "Update" at bounding box center [986, 498] width 30 height 13
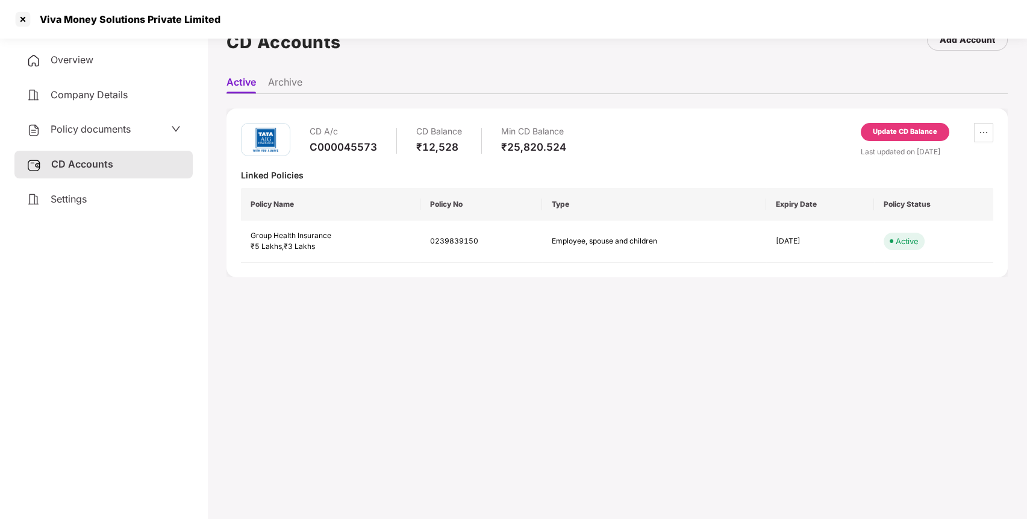
scroll to position [0, 0]
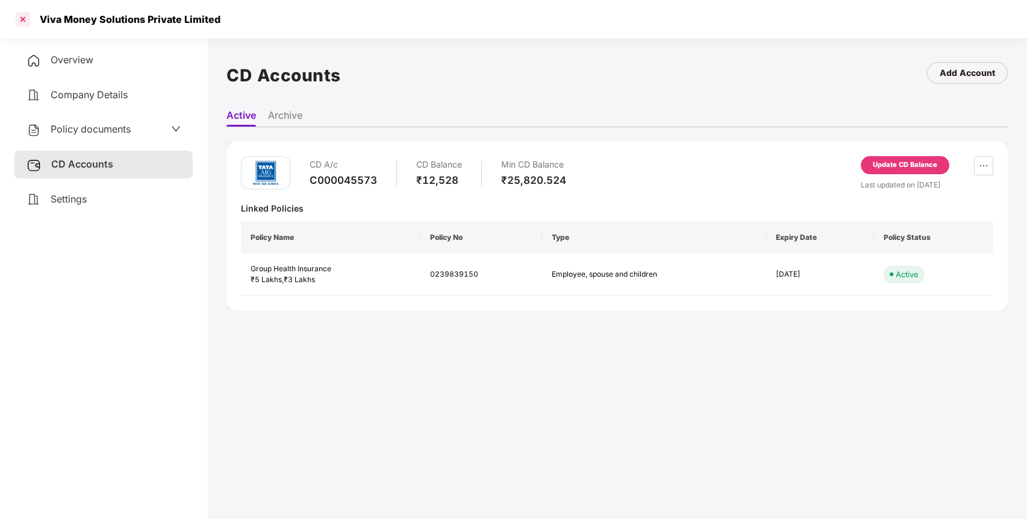
click at [24, 20] on div at bounding box center [22, 19] width 19 height 19
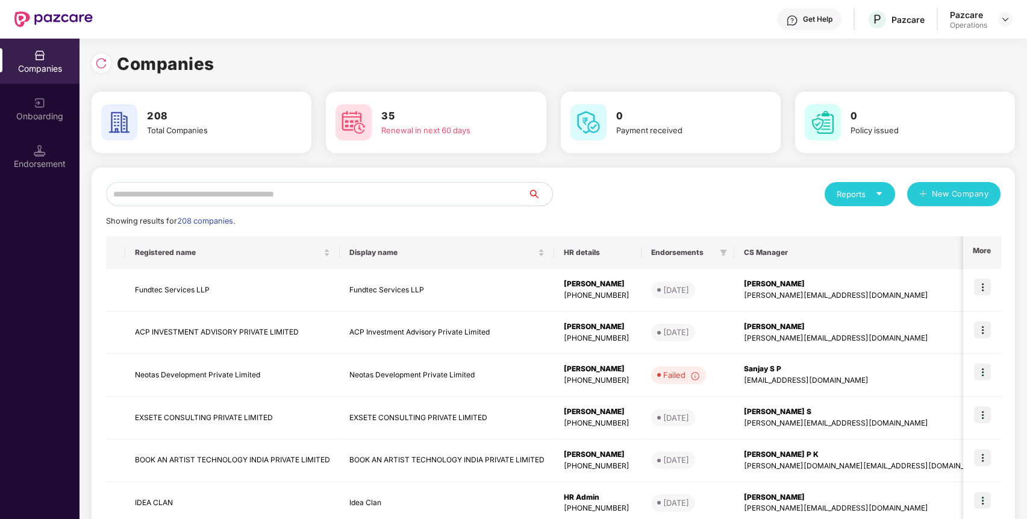
click at [356, 189] on input "text" at bounding box center [317, 194] width 422 height 24
paste input "**********"
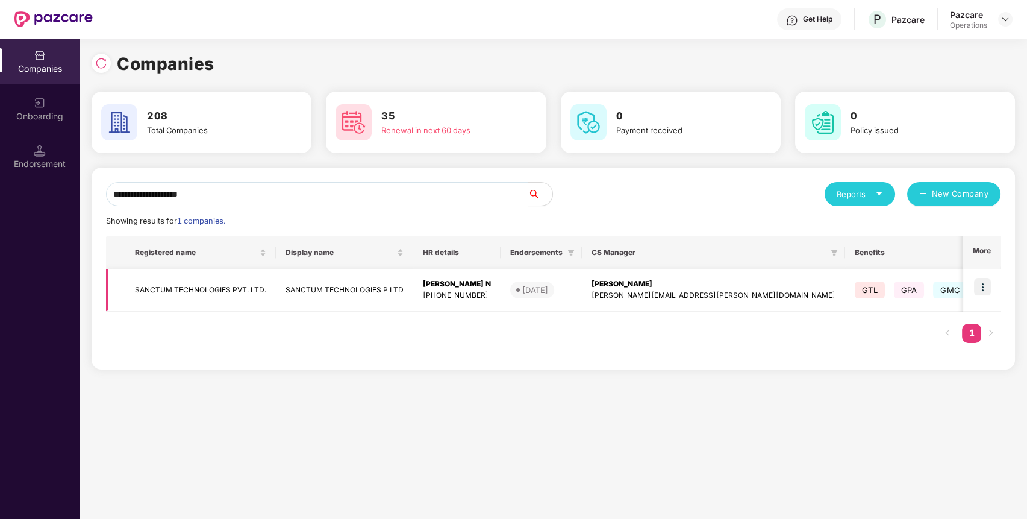
type input "**********"
click at [243, 292] on td "SANCTUM TECHNOLOGIES PVT. LTD." at bounding box center [200, 290] width 151 height 43
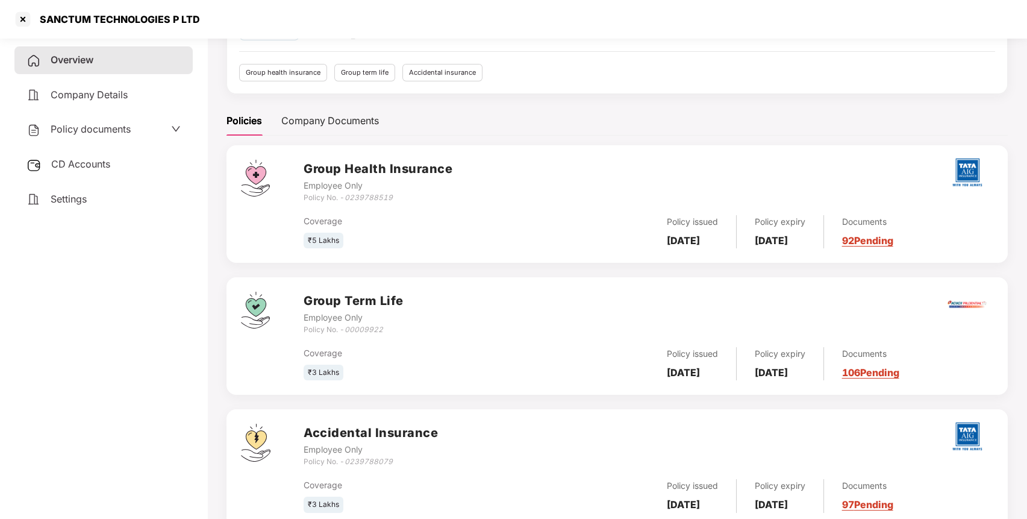
scroll to position [142, 0]
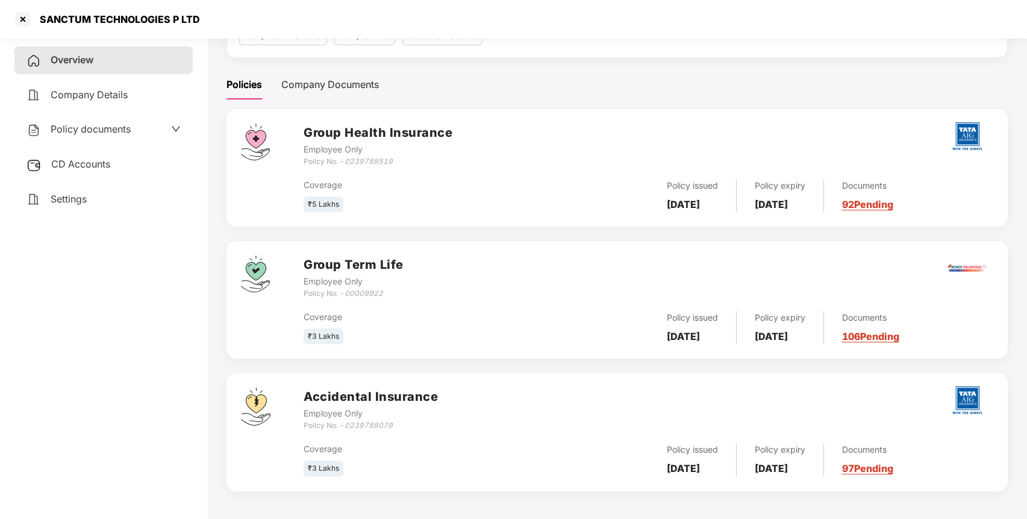
click at [103, 160] on span "CD Accounts" at bounding box center [80, 164] width 59 height 12
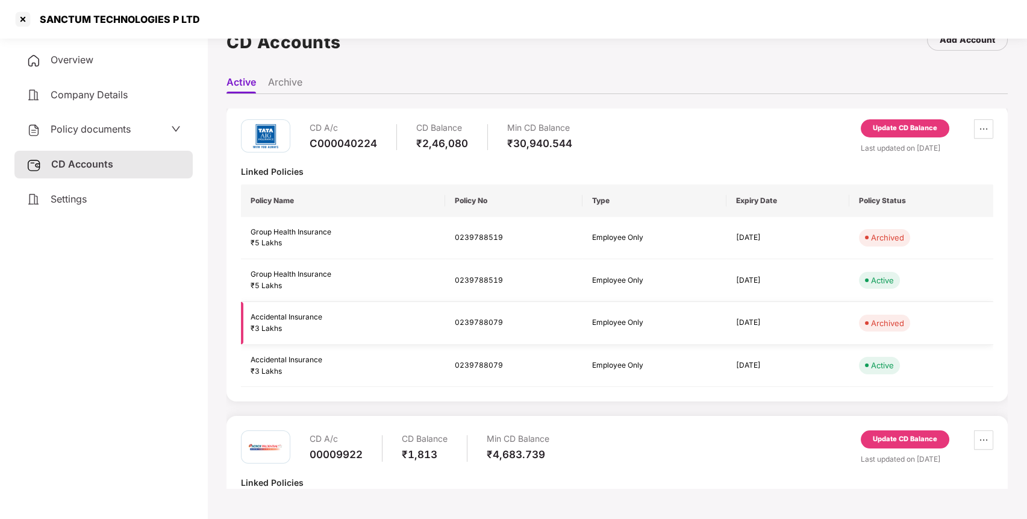
scroll to position [0, 0]
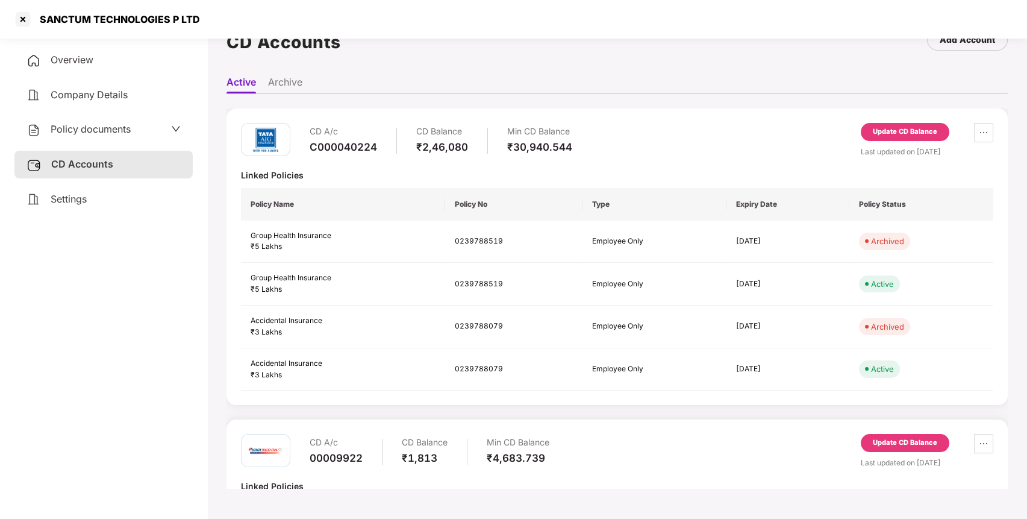
click at [135, 130] on div "Policy documents" at bounding box center [104, 130] width 154 height 16
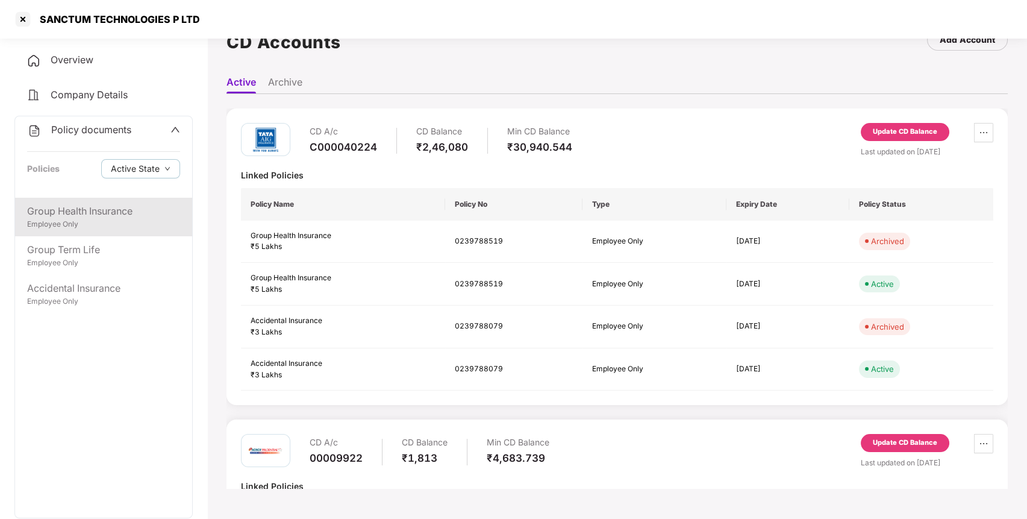
click at [104, 230] on div "Group Health Insurance Employee Only" at bounding box center [103, 217] width 177 height 39
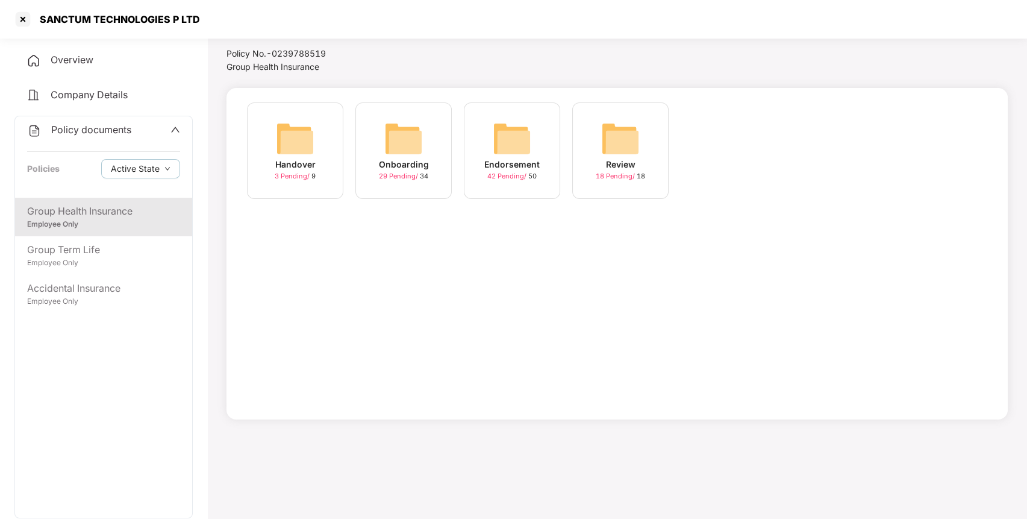
click at [490, 169] on div "Endorsement" at bounding box center [511, 164] width 55 height 13
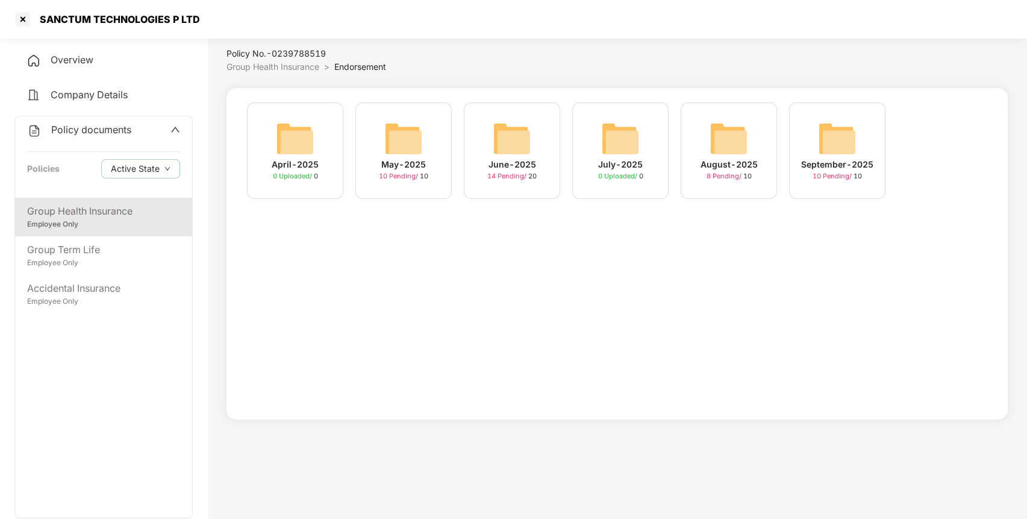
click at [847, 178] on span "10 Pending /" at bounding box center [833, 176] width 41 height 8
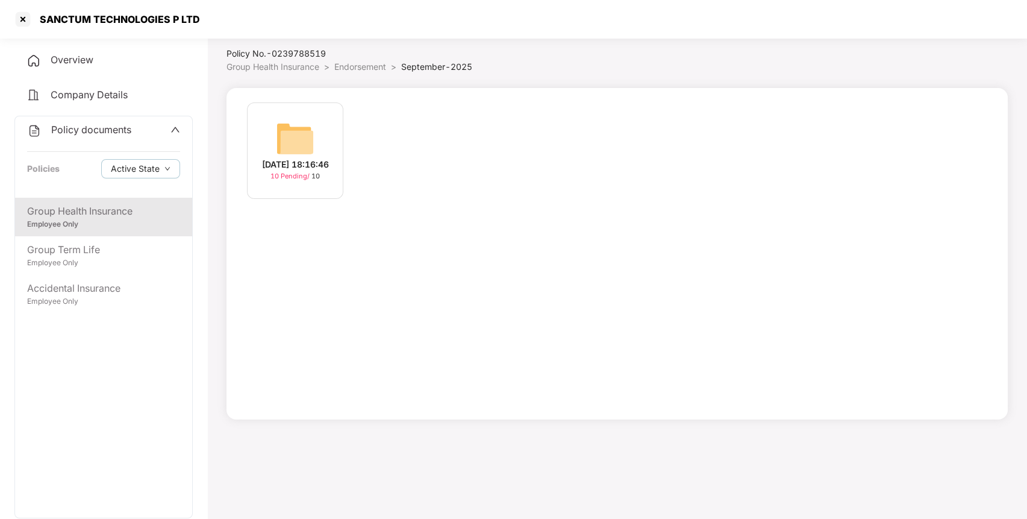
click at [296, 179] on span "10 Pending /" at bounding box center [291, 176] width 41 height 8
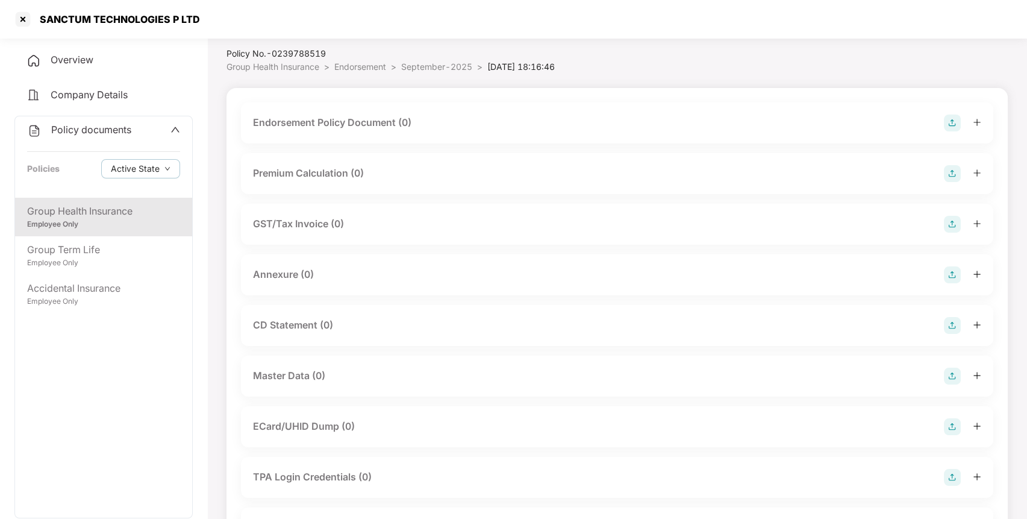
click at [384, 121] on div "Endorsement Policy Document (0)" at bounding box center [332, 122] width 158 height 15
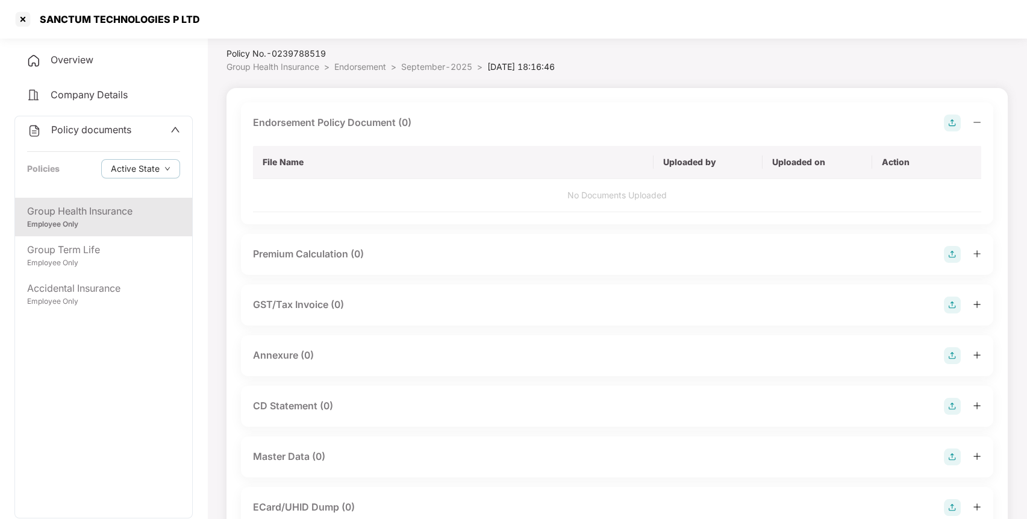
click at [950, 123] on img at bounding box center [952, 122] width 17 height 17
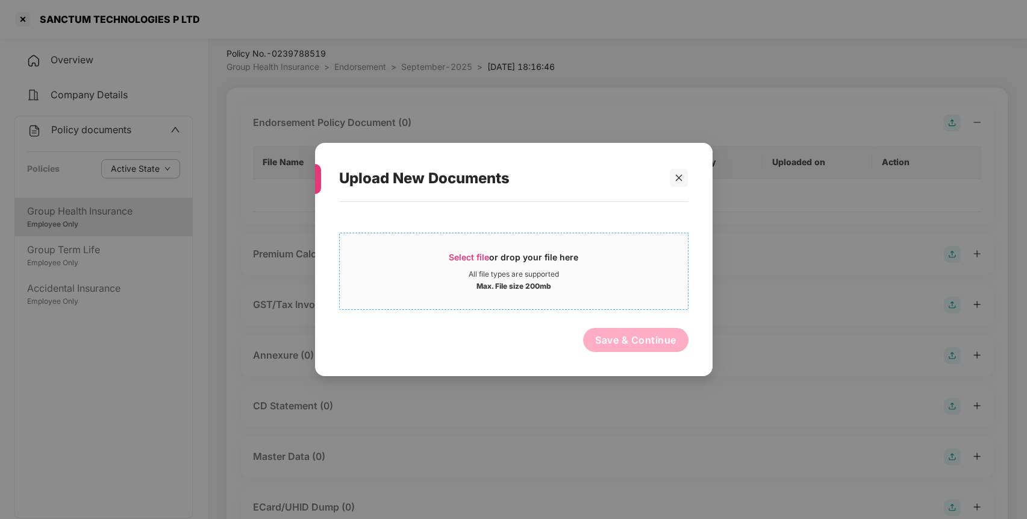
click at [547, 271] on div "All file types are supported" at bounding box center [514, 274] width 90 height 10
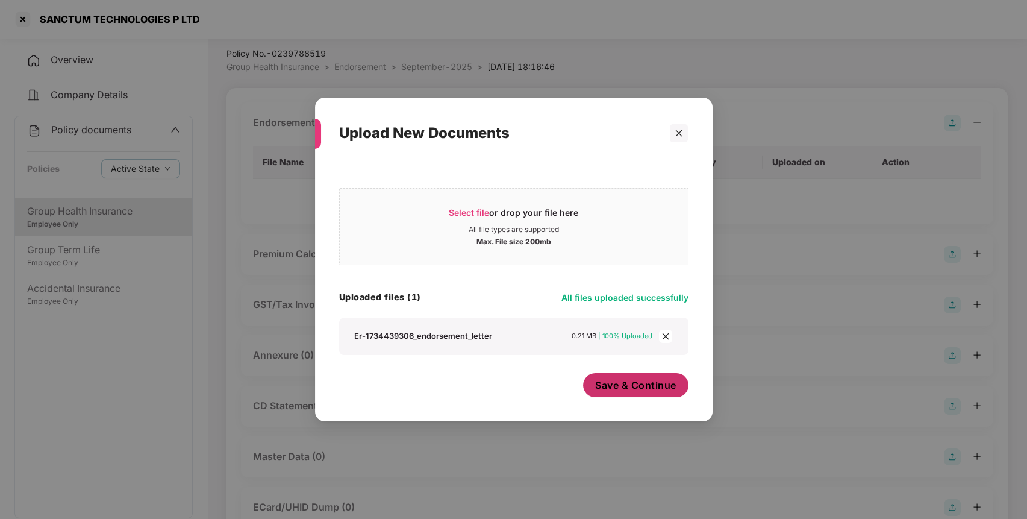
click at [660, 390] on span "Save & Continue" at bounding box center [635, 384] width 81 height 13
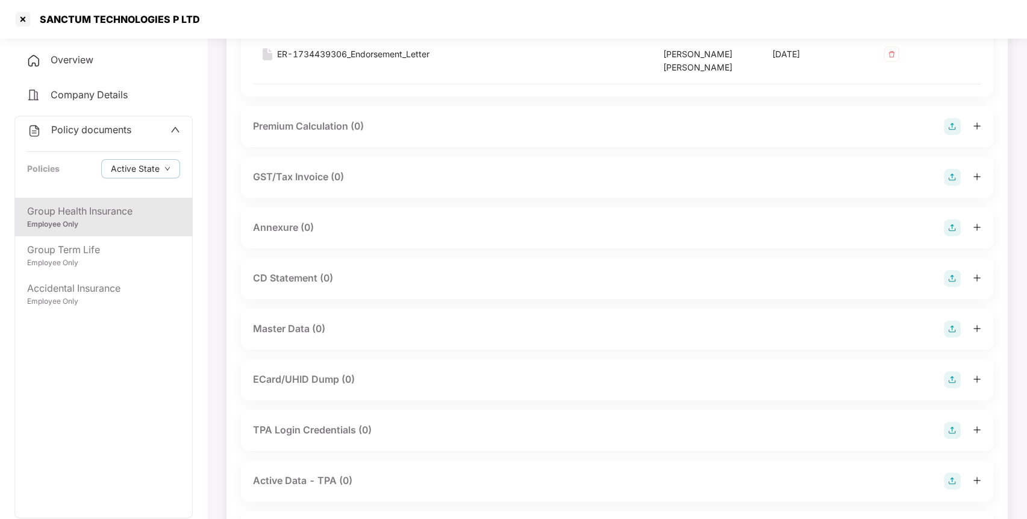
scroll to position [143, 0]
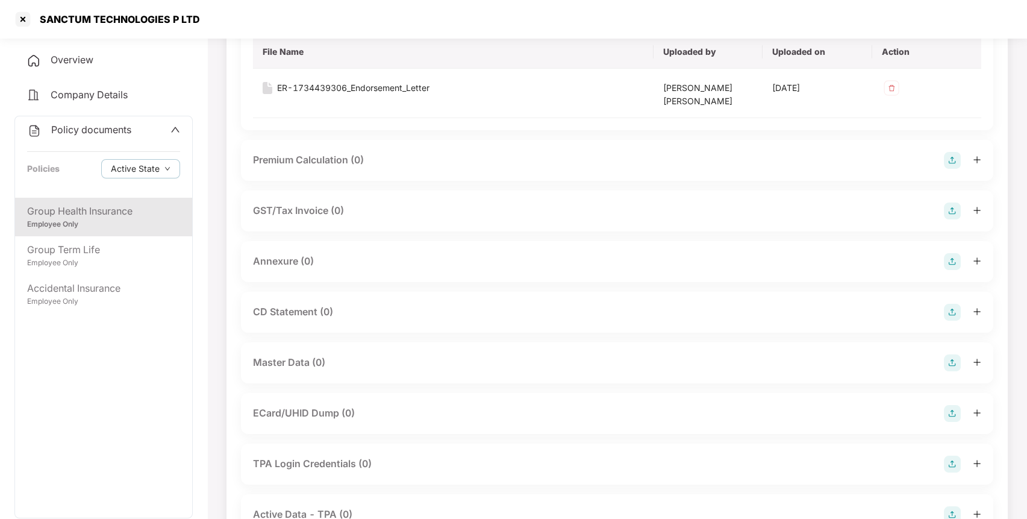
click at [953, 265] on img at bounding box center [952, 261] width 17 height 17
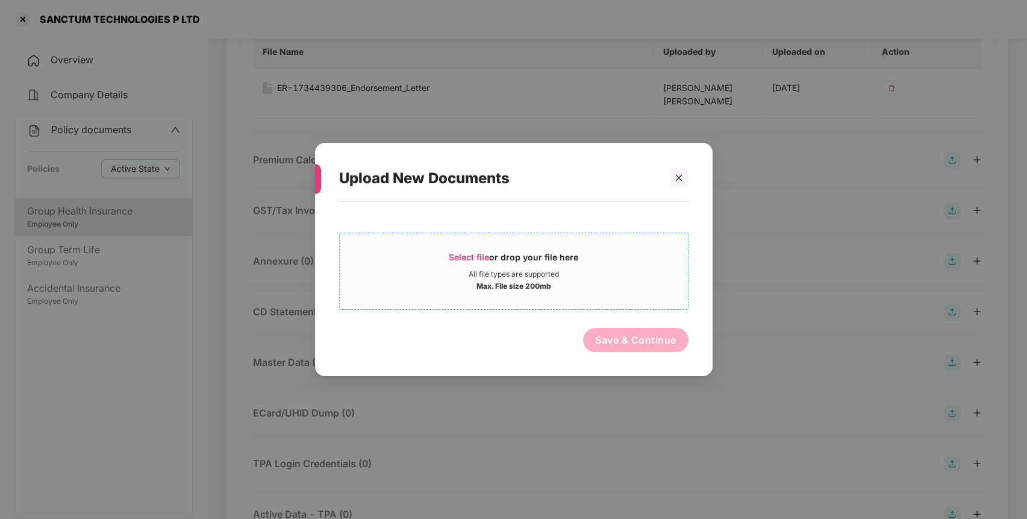
click at [536, 260] on div "Select file or drop your file here" at bounding box center [514, 260] width 130 height 18
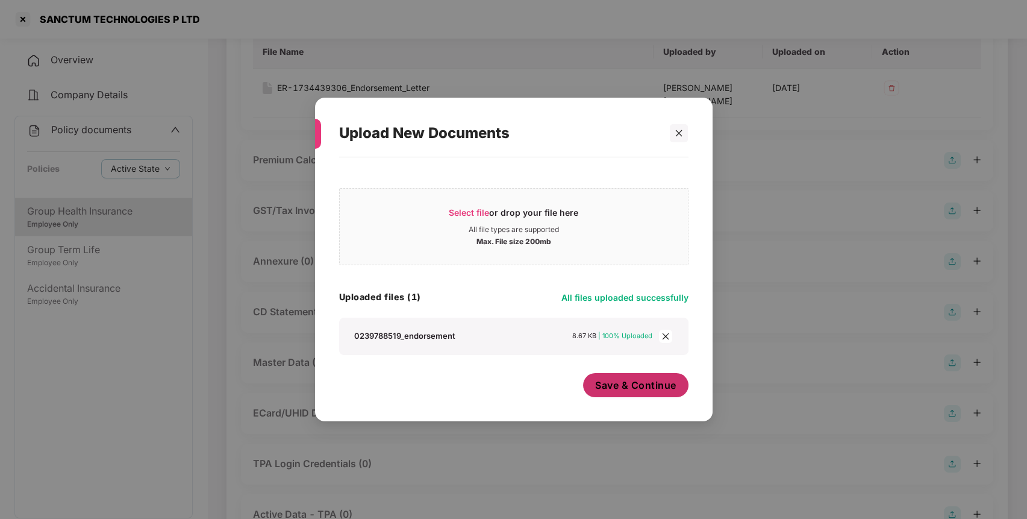
click at [638, 389] on span "Save & Continue" at bounding box center [635, 384] width 81 height 13
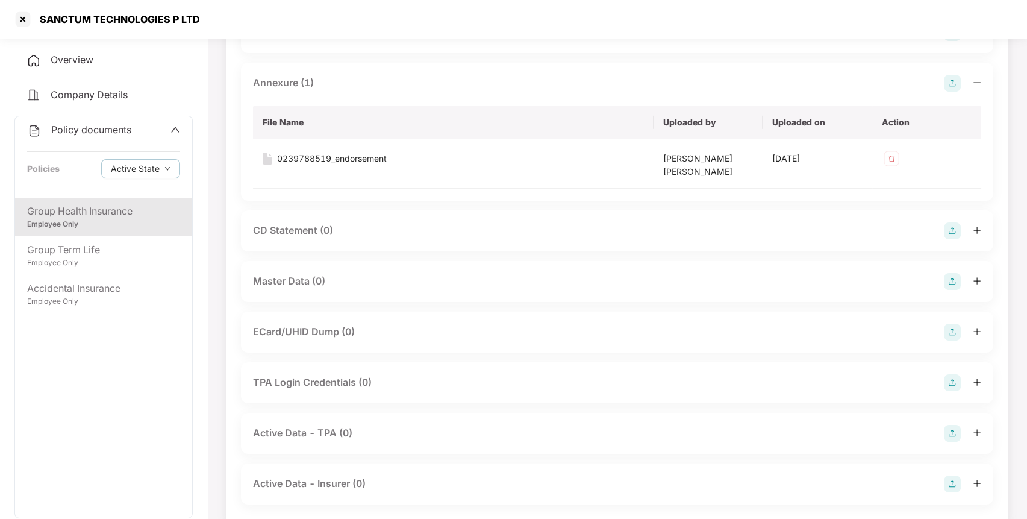
scroll to position [345, 0]
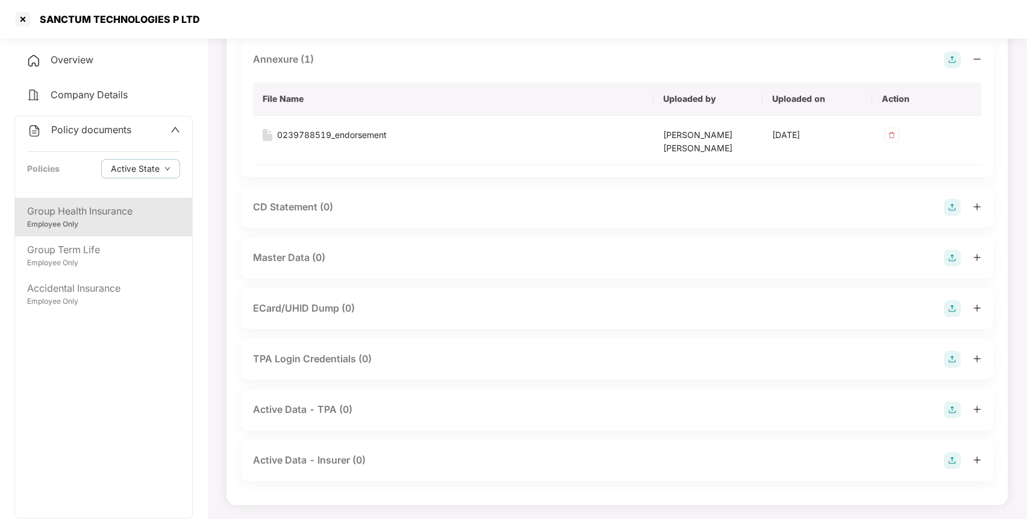
click at [954, 256] on img at bounding box center [952, 257] width 17 height 17
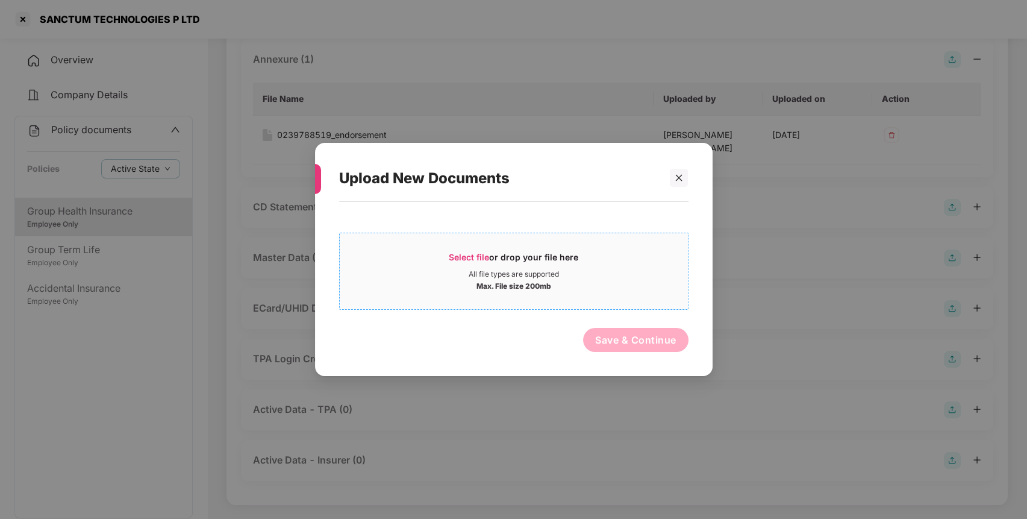
click at [570, 258] on div "Select file or drop your file here" at bounding box center [514, 260] width 130 height 18
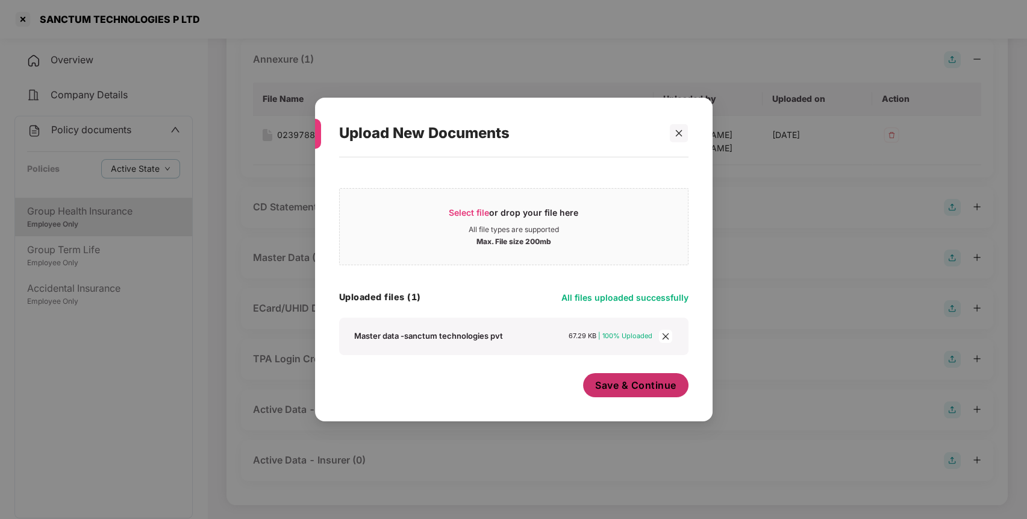
click at [652, 384] on span "Save & Continue" at bounding box center [635, 384] width 81 height 13
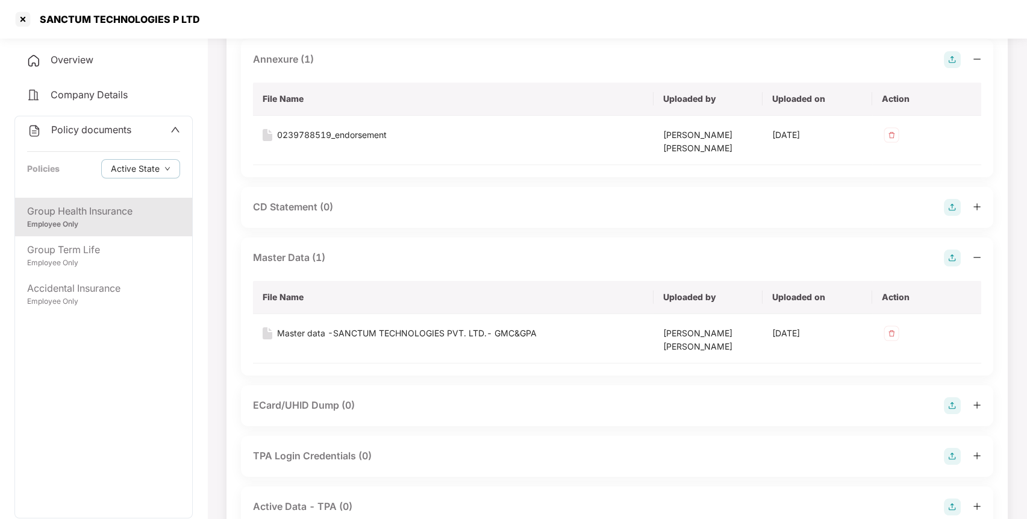
scroll to position [442, 0]
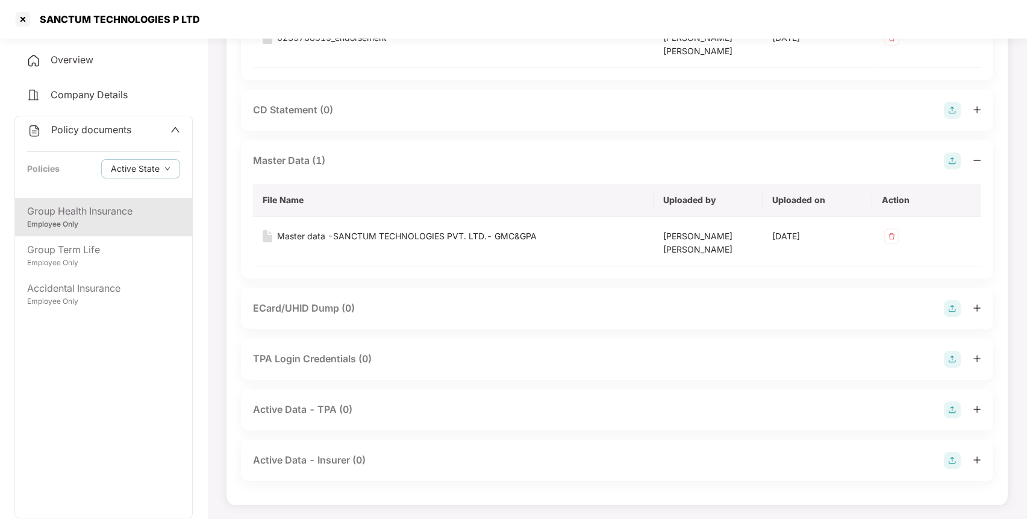
click at [78, 125] on span "Policy documents" at bounding box center [91, 130] width 80 height 12
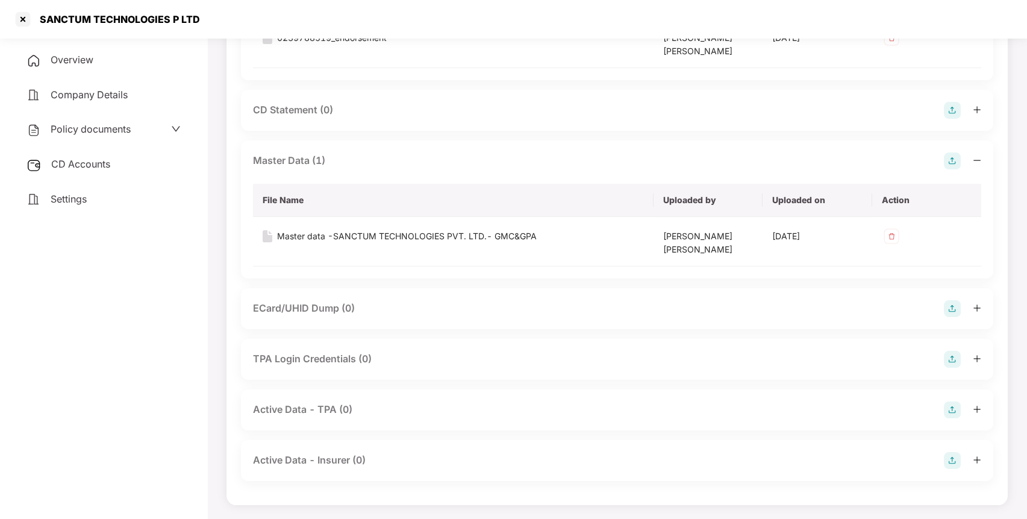
click at [93, 164] on span "CD Accounts" at bounding box center [80, 164] width 59 height 12
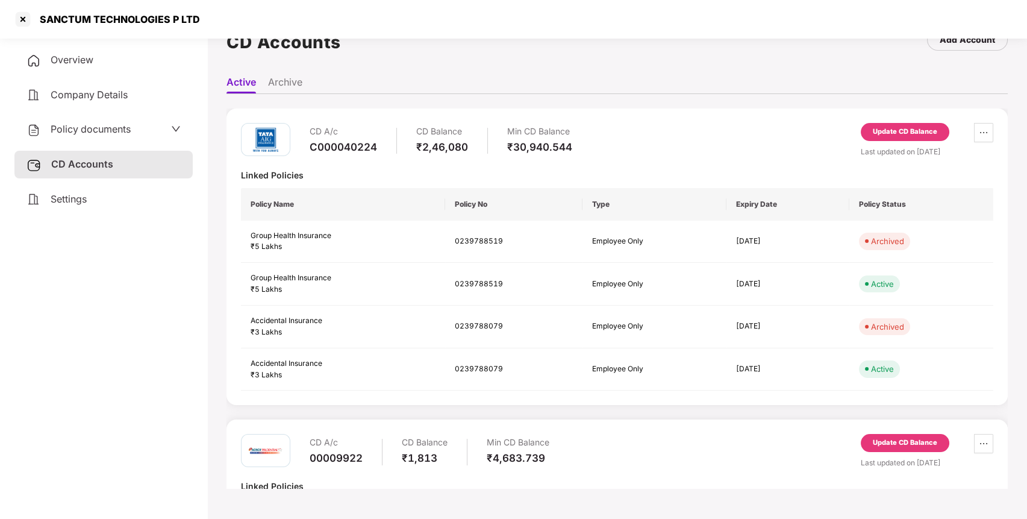
click at [887, 134] on div "Update CD Balance" at bounding box center [905, 132] width 64 height 11
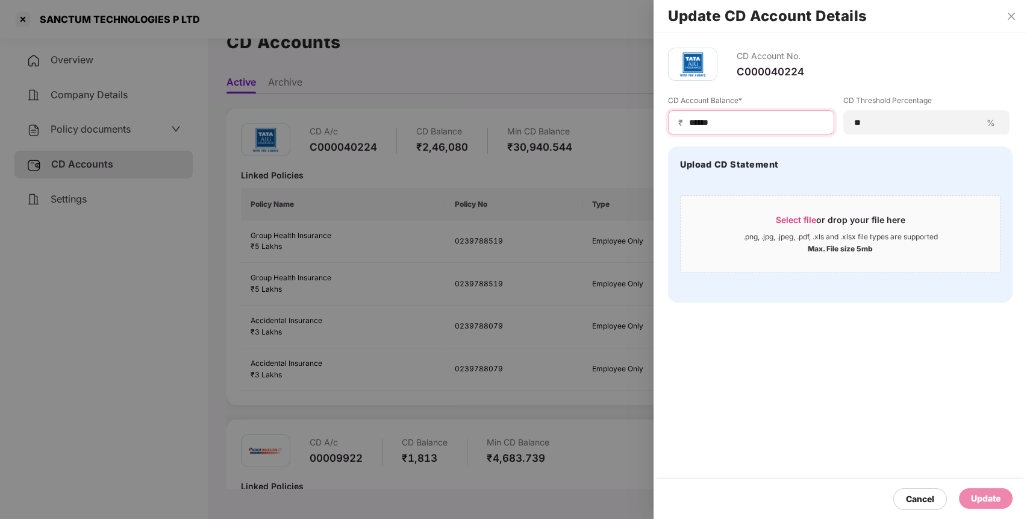
drag, startPoint x: 733, startPoint y: 125, endPoint x: 628, endPoint y: 122, distance: 104.3
click at [628, 122] on div "Update CD Account Details CD Account No. C000040224 CD Account Balance* ₹ *****…" at bounding box center [513, 259] width 1027 height 519
type input "****"
click at [987, 503] on div "Update" at bounding box center [986, 498] width 30 height 13
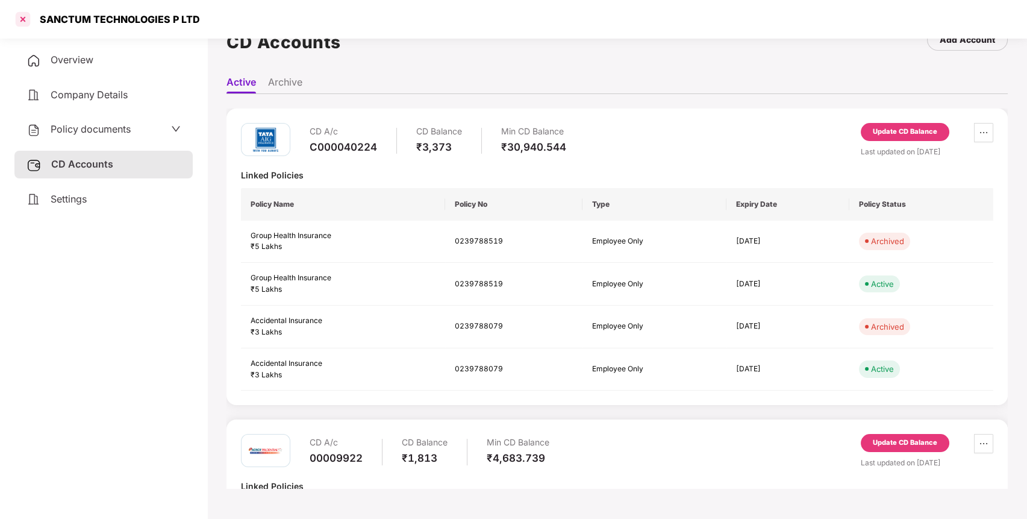
click at [19, 19] on div at bounding box center [22, 19] width 19 height 19
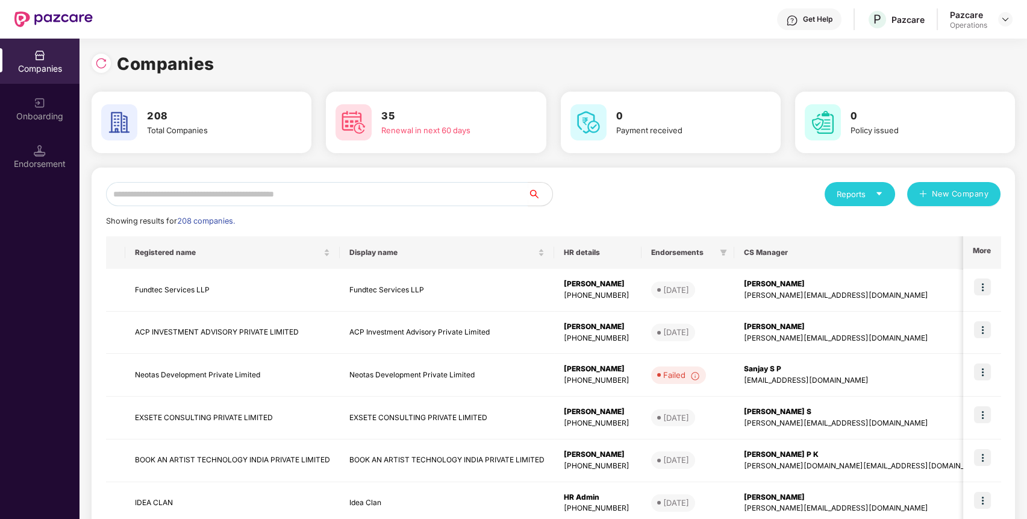
scroll to position [0, 0]
click at [293, 197] on input "text" at bounding box center [317, 194] width 422 height 24
paste input "**********"
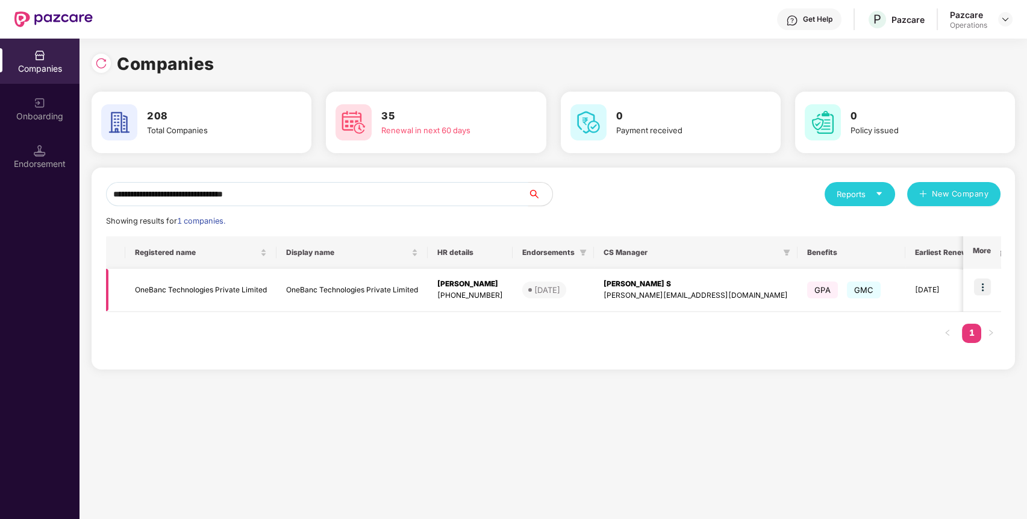
type input "**********"
click at [220, 293] on td "OneBanc Technologies Private Limited" at bounding box center [200, 290] width 151 height 43
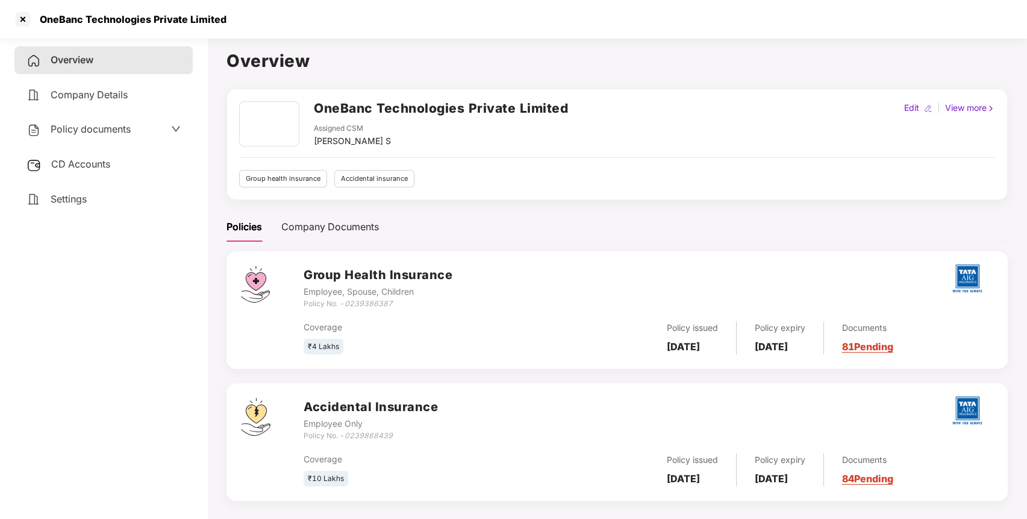
click at [113, 132] on span "Policy documents" at bounding box center [91, 129] width 80 height 12
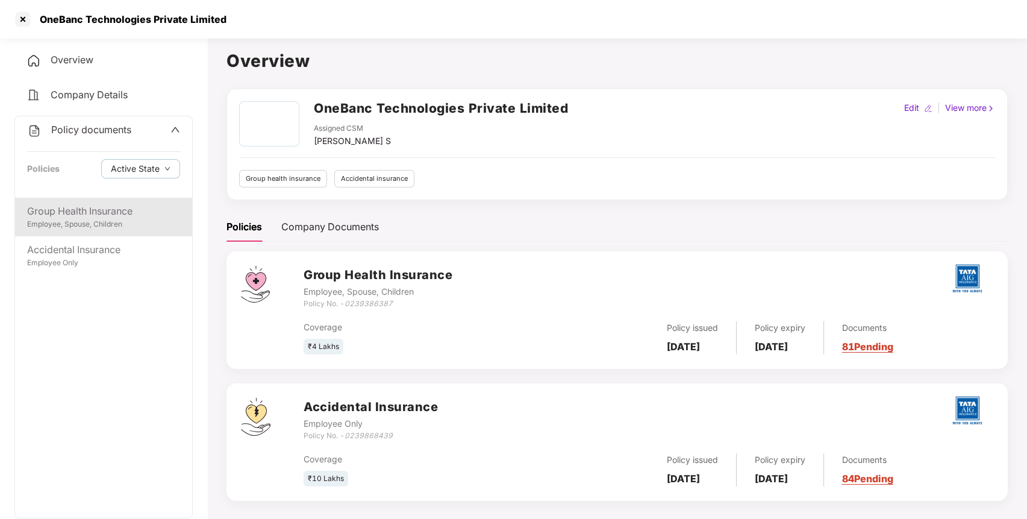
click at [102, 227] on div "Employee, Spouse, Children" at bounding box center [103, 224] width 153 height 11
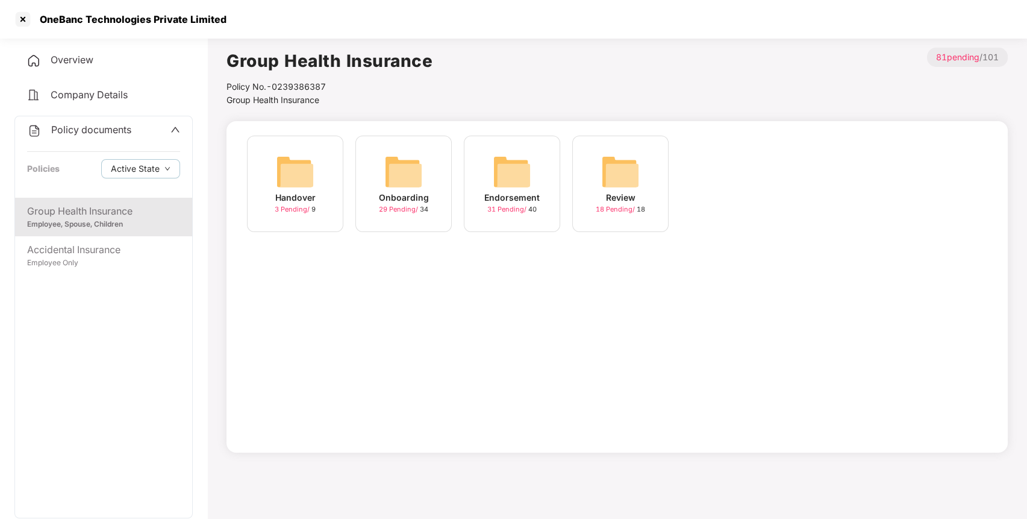
click at [498, 211] on span "31 Pending /" at bounding box center [507, 209] width 41 height 8
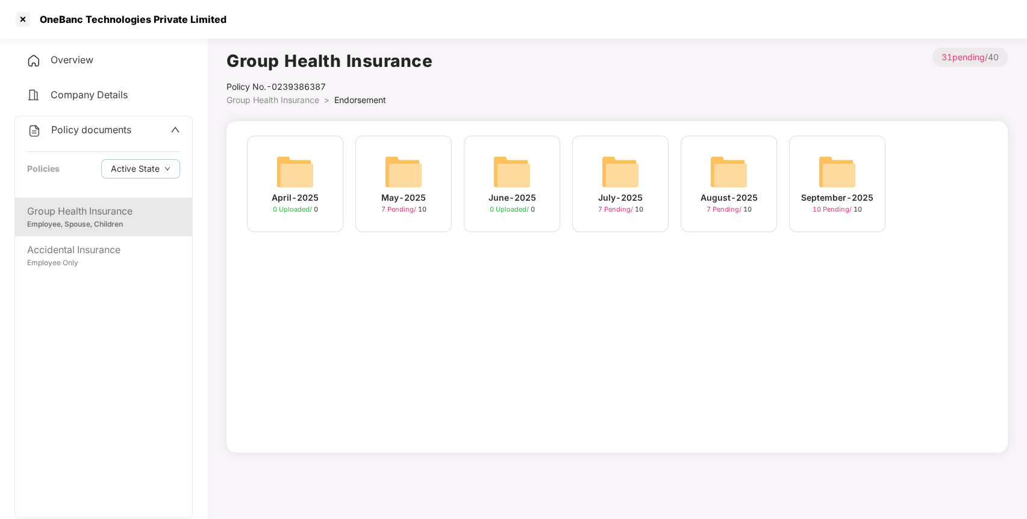
click at [838, 202] on div "September-2025" at bounding box center [837, 197] width 72 height 13
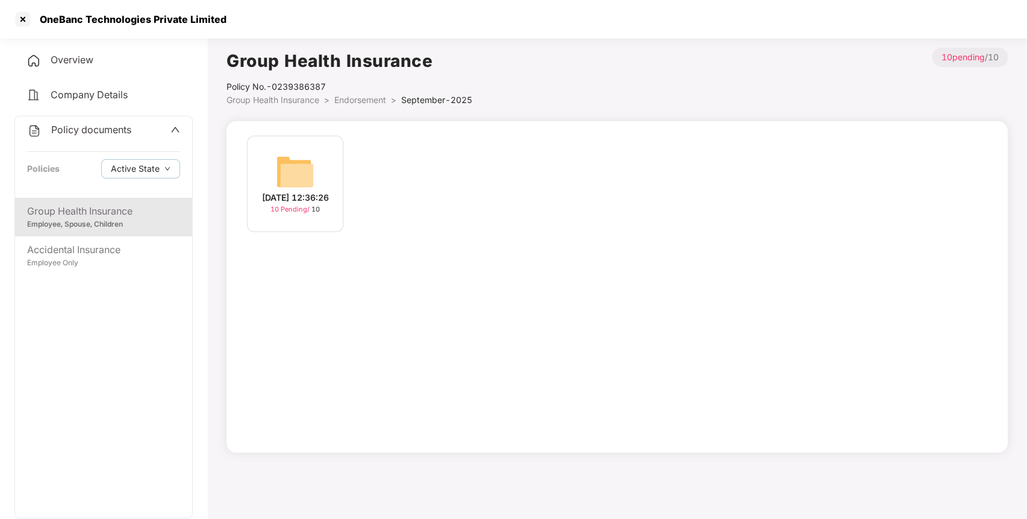
click at [296, 213] on span "10 Pending /" at bounding box center [291, 209] width 41 height 8
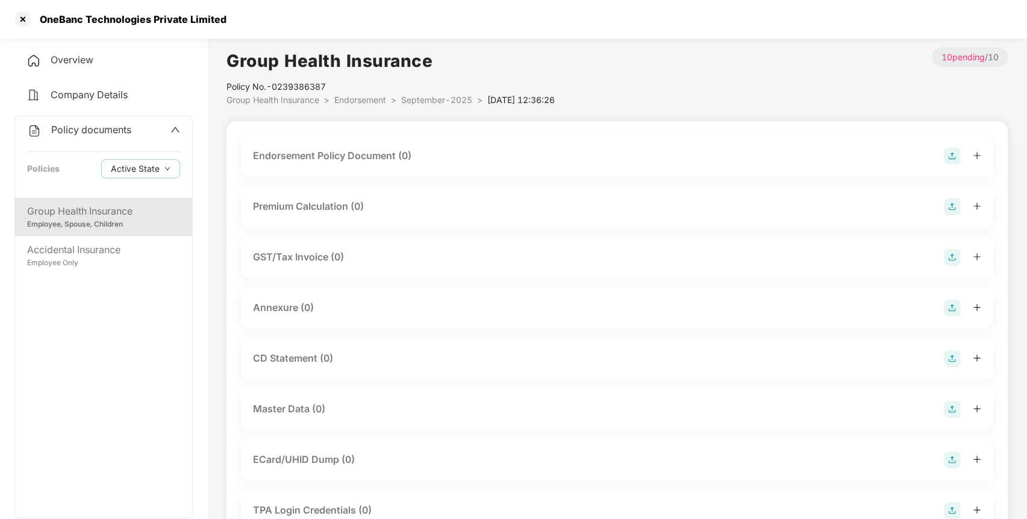
click at [950, 155] on img at bounding box center [952, 156] width 17 height 17
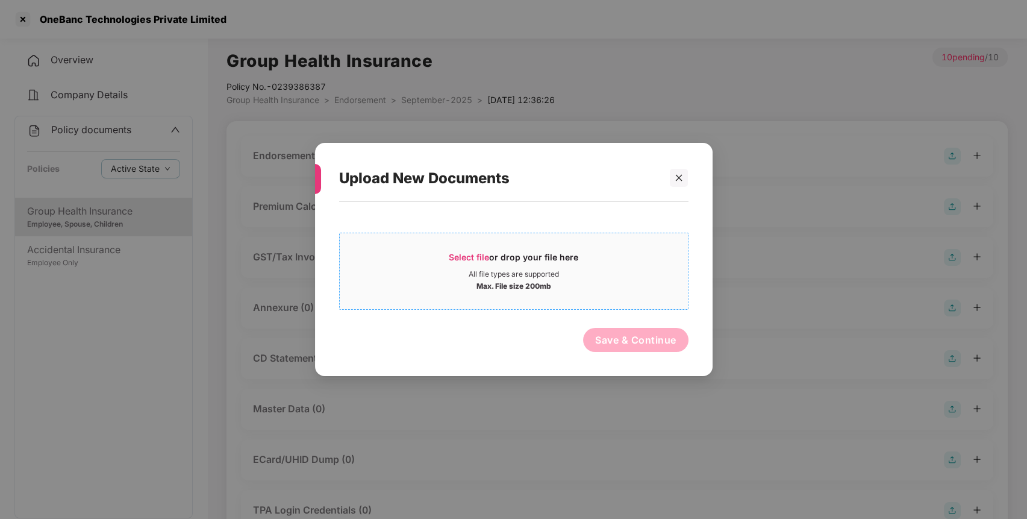
click at [506, 255] on div "Select file or drop your file here" at bounding box center [514, 260] width 130 height 18
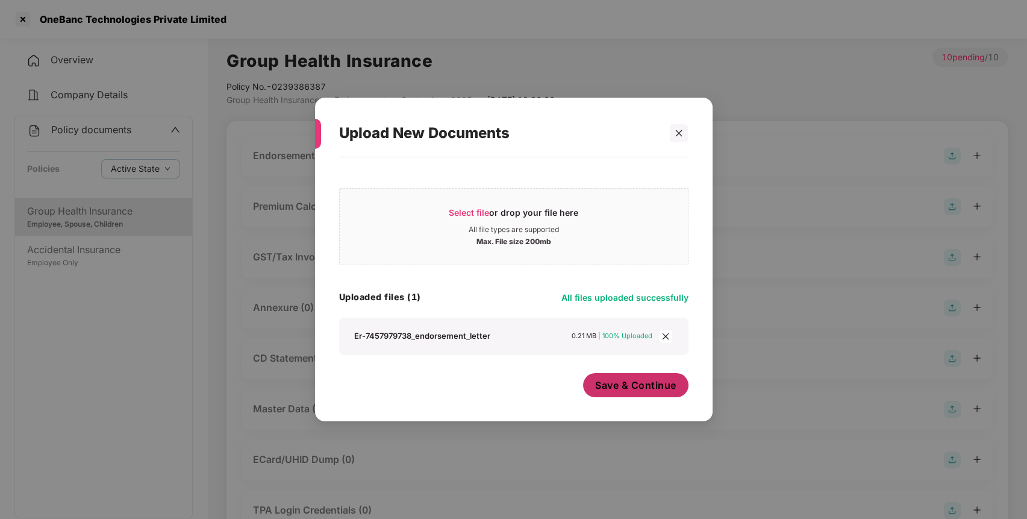
click at [631, 374] on button "Save & Continue" at bounding box center [635, 385] width 105 height 24
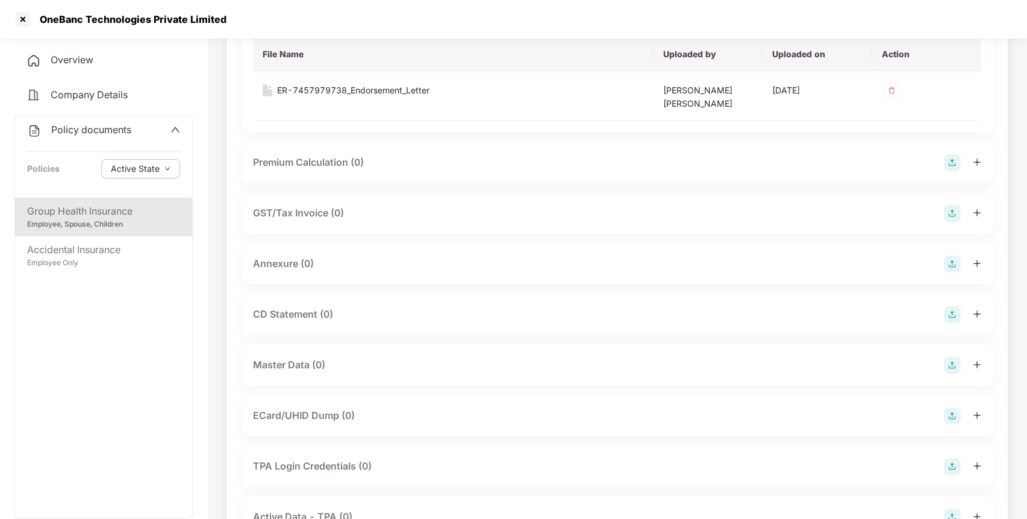
scroll to position [142, 0]
click at [946, 268] on div "Annexure (0)" at bounding box center [617, 262] width 729 height 17
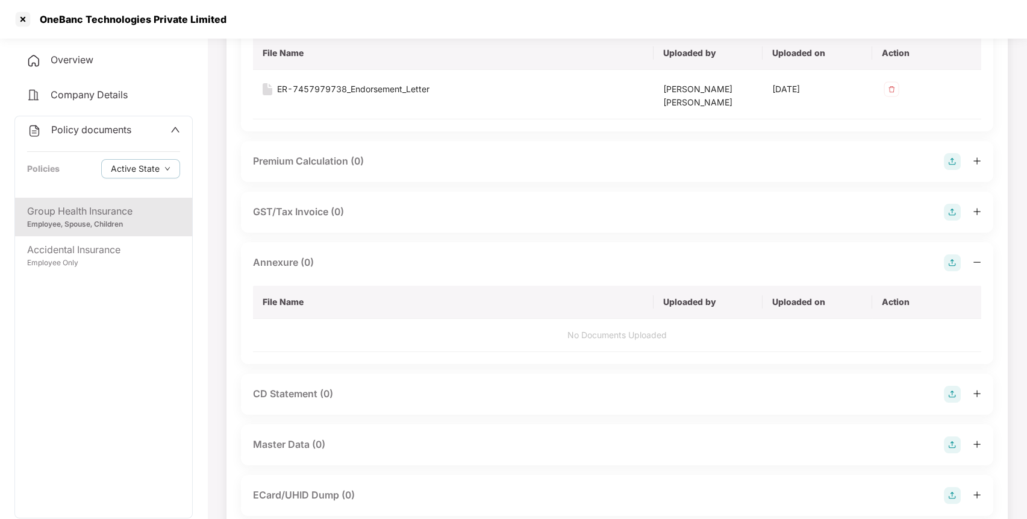
click at [946, 268] on img at bounding box center [952, 262] width 17 height 17
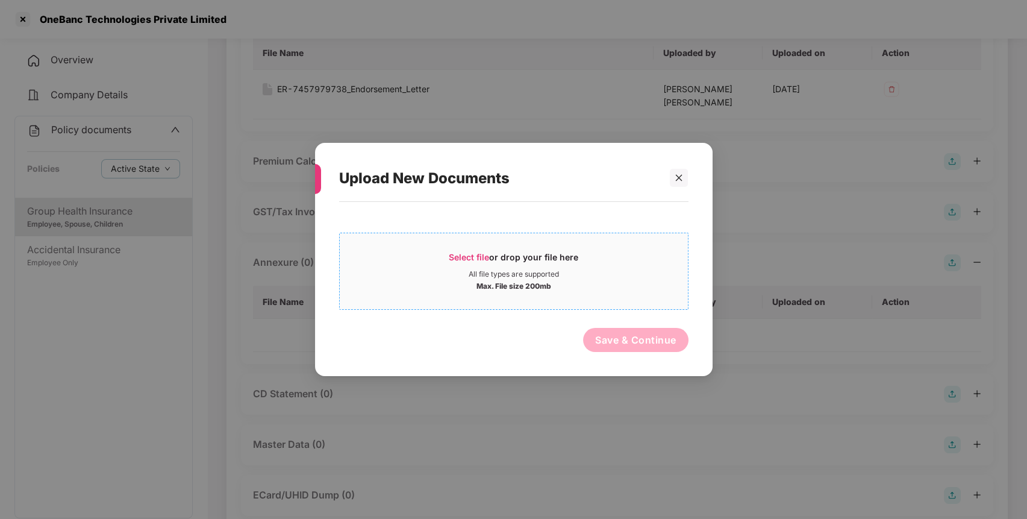
click at [475, 260] on span "Select file" at bounding box center [469, 257] width 40 height 10
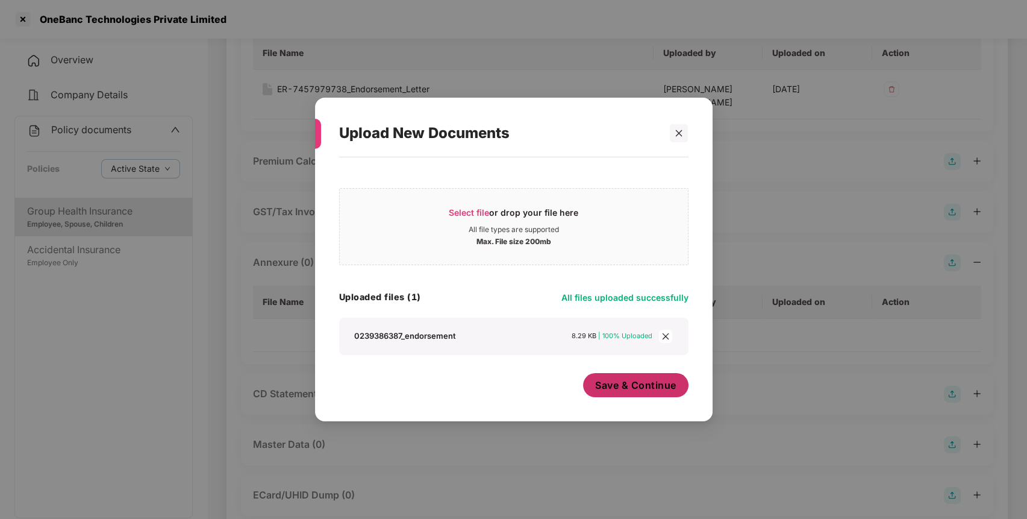
click at [626, 383] on span "Save & Continue" at bounding box center [635, 384] width 81 height 13
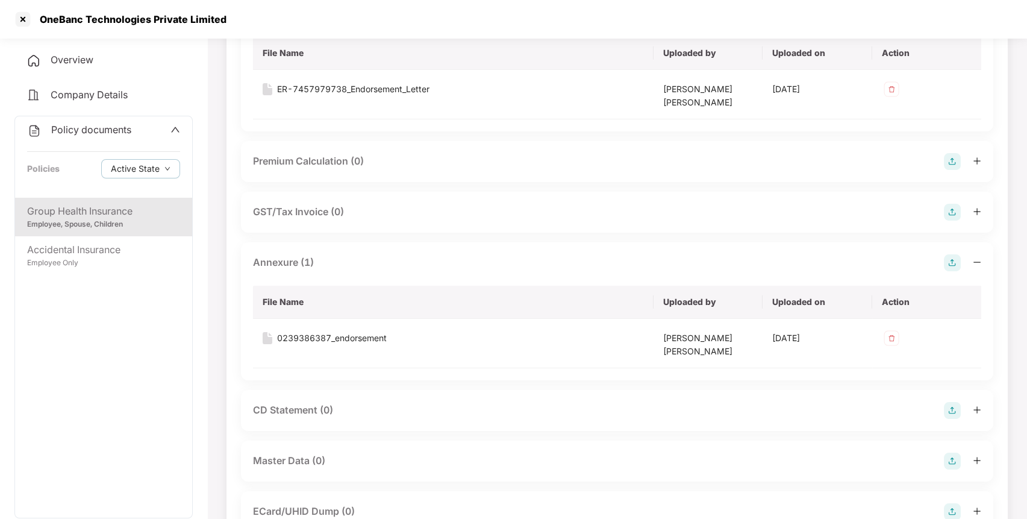
scroll to position [345, 0]
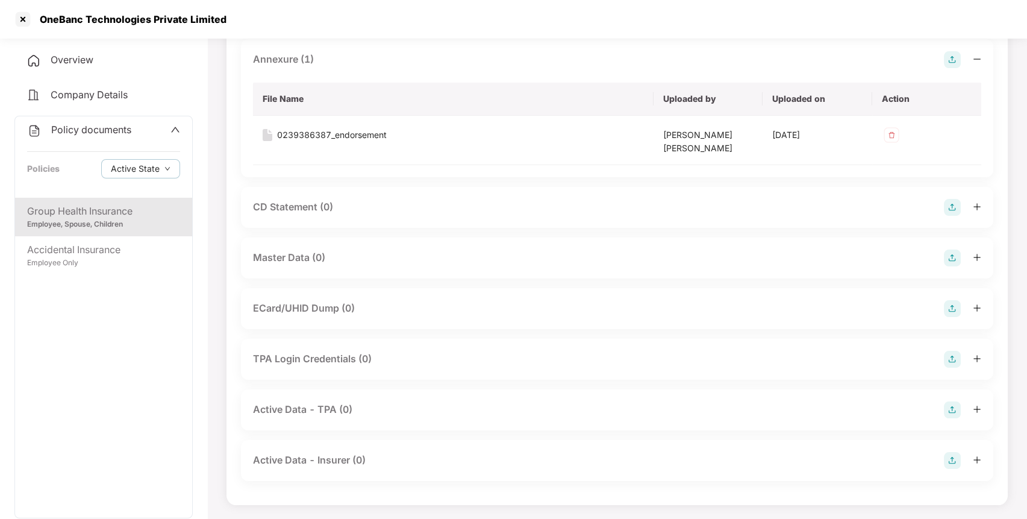
click at [951, 257] on img at bounding box center [952, 257] width 17 height 17
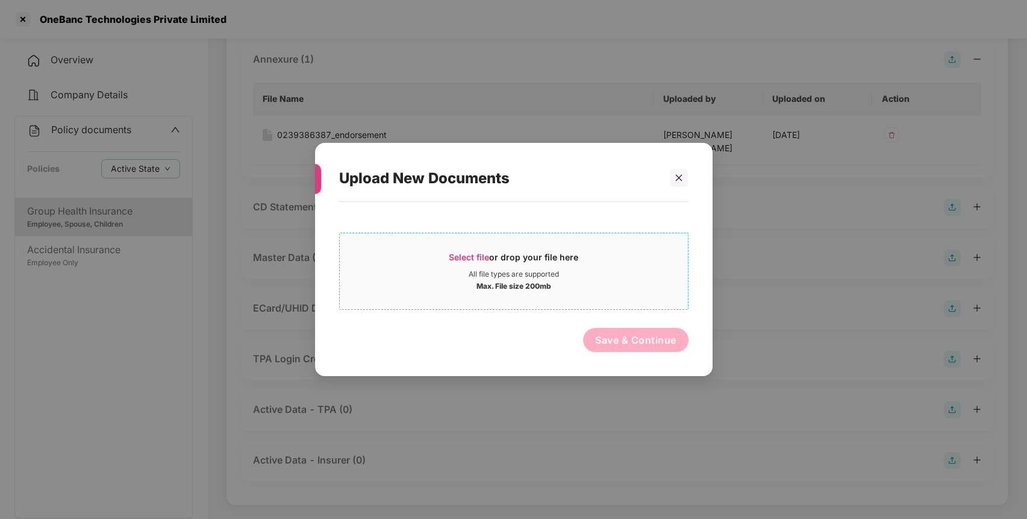
click at [510, 271] on div "All file types are supported" at bounding box center [514, 274] width 90 height 10
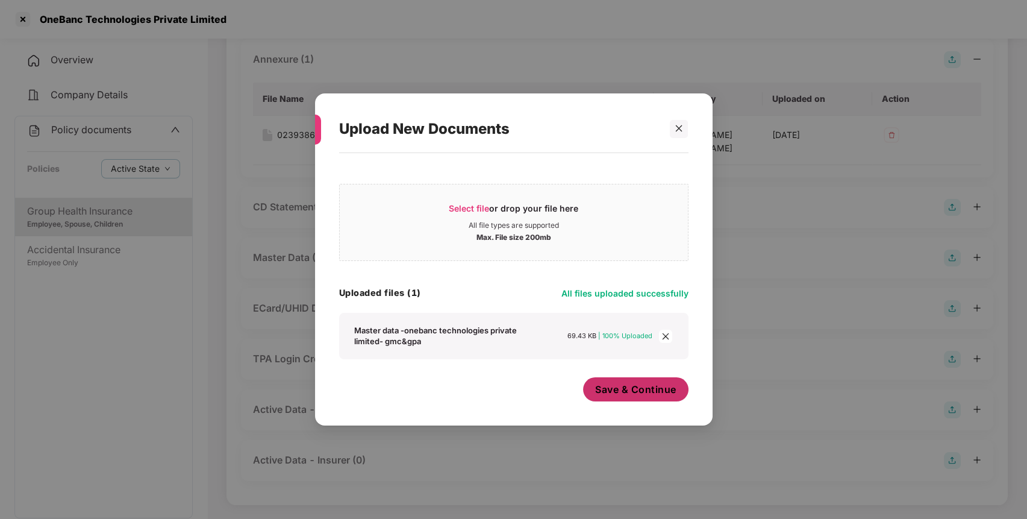
click at [647, 393] on span "Save & Continue" at bounding box center [635, 389] width 81 height 13
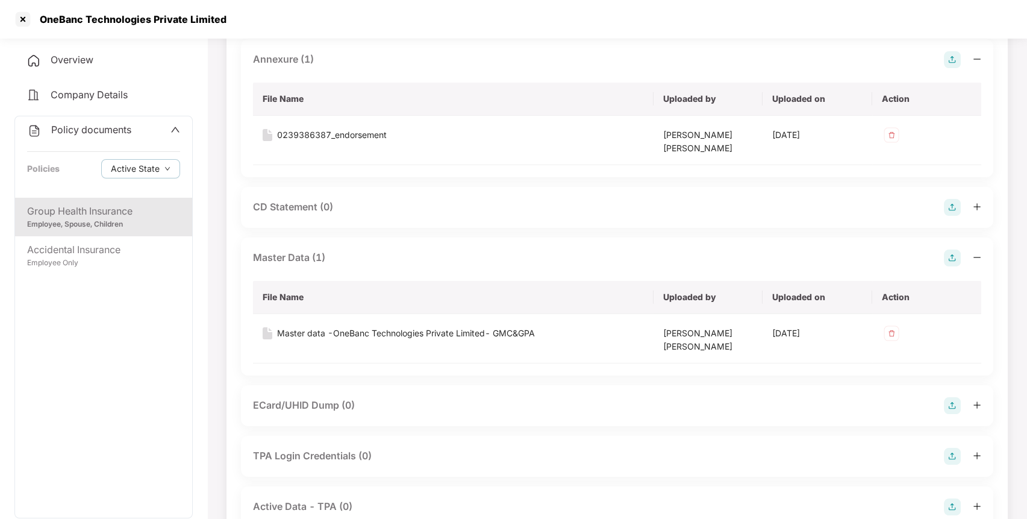
scroll to position [442, 0]
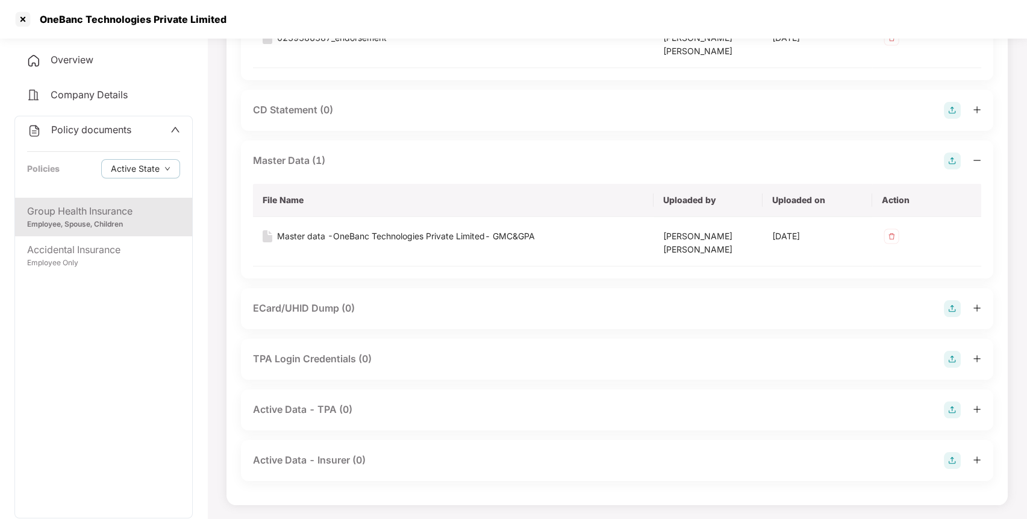
click at [175, 134] on icon "up" at bounding box center [176, 130] width 10 height 10
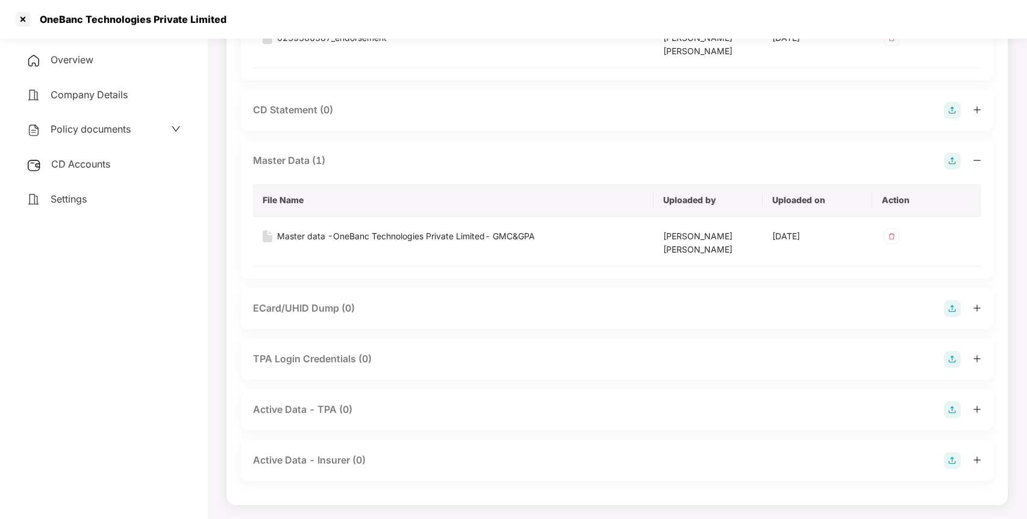
click at [108, 165] on span "CD Accounts" at bounding box center [80, 164] width 59 height 12
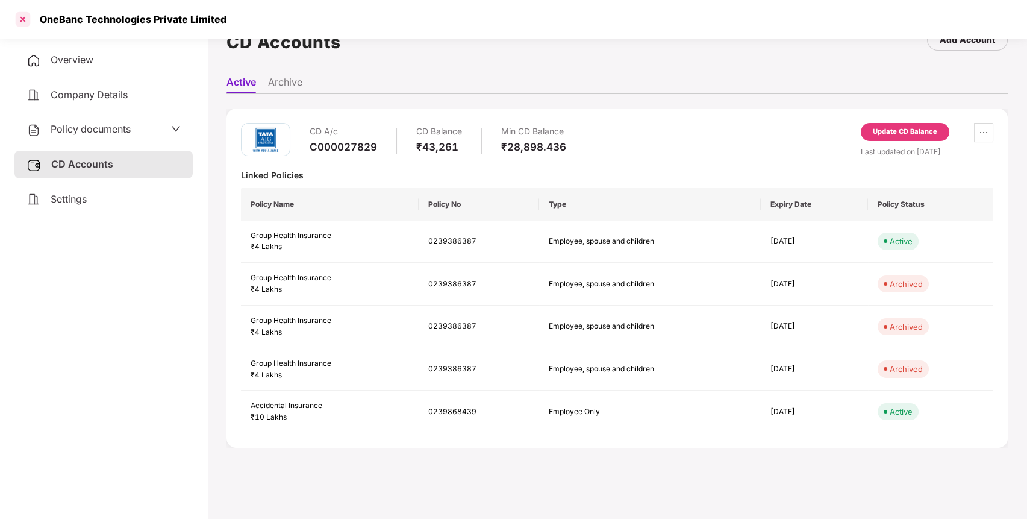
click at [20, 18] on div at bounding box center [22, 19] width 19 height 19
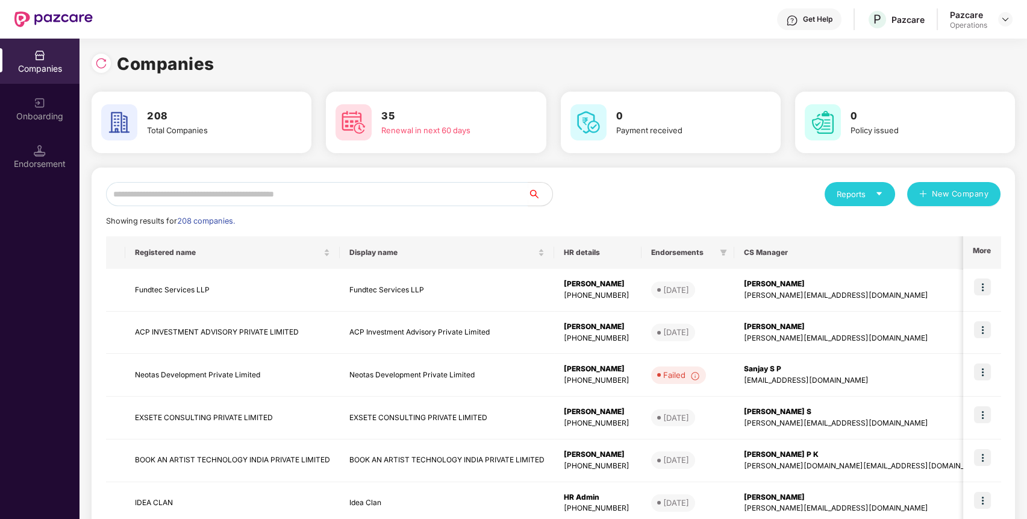
scroll to position [0, 0]
click at [372, 188] on input "text" at bounding box center [317, 194] width 422 height 24
paste input "**********"
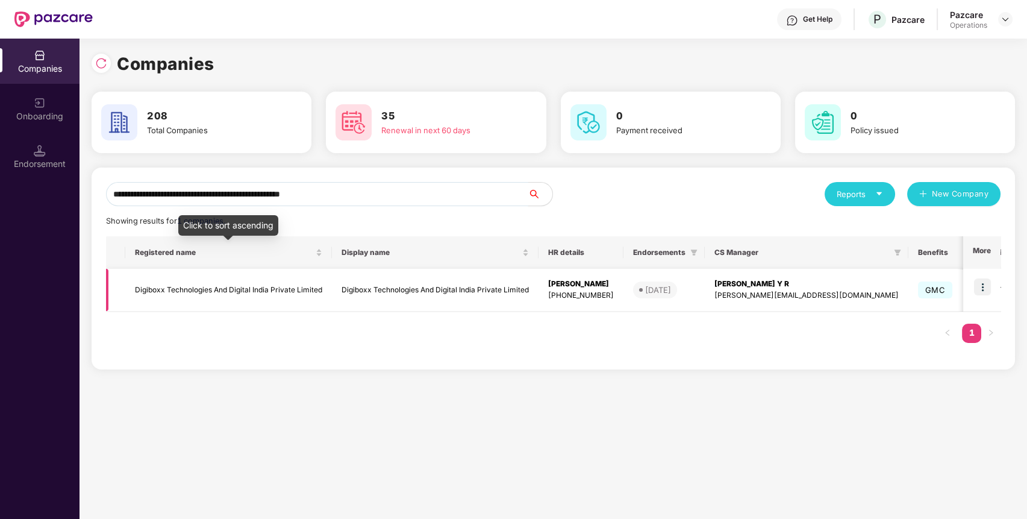
type input "**********"
click at [234, 283] on td "Digiboxx Technologies And Digital India Private Limited" at bounding box center [228, 290] width 207 height 43
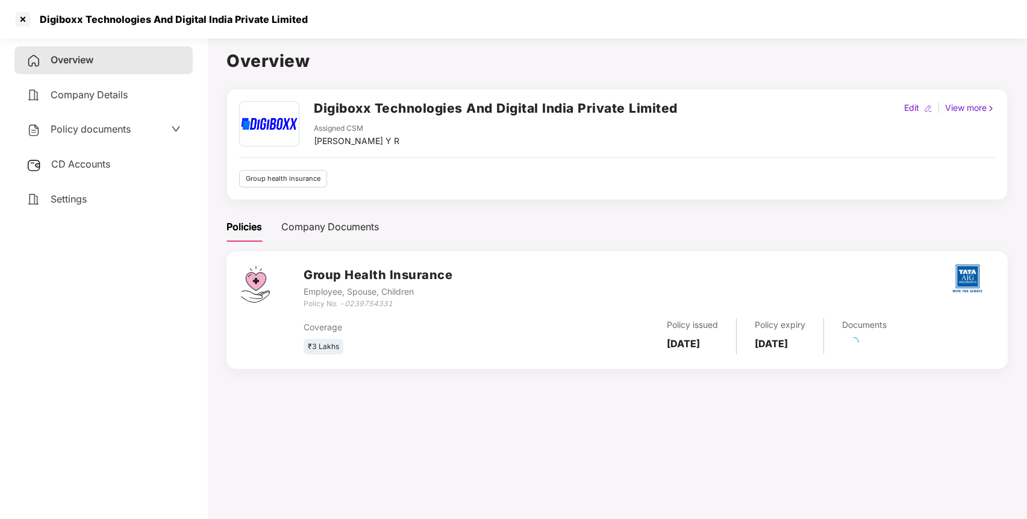
click at [101, 133] on span "Policy documents" at bounding box center [91, 129] width 80 height 12
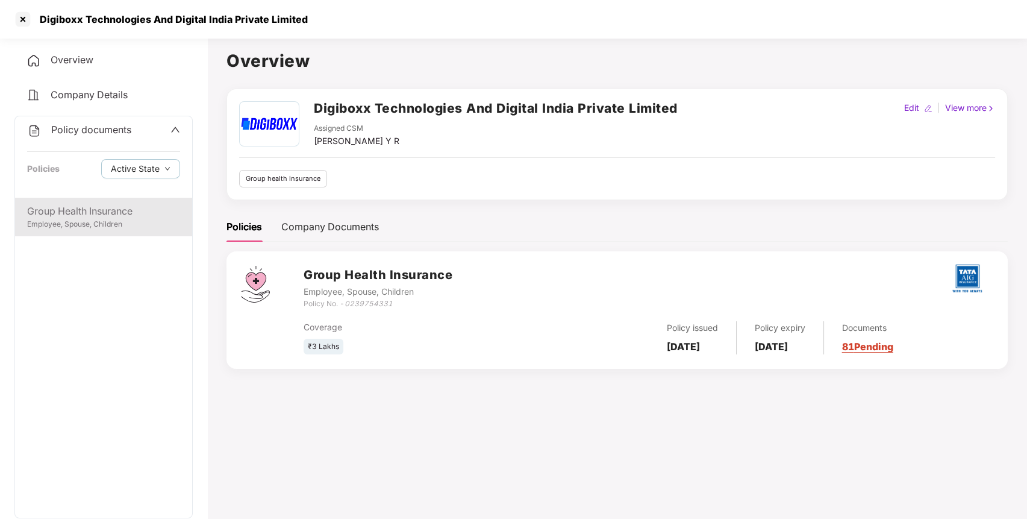
click at [93, 201] on div "Group Health Insurance Employee, Spouse, Children" at bounding box center [103, 217] width 177 height 39
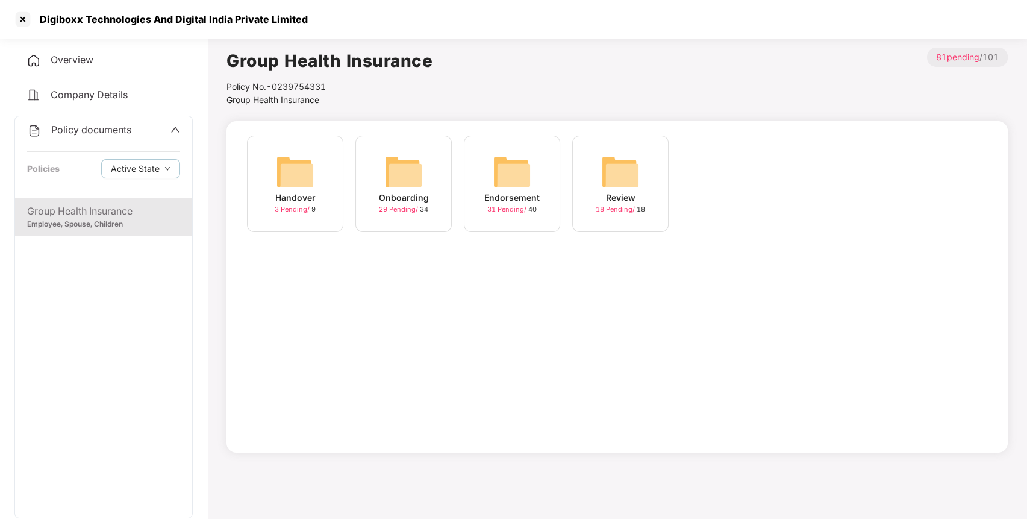
click at [513, 183] on img at bounding box center [512, 171] width 39 height 39
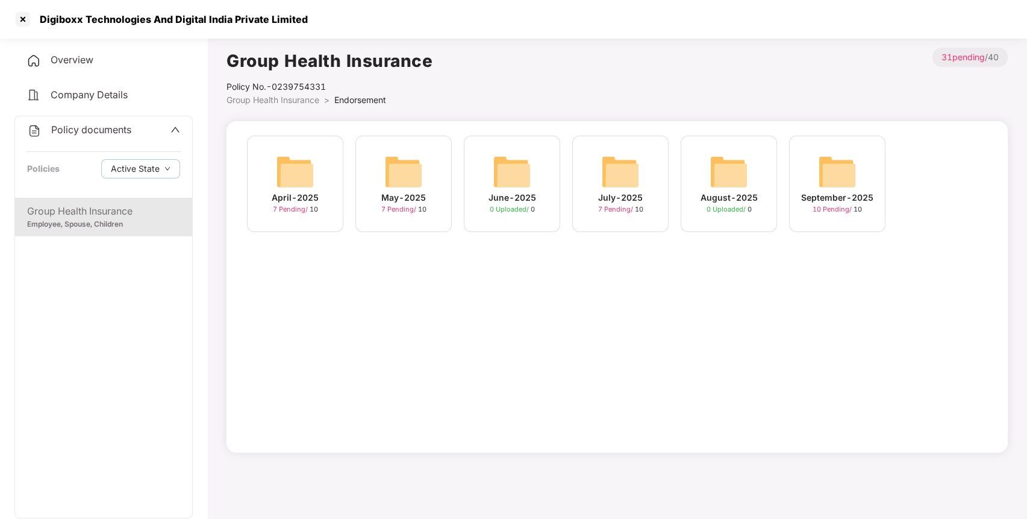
click at [838, 174] on img at bounding box center [837, 171] width 39 height 39
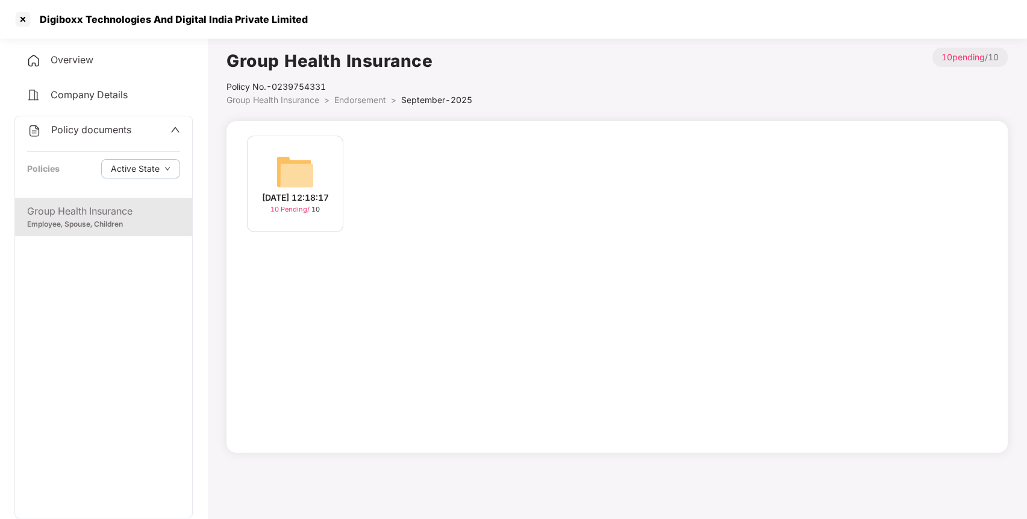
click at [287, 192] on div "[DATE] 12:18:17" at bounding box center [295, 197] width 67 height 13
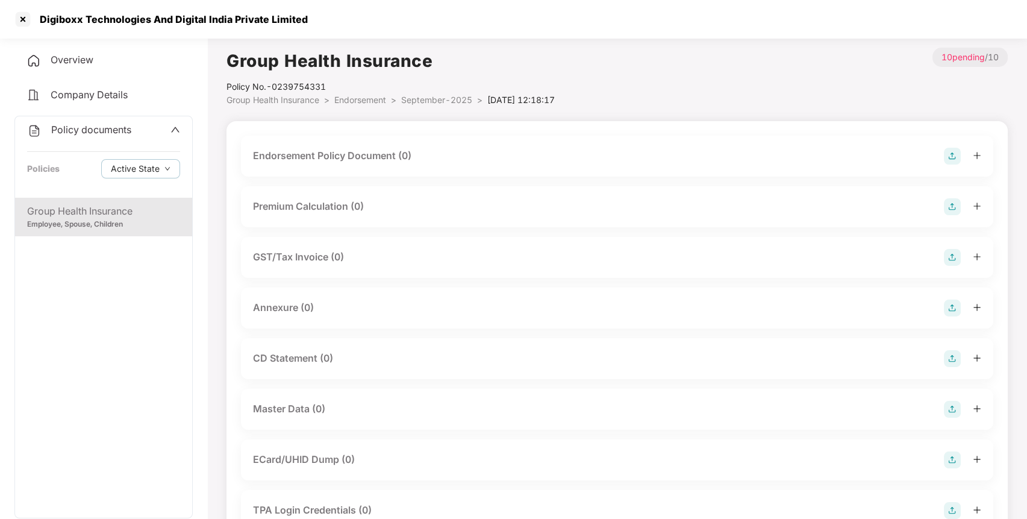
click at [487, 145] on div "Endorsement Policy Document (0)" at bounding box center [617, 156] width 753 height 41
click at [953, 156] on img at bounding box center [952, 156] width 17 height 17
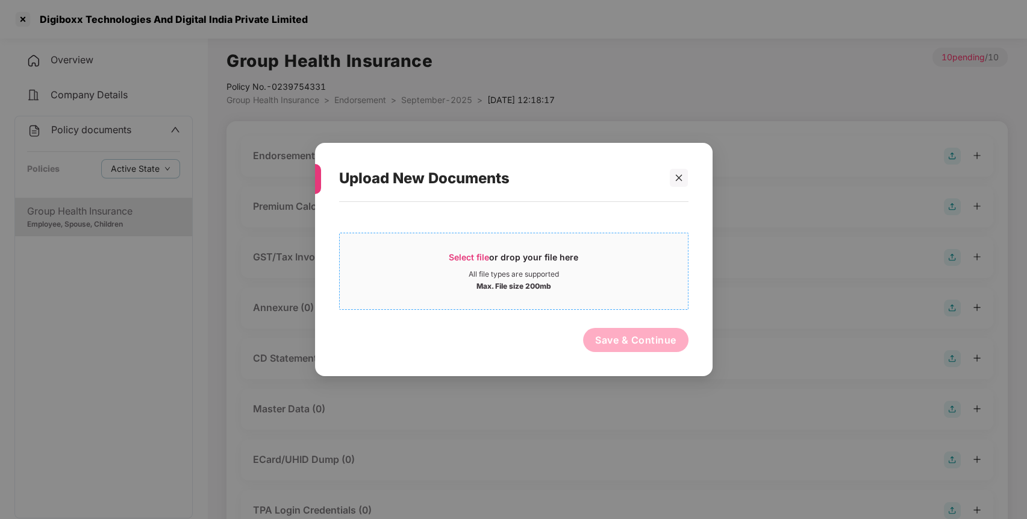
click at [578, 260] on div "Select file or drop your file here" at bounding box center [514, 260] width 348 height 18
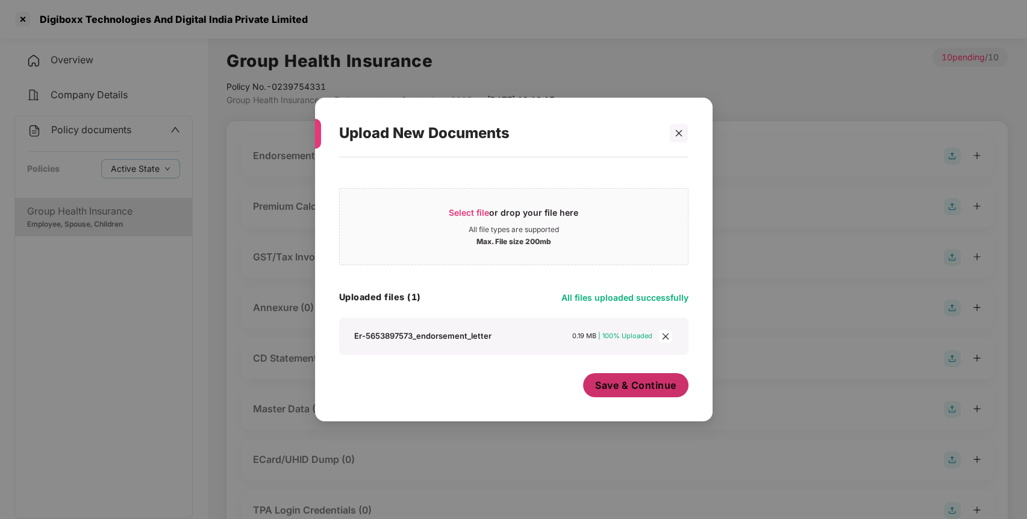
click at [622, 385] on span "Save & Continue" at bounding box center [635, 384] width 81 height 13
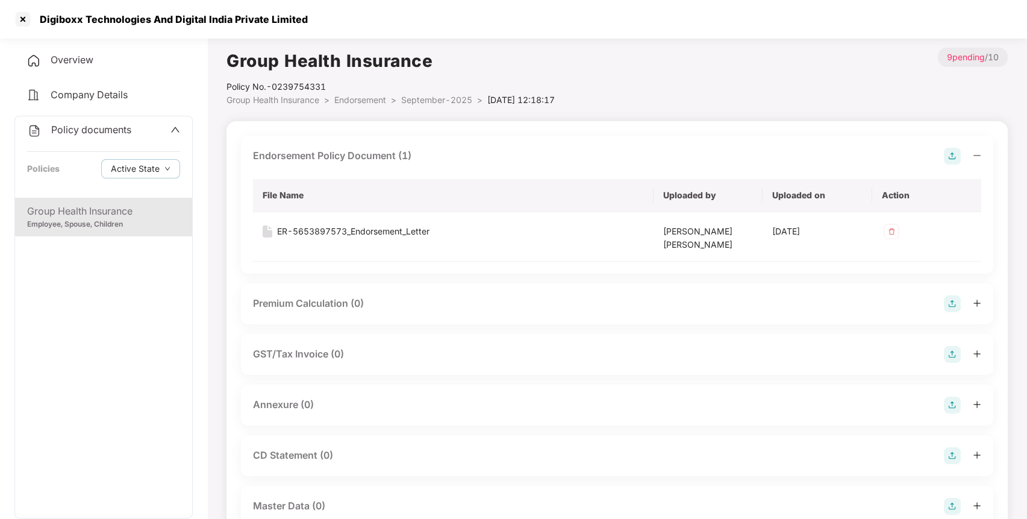
click at [952, 407] on img at bounding box center [952, 404] width 17 height 17
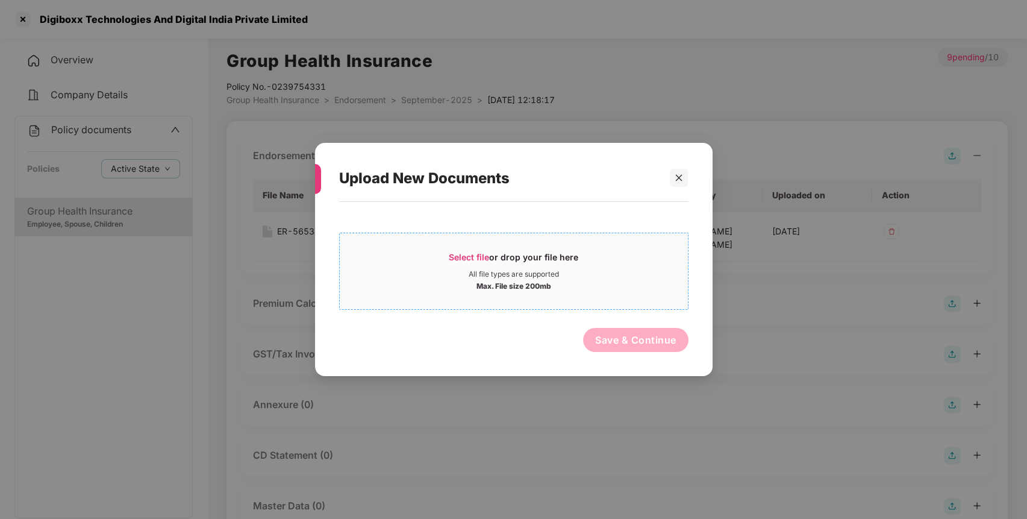
click at [452, 278] on div "All file types are supported" at bounding box center [514, 274] width 348 height 10
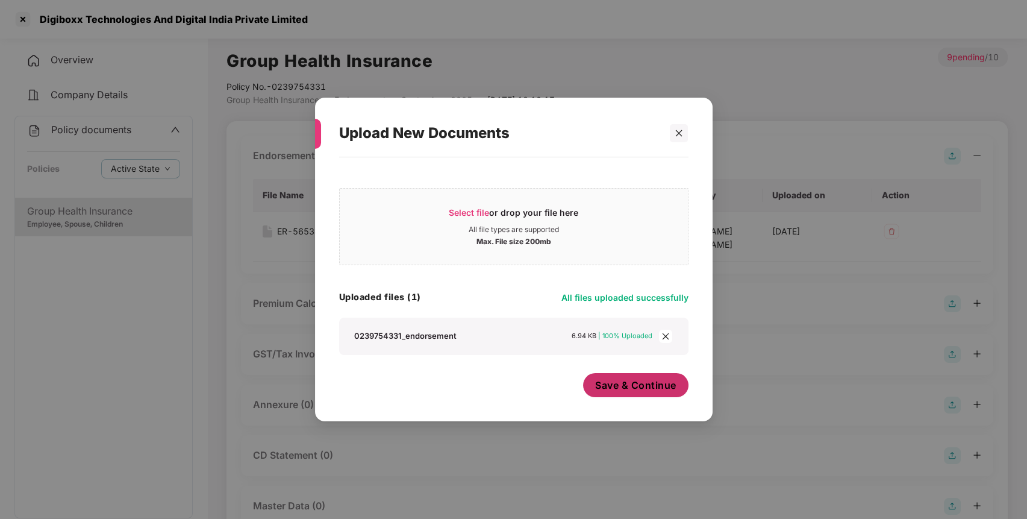
click at [605, 389] on span "Save & Continue" at bounding box center [635, 384] width 81 height 13
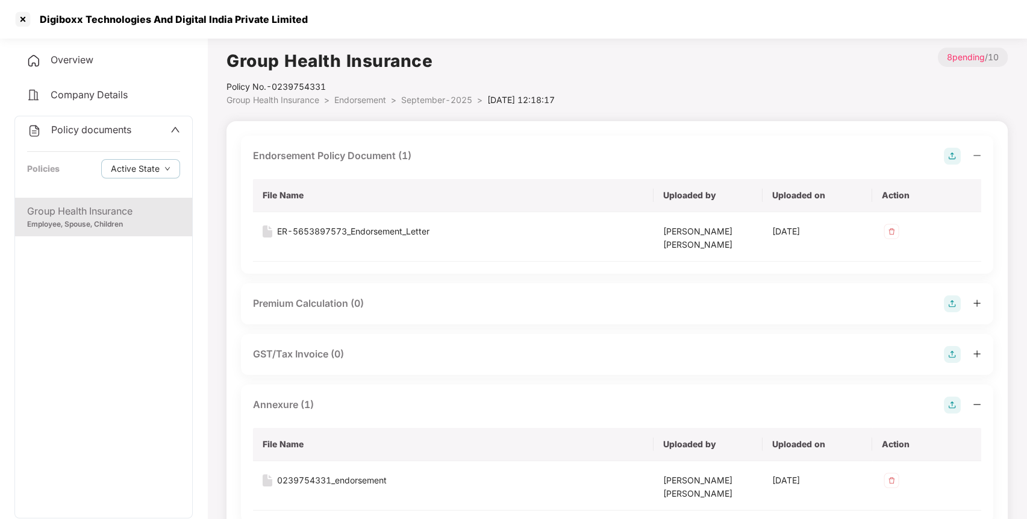
click at [959, 355] on div at bounding box center [962, 354] width 37 height 17
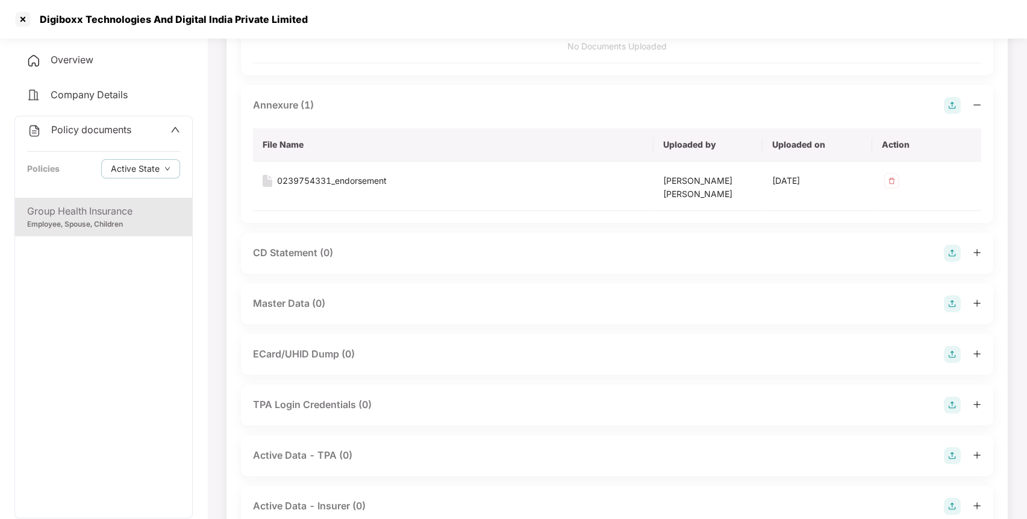
scroll to position [378, 0]
click at [951, 304] on img at bounding box center [952, 305] width 17 height 17
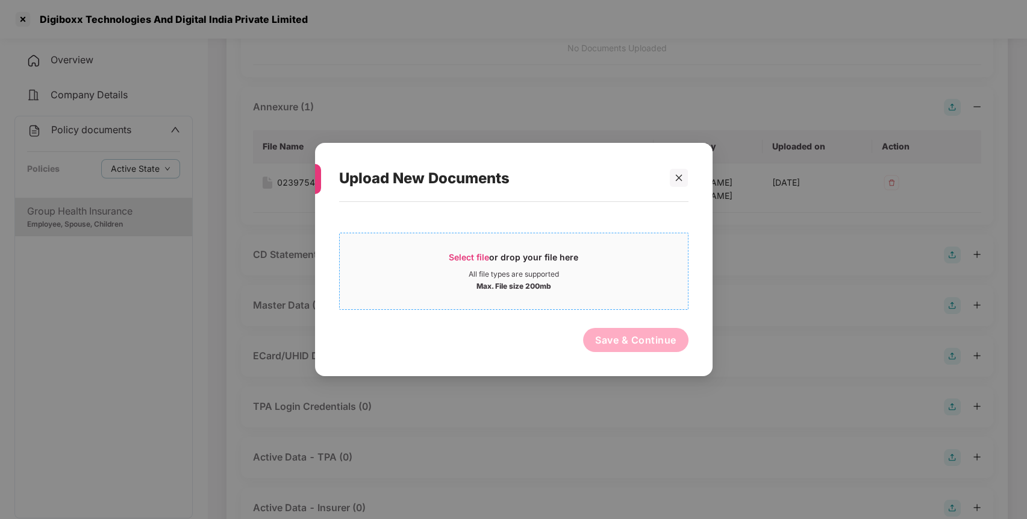
click at [622, 287] on div "Max. File size 200mb" at bounding box center [514, 285] width 348 height 12
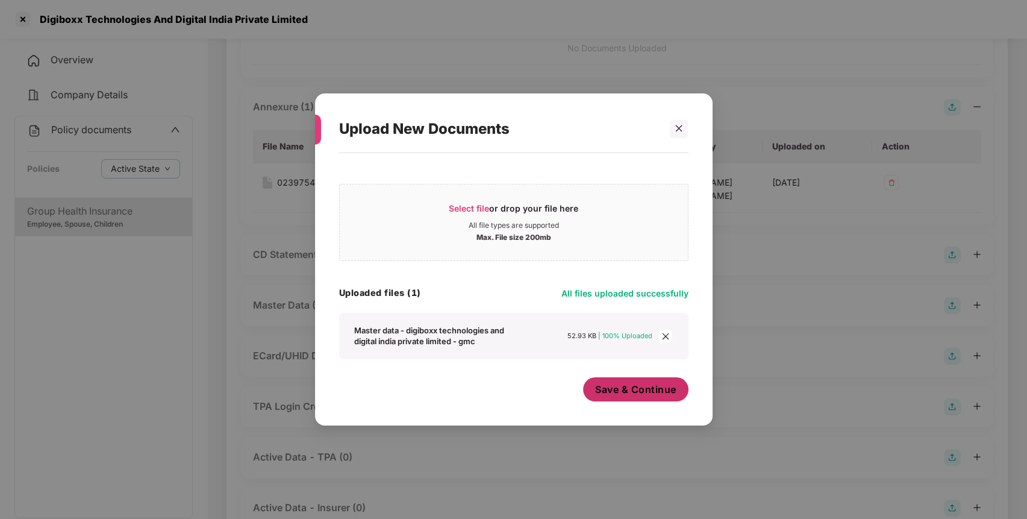
drag, startPoint x: 618, startPoint y: 385, endPoint x: 601, endPoint y: 385, distance: 17.5
click at [618, 385] on span "Save & Continue" at bounding box center [635, 389] width 81 height 13
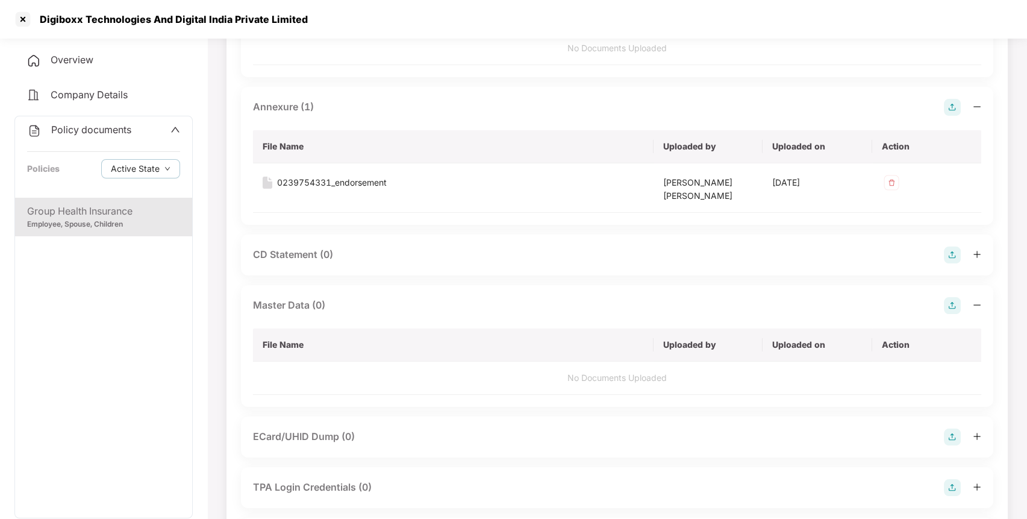
click at [75, 121] on div "Policy documents Policies Active State" at bounding box center [103, 156] width 177 height 81
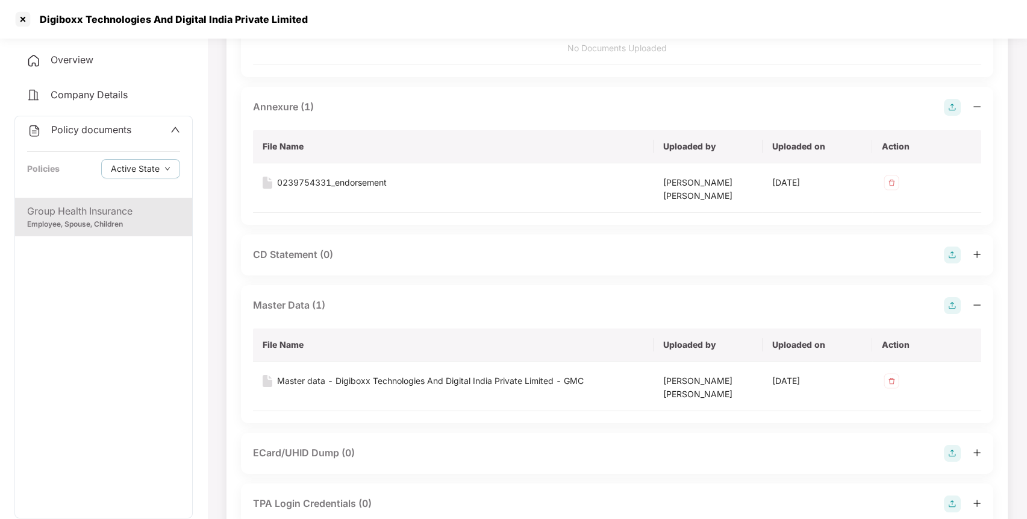
click at [121, 131] on span "Policy documents" at bounding box center [91, 130] width 80 height 12
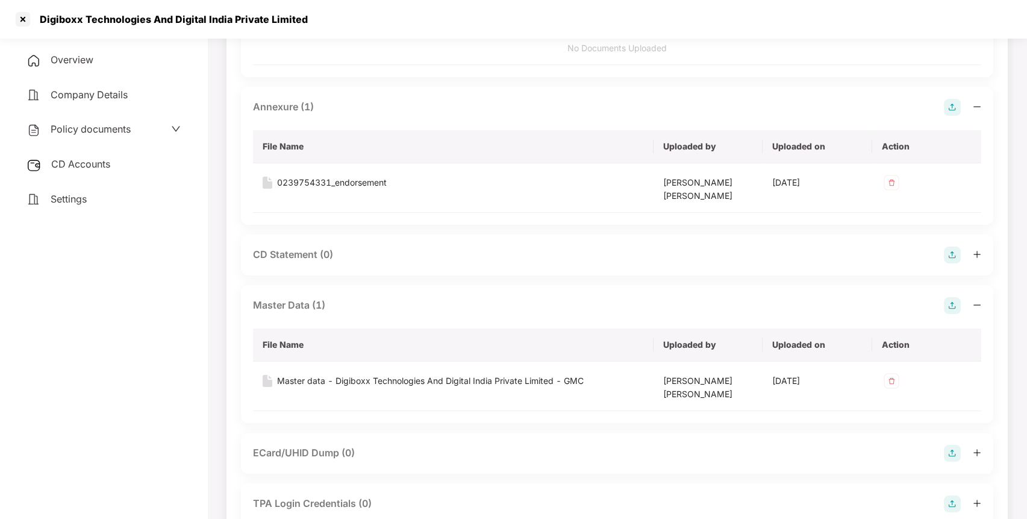
click at [92, 171] on div "CD Accounts" at bounding box center [103, 165] width 178 height 28
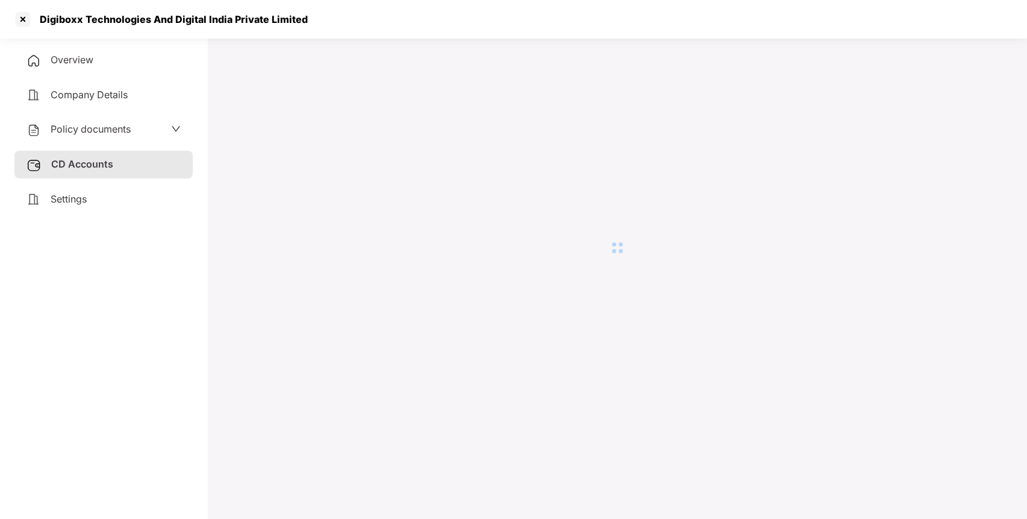
scroll to position [33, 0]
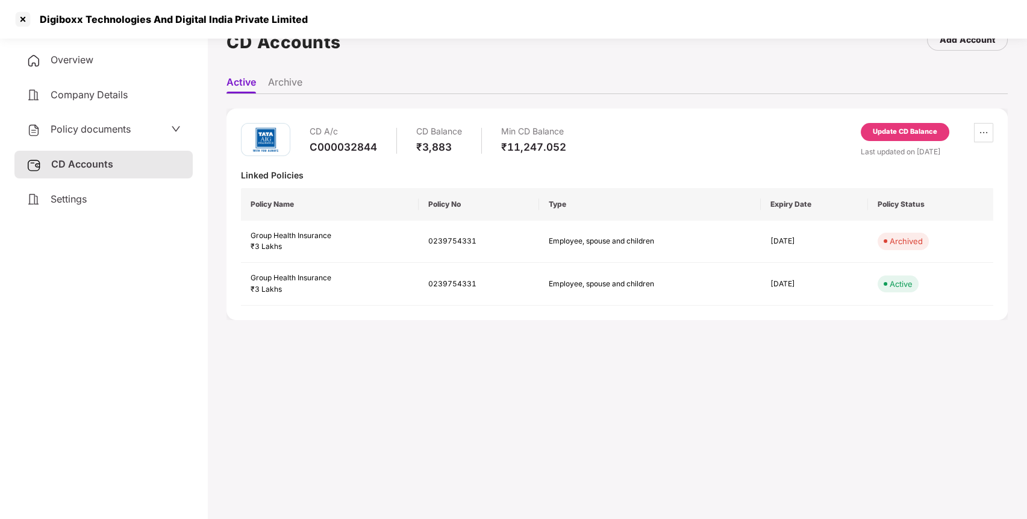
click at [894, 140] on div "Update CD Balance" at bounding box center [905, 134] width 89 height 23
click at [901, 137] on div "Update CD Balance" at bounding box center [905, 132] width 89 height 18
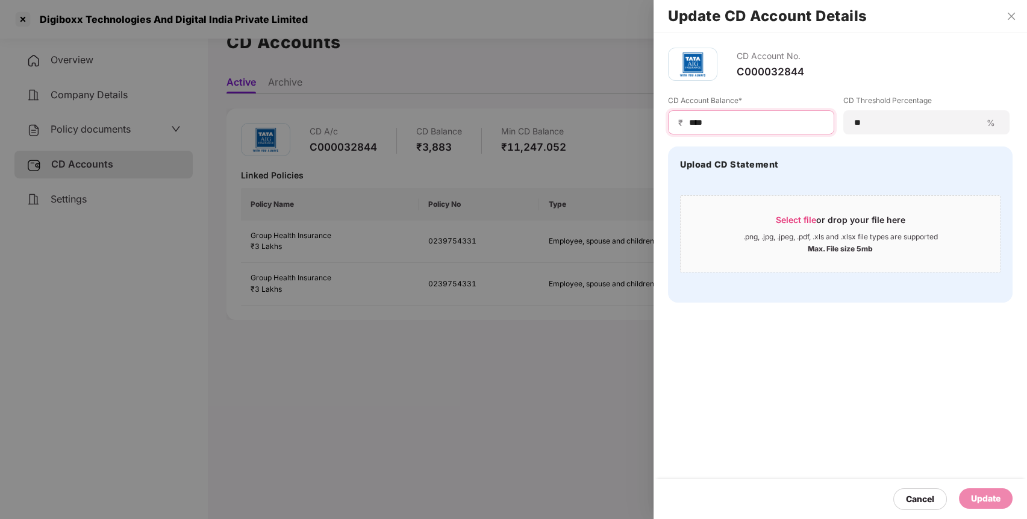
click at [765, 125] on input "****" at bounding box center [756, 122] width 136 height 13
type input "*"
type input "*****"
click at [987, 499] on div "Update" at bounding box center [986, 498] width 30 height 13
